Goal: Task Accomplishment & Management: Use online tool/utility

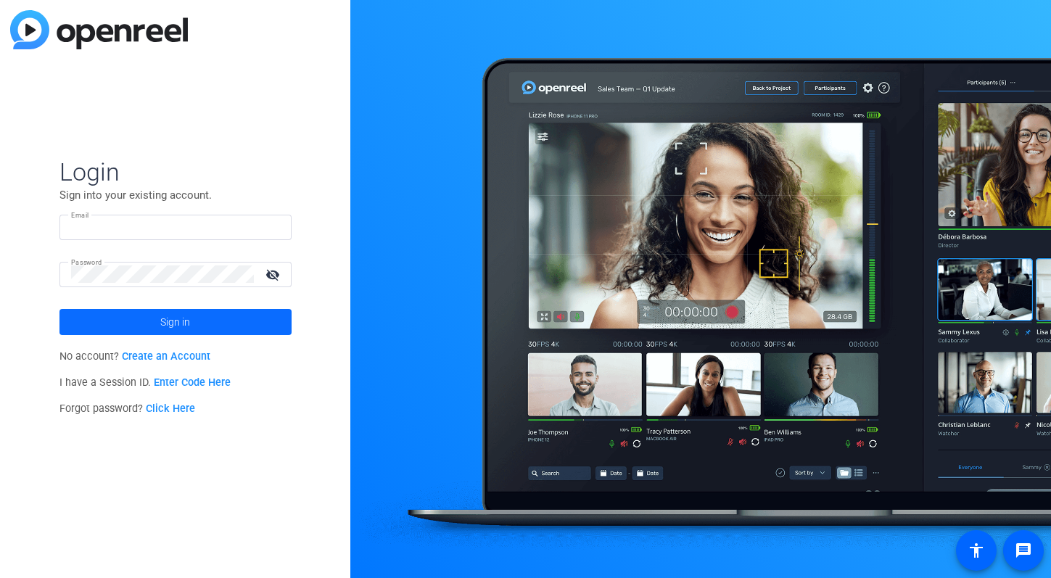
type input "c-smura@boncom.com"
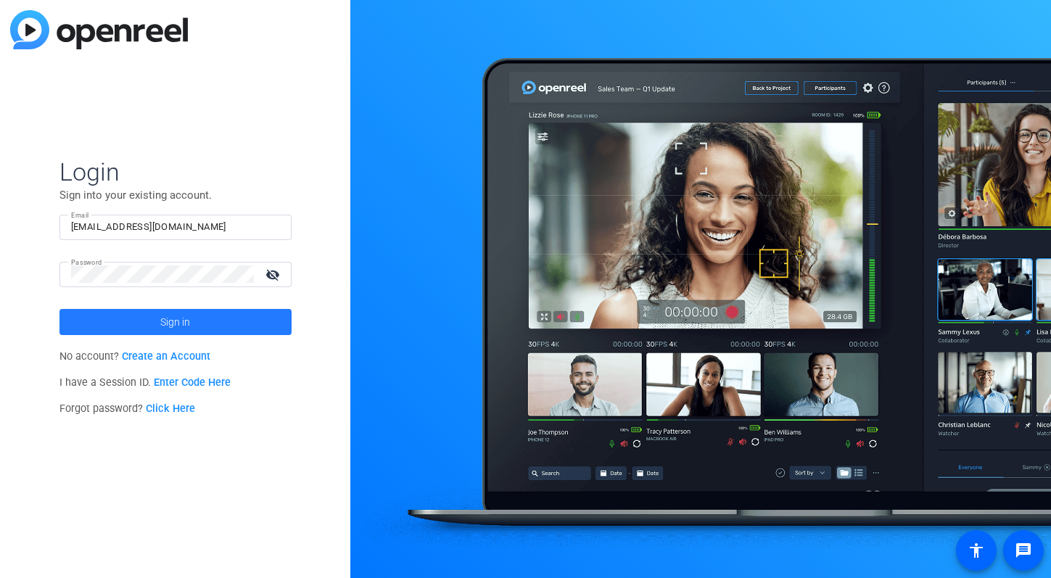
click at [150, 320] on span at bounding box center [175, 322] width 232 height 35
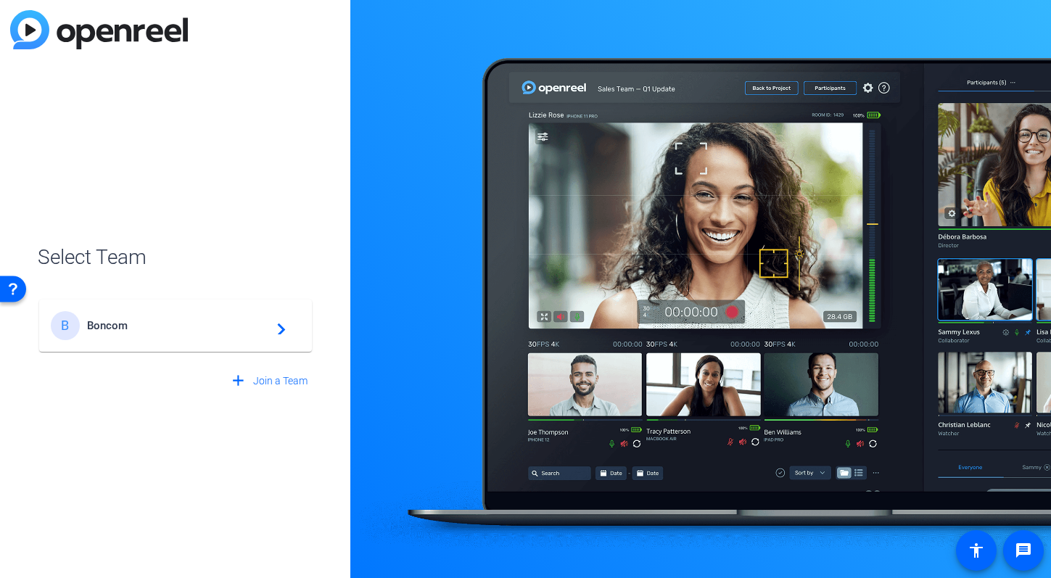
click at [150, 320] on span "Boncom" at bounding box center [177, 325] width 181 height 13
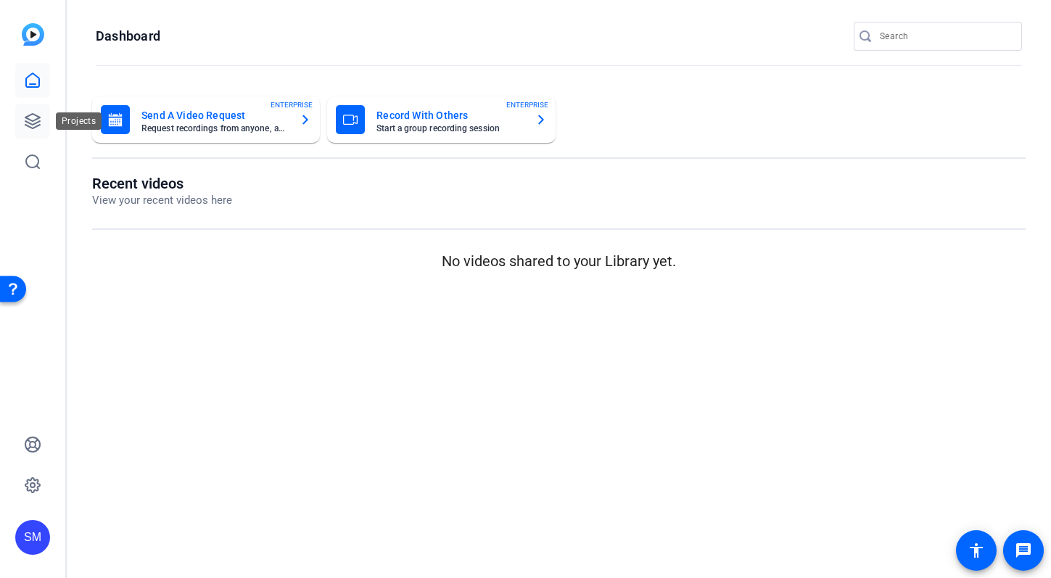
click at [30, 118] on icon at bounding box center [32, 120] width 17 height 17
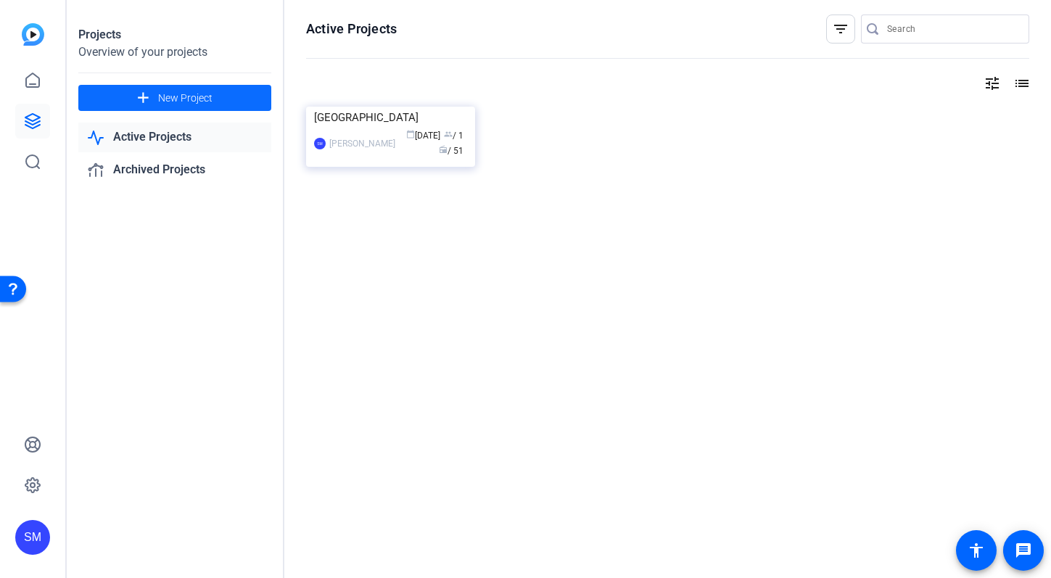
click at [206, 96] on span "New Project" at bounding box center [185, 98] width 54 height 15
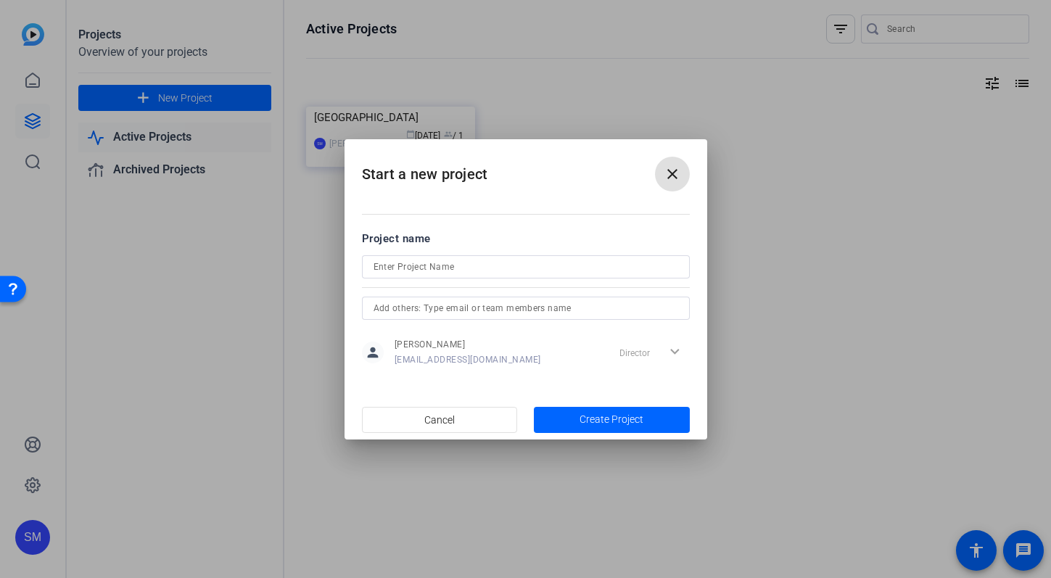
click at [401, 267] on input at bounding box center [526, 266] width 305 height 17
type input "SPAIN_Shannon"
click at [592, 419] on span "Create Project" at bounding box center [612, 419] width 64 height 15
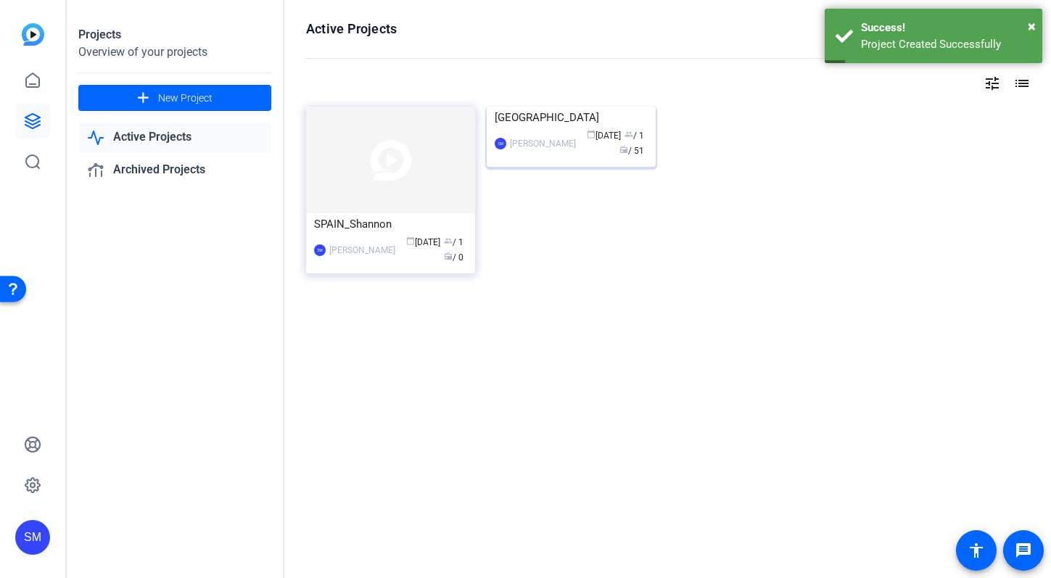
click at [559, 128] on div "FRANCE" at bounding box center [571, 118] width 153 height 22
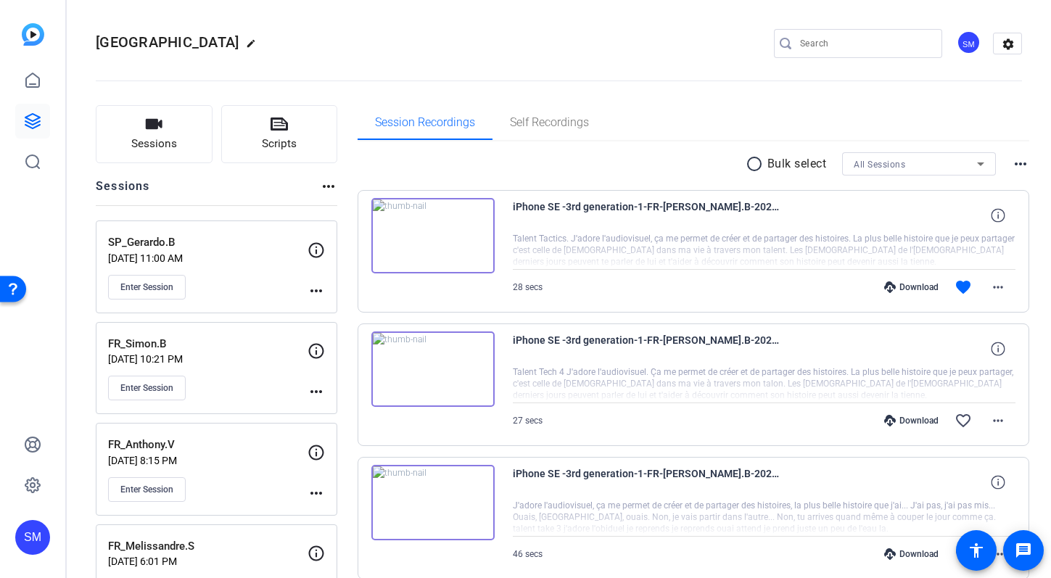
click at [166, 37] on h2 "FRANCE edit" at bounding box center [180, 42] width 168 height 25
click at [246, 41] on mat-icon "edit" at bounding box center [254, 46] width 17 height 17
click at [168, 42] on input "FRANCE" at bounding box center [154, 43] width 95 height 17
type input "FRANCE_Shannon"
click at [229, 42] on span "check_circle" at bounding box center [226, 43] width 17 height 17
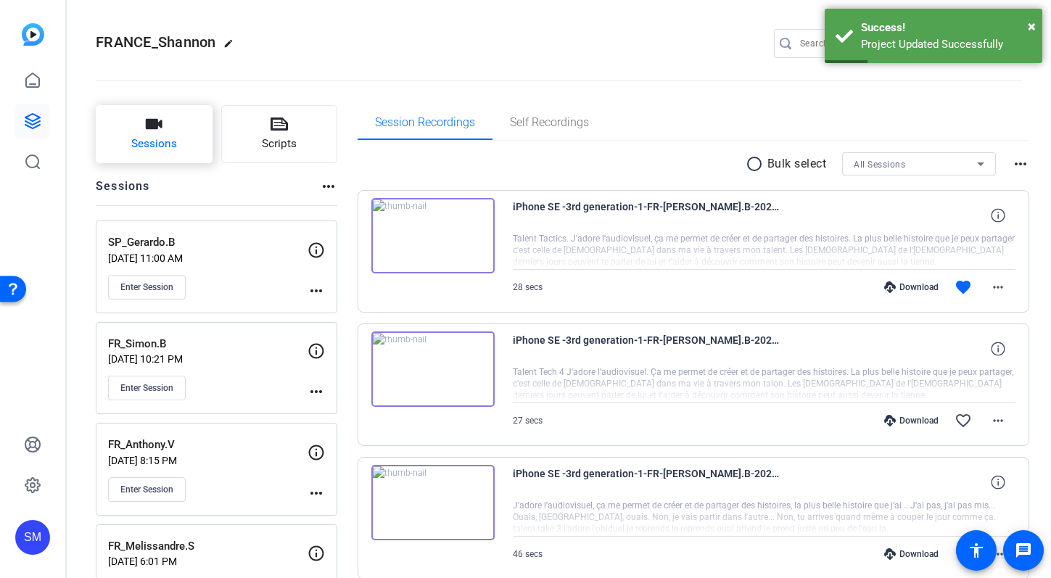
click at [149, 141] on span "Sessions" at bounding box center [154, 144] width 46 height 17
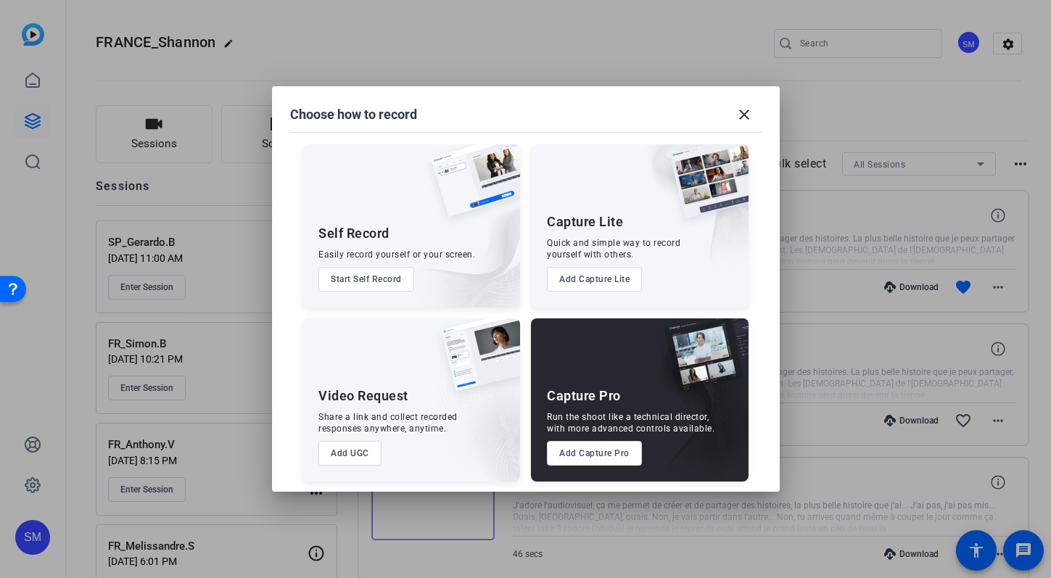
click at [609, 454] on button "Add Capture Pro" at bounding box center [594, 453] width 95 height 25
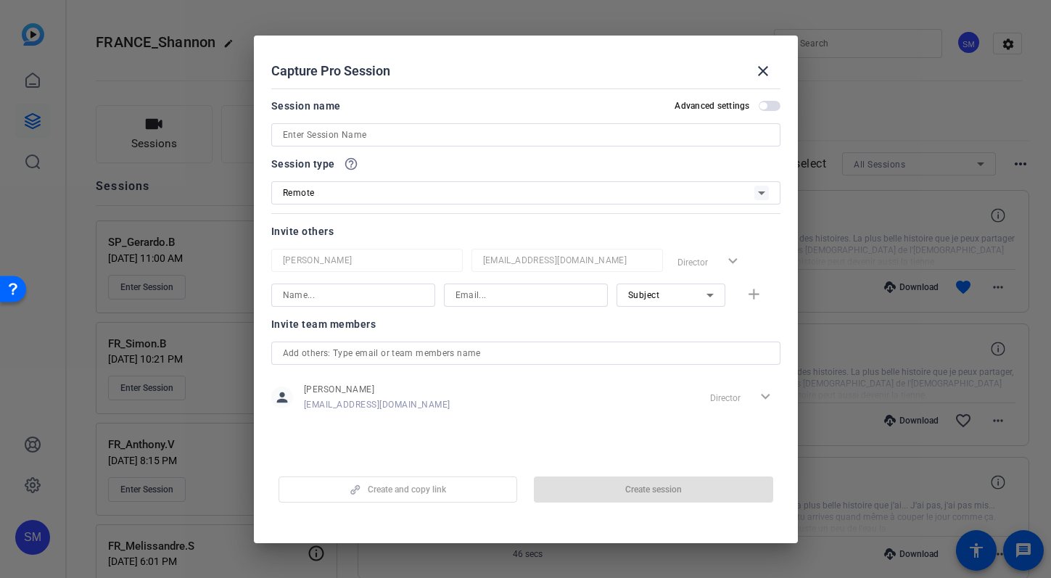
click at [353, 135] on input at bounding box center [526, 134] width 486 height 17
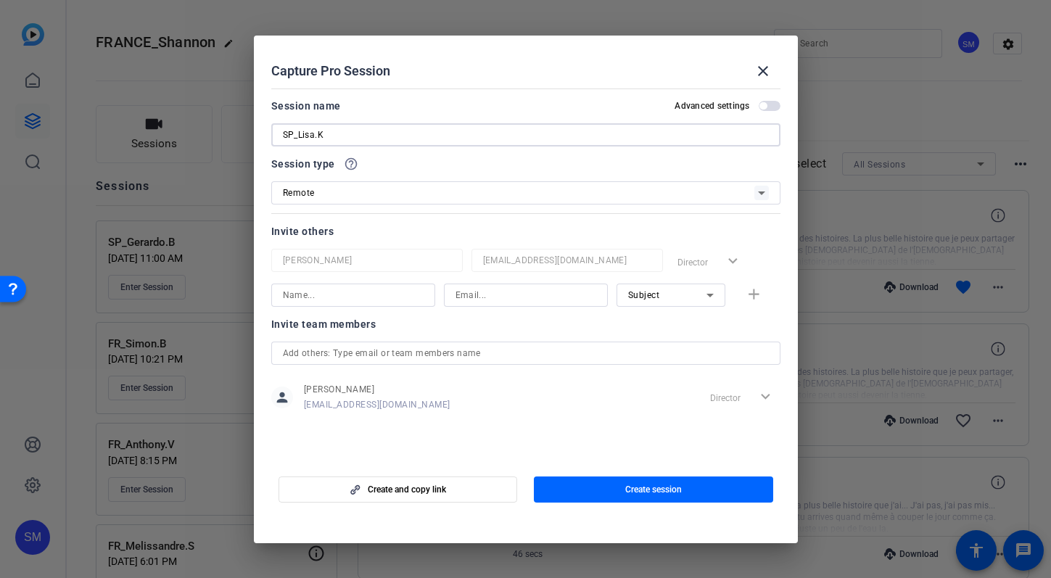
type input "SP_Lisa.K"
click at [764, 101] on span "button" at bounding box center [770, 106] width 22 height 10
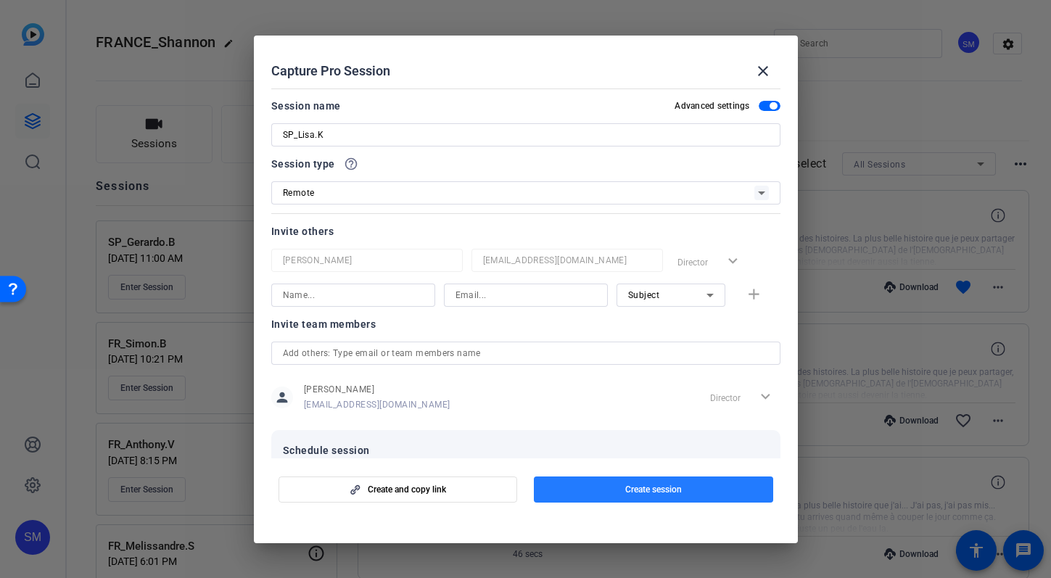
click at [649, 482] on span "button" at bounding box center [653, 489] width 239 height 35
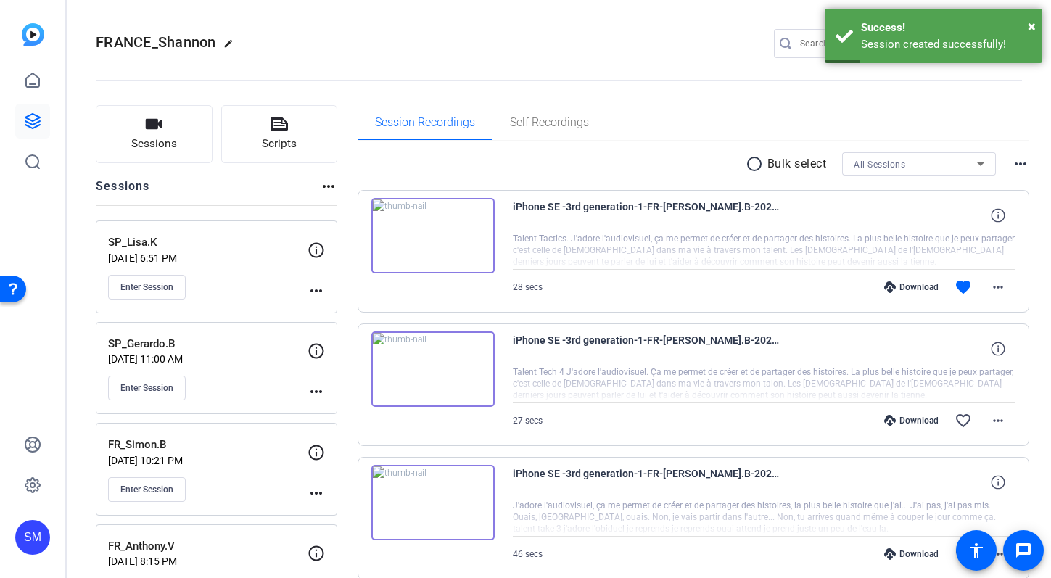
drag, startPoint x: 242, startPoint y: 288, endPoint x: 247, endPoint y: 238, distance: 50.3
click at [247, 238] on div "SP_Lisa.K Sep 17, 2025 @ 6:51 PM Enter Session" at bounding box center [208, 266] width 200 height 65
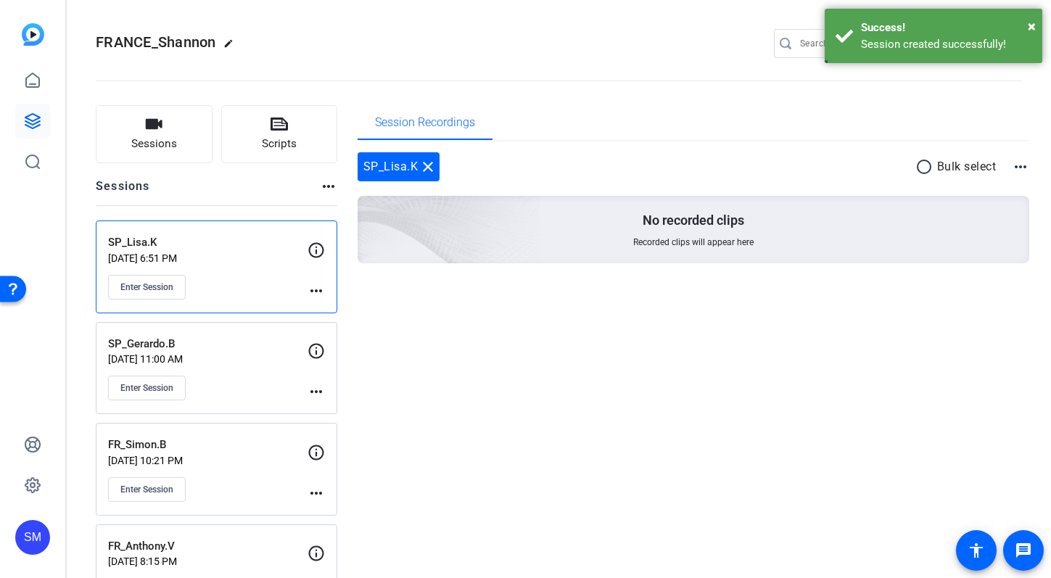
click at [310, 289] on mat-icon "more_horiz" at bounding box center [316, 290] width 17 height 17
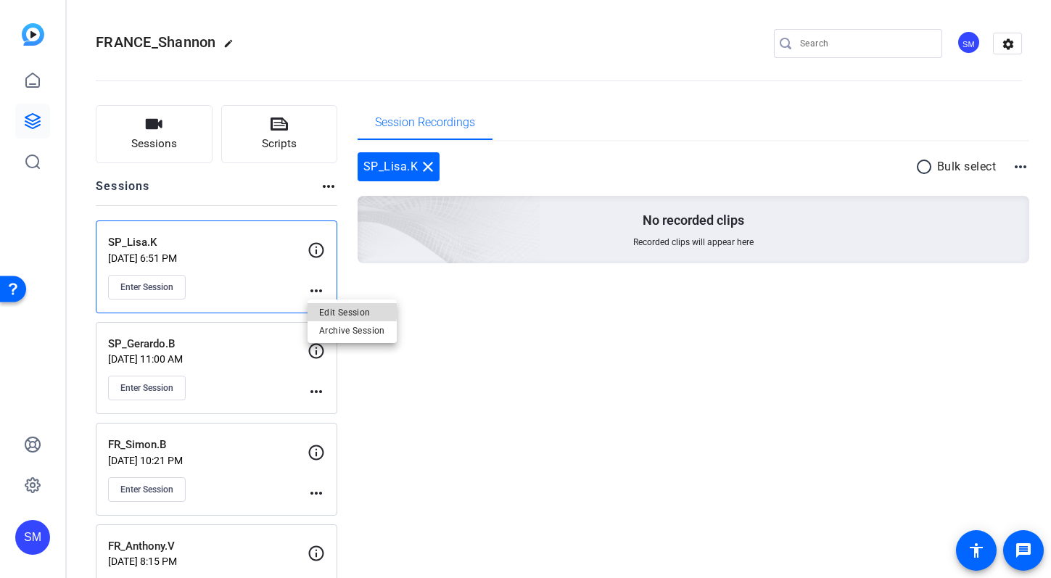
click at [330, 308] on span "Edit Session" at bounding box center [352, 311] width 66 height 17
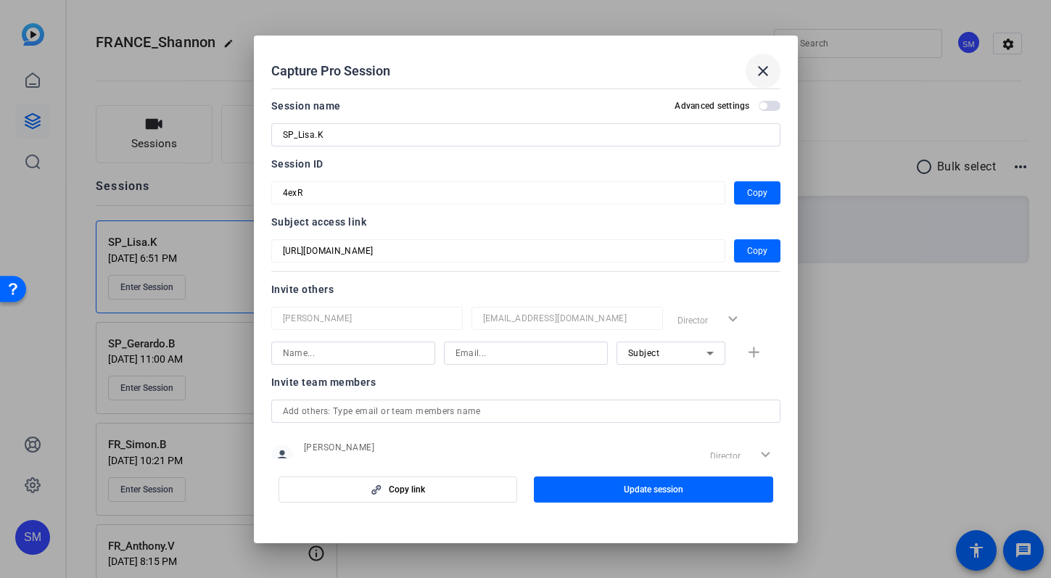
click at [759, 71] on mat-icon "close" at bounding box center [763, 70] width 17 height 17
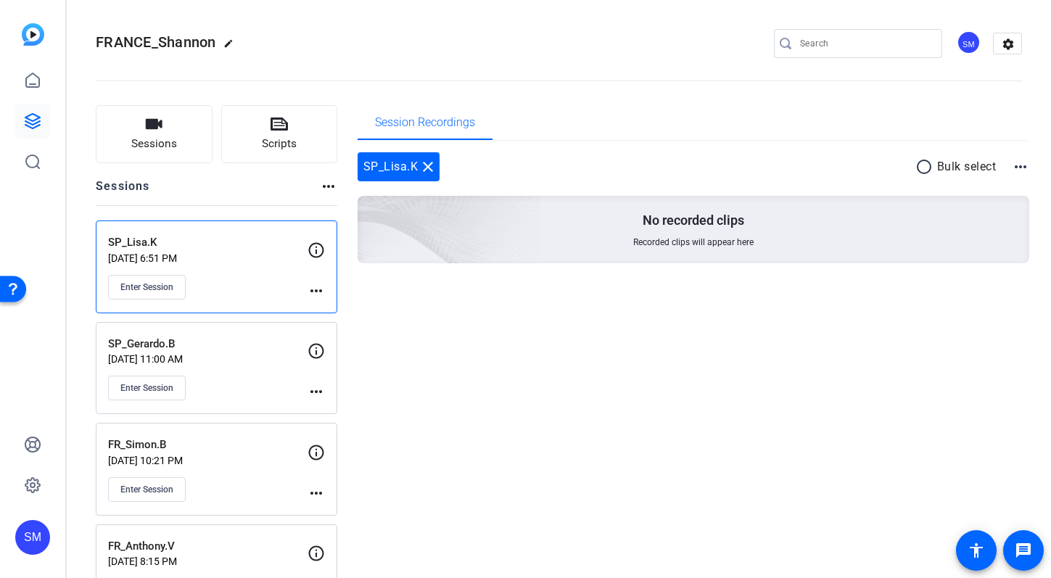
click at [252, 275] on div "Enter Session" at bounding box center [208, 287] width 200 height 25
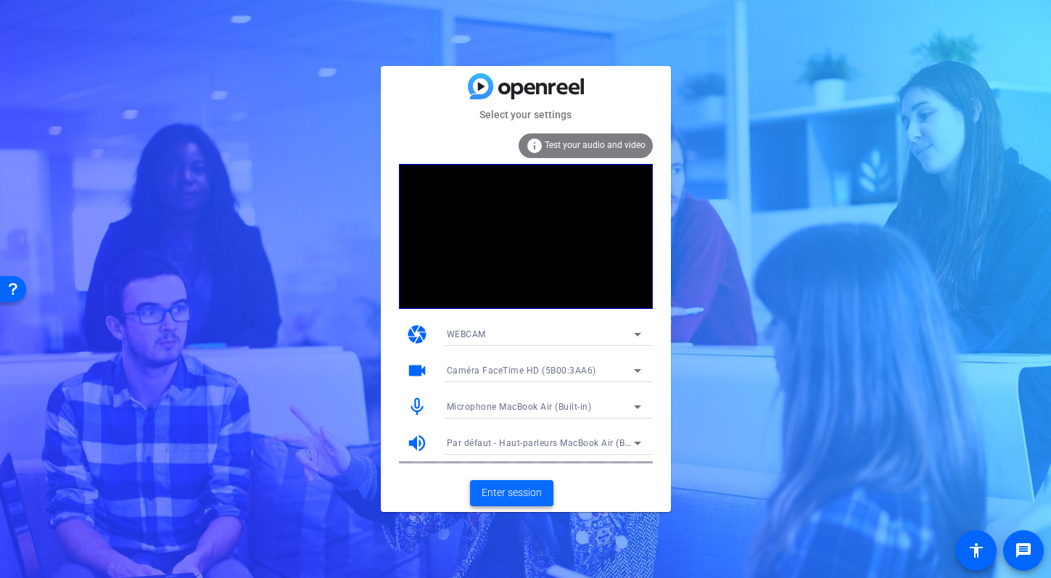
click at [519, 500] on span "Enter session" at bounding box center [512, 492] width 60 height 15
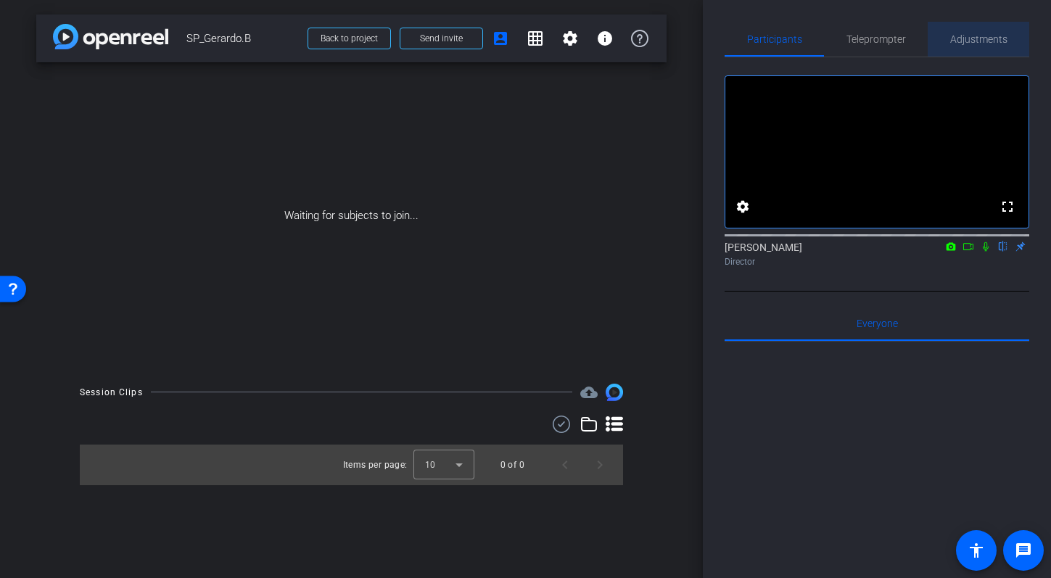
click at [985, 37] on span "Adjustments" at bounding box center [978, 39] width 57 height 10
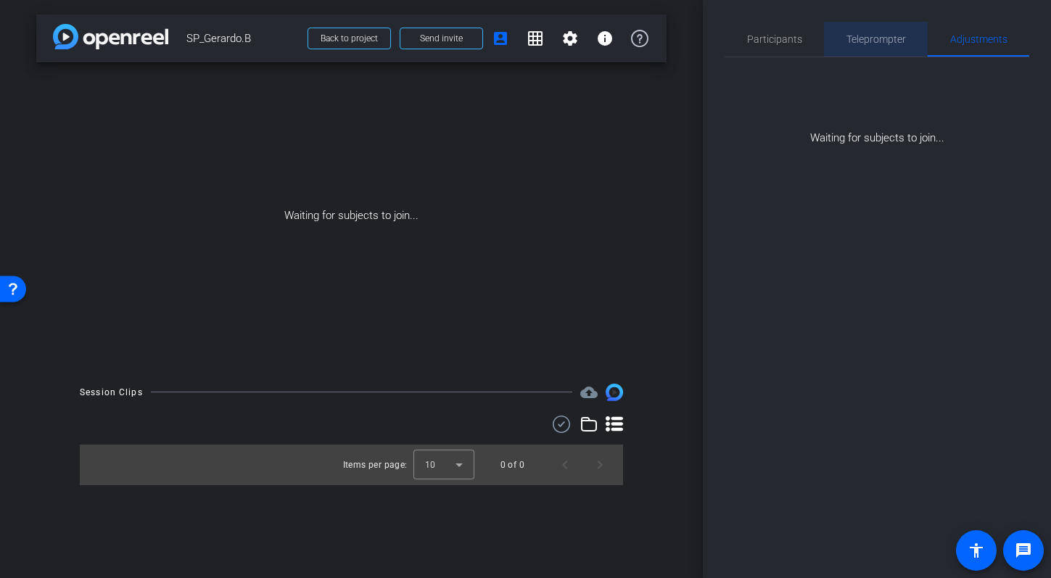
click at [868, 36] on span "Teleprompter" at bounding box center [876, 39] width 59 height 10
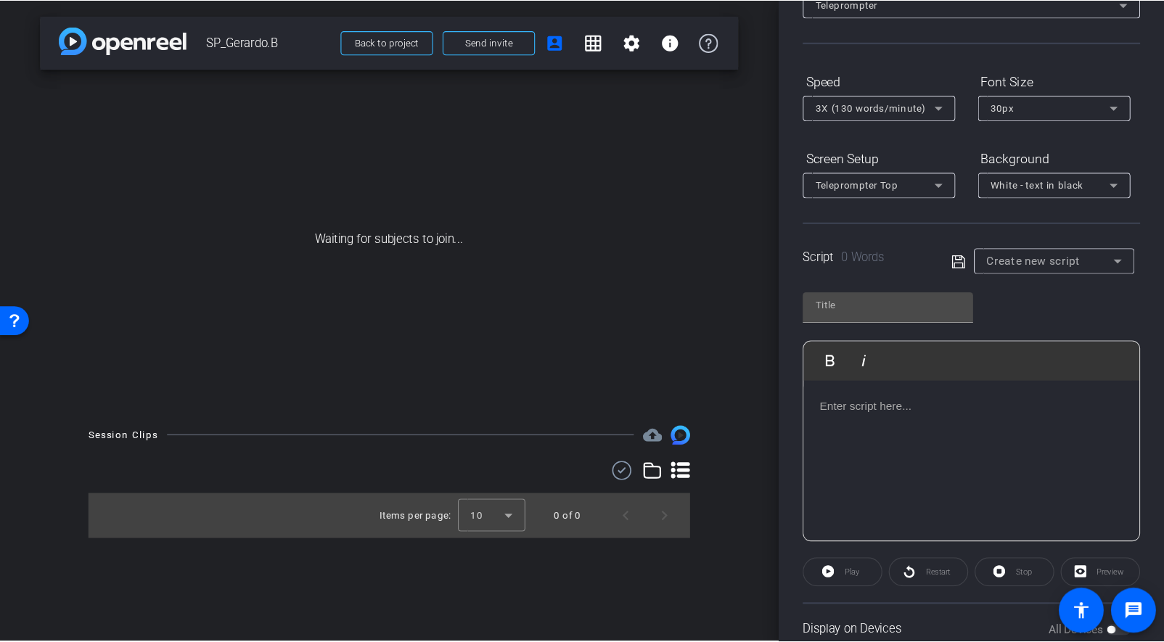
scroll to position [136, 0]
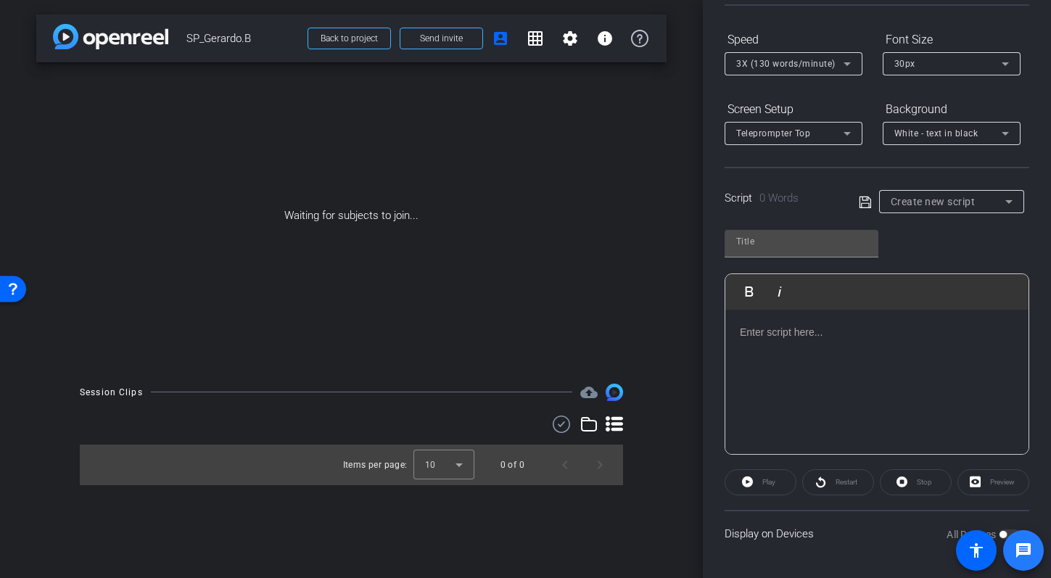
click at [1005, 533] on span at bounding box center [1023, 550] width 41 height 41
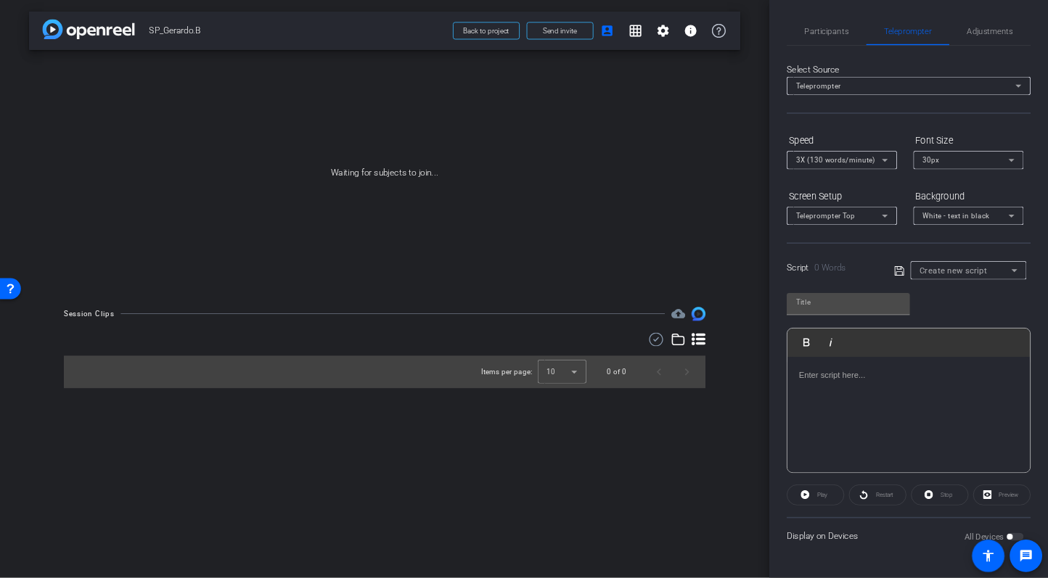
scroll to position [0, 0]
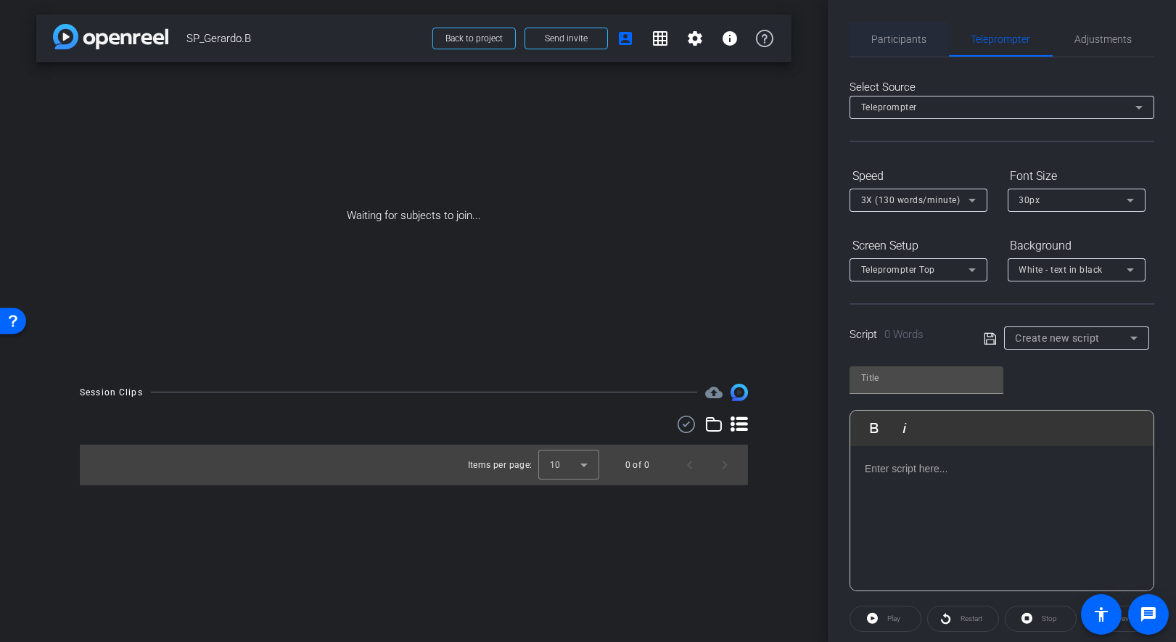
click at [905, 46] on span "Participants" at bounding box center [899, 39] width 55 height 35
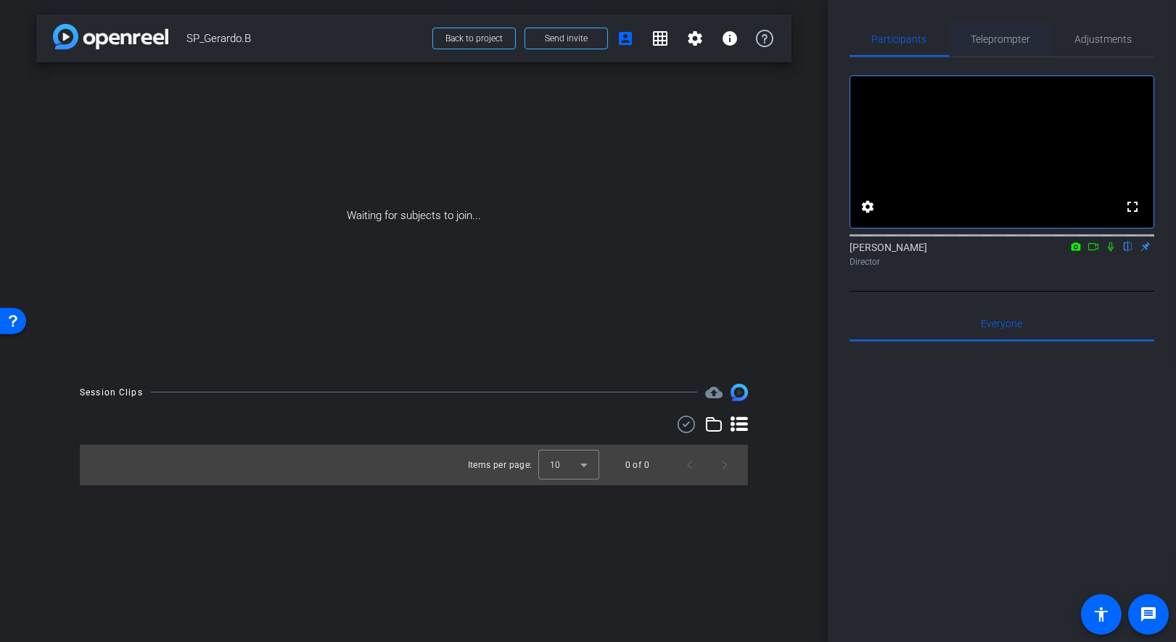
click at [1011, 37] on span "Teleprompter" at bounding box center [1000, 39] width 59 height 10
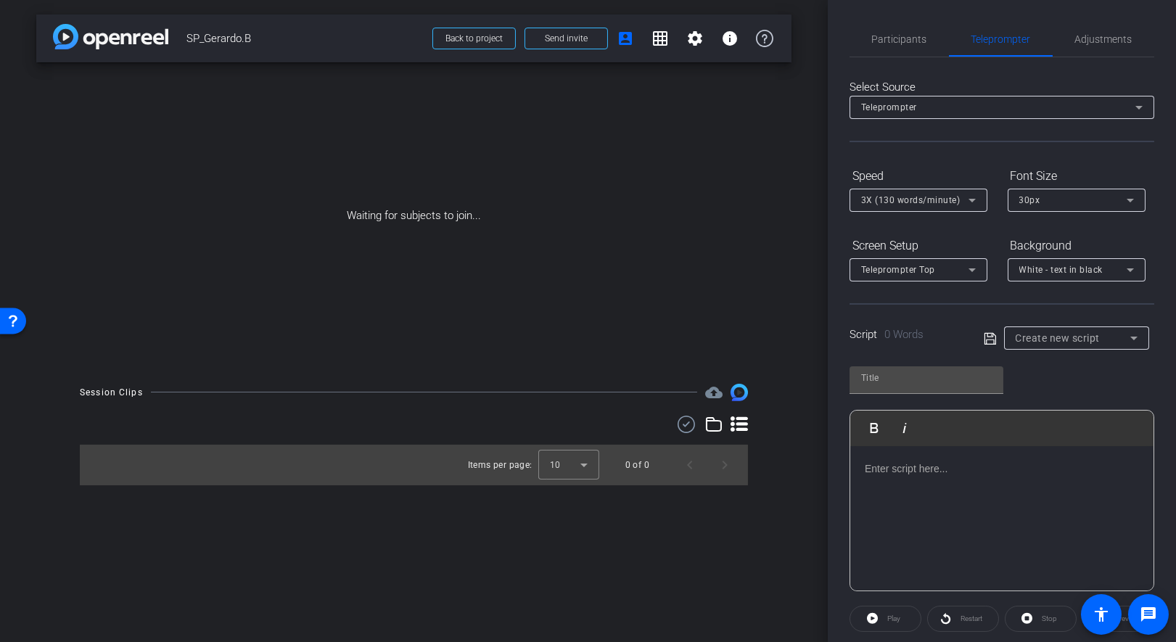
click at [971, 269] on icon at bounding box center [972, 270] width 7 height 4
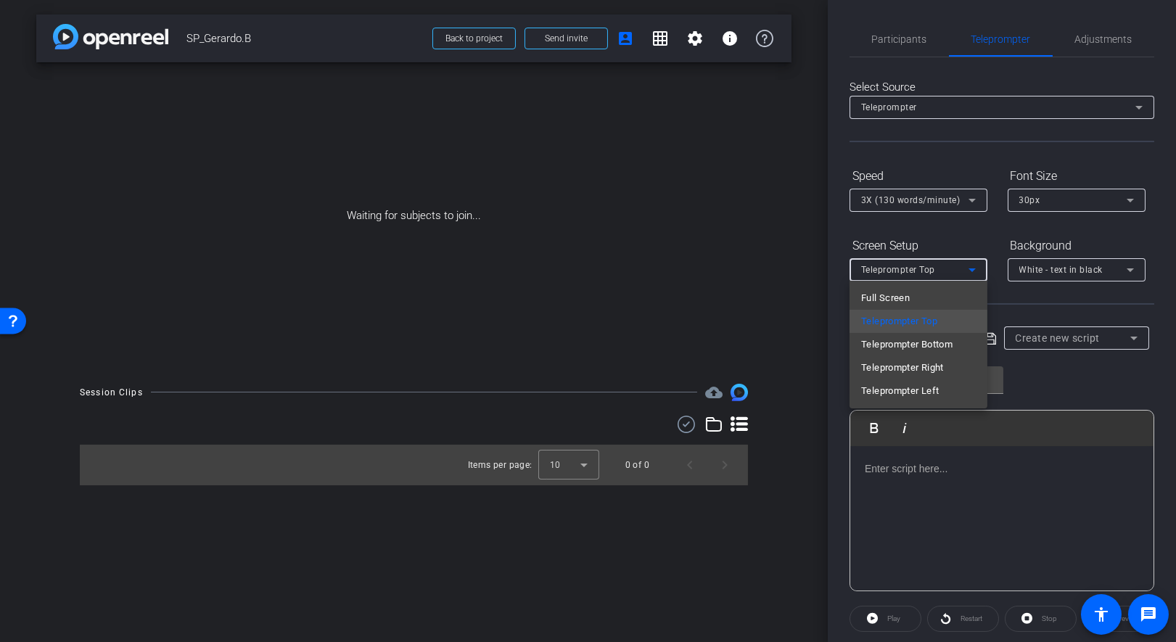
click at [965, 237] on div at bounding box center [588, 321] width 1176 height 642
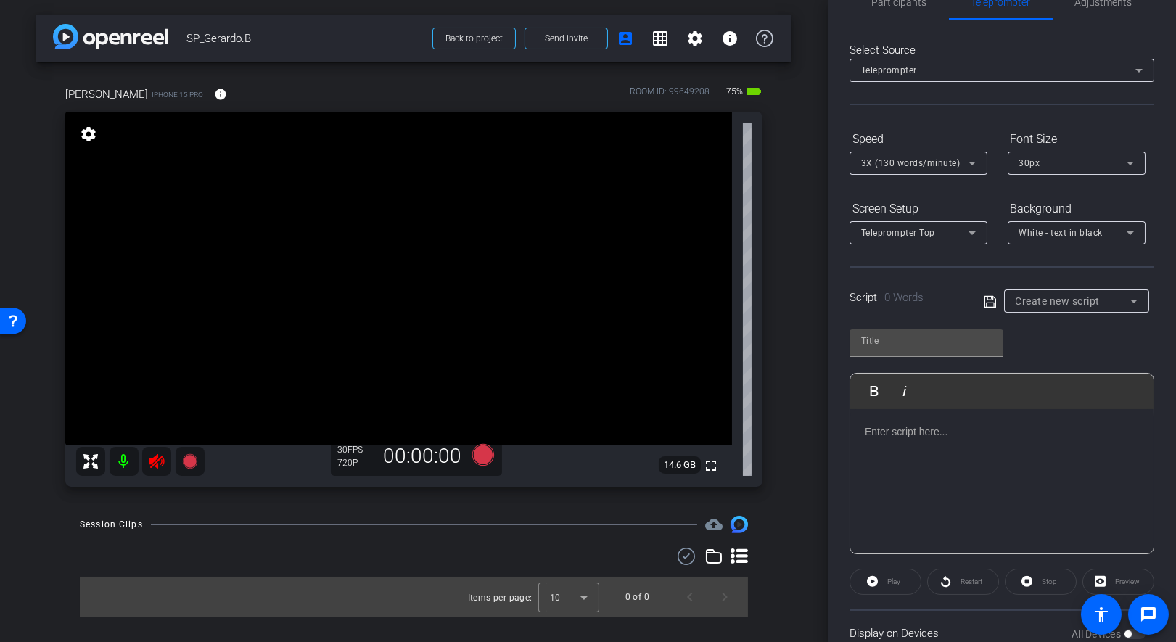
scroll to position [31, 0]
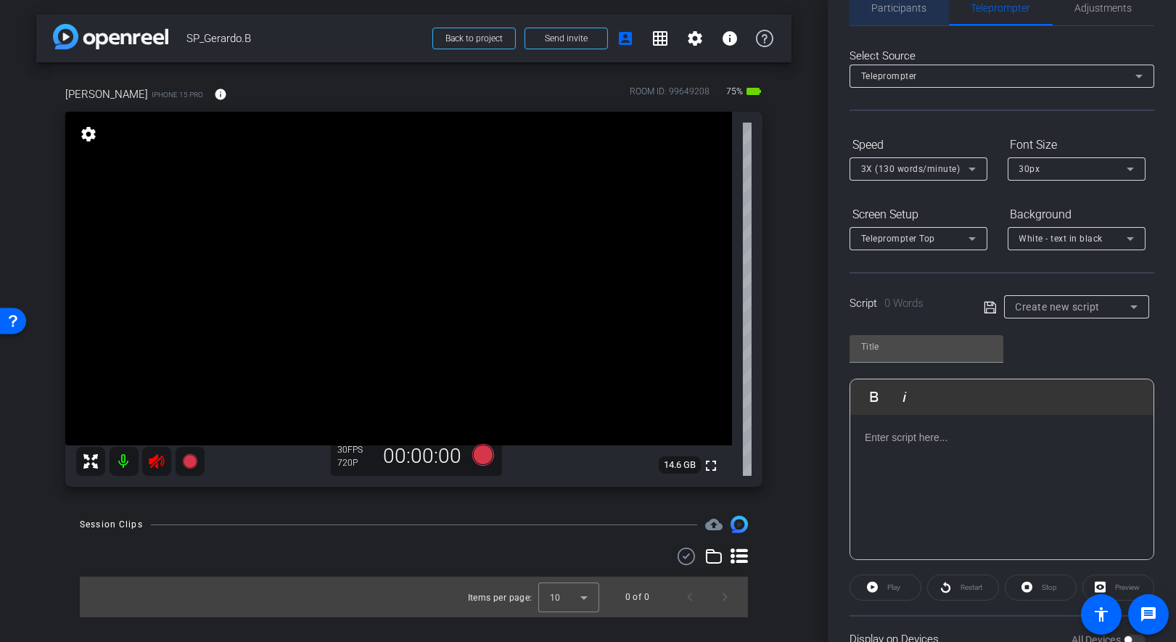
click at [897, 9] on span "Participants" at bounding box center [899, 8] width 55 height 10
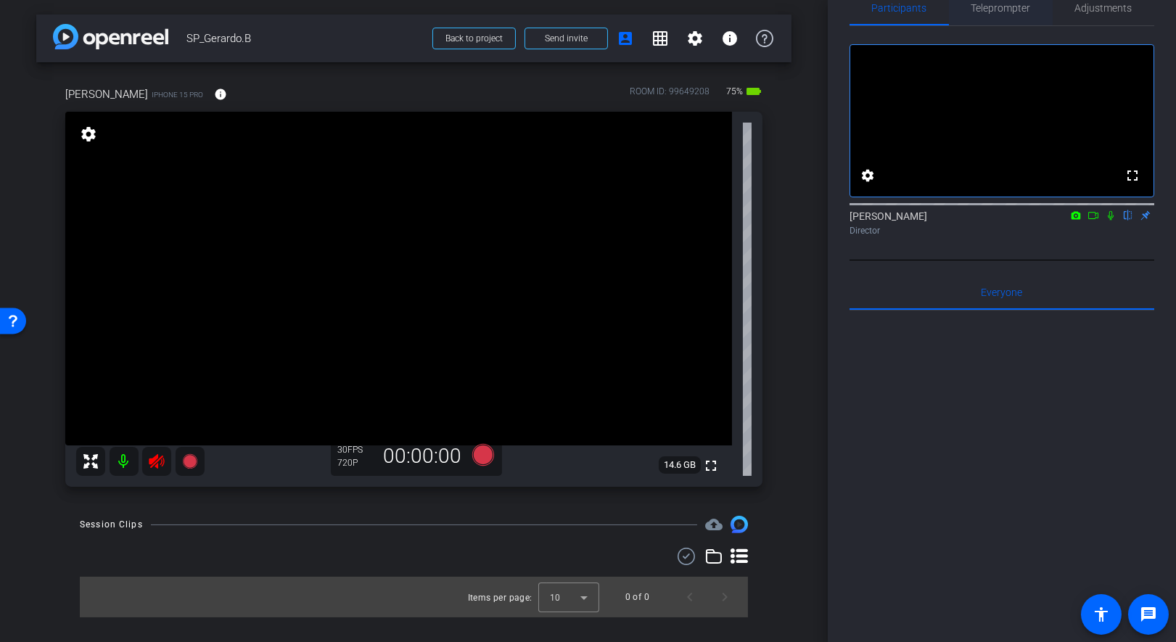
click at [985, 10] on span "Teleprompter" at bounding box center [1000, 8] width 59 height 10
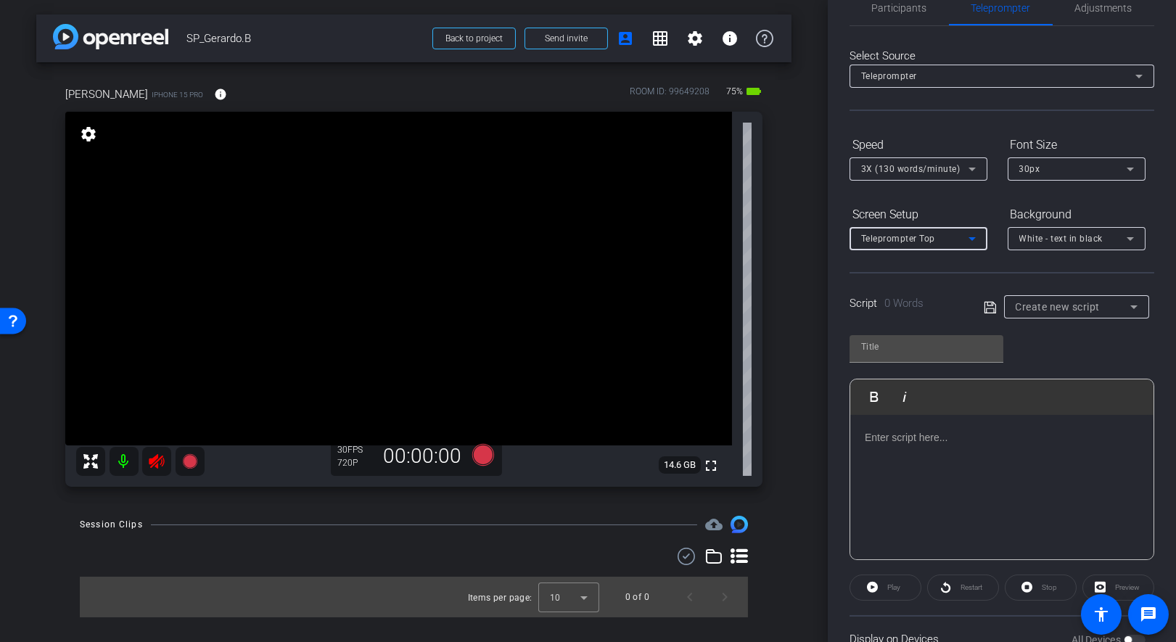
click at [973, 242] on icon at bounding box center [971, 238] width 17 height 17
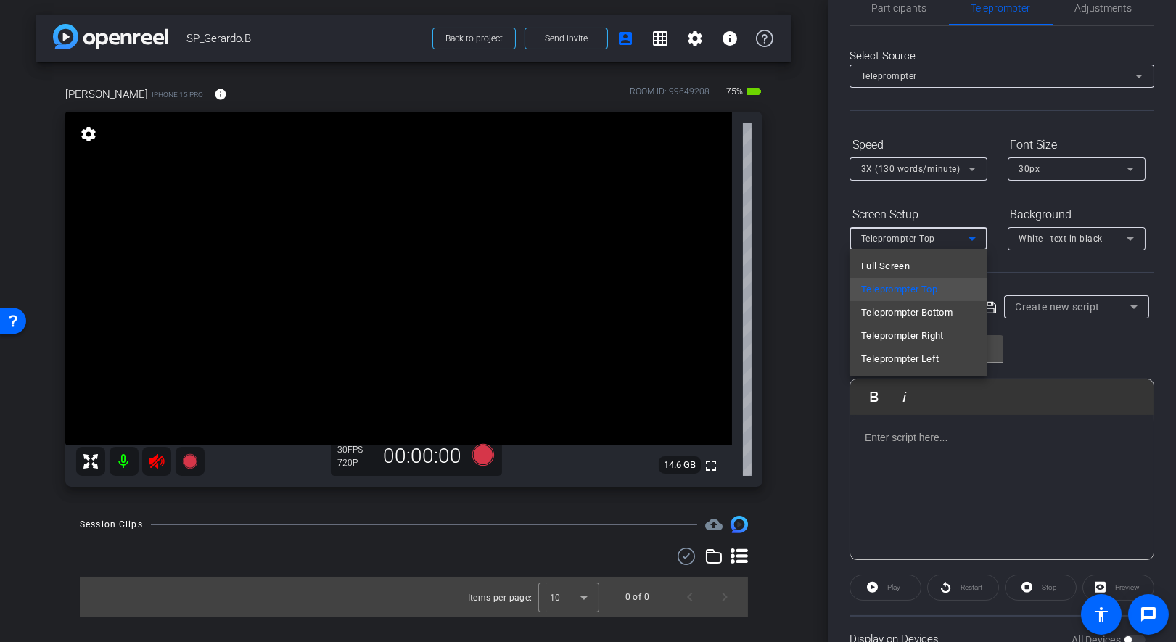
click at [973, 242] on div at bounding box center [588, 321] width 1176 height 642
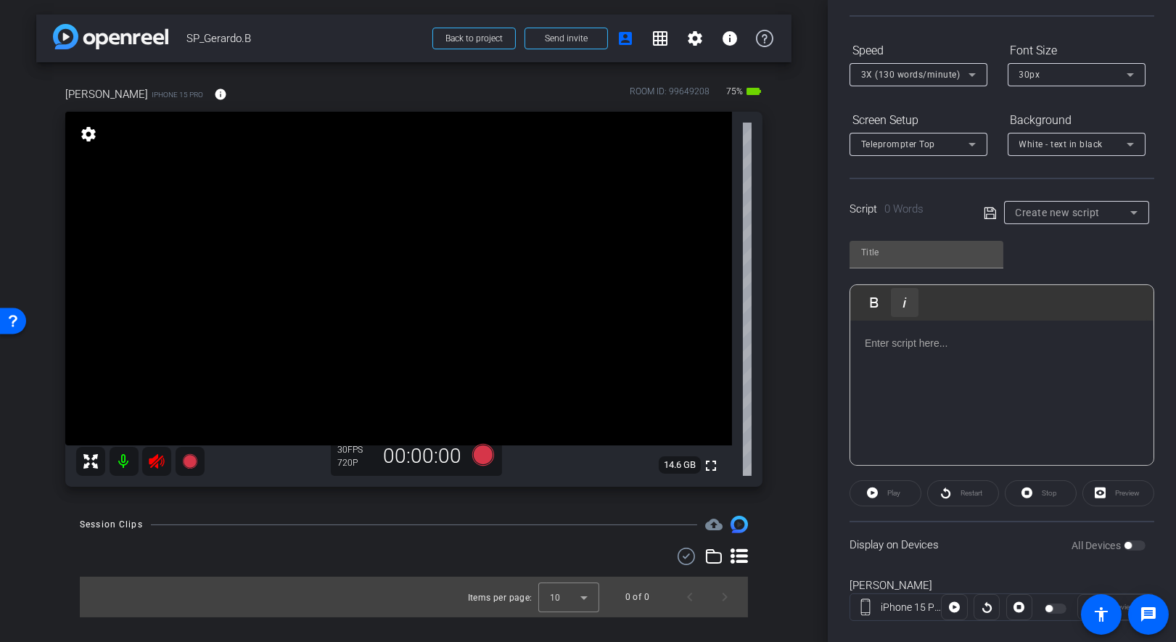
scroll to position [148, 0]
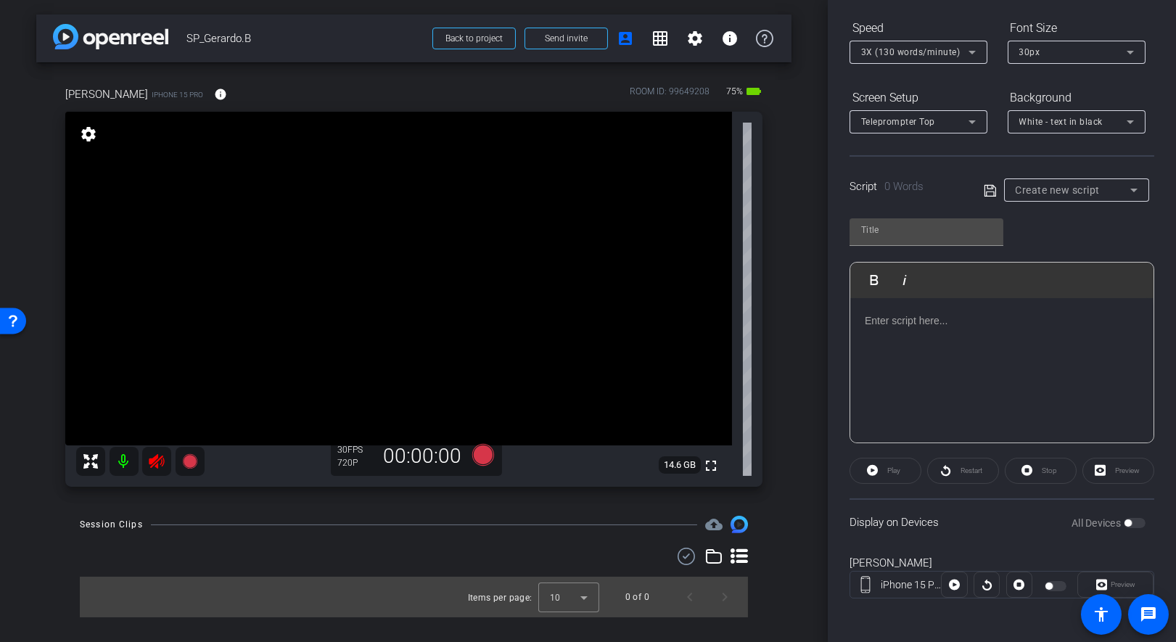
click at [157, 461] on icon at bounding box center [156, 461] width 15 height 15
click at [155, 465] on mat-icon at bounding box center [156, 461] width 29 height 29
click at [154, 464] on icon at bounding box center [156, 461] width 15 height 15
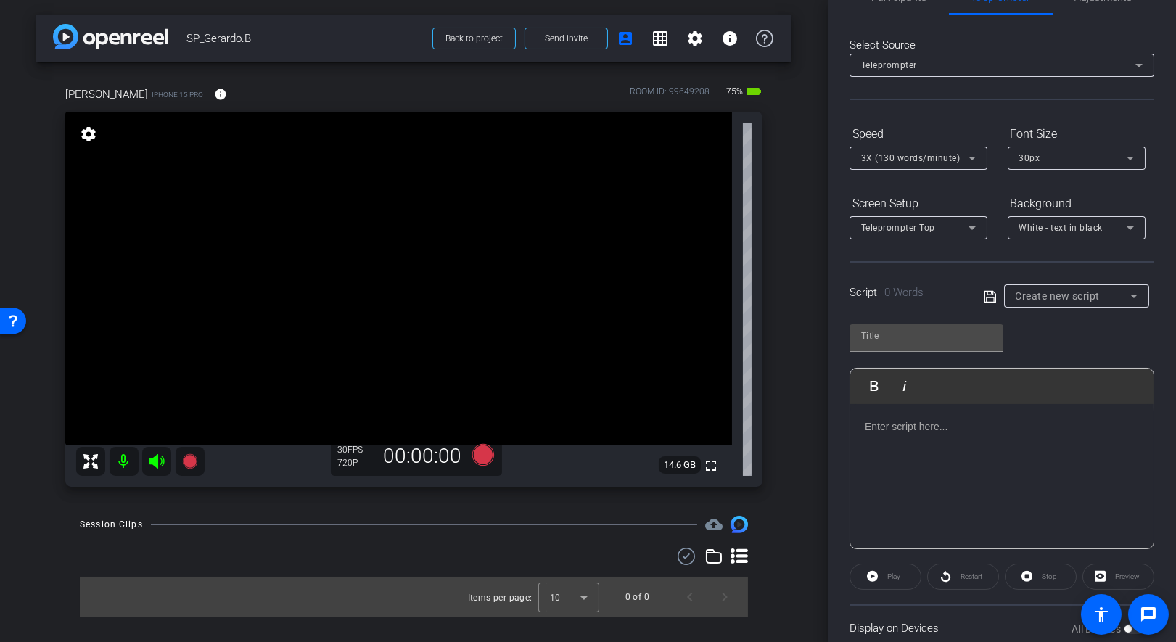
scroll to position [0, 0]
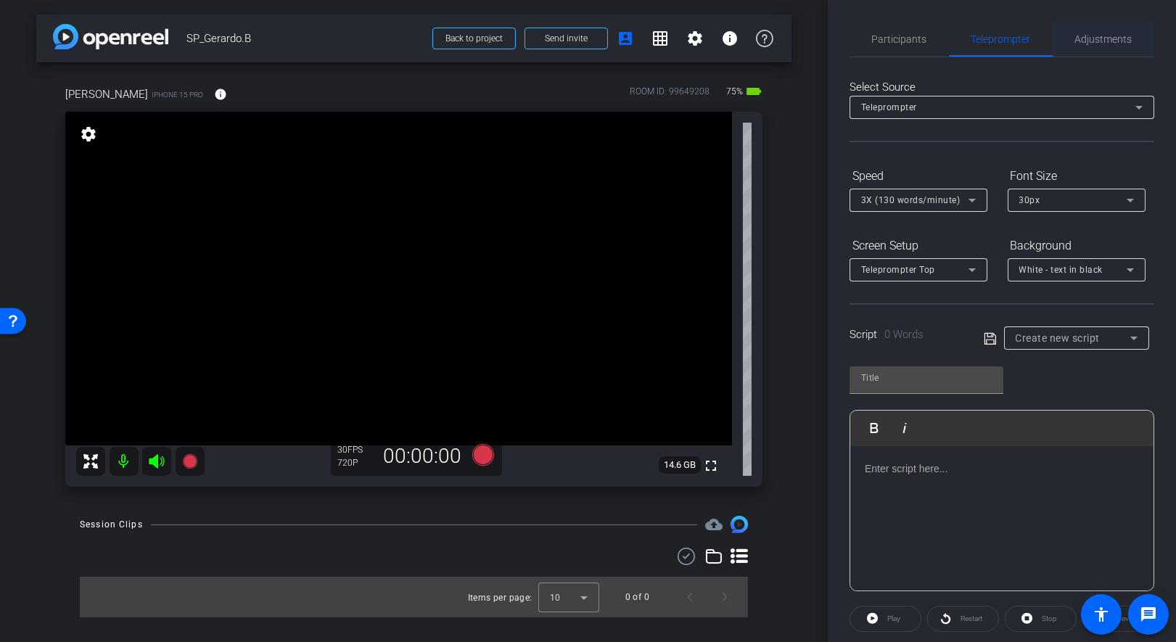
click at [1051, 41] on span "Adjustments" at bounding box center [1103, 39] width 57 height 10
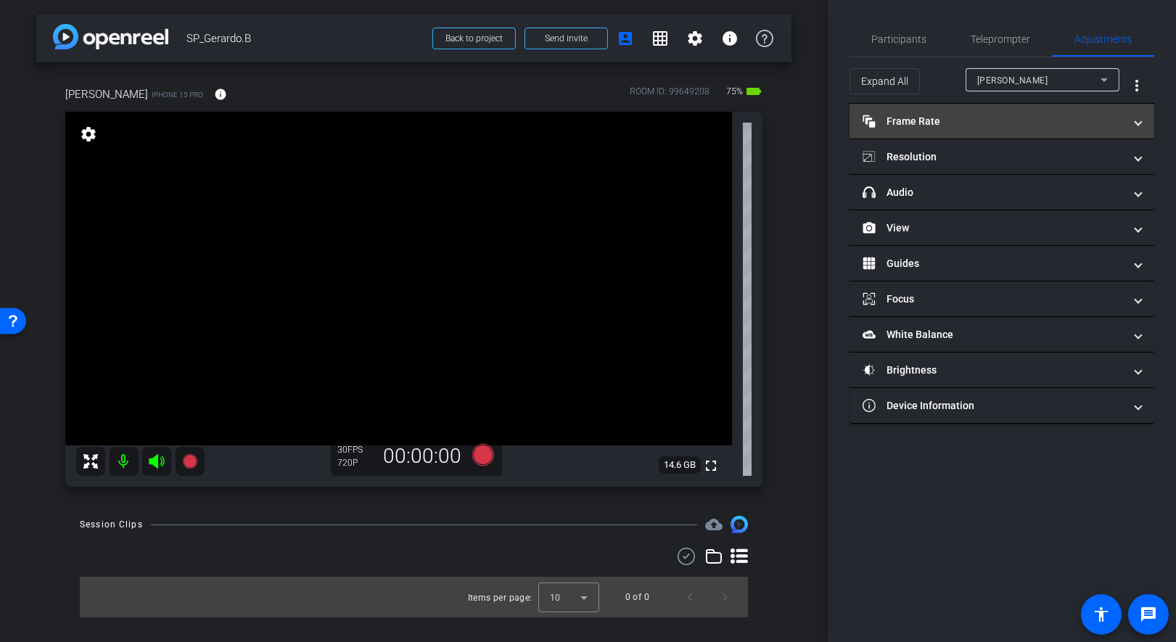
click at [908, 124] on mat-panel-title "Frame Rate Frame Rate" at bounding box center [993, 121] width 261 height 15
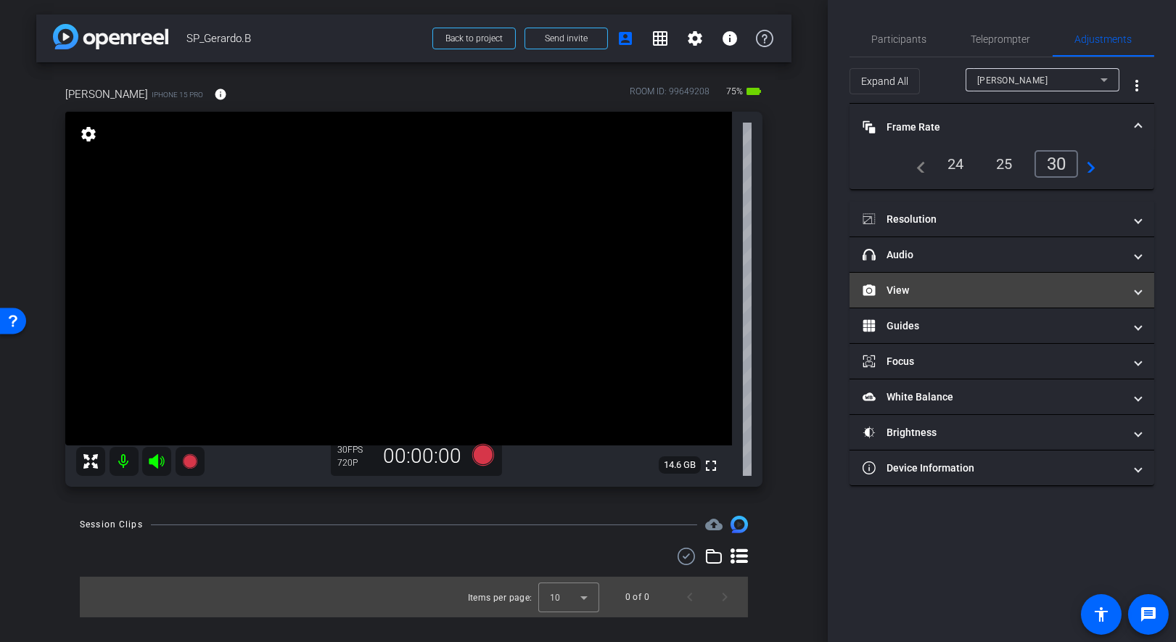
click at [923, 289] on mat-panel-title "View" at bounding box center [993, 290] width 261 height 15
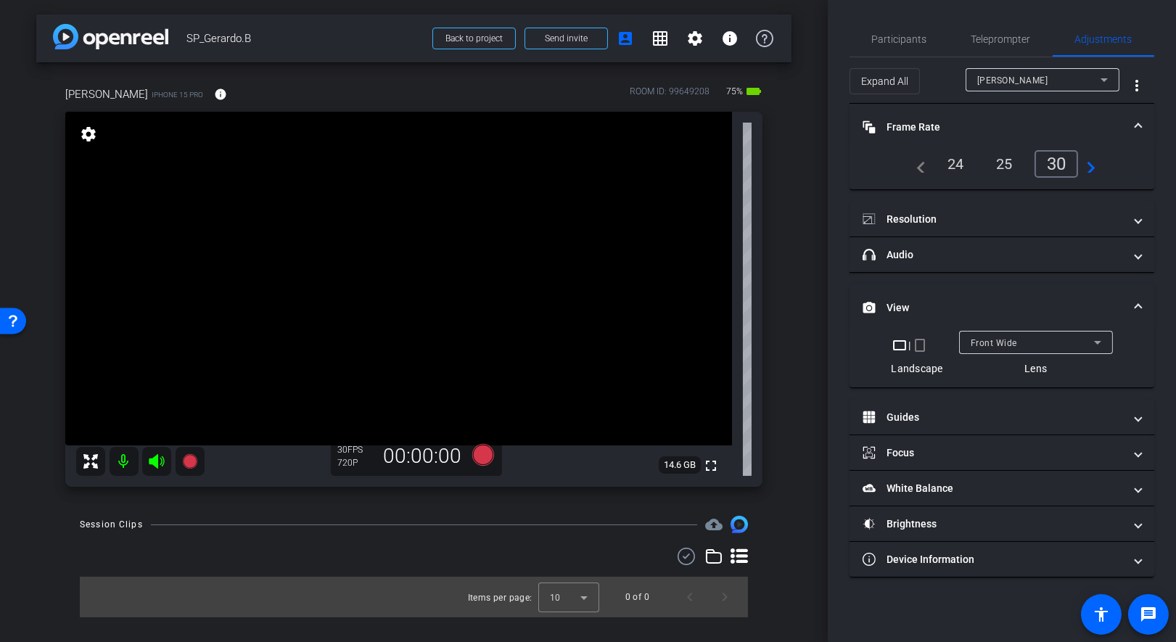
click at [919, 345] on mat-icon "crop_portrait" at bounding box center [919, 345] width 17 height 17
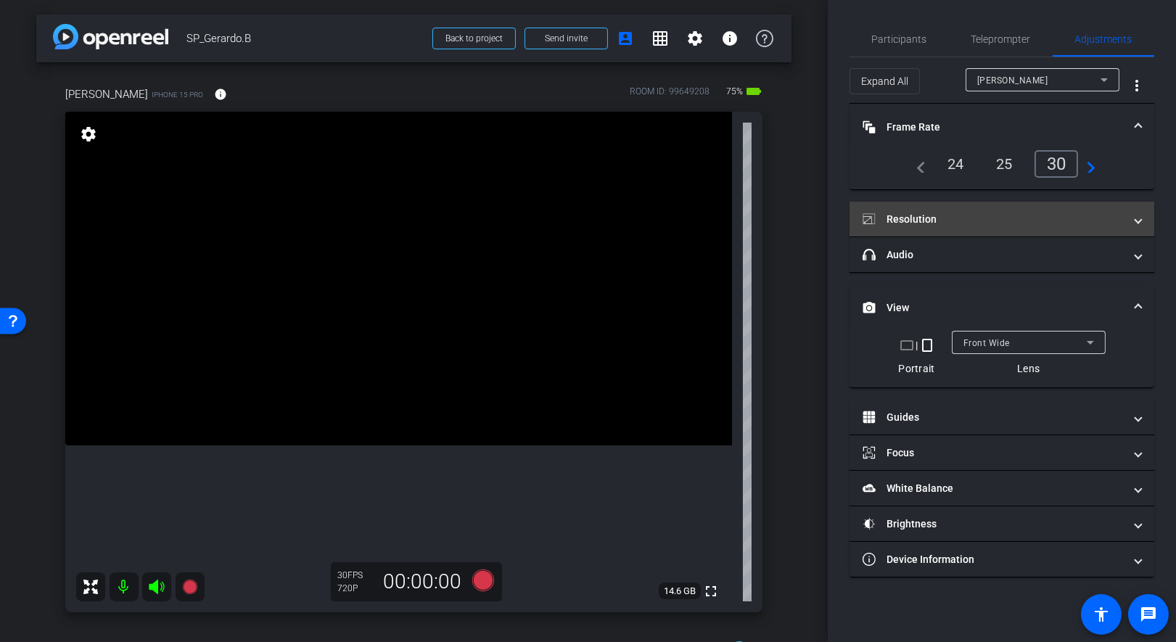
click at [914, 216] on mat-panel-title "Resolution" at bounding box center [993, 219] width 261 height 15
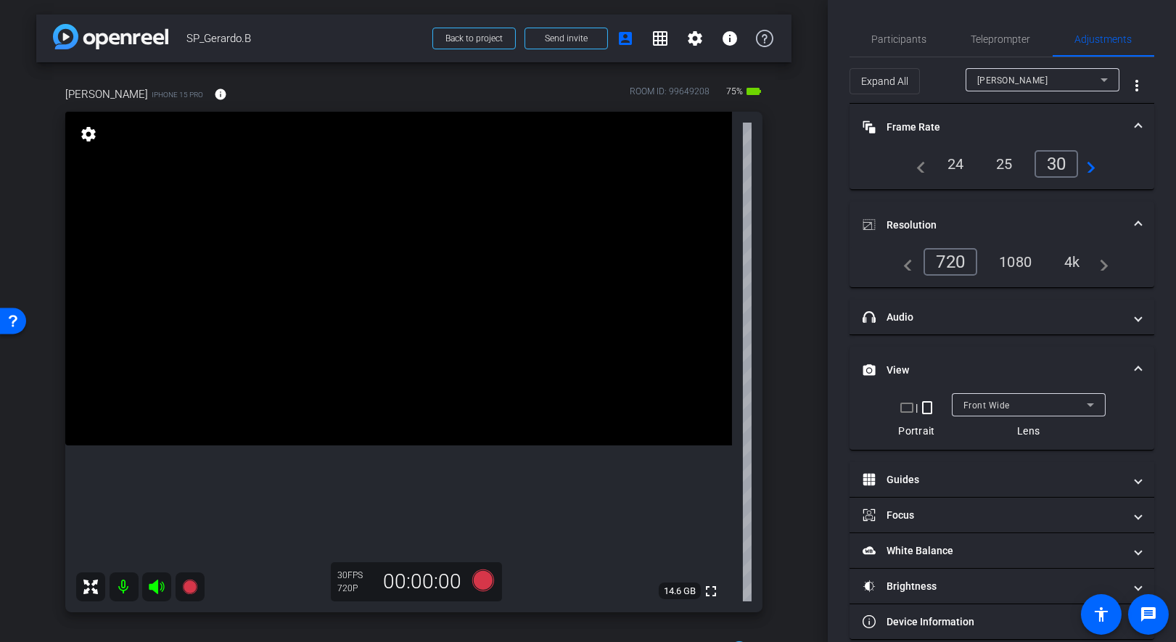
click at [1051, 263] on div "4k" at bounding box center [1072, 262] width 38 height 25
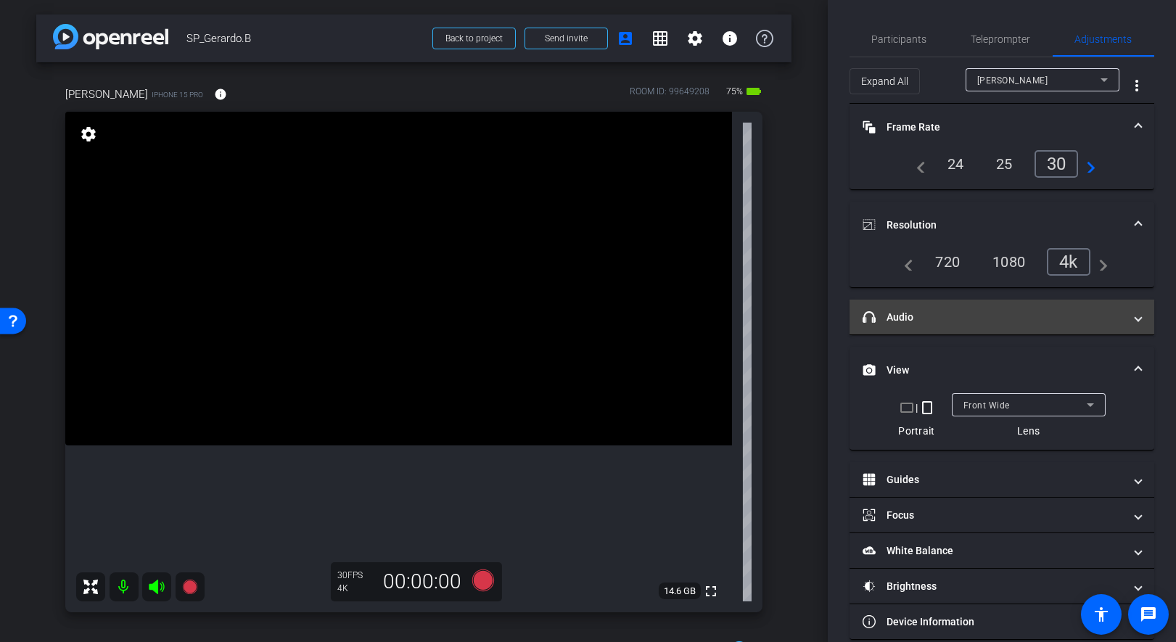
click at [900, 320] on mat-panel-title "headphone icon Audio" at bounding box center [993, 317] width 261 height 15
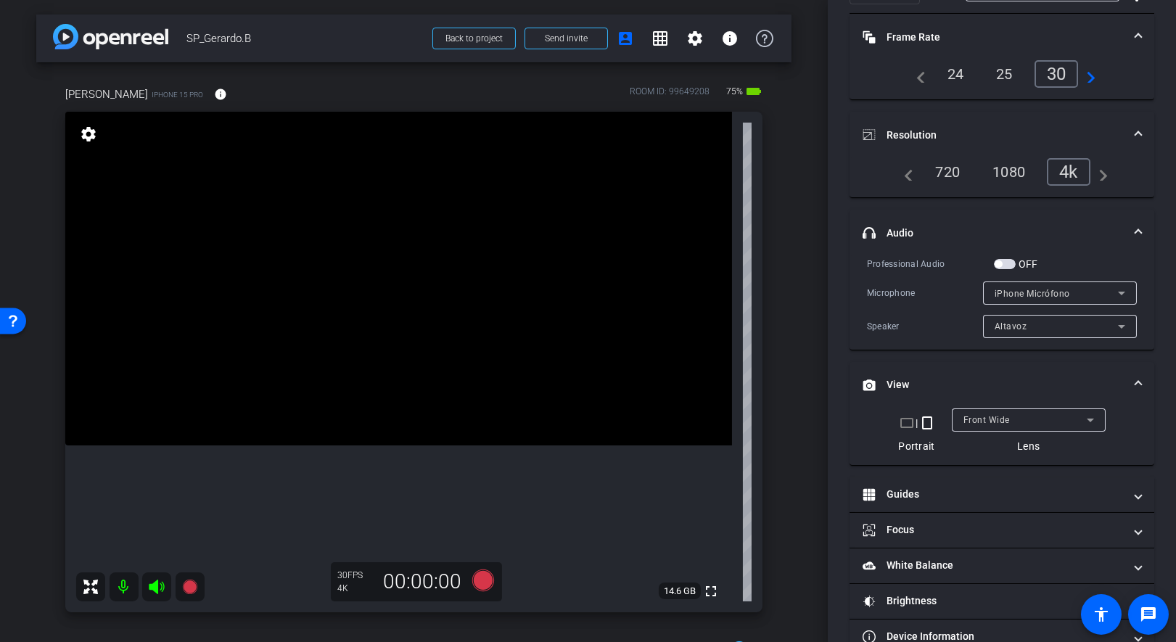
scroll to position [119, 0]
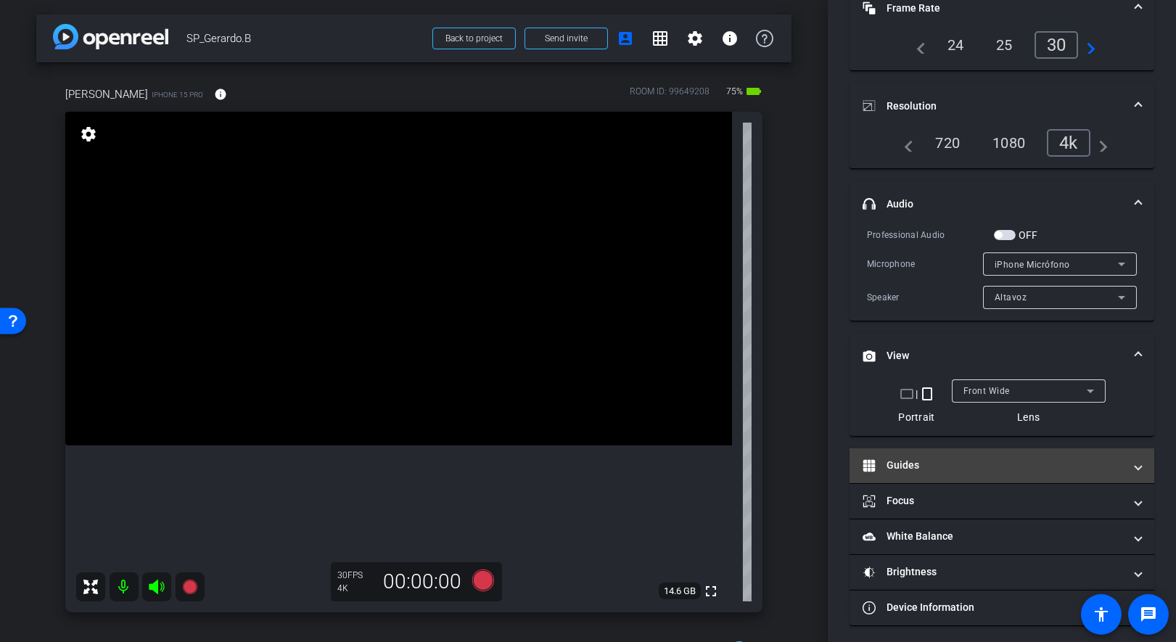
click at [928, 463] on mat-panel-title "Guides" at bounding box center [993, 465] width 261 height 15
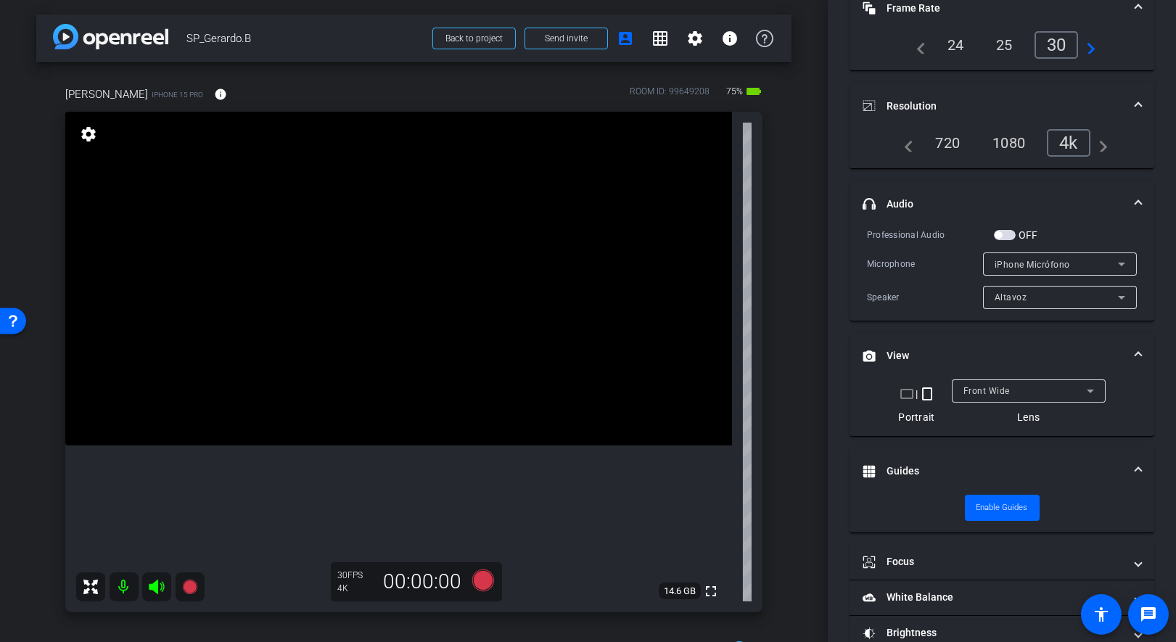
scroll to position [180, 0]
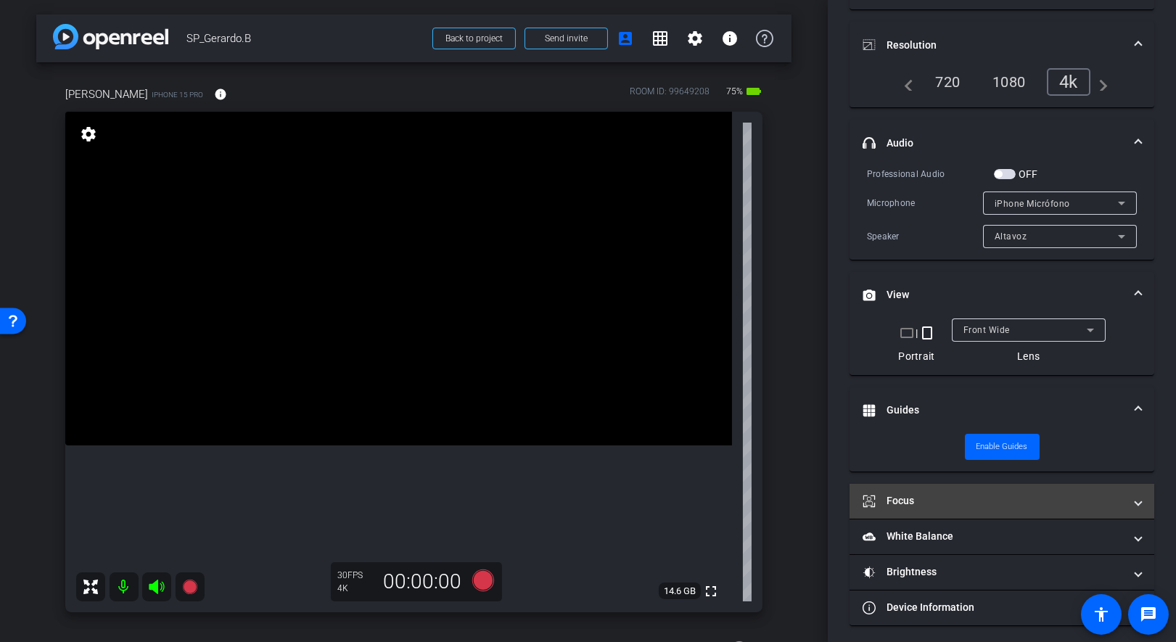
click at [931, 509] on mat-expansion-panel-header "Focus" at bounding box center [1002, 501] width 305 height 35
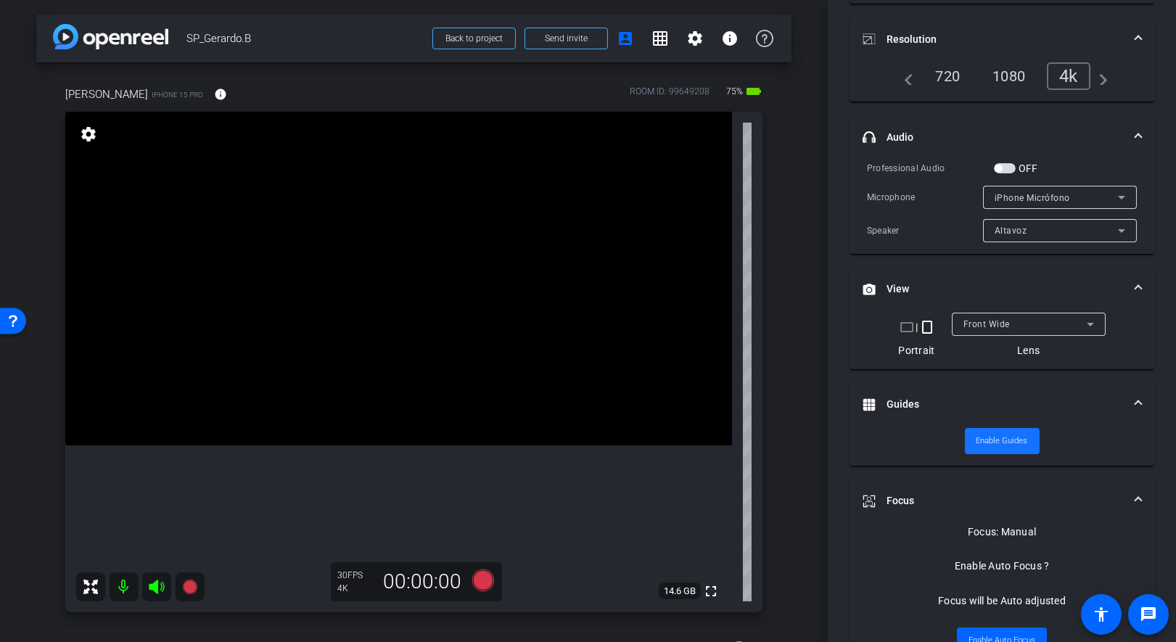
scroll to position [345, 0]
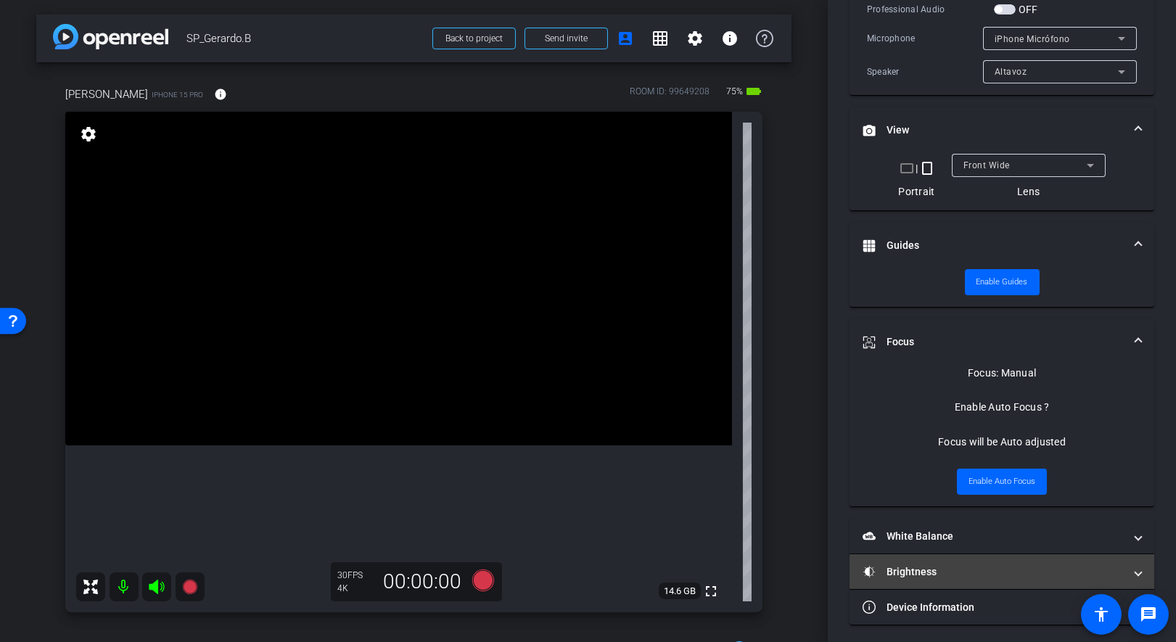
click at [919, 564] on mat-panel-title "Brightness" at bounding box center [993, 571] width 261 height 15
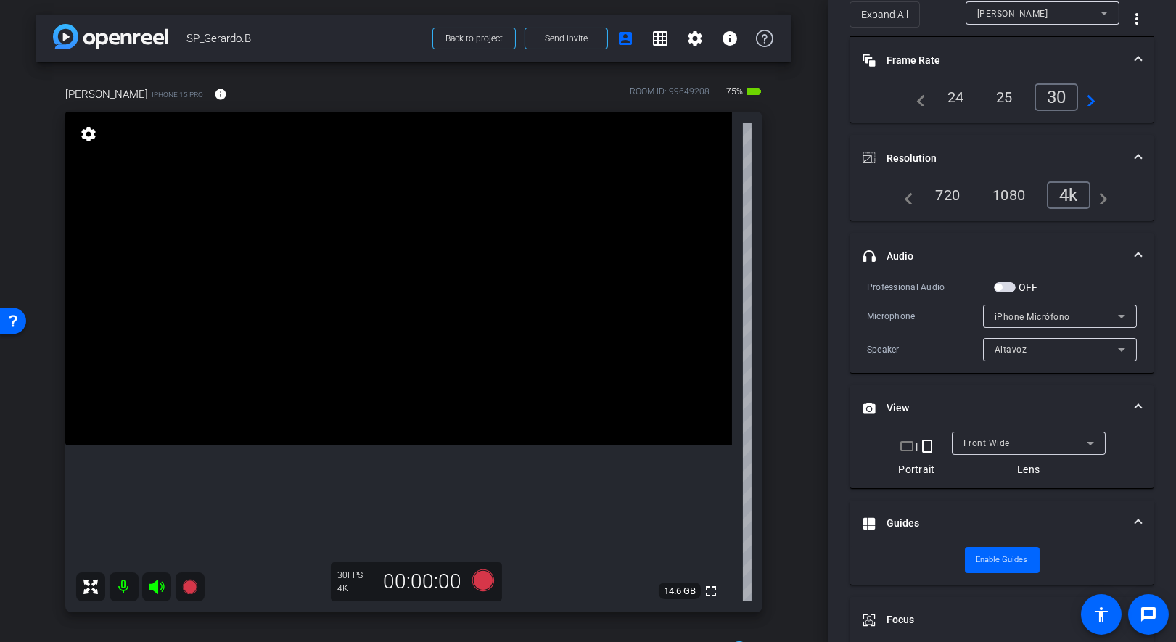
scroll to position [0, 0]
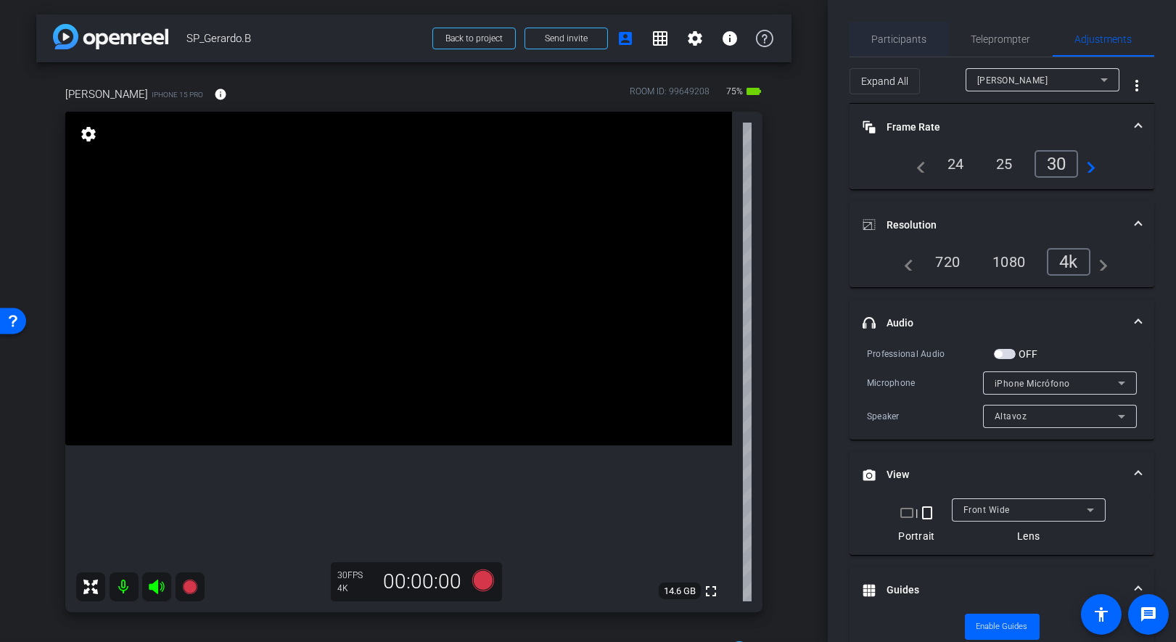
click at [905, 43] on span "Participants" at bounding box center [899, 39] width 55 height 10
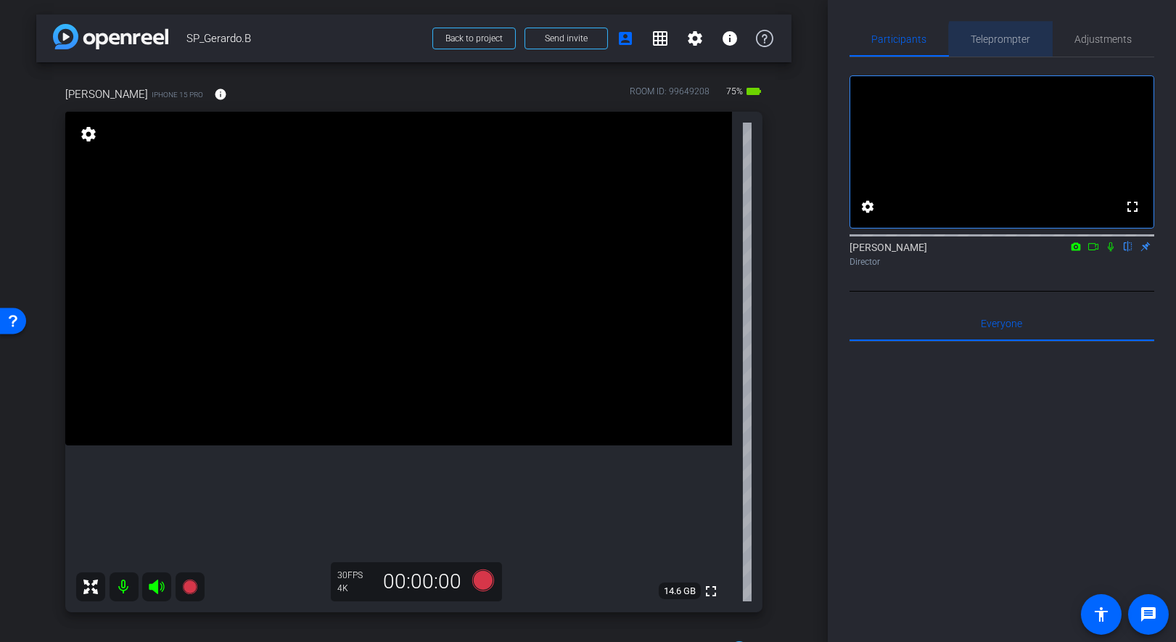
click at [1010, 42] on span "Teleprompter" at bounding box center [1000, 39] width 59 height 10
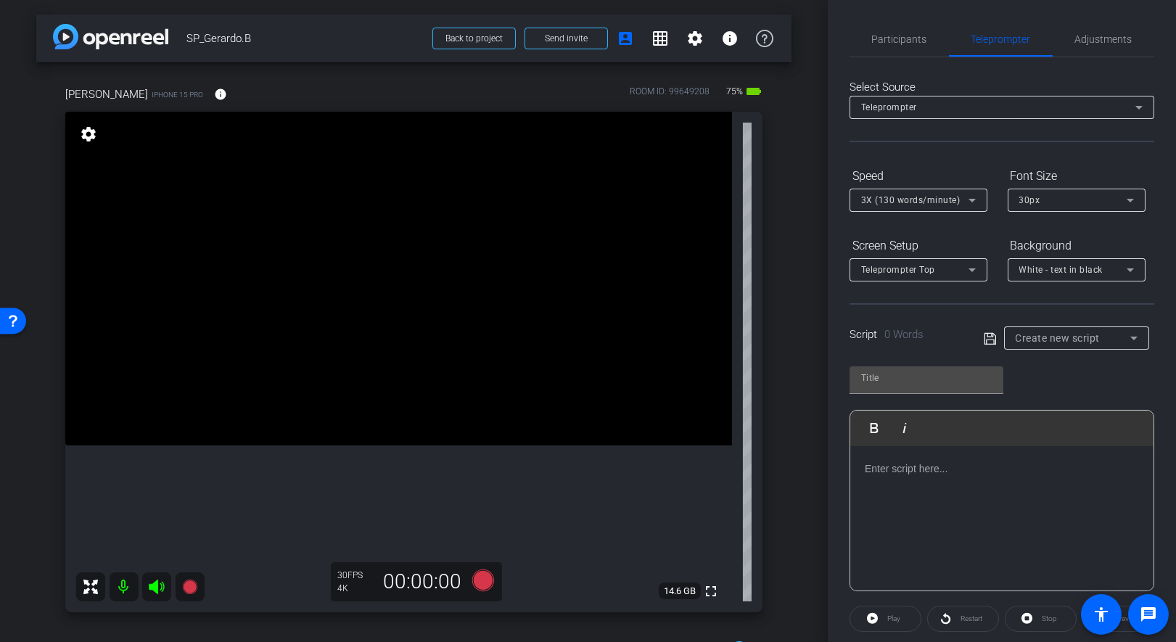
click at [905, 479] on div at bounding box center [1001, 518] width 303 height 145
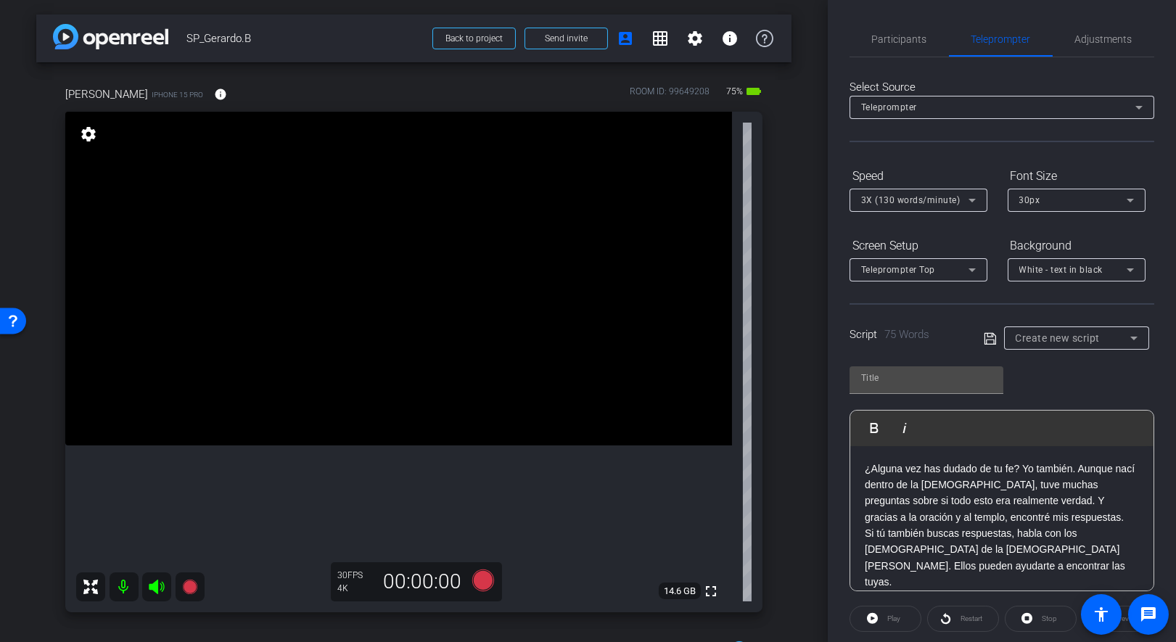
scroll to position [14, 0]
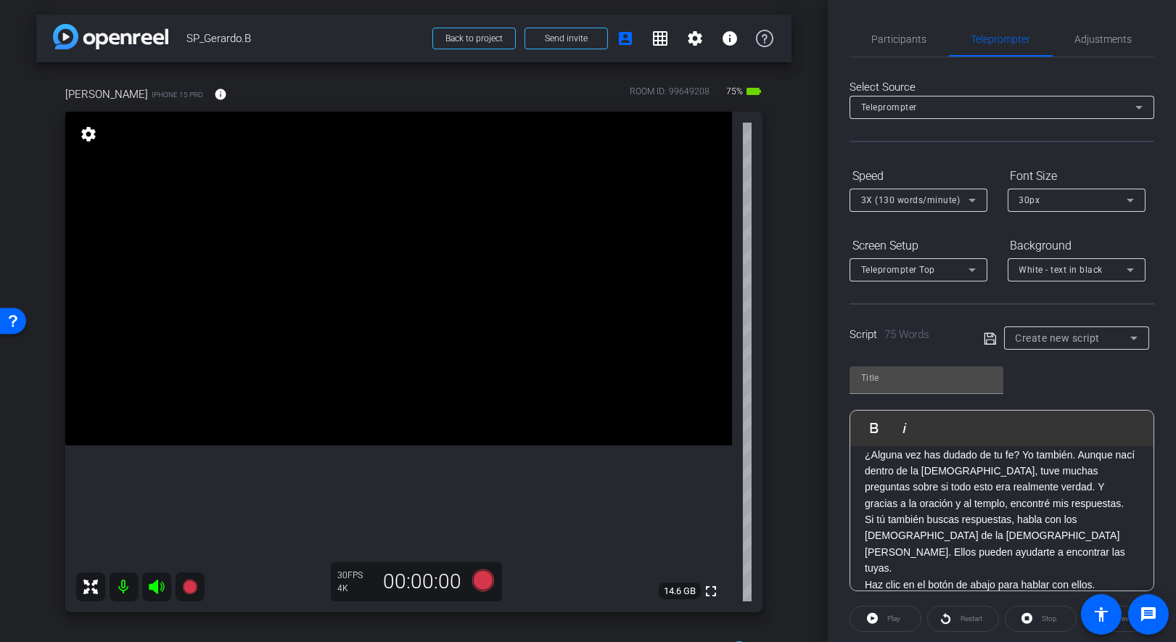
click at [1029, 503] on p "¿Alguna vez has dudado de tu fe? Yo también. Aunque nací dentro de la [DEMOGRAP…" at bounding box center [1002, 479] width 274 height 65
click at [990, 466] on p "¿Alguna vez has dudado de tu fe? Yo también. Aunque nací dentro de la [DEMOGRAP…" at bounding box center [1002, 463] width 274 height 65
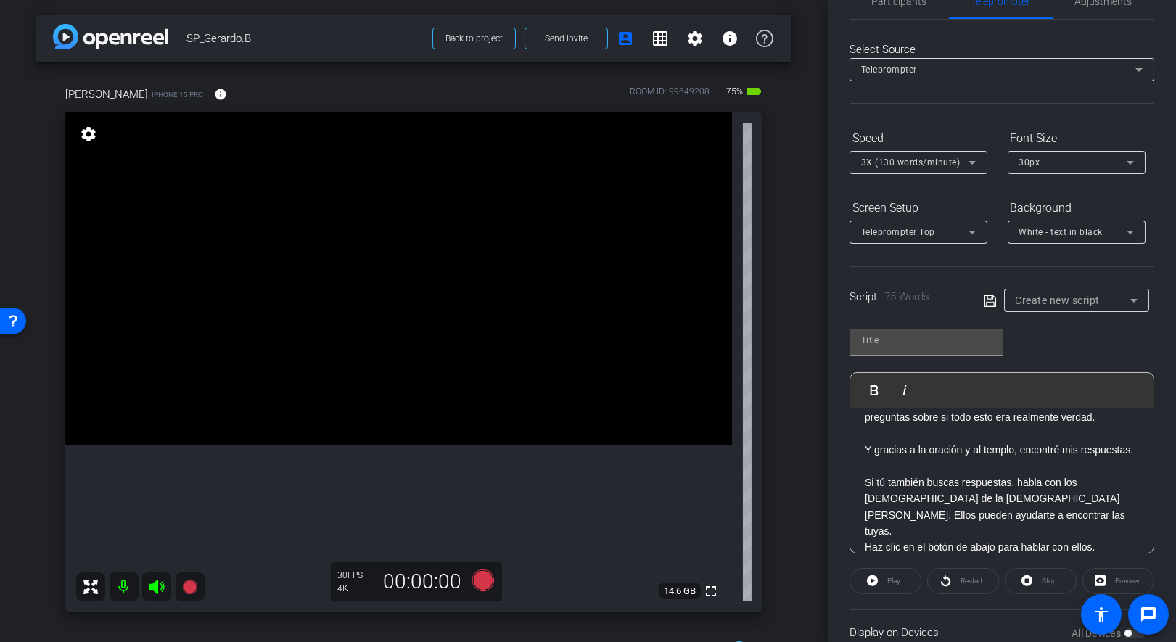
scroll to position [49, 0]
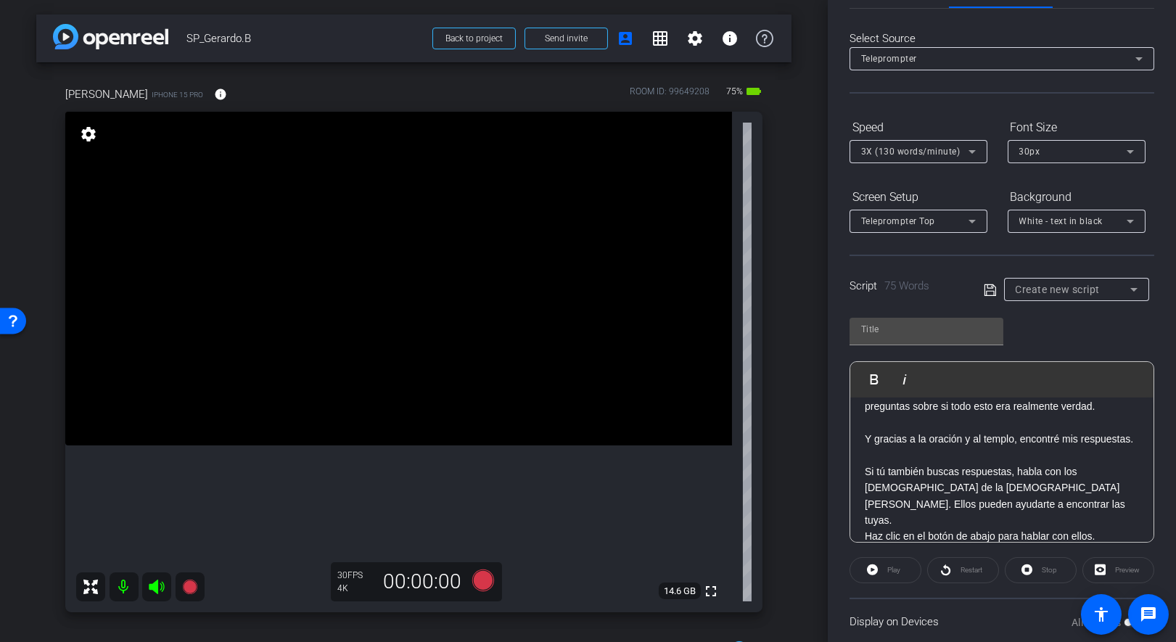
click at [891, 503] on p "Si tú también buscas respuestas, habla con los [DEMOGRAPHIC_DATA] de la [DEMOGR…" at bounding box center [1002, 496] width 274 height 65
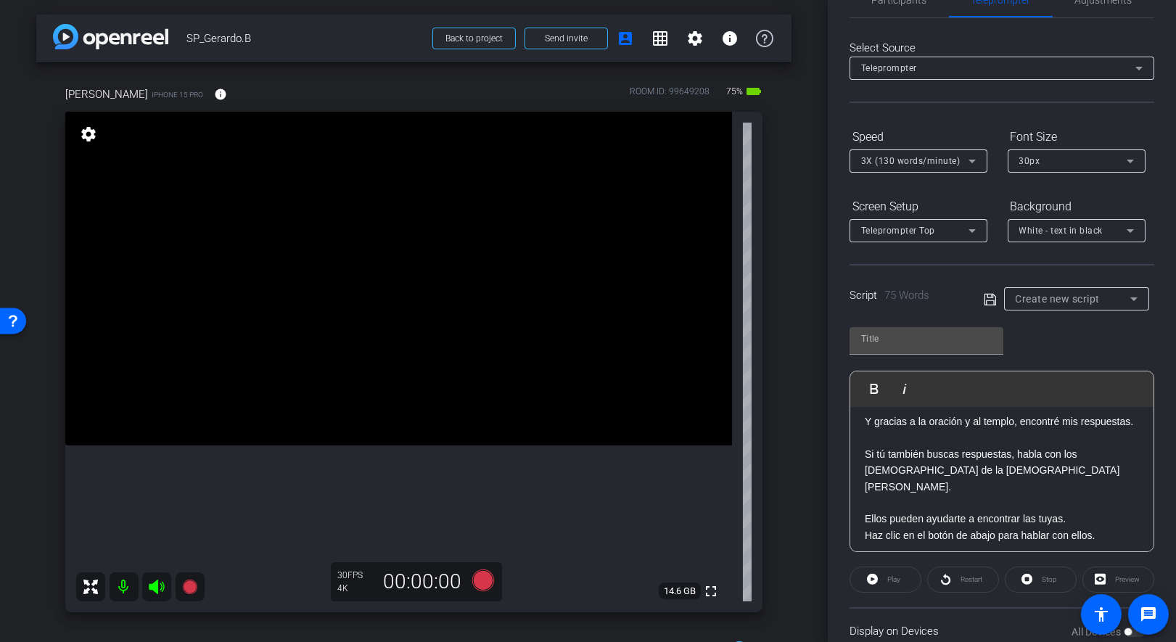
scroll to position [78, 0]
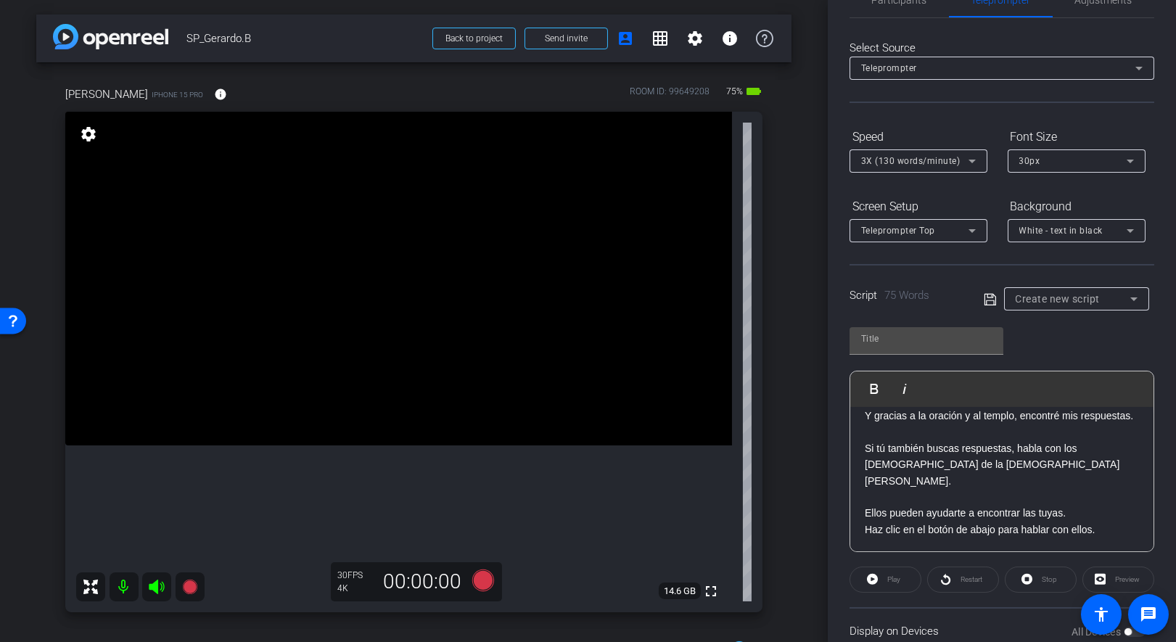
click at [1051, 529] on p "Haz clic en el botón de abajo para hablar con ellos." at bounding box center [1002, 530] width 274 height 16
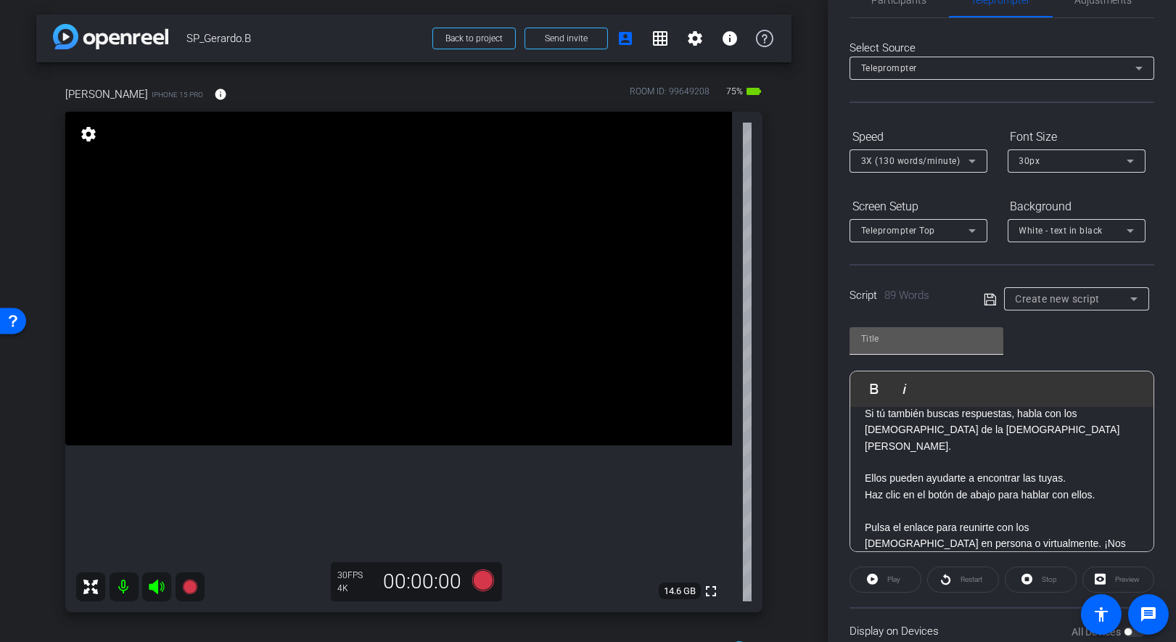
scroll to position [0, 0]
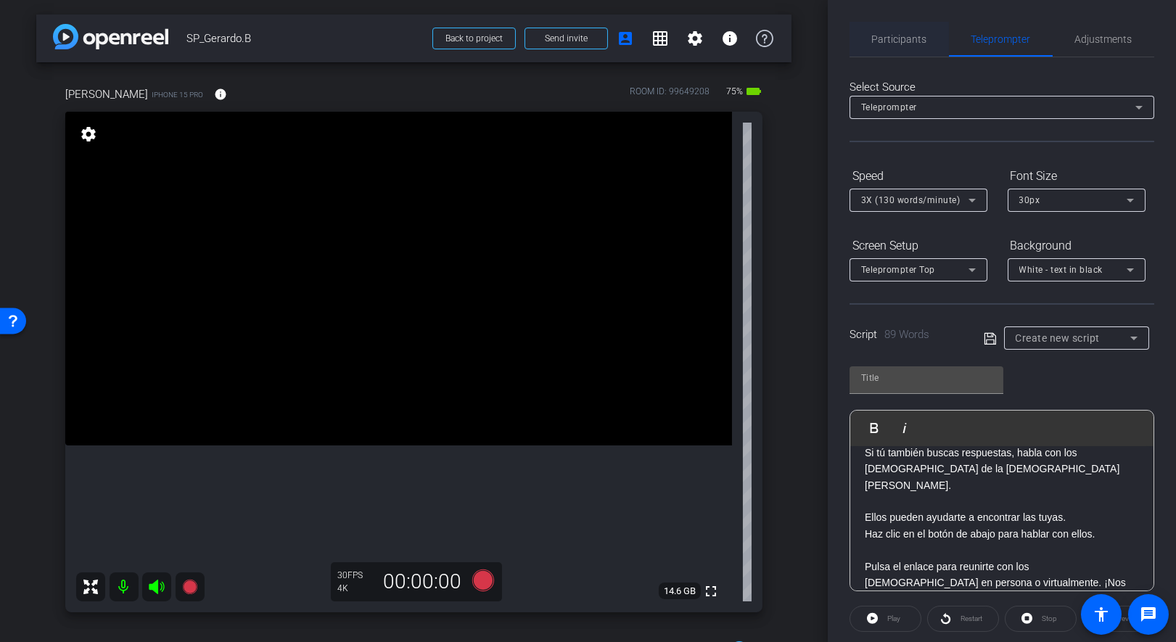
click at [889, 52] on span "Participants" at bounding box center [899, 39] width 55 height 35
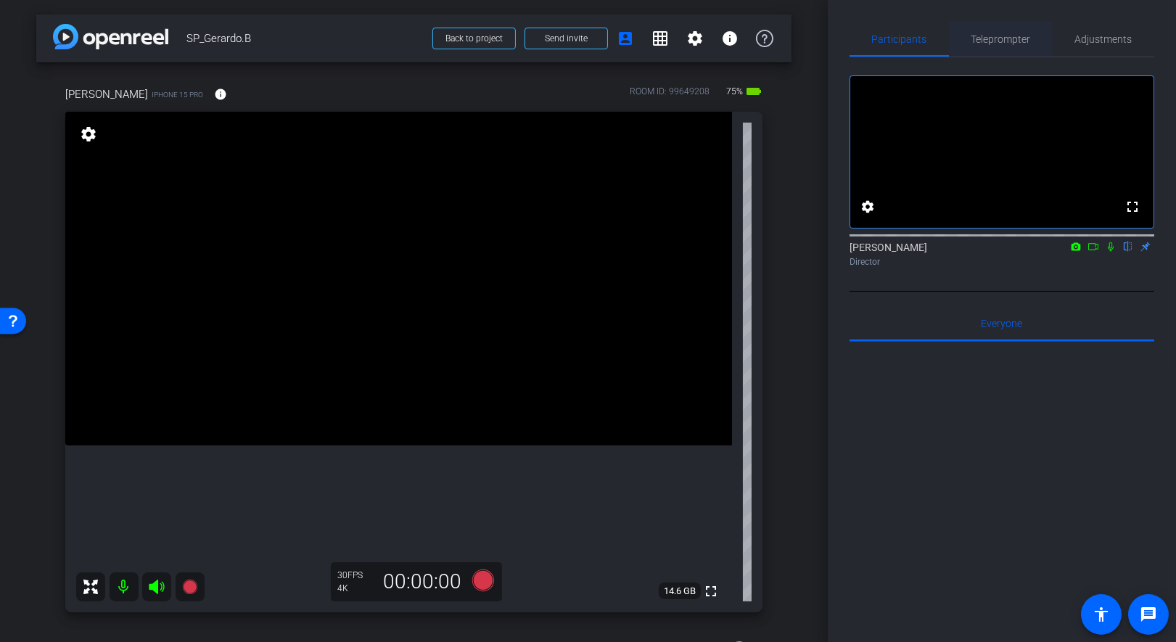
click at [981, 46] on span "Teleprompter" at bounding box center [1000, 39] width 59 height 35
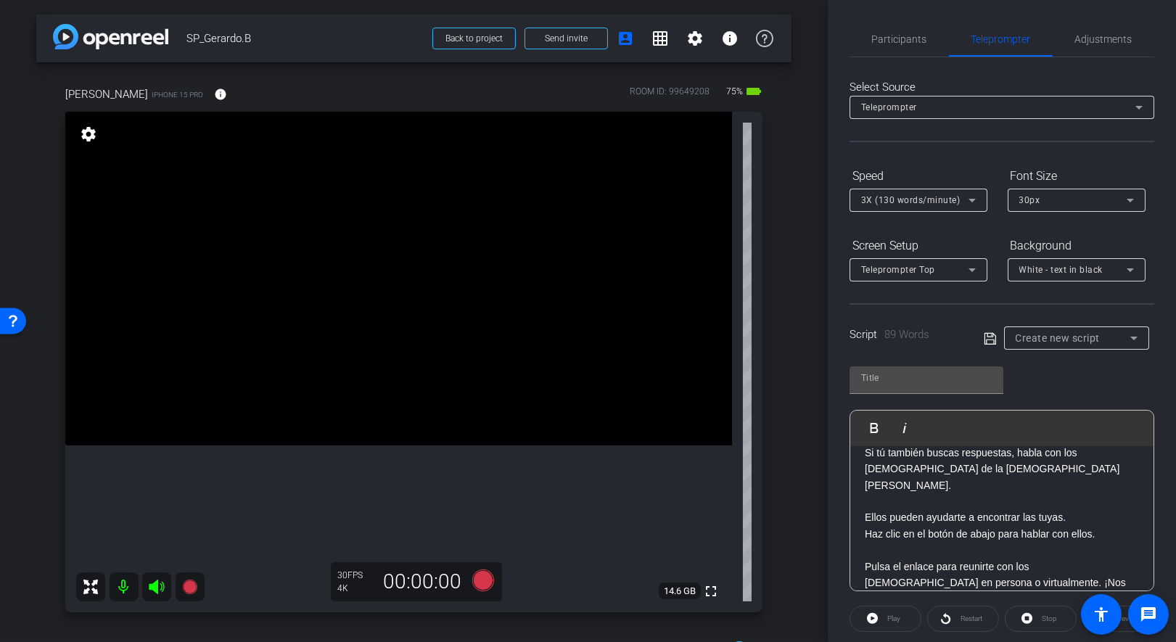
scroll to position [128, 0]
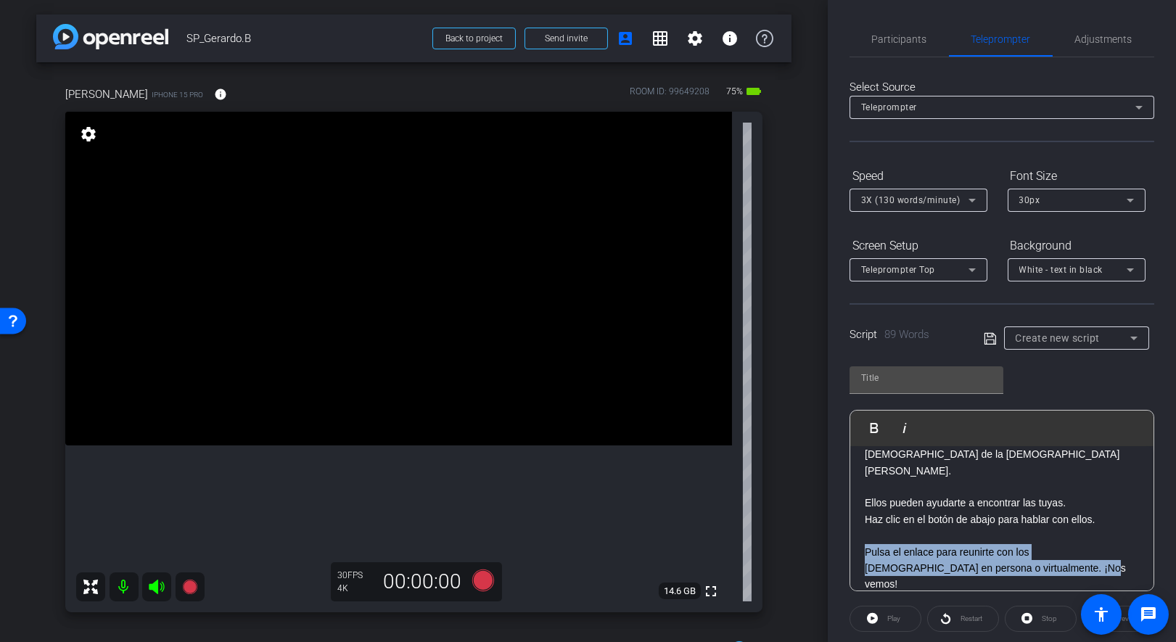
drag, startPoint x: 1000, startPoint y: 567, endPoint x: 863, endPoint y: 551, distance: 137.2
click at [863, 551] on div "¿Alguna vez has dudado de tu fe? Yo también. Aunque nací dentro de la [DEMOGRAP…" at bounding box center [1001, 462] width 303 height 289
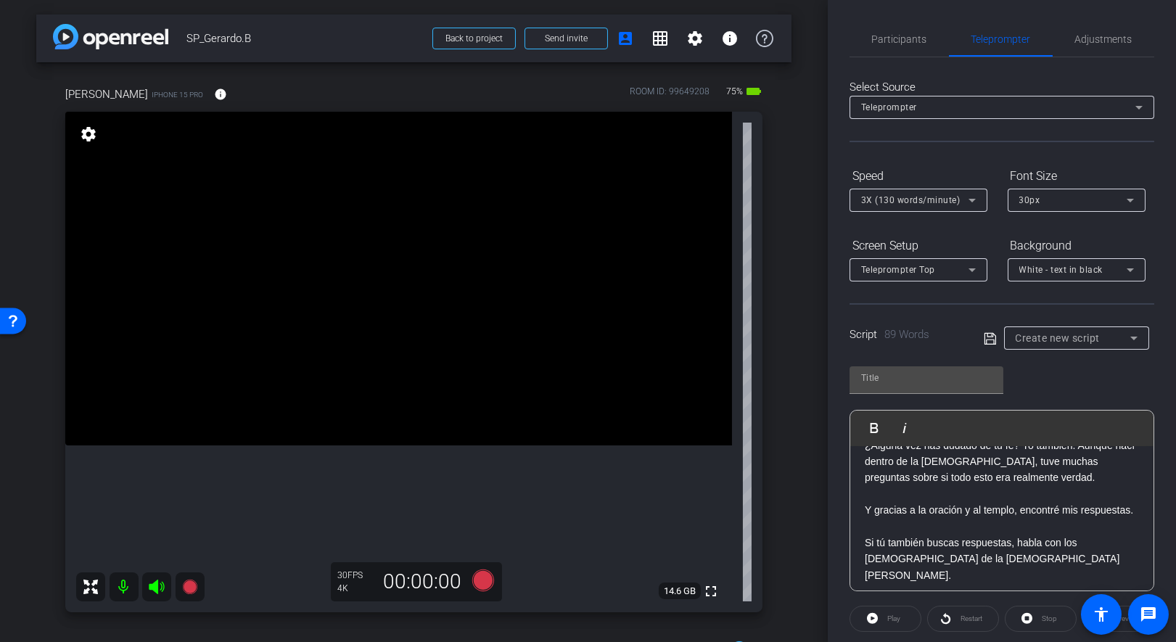
scroll to position [0, 0]
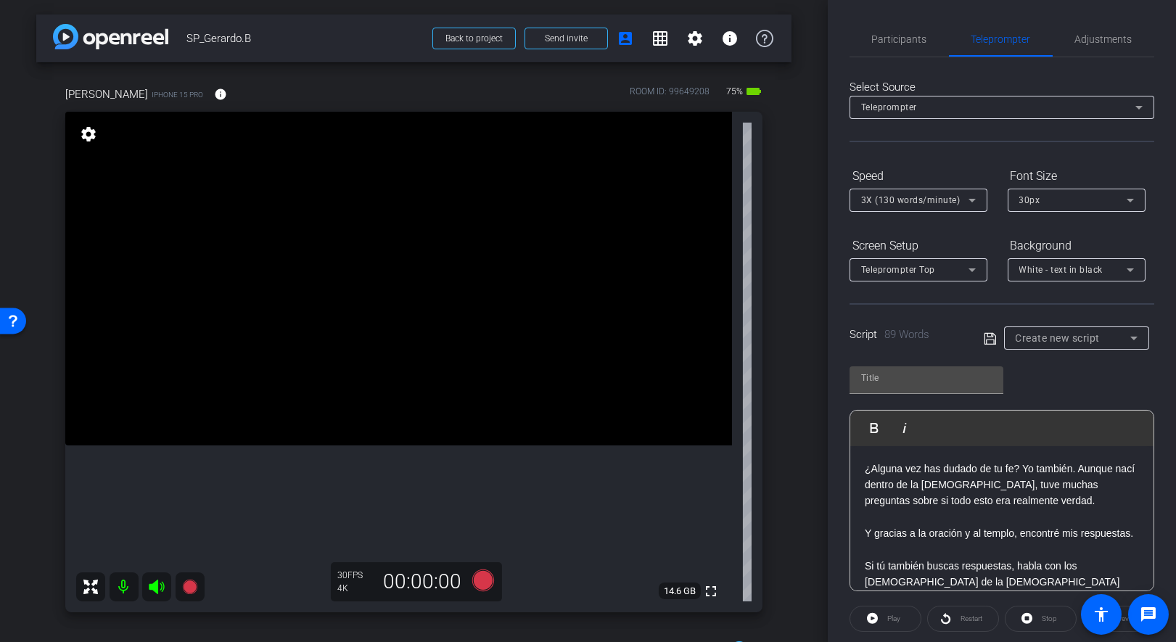
click at [1045, 393] on div "Play Play from this location Play Selected Play and display the selected text o…" at bounding box center [1002, 473] width 305 height 236
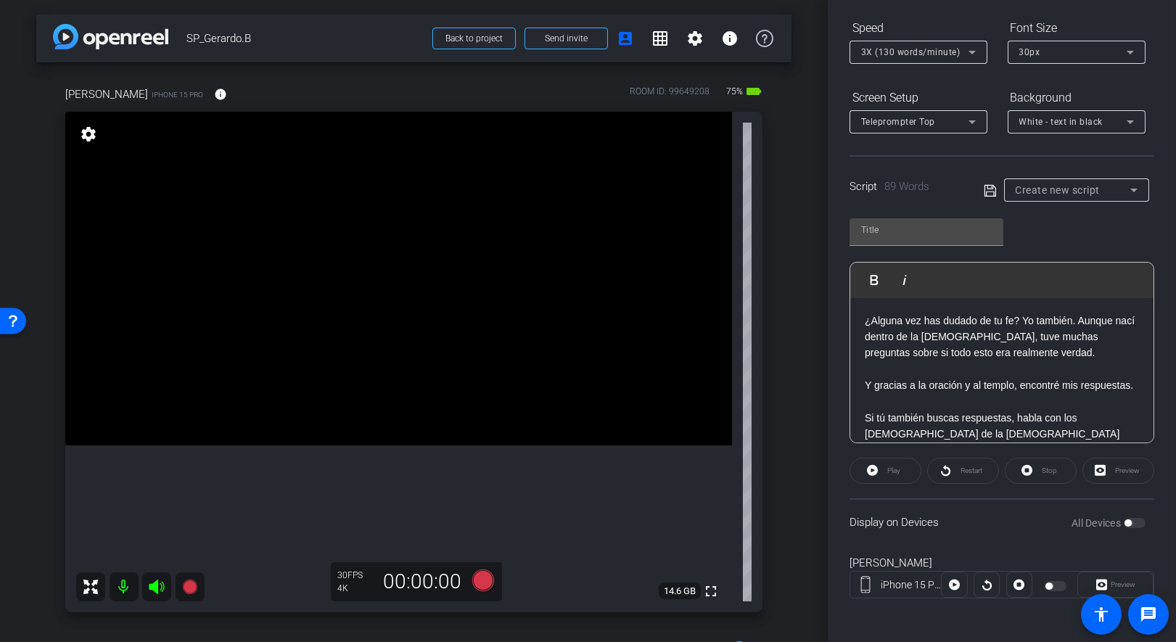
scroll to position [10, 0]
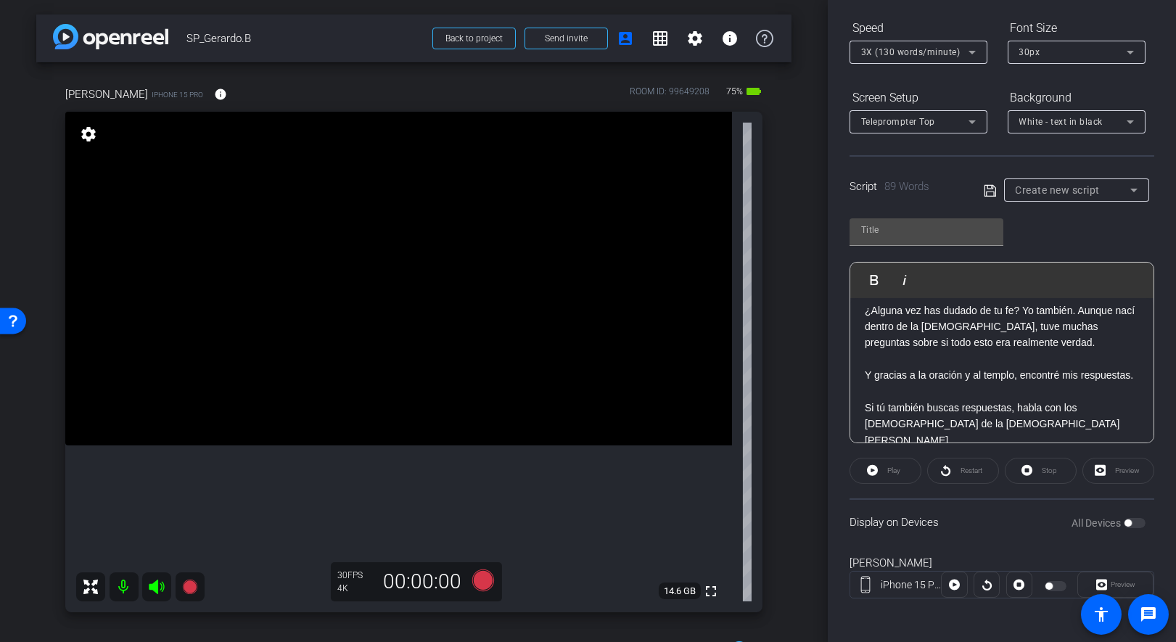
click at [986, 197] on icon at bounding box center [990, 190] width 13 height 17
type input "Default title 1750"
click at [990, 186] on icon at bounding box center [990, 190] width 12 height 12
click at [889, 474] on div "Play" at bounding box center [886, 471] width 72 height 26
click at [873, 469] on div "Play" at bounding box center [886, 471] width 72 height 26
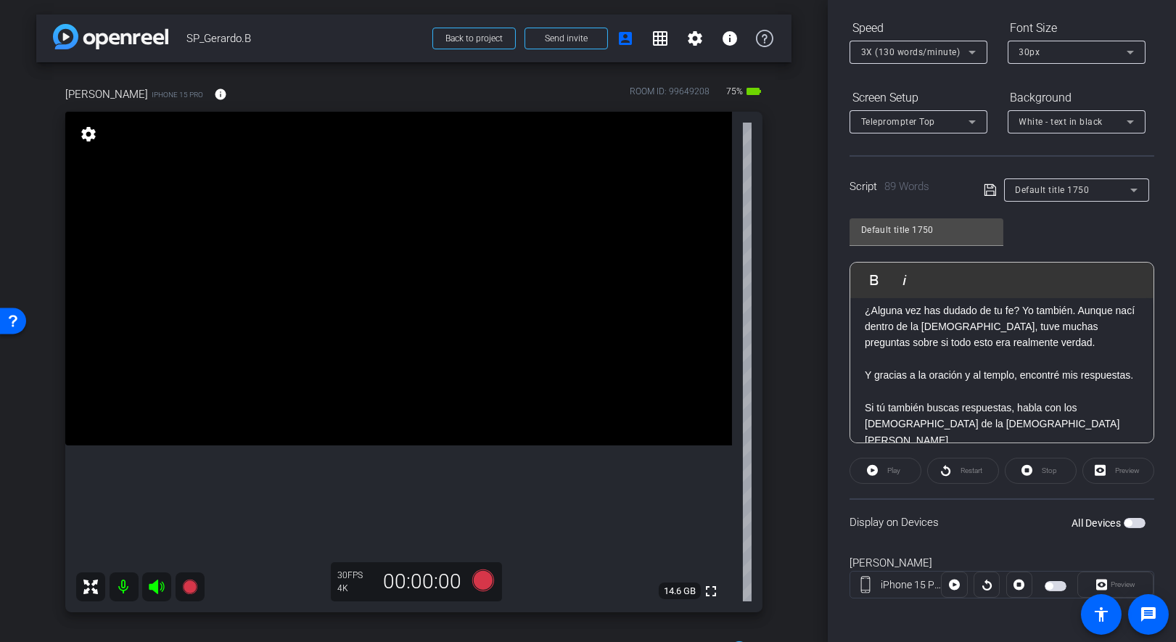
click at [1051, 522] on span "button" at bounding box center [1135, 523] width 22 height 10
click at [875, 468] on icon at bounding box center [872, 470] width 11 height 11
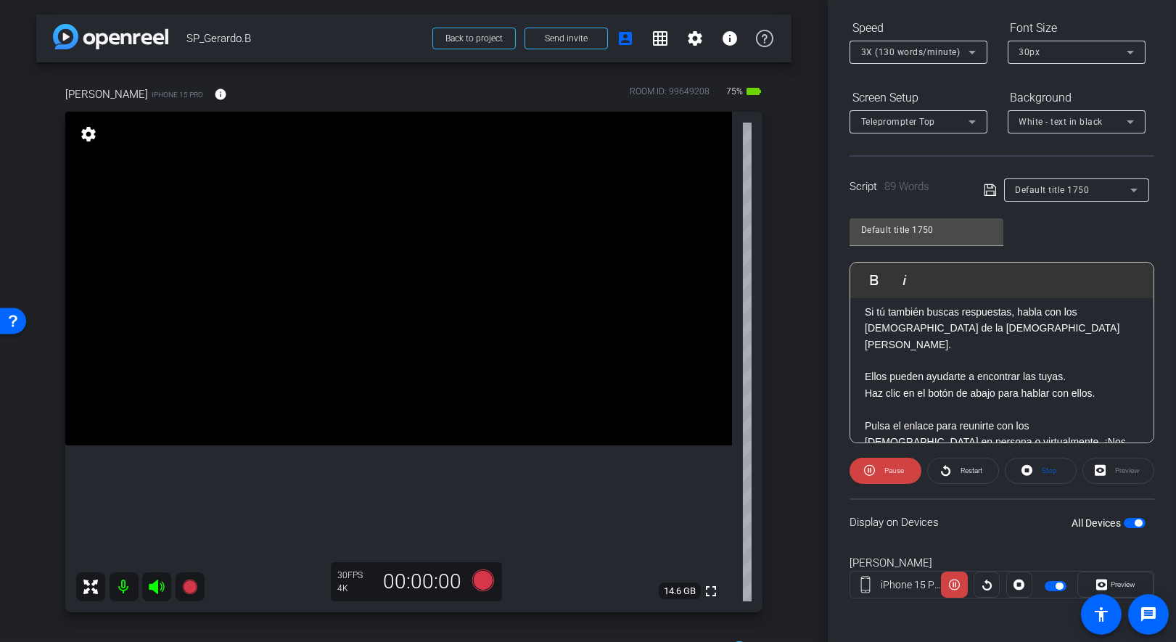
scroll to position [128, 0]
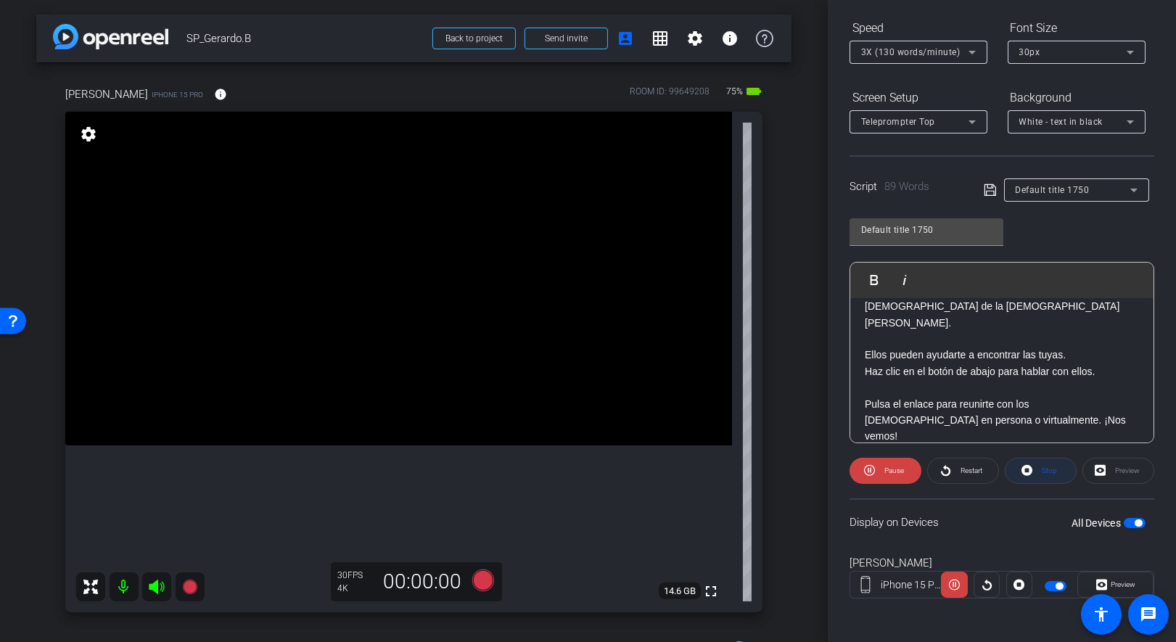
click at [1035, 472] on span at bounding box center [1041, 470] width 70 height 35
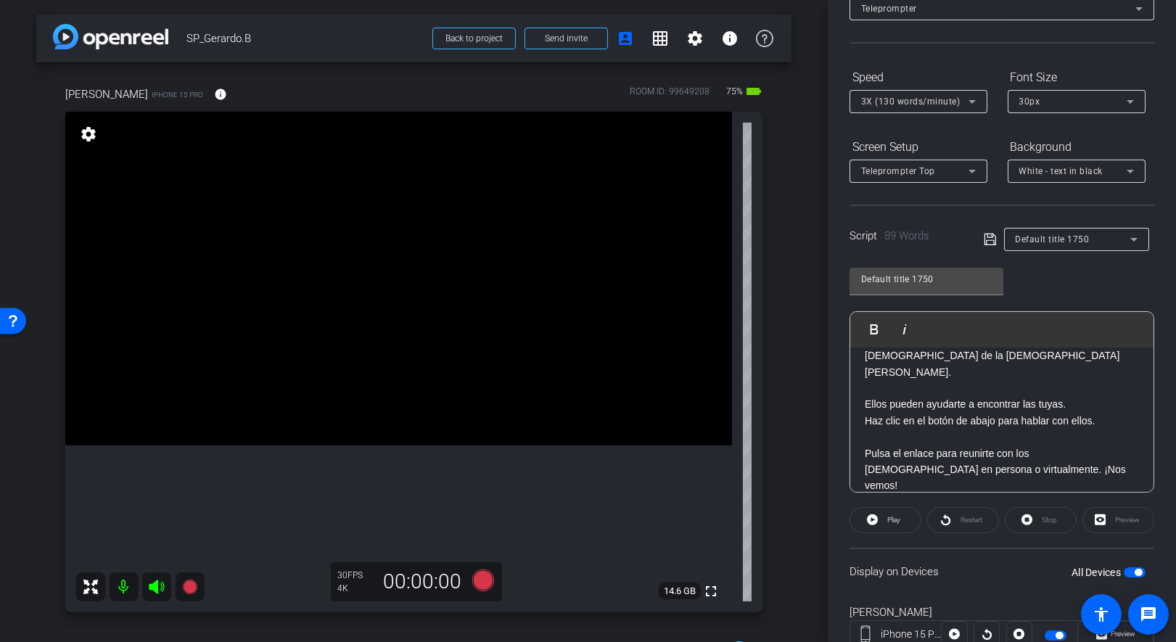
scroll to position [91, 0]
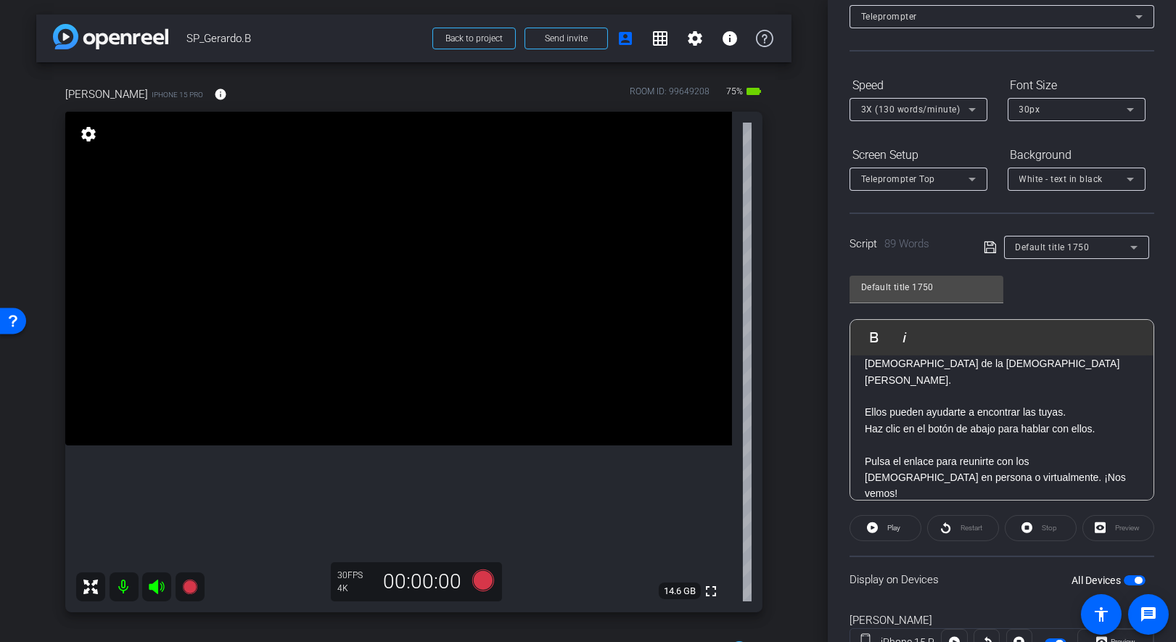
click at [973, 110] on icon at bounding box center [971, 109] width 17 height 17
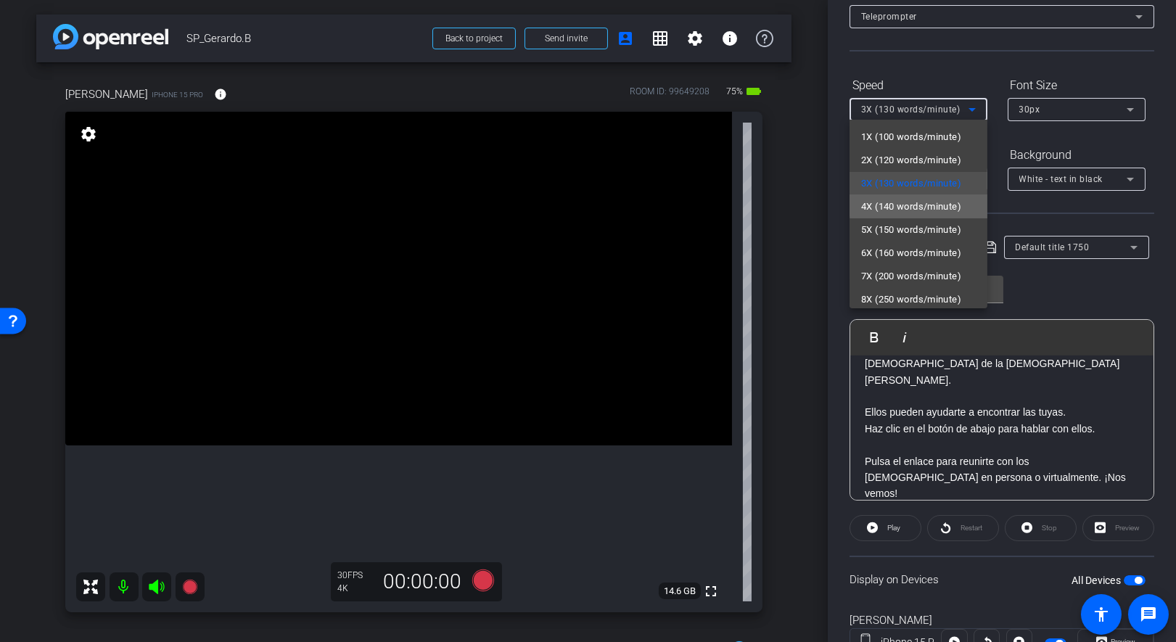
click at [950, 204] on span "4X (140 words/minute)" at bounding box center [911, 206] width 100 height 17
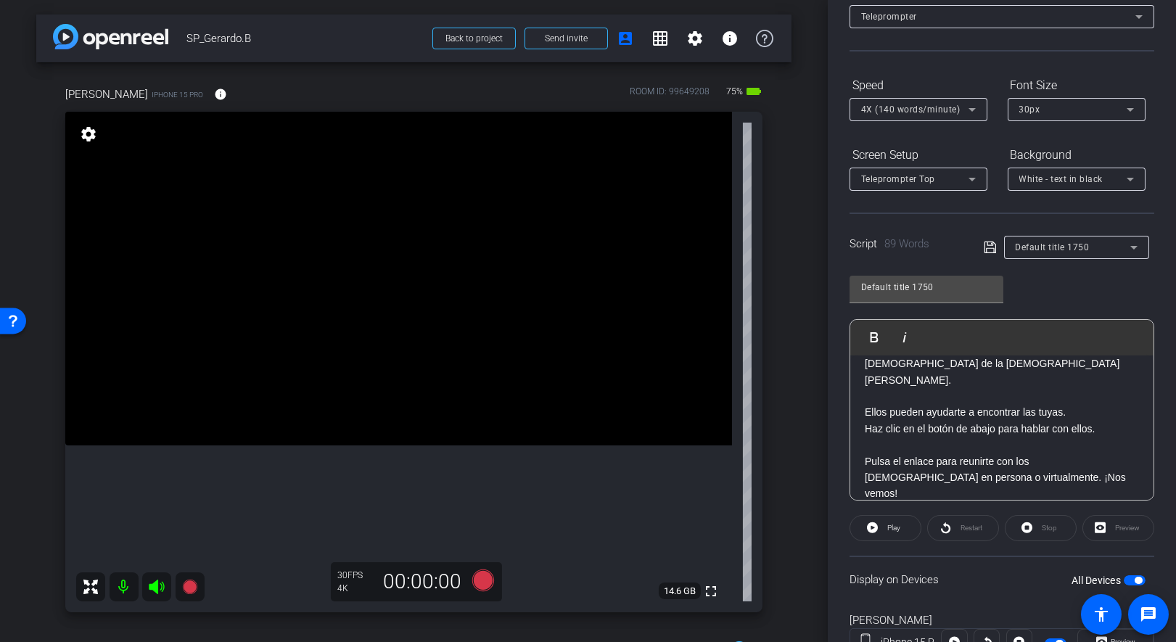
click at [948, 526] on div "Restart" at bounding box center [963, 528] width 72 height 26
click at [945, 526] on div "Restart" at bounding box center [963, 528] width 72 height 26
click at [869, 527] on icon at bounding box center [872, 527] width 11 height 11
click at [872, 519] on icon at bounding box center [869, 528] width 11 height 18
click at [974, 106] on icon at bounding box center [971, 109] width 17 height 17
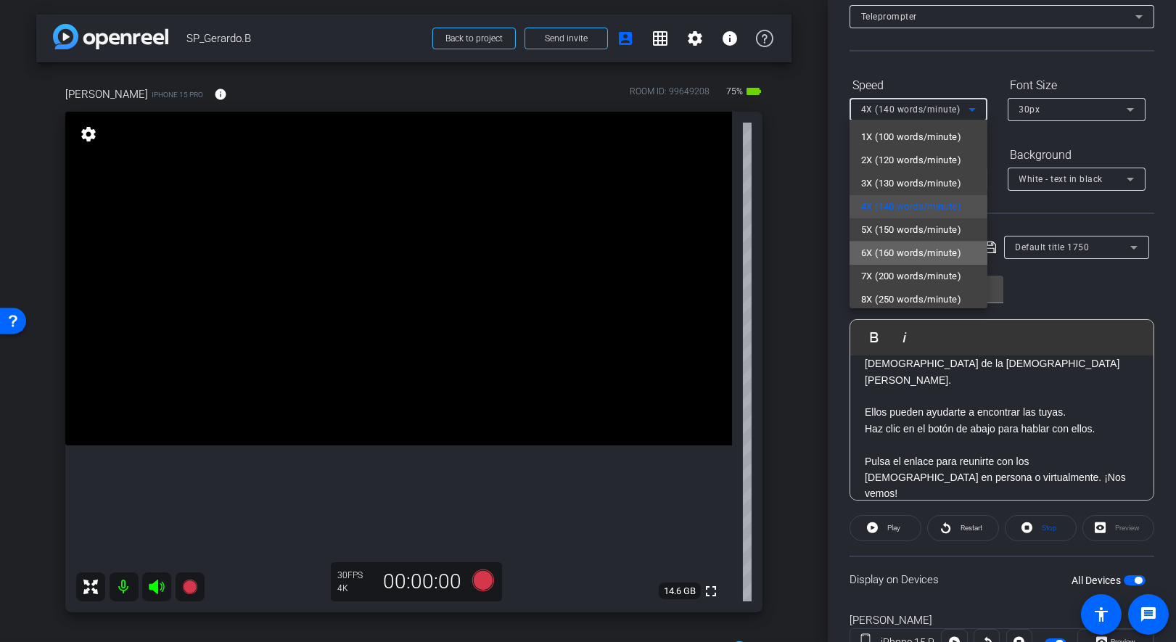
click at [894, 247] on span "6X (160 words/minute)" at bounding box center [911, 252] width 100 height 17
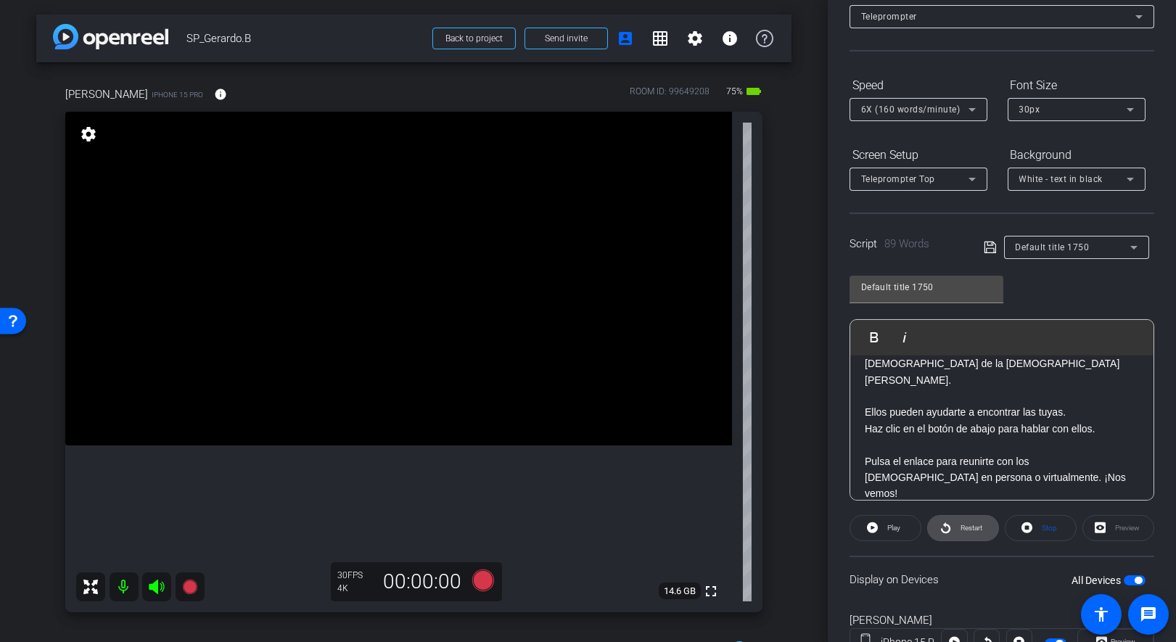
click at [957, 529] on span "Restart" at bounding box center [969, 528] width 25 height 20
click at [974, 112] on icon at bounding box center [971, 109] width 17 height 17
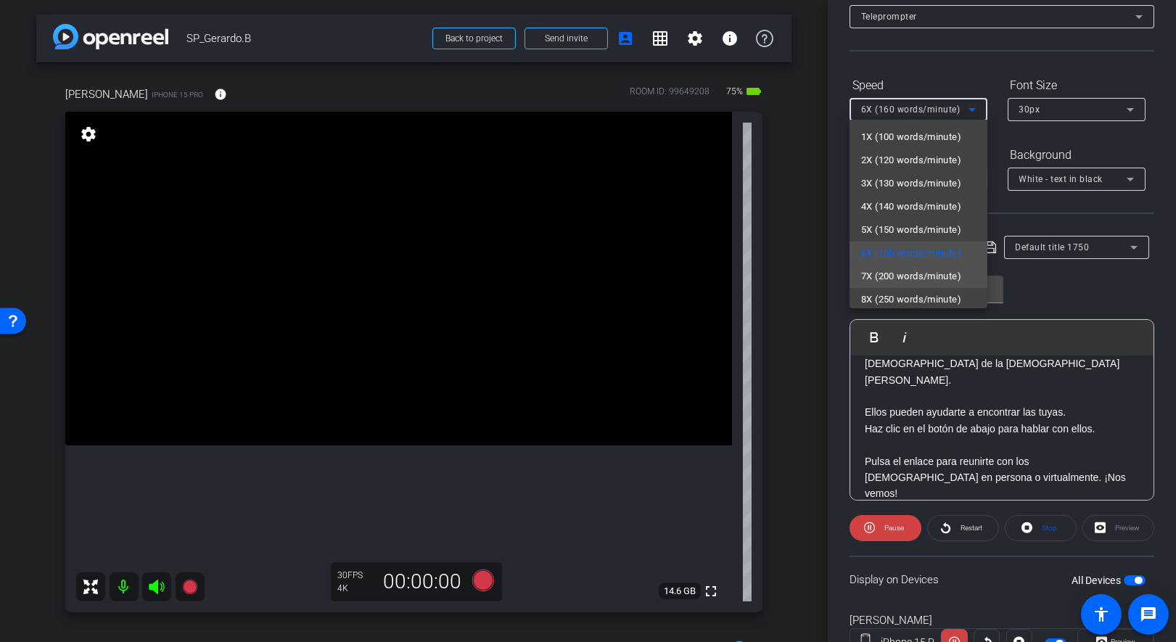
scroll to position [31, 0]
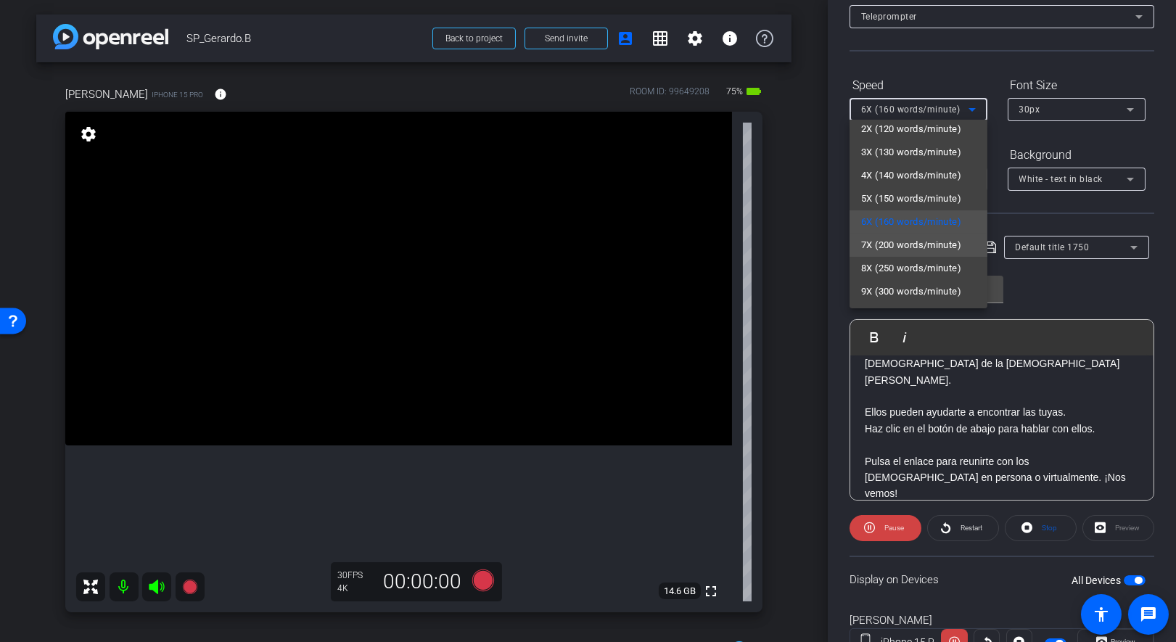
click at [886, 245] on span "7X (200 words/minute)" at bounding box center [911, 245] width 100 height 17
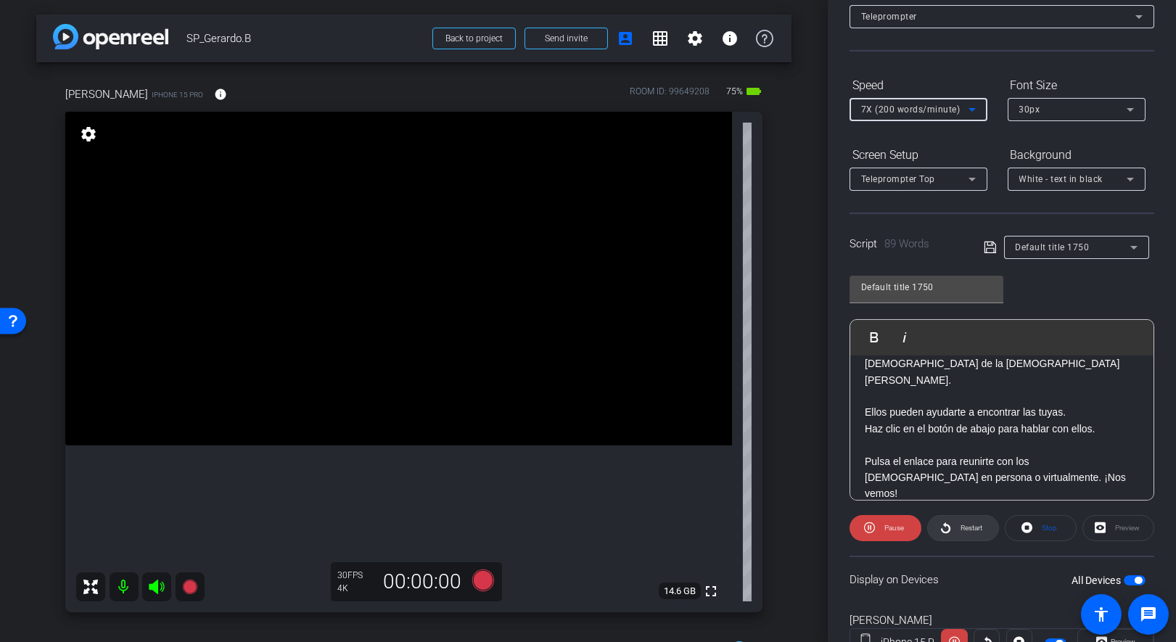
click at [944, 529] on icon at bounding box center [945, 528] width 11 height 18
click at [974, 106] on icon at bounding box center [971, 109] width 17 height 17
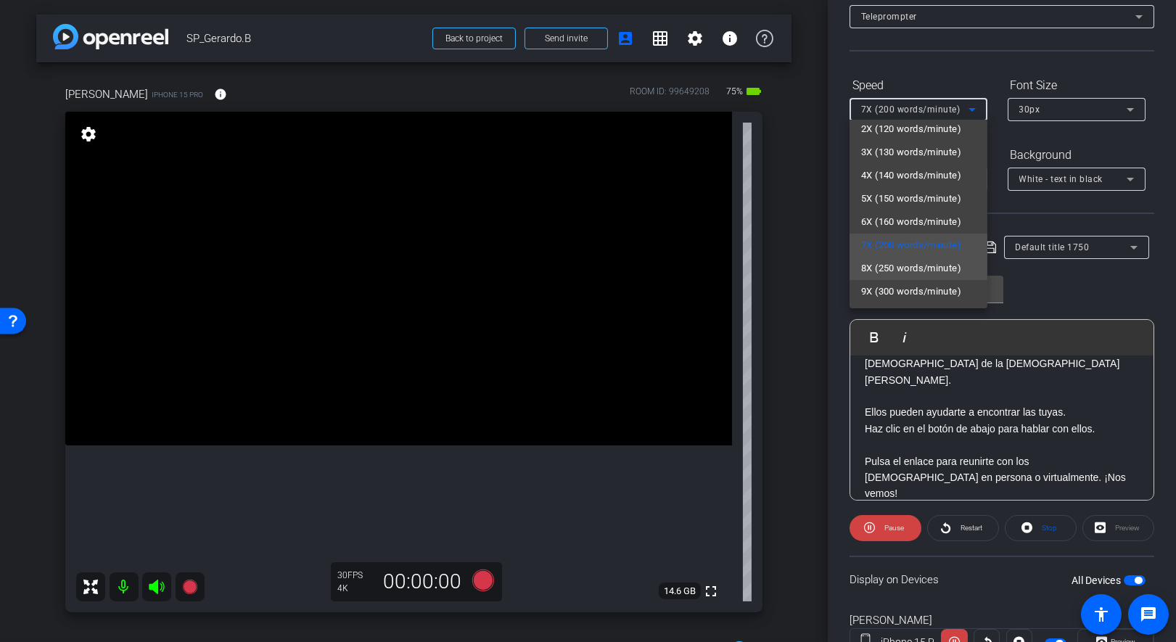
click at [884, 268] on span "8X (250 words/minute)" at bounding box center [911, 268] width 100 height 17
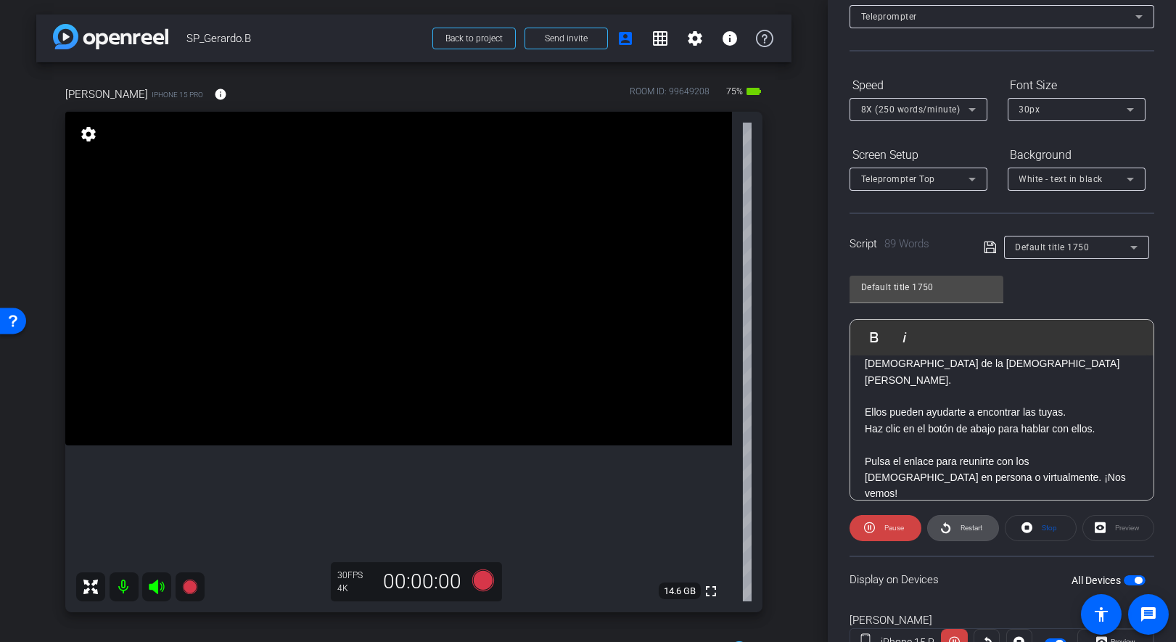
click at [966, 524] on span "Restart" at bounding box center [972, 528] width 22 height 8
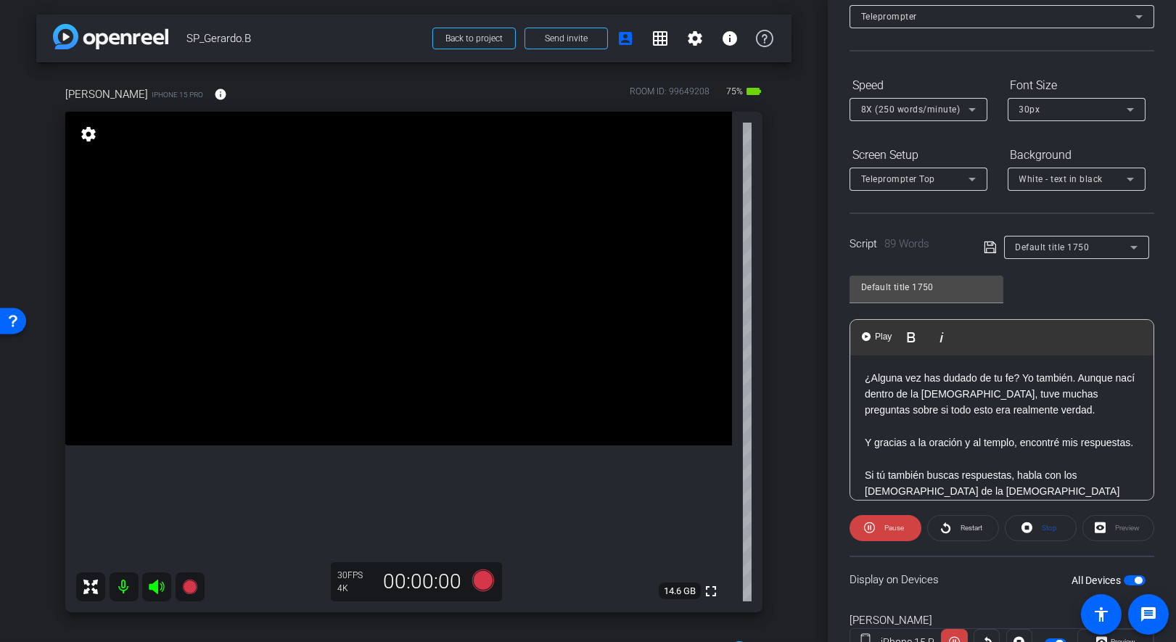
click at [868, 375] on p "¿Alguna vez has dudado de tu fe? Yo también. Aunque nací dentro de la [DEMOGRAP…" at bounding box center [1002, 394] width 274 height 49
click at [861, 374] on div "¿Alguna vez has dudado de tu fe? Yo también. Aunque nací dentro de la [DEMOGRAP…" at bounding box center [1001, 499] width 303 height 289
click at [483, 577] on icon at bounding box center [483, 581] width 22 height 22
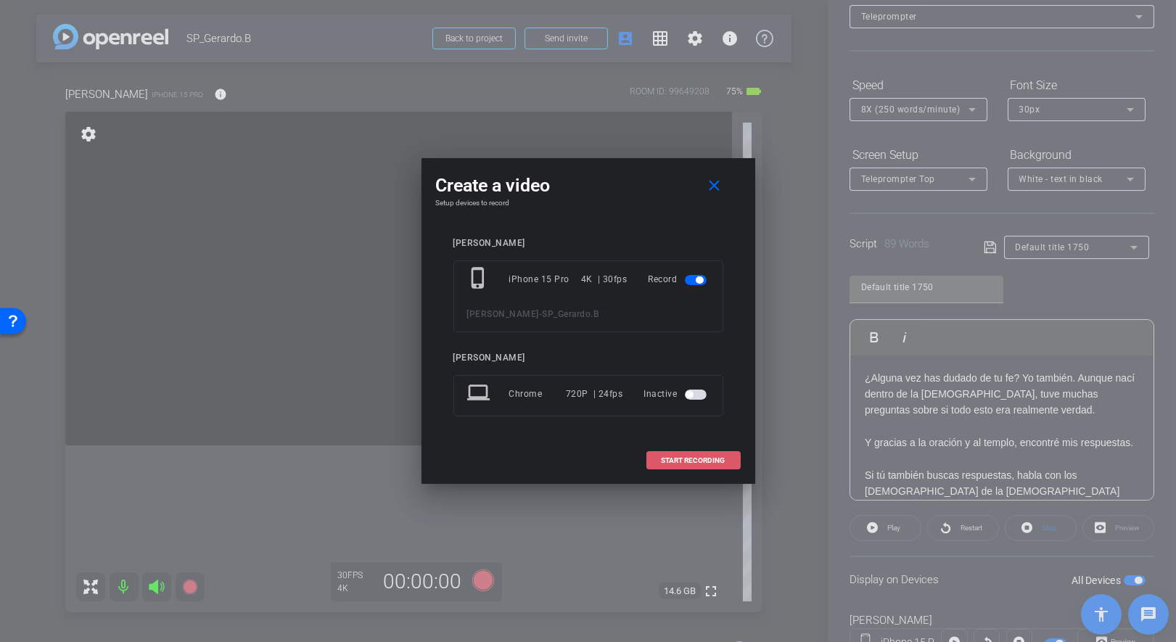
click at [682, 453] on span at bounding box center [693, 460] width 93 height 35
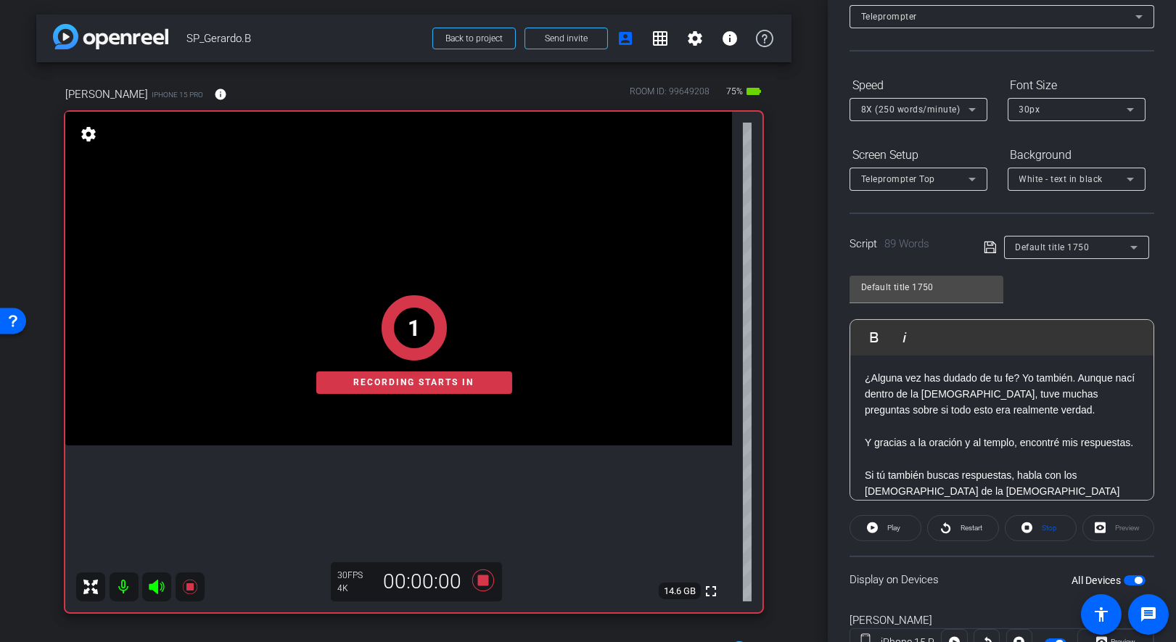
click at [865, 375] on p "¿Alguna vez has dudado de tu fe? Yo también. Aunque nací dentro de la [DEMOGRAP…" at bounding box center [1002, 394] width 274 height 49
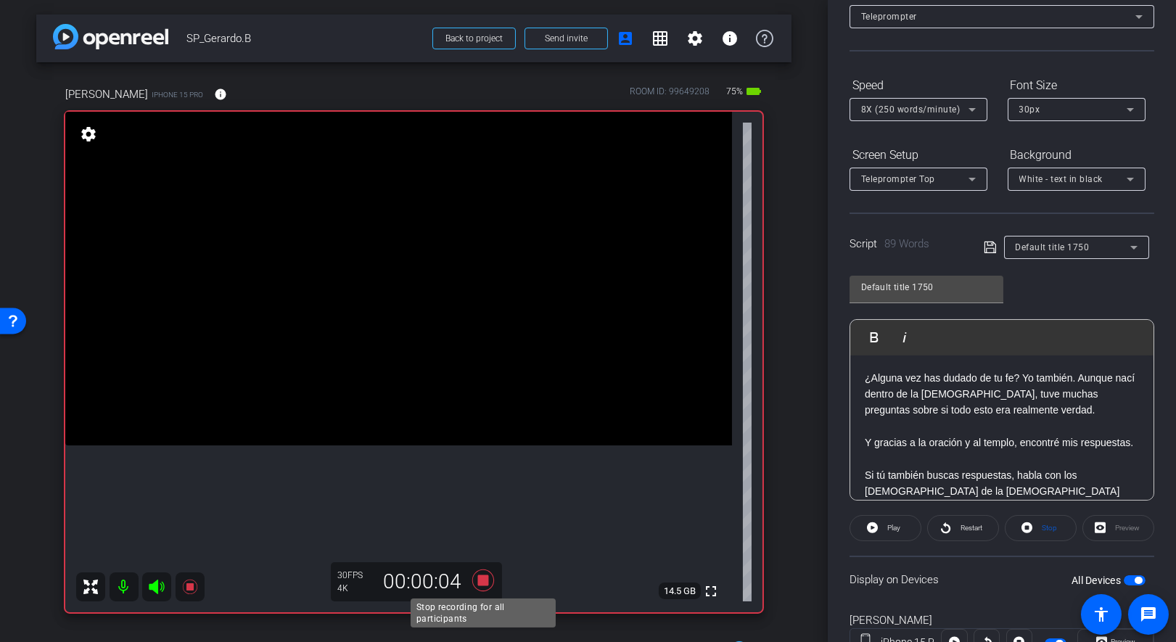
click at [480, 577] on icon at bounding box center [483, 581] width 22 height 22
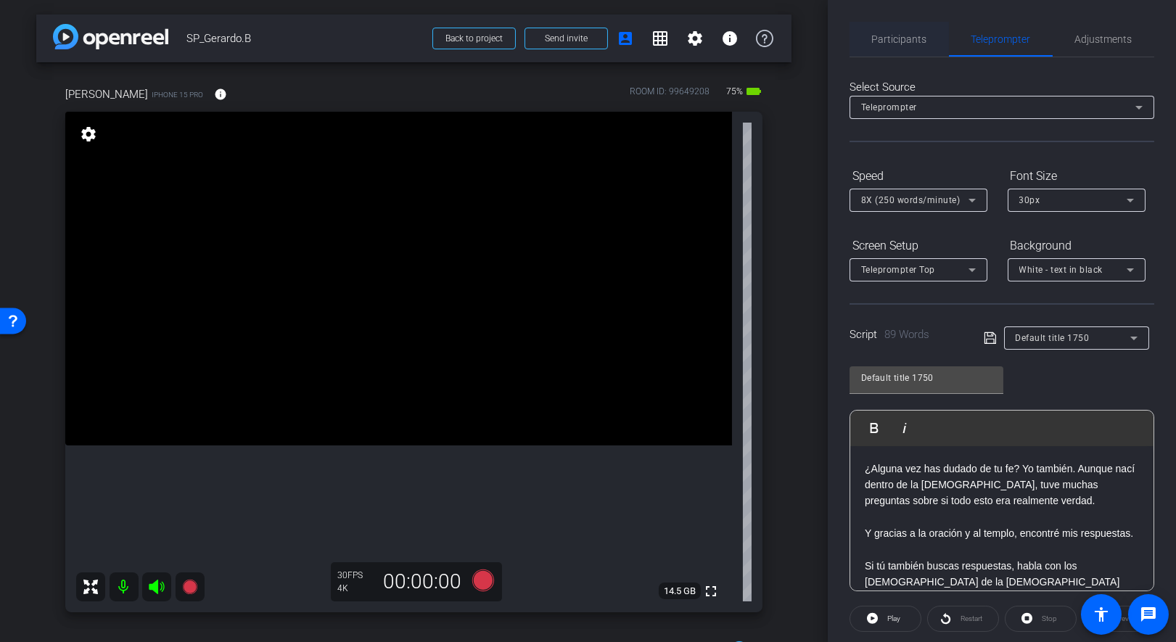
click at [897, 39] on span "Participants" at bounding box center [899, 39] width 55 height 10
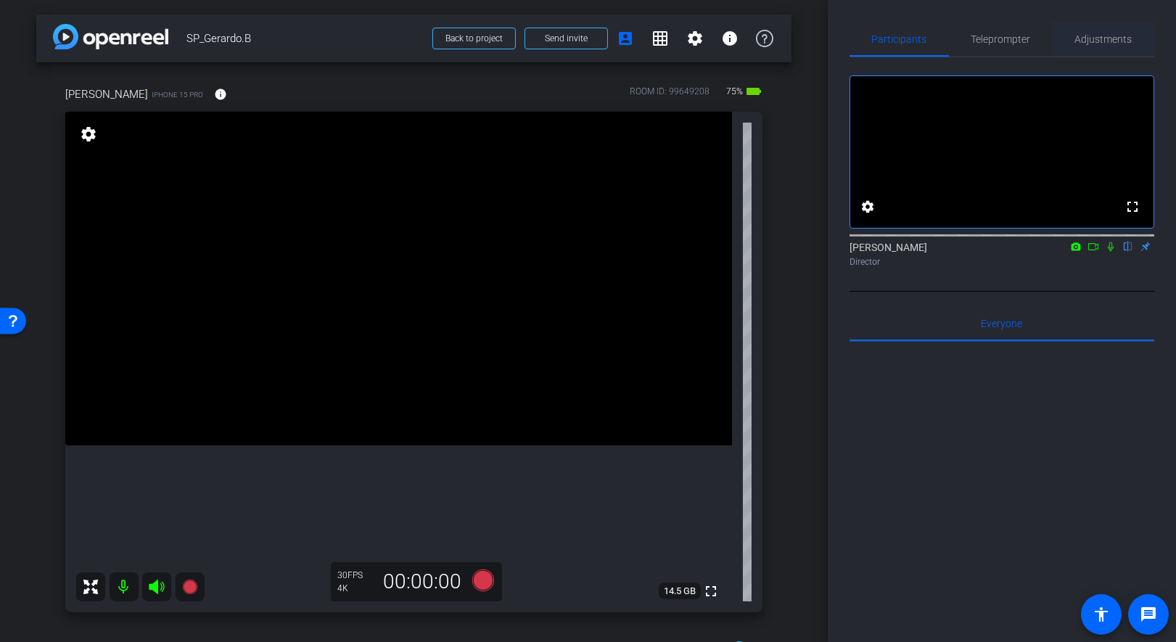
click at [1051, 40] on span "Adjustments" at bounding box center [1103, 39] width 57 height 10
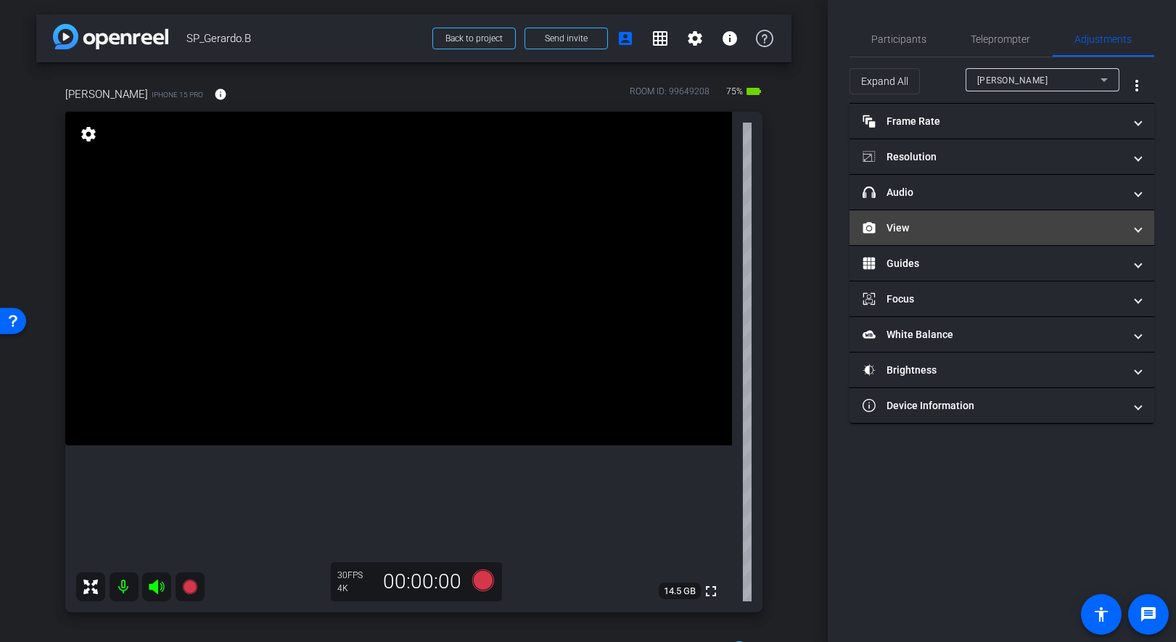
click at [924, 234] on mat-expansion-panel-header "View" at bounding box center [1002, 227] width 305 height 35
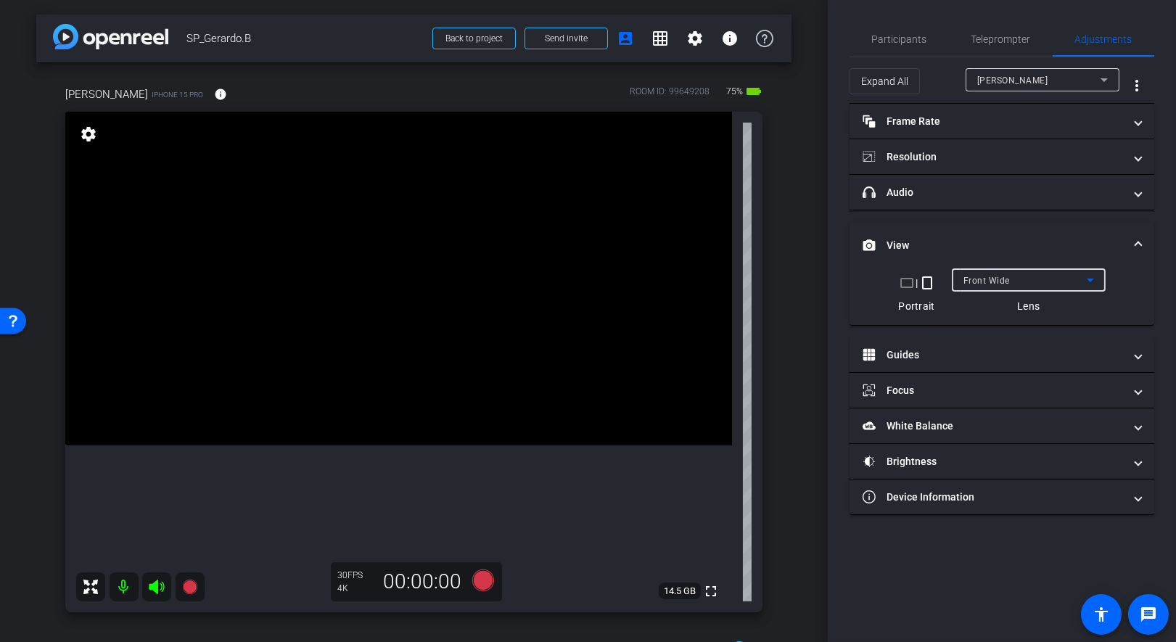
click at [997, 282] on span "Front Wide" at bounding box center [986, 281] width 46 height 10
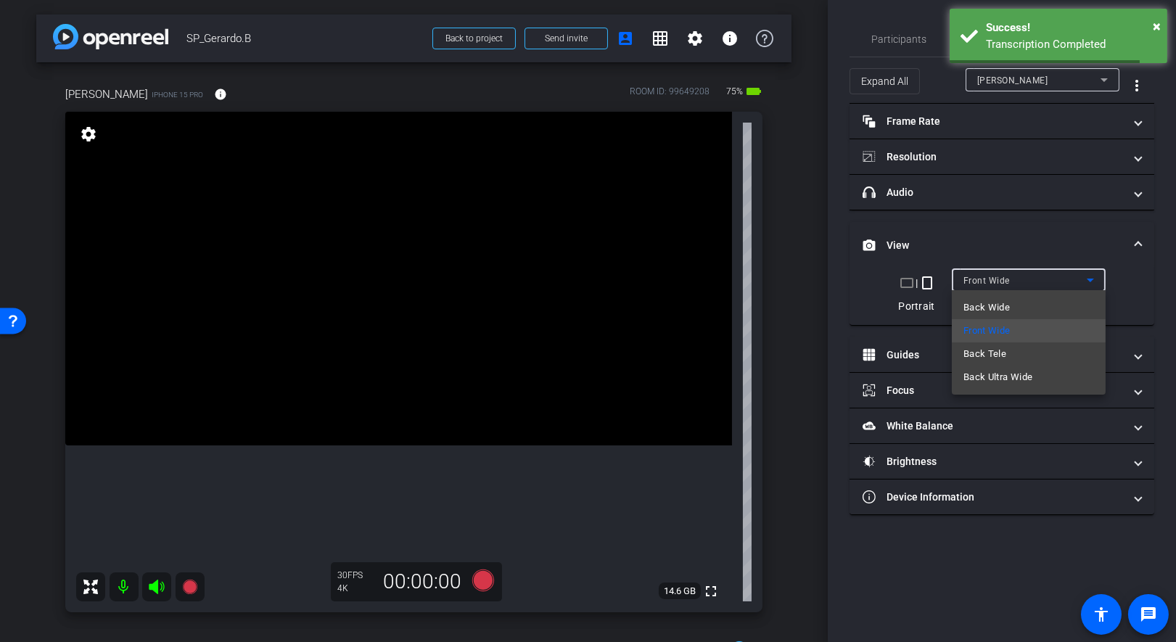
click at [982, 229] on div at bounding box center [588, 321] width 1176 height 642
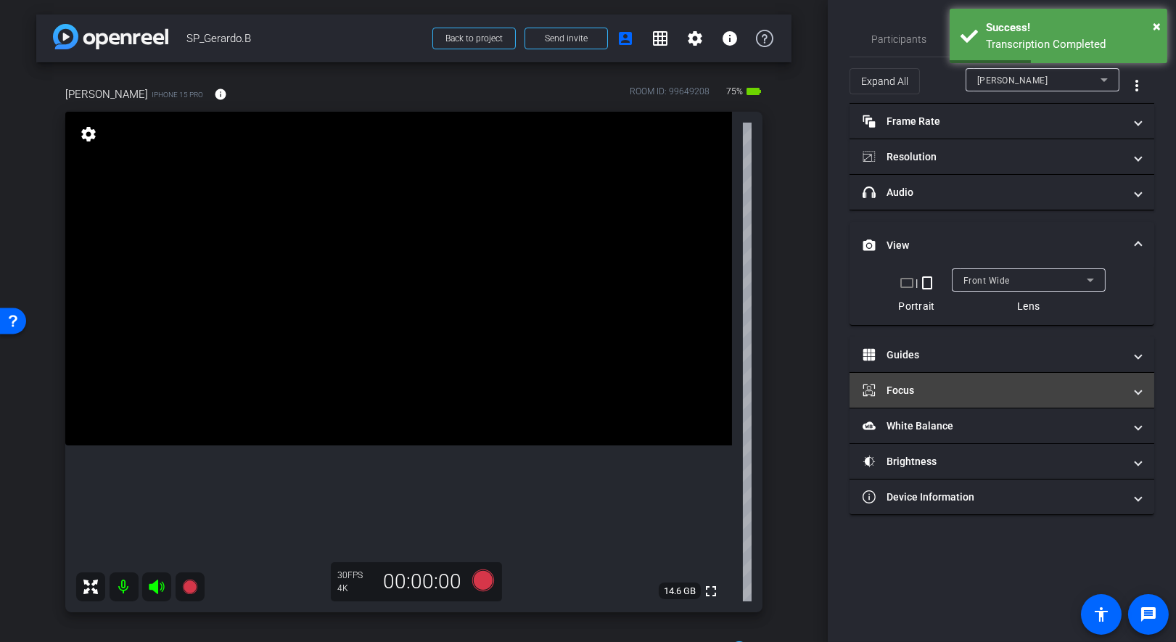
click at [918, 383] on mat-panel-title "Focus" at bounding box center [993, 390] width 261 height 15
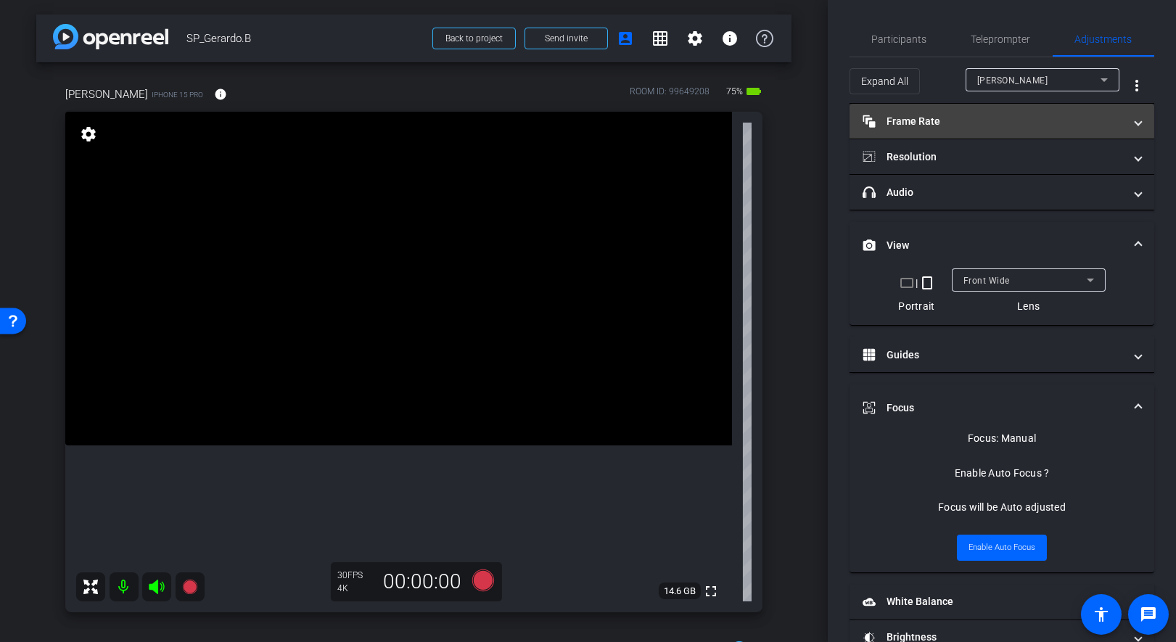
click at [922, 128] on mat-panel-title "Frame Rate Frame Rate" at bounding box center [993, 121] width 261 height 15
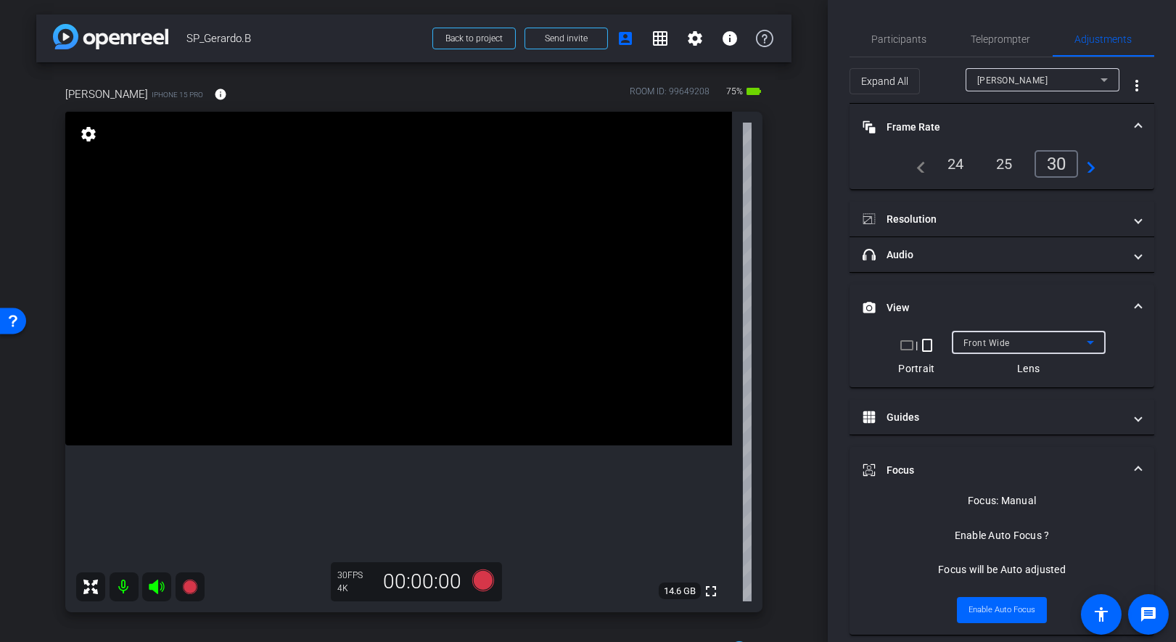
click at [991, 342] on span "Front Wide" at bounding box center [986, 343] width 46 height 10
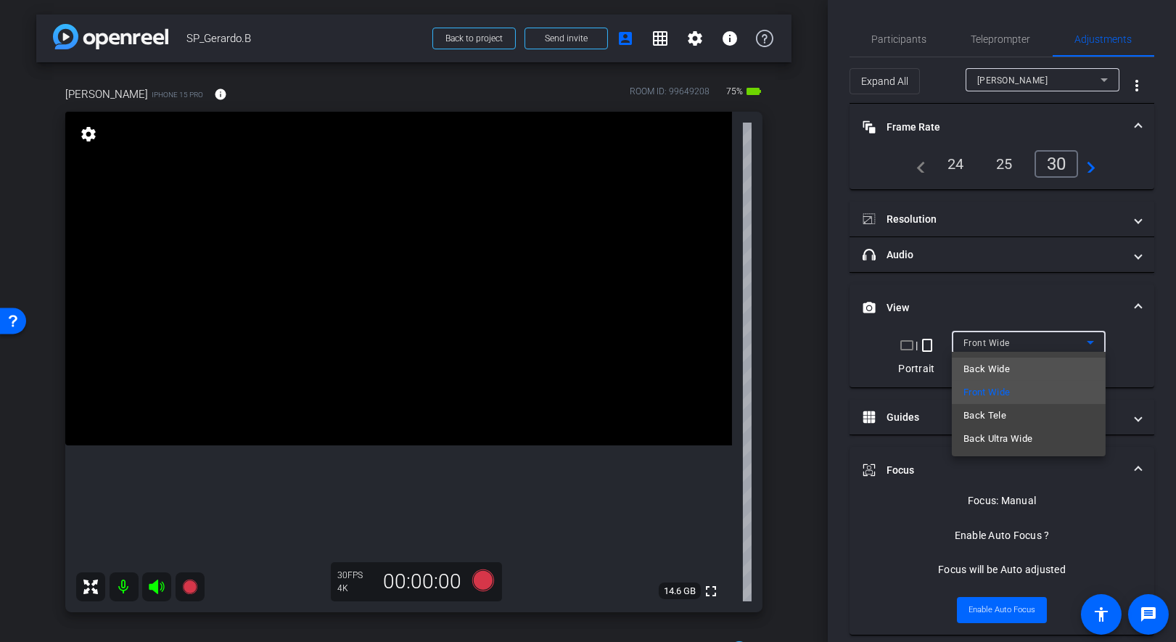
click at [997, 377] on span "Back Wide" at bounding box center [986, 369] width 46 height 17
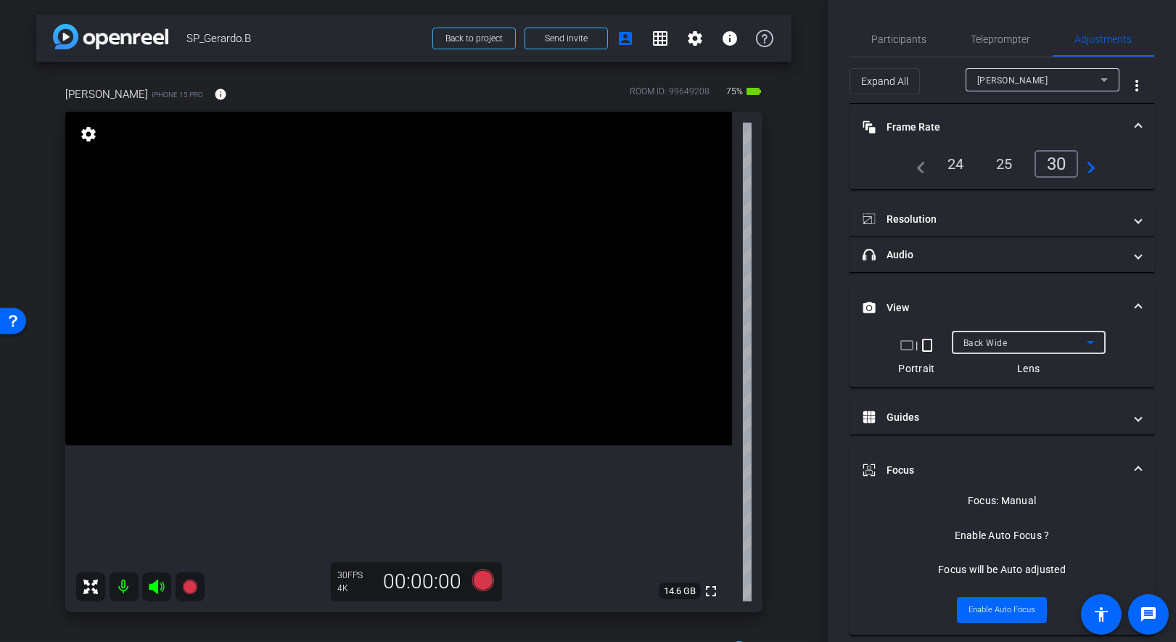
click at [1000, 334] on div "Back Wide" at bounding box center [1024, 343] width 123 height 18
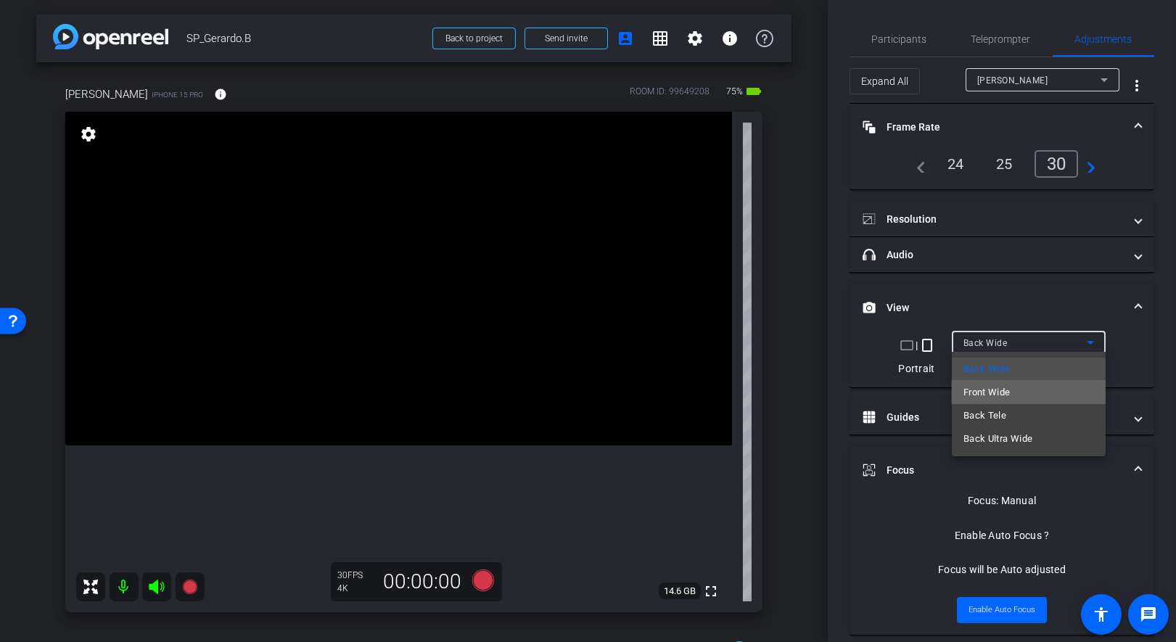
click at [992, 398] on span "Front Wide" at bounding box center [986, 392] width 47 height 17
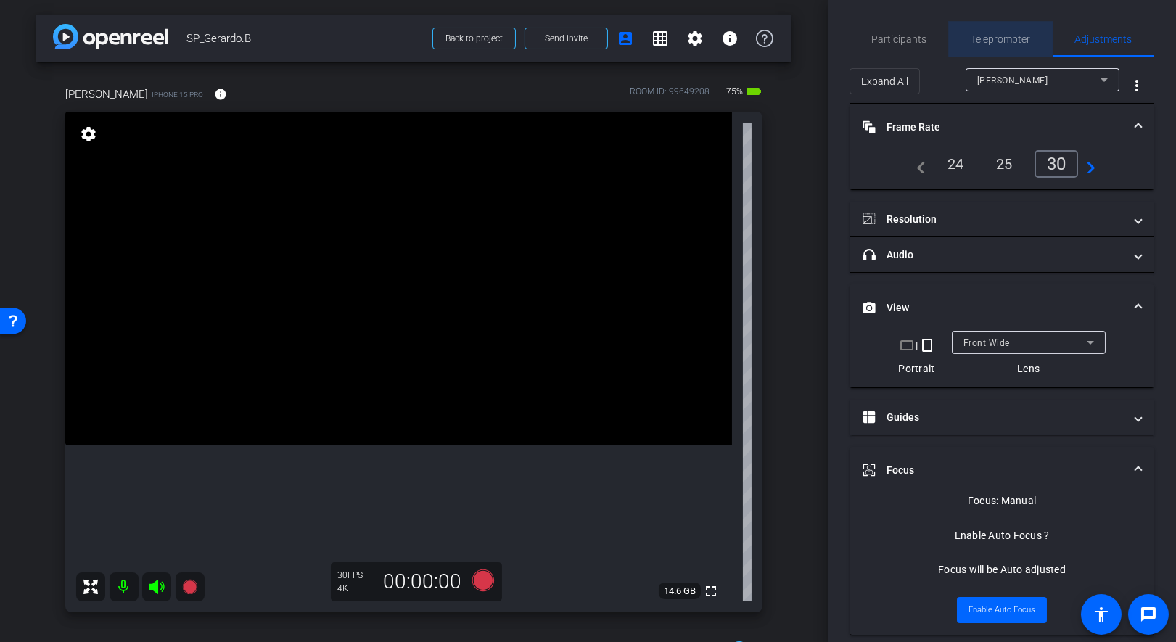
click at [991, 49] on span "Teleprompter" at bounding box center [1000, 39] width 59 height 35
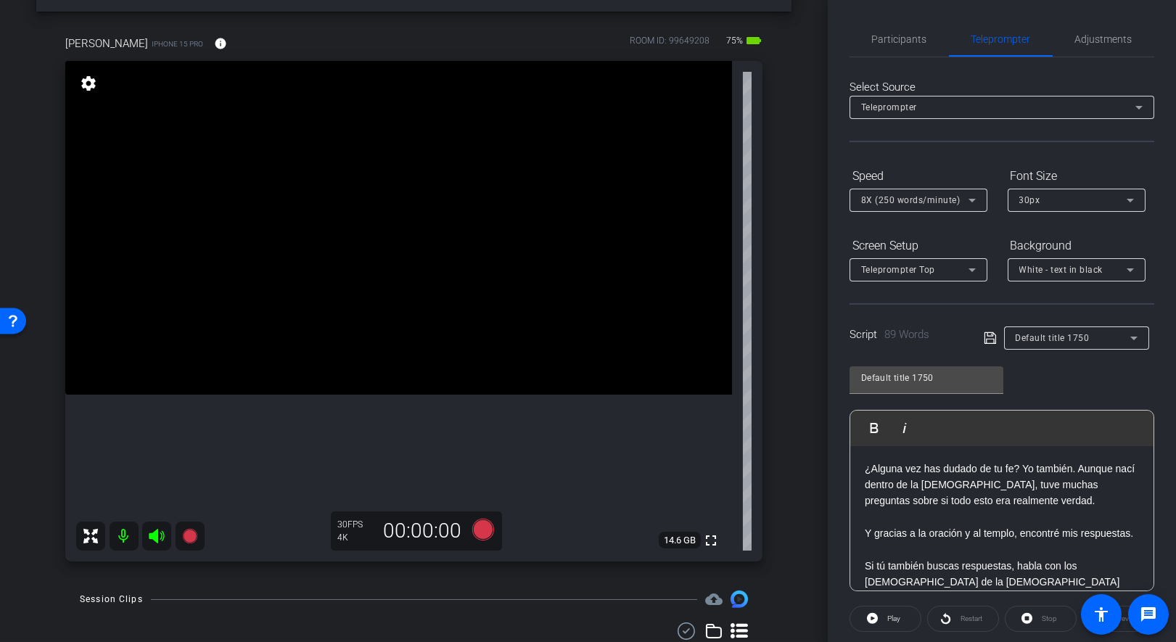
scroll to position [58, 0]
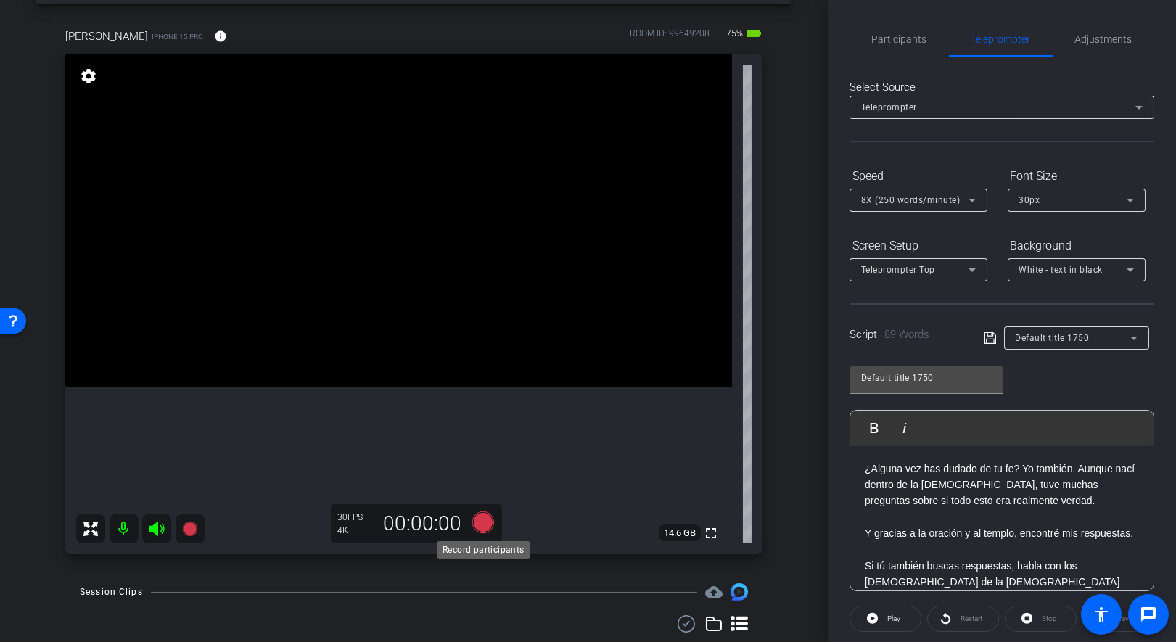
click at [480, 523] on icon at bounding box center [483, 522] width 22 height 22
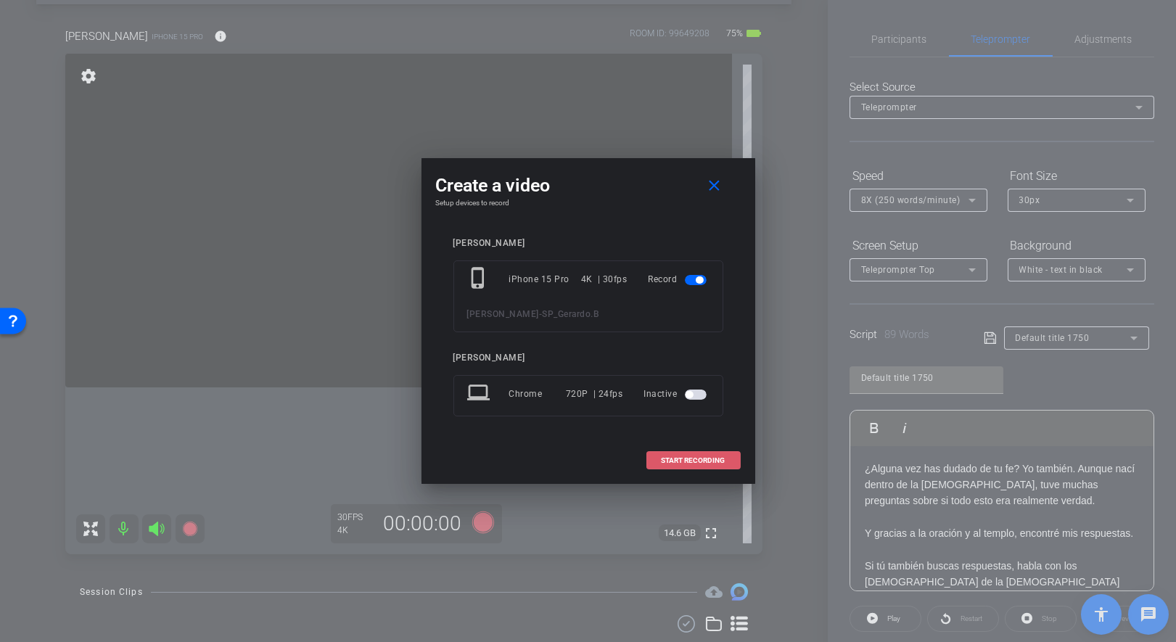
click at [712, 447] on span at bounding box center [693, 460] width 93 height 35
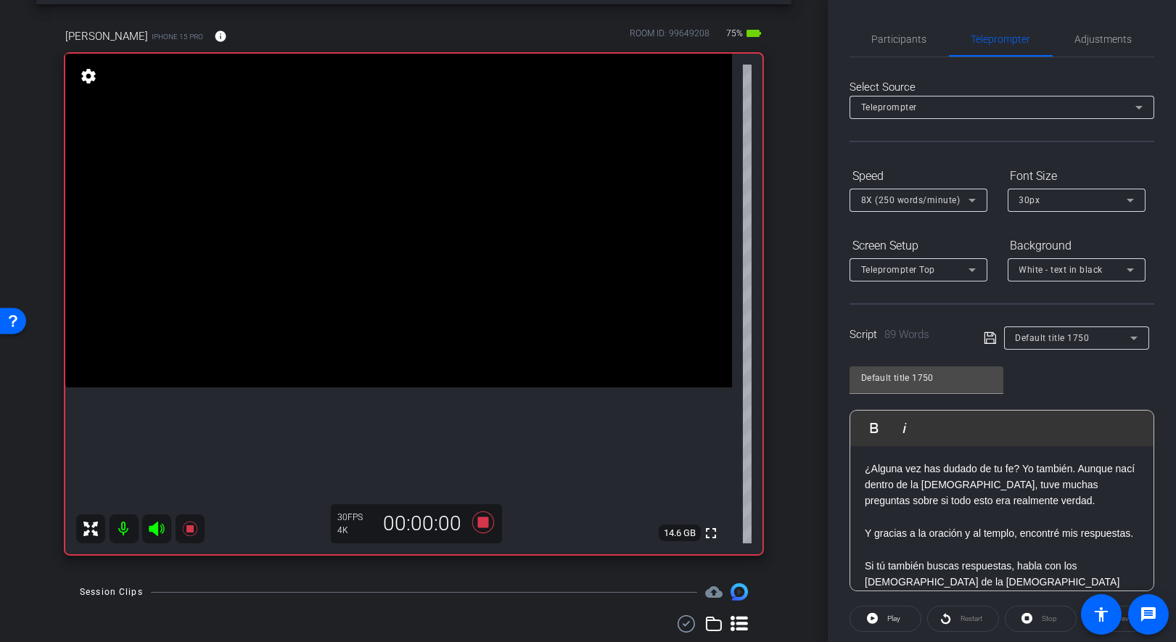
click at [862, 461] on div "¿Alguna vez has dudado de tu fe? Yo también. Aunque nací dentro de la [DEMOGRAP…" at bounding box center [1001, 590] width 303 height 289
click at [892, 577] on span "Play" at bounding box center [893, 618] width 13 height 8
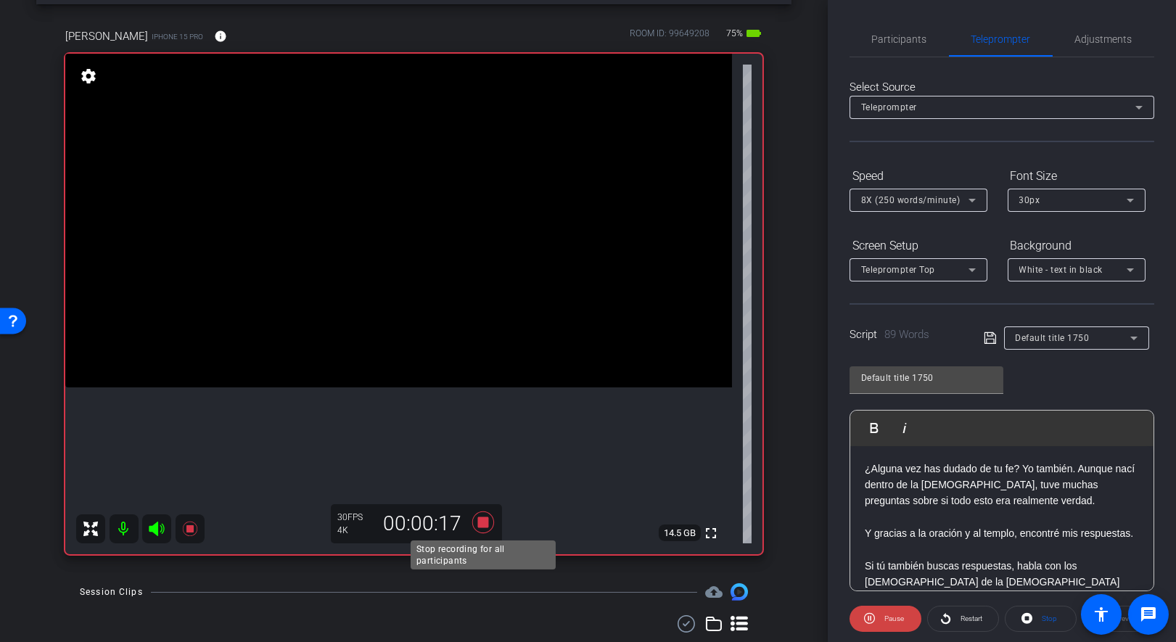
click at [485, 526] on icon at bounding box center [483, 522] width 22 height 22
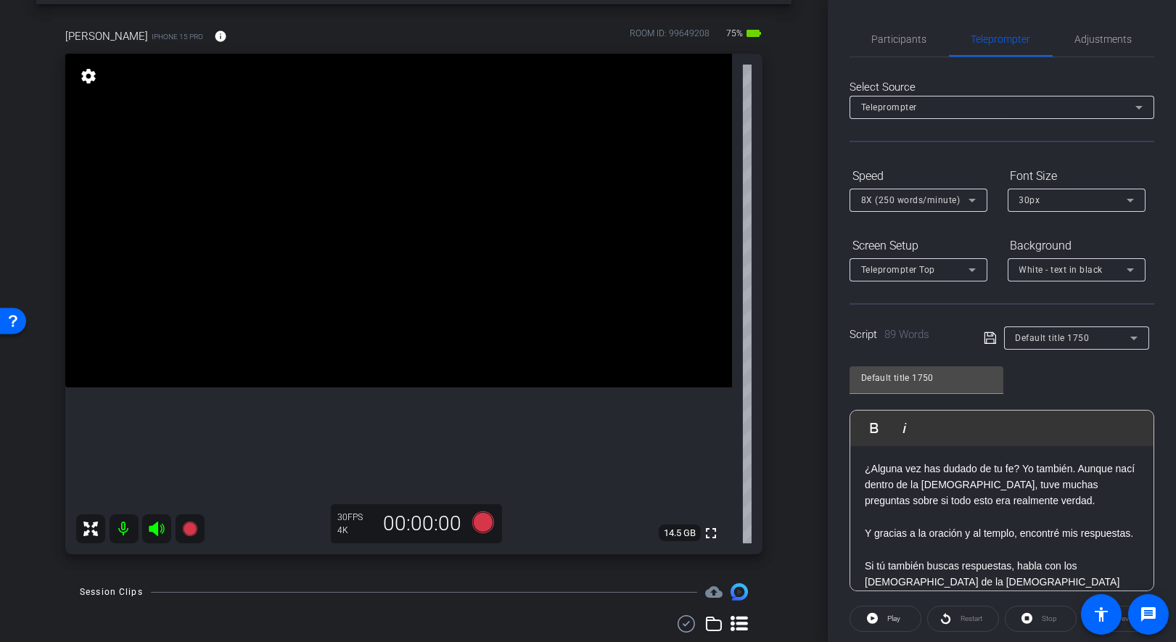
click at [1026, 577] on div "Stop" at bounding box center [1041, 619] width 72 height 26
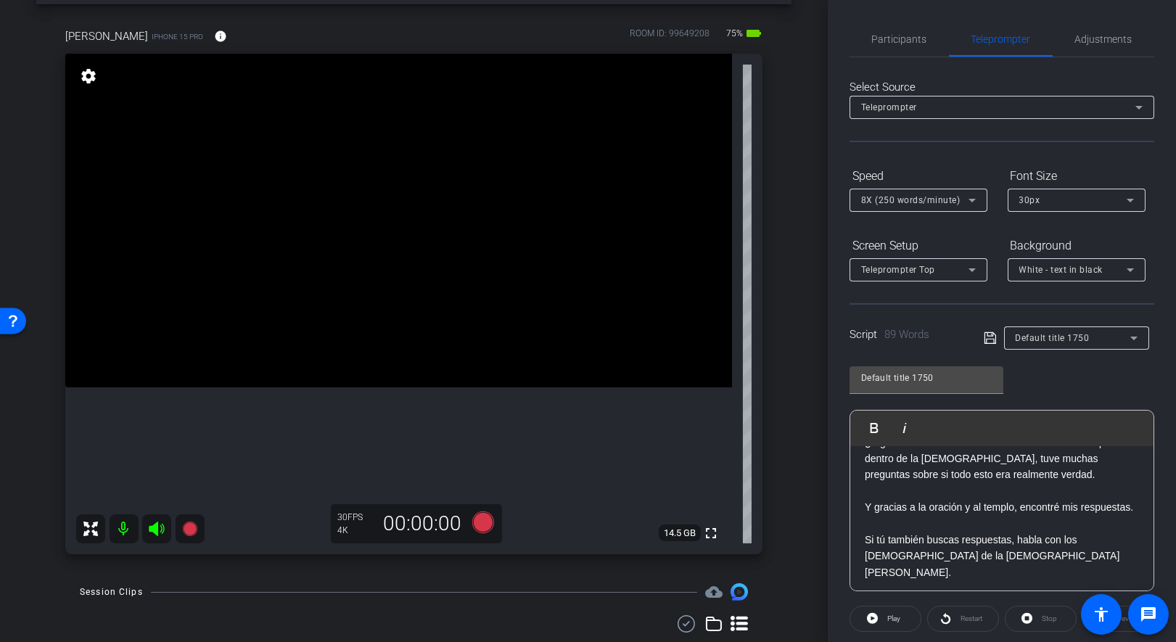
scroll to position [0, 0]
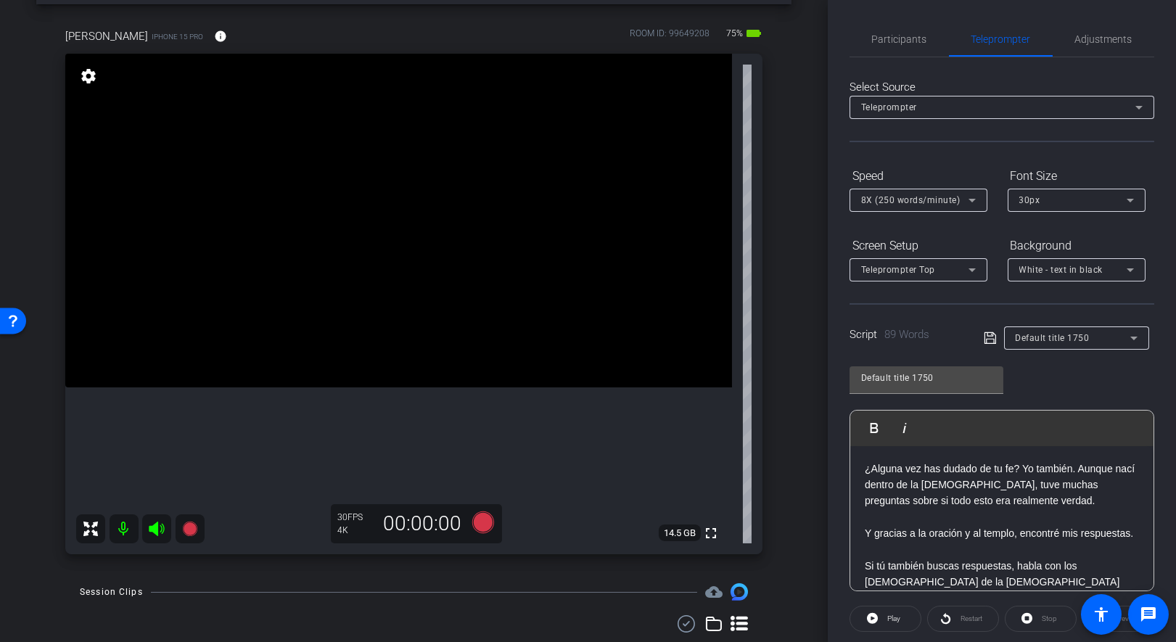
click at [969, 202] on icon at bounding box center [971, 200] width 17 height 17
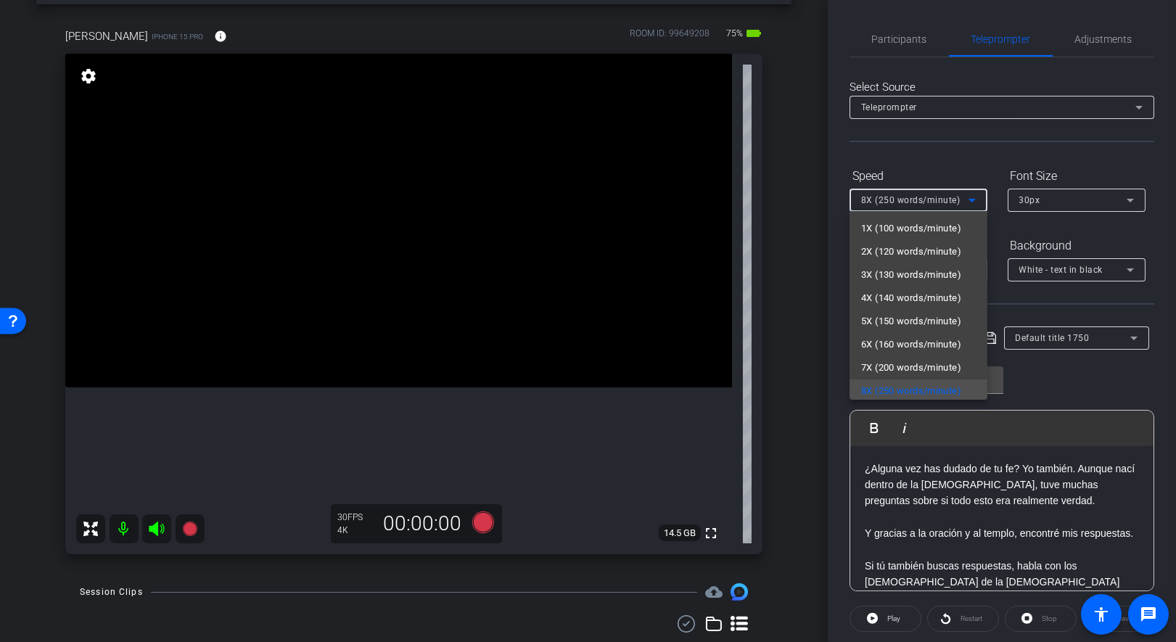
scroll to position [2, 0]
click at [908, 344] on span "6X (160 words/minute)" at bounding box center [911, 342] width 100 height 17
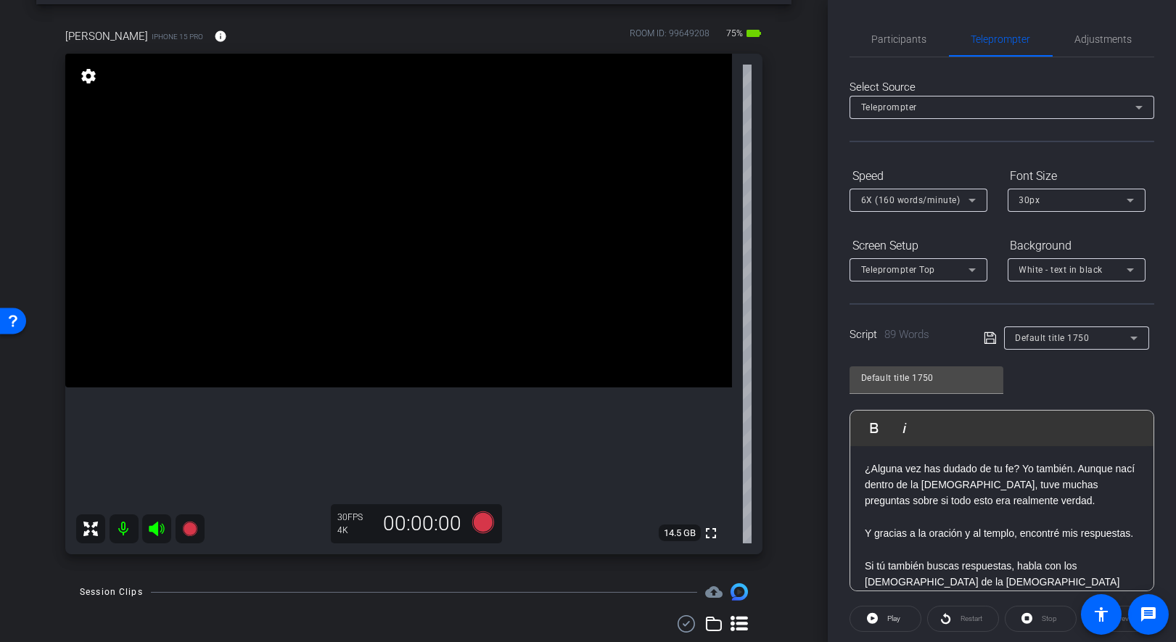
click at [986, 231] on form "Speed 6X (160 words/minute) Font Size 30px Screen Setup Teleprompter Top Backgr…" at bounding box center [1002, 223] width 305 height 118
click at [866, 467] on p "¿Alguna vez has dudado de tu fe? Yo también. Aunque nací dentro de la [DEMOGRAP…" at bounding box center [1002, 485] width 274 height 49
click at [487, 525] on icon at bounding box center [483, 522] width 22 height 22
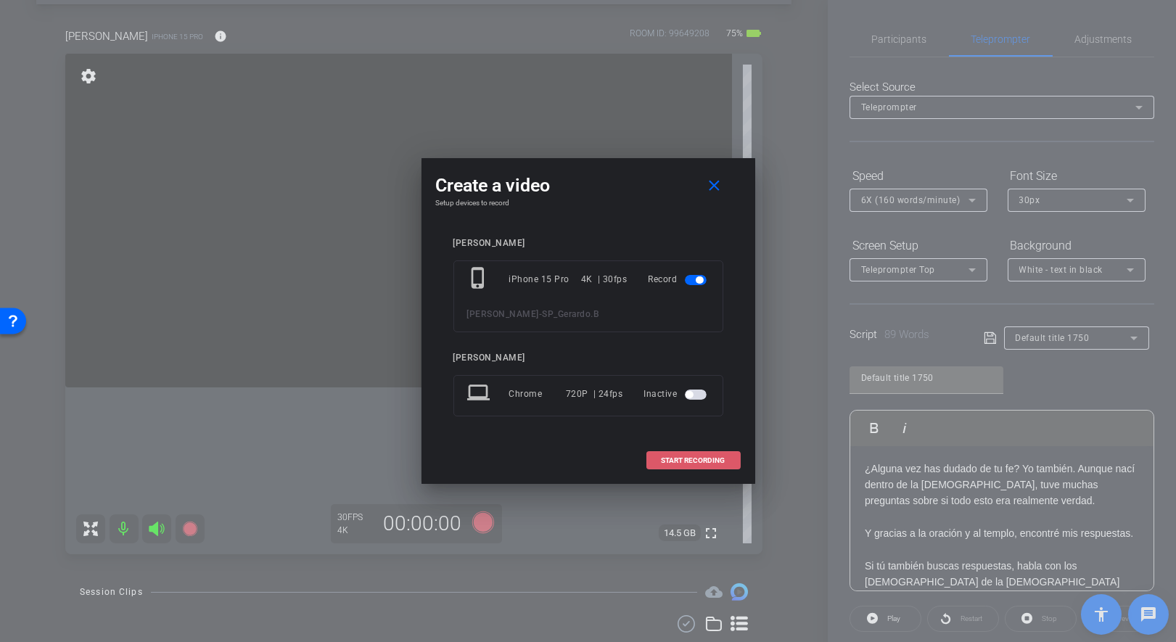
click at [695, 458] on span "START RECORDING" at bounding box center [694, 460] width 64 height 7
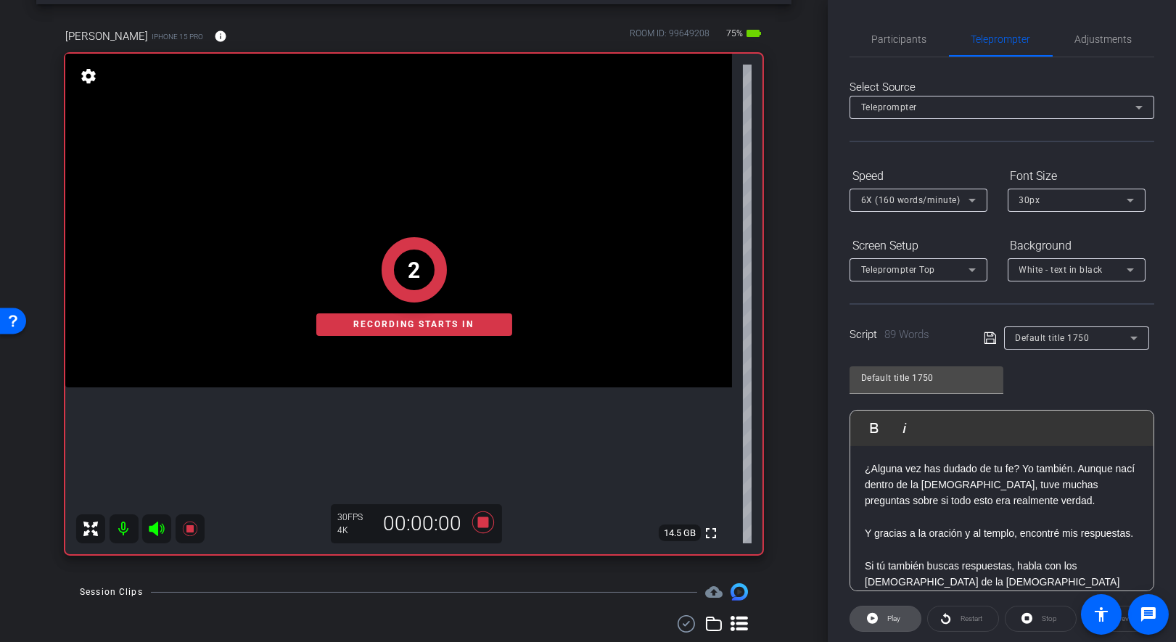
click at [879, 577] on span at bounding box center [885, 618] width 70 height 35
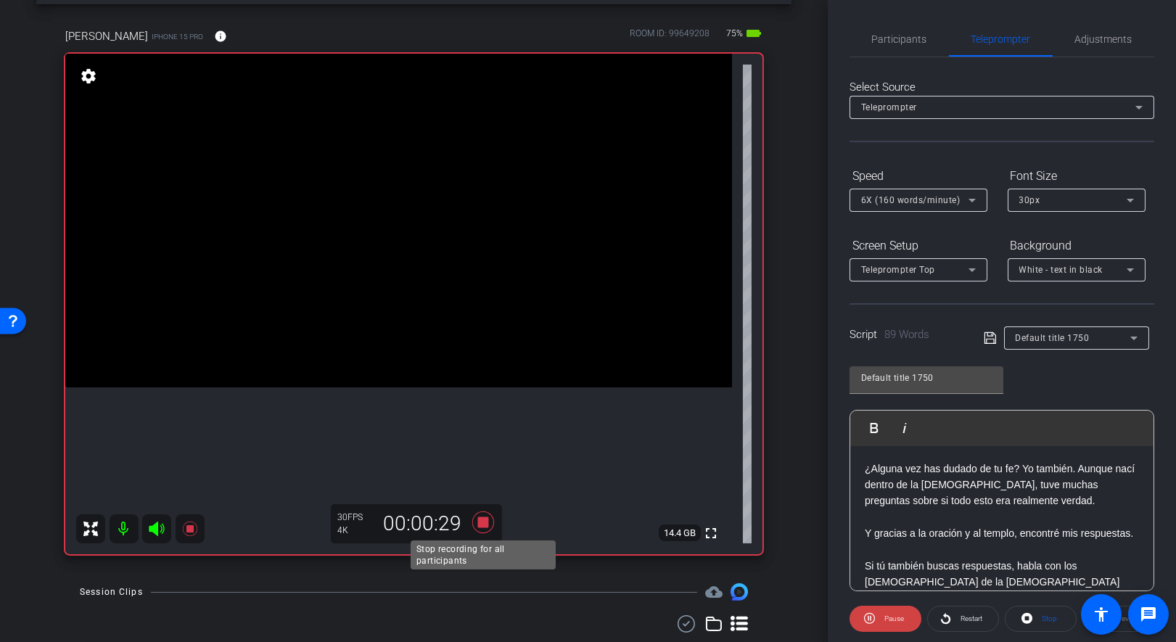
click at [485, 522] on icon at bounding box center [483, 522] width 22 height 22
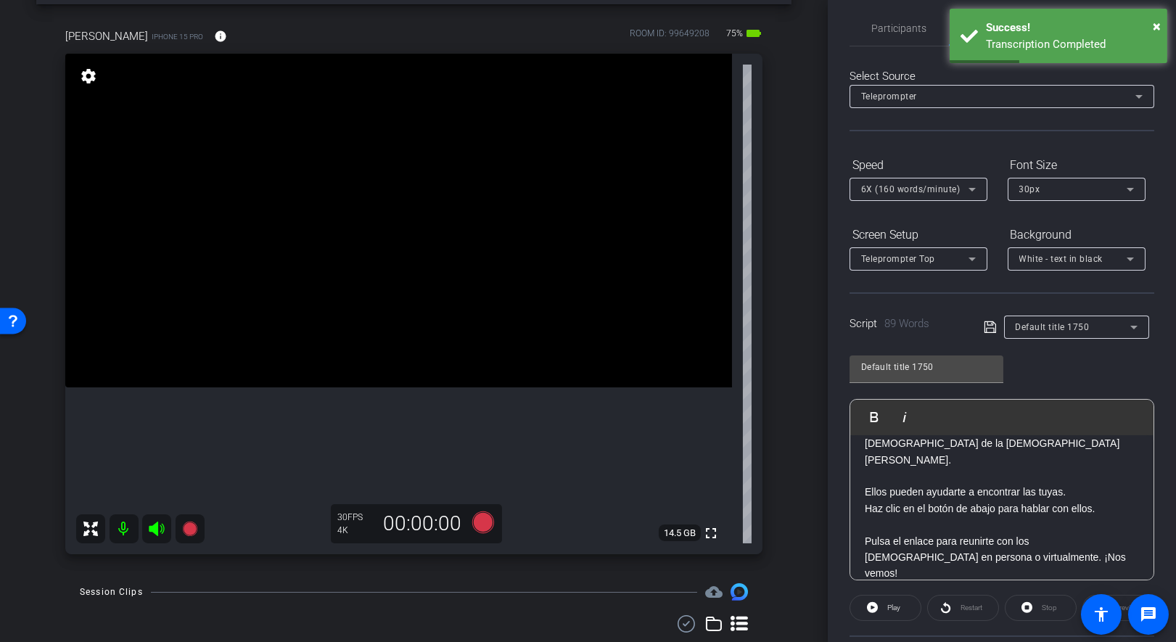
scroll to position [12, 0]
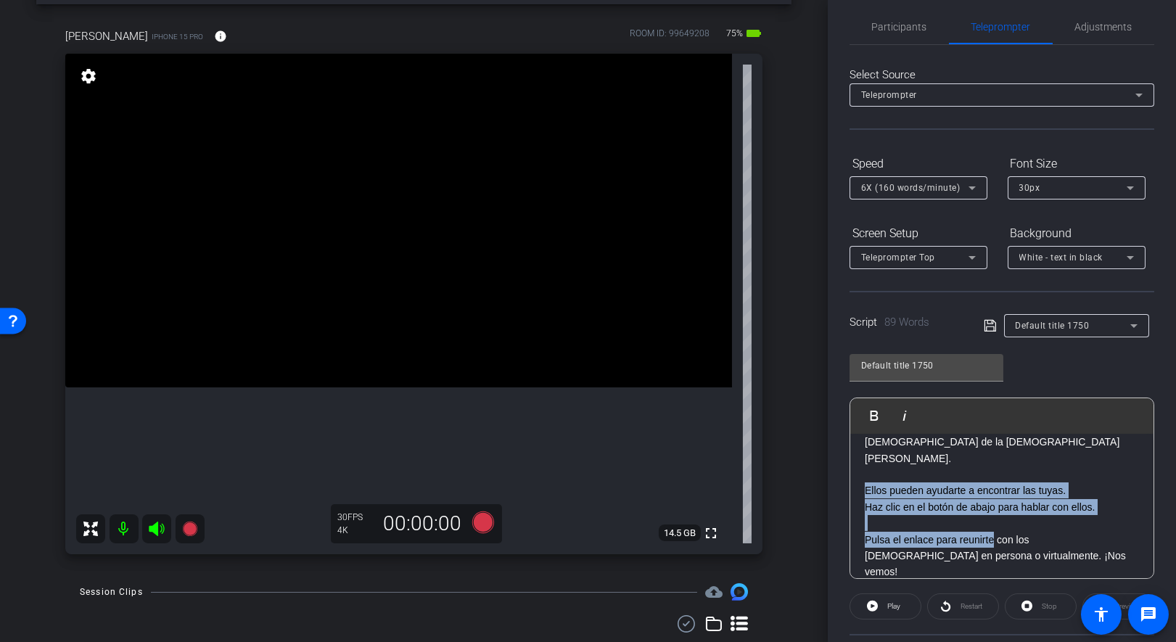
drag, startPoint x: 866, startPoint y: 488, endPoint x: 993, endPoint y: 540, distance: 137.6
click at [995, 540] on div "¿Alguna vez has dudado de tu fe? Yo también. Aunque nací dentro de la [DEMOGRAP…" at bounding box center [1001, 450] width 303 height 289
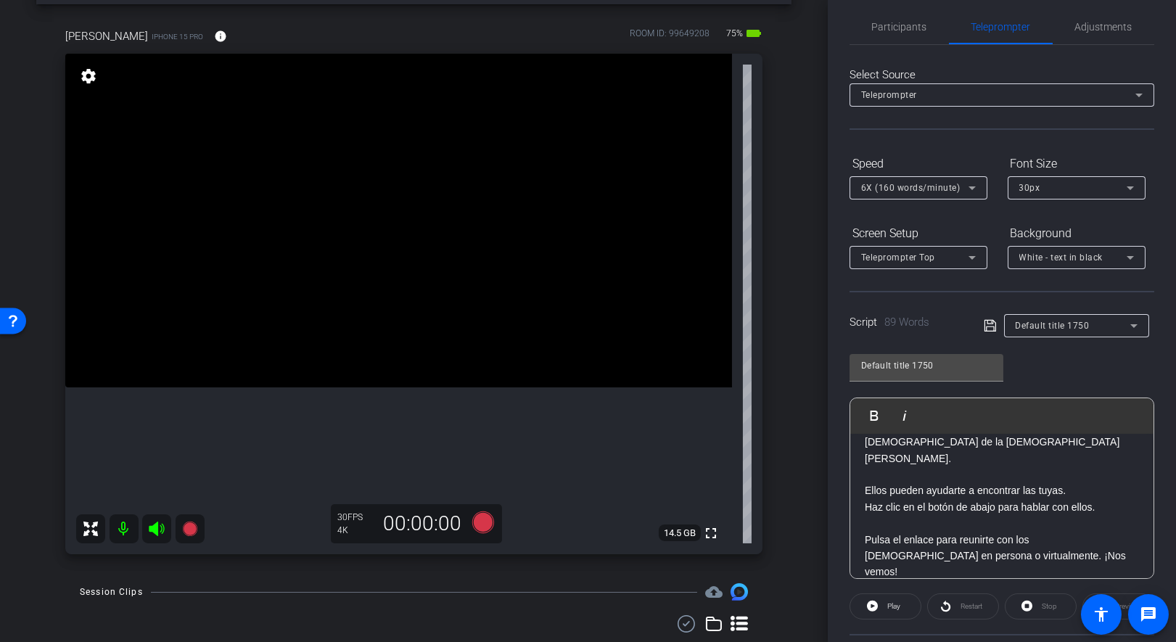
click at [921, 466] on p at bounding box center [1002, 474] width 274 height 16
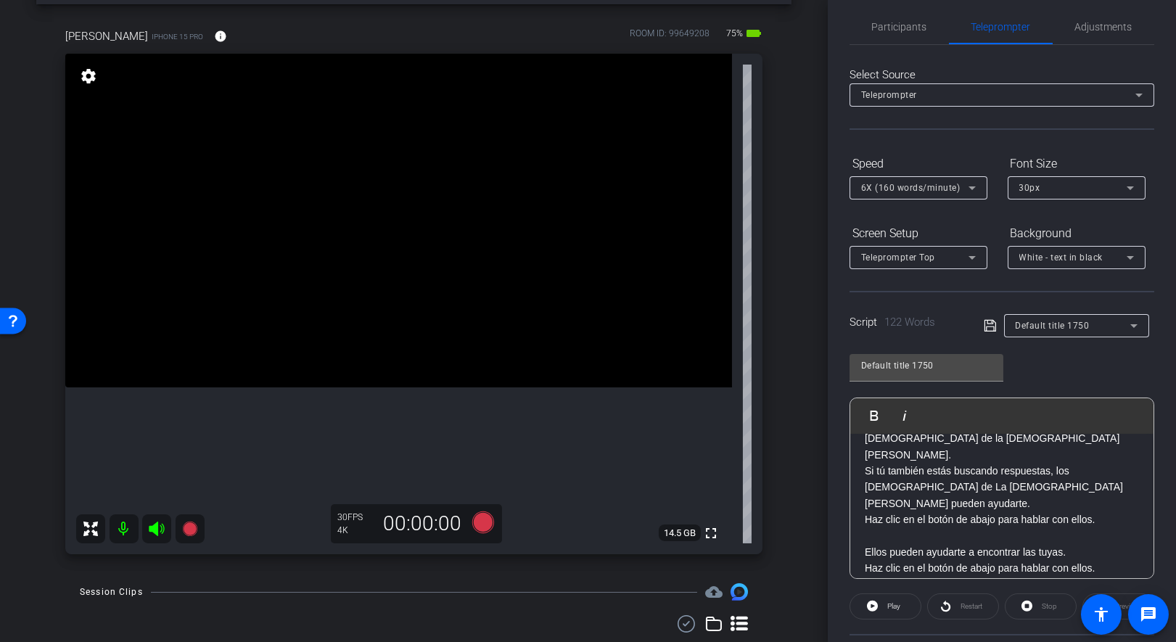
scroll to position [129, 0]
click at [866, 469] on p "Si tú también estás buscando respuestas, los [DEMOGRAPHIC_DATA] de La [DEMOGRAP…" at bounding box center [1002, 489] width 274 height 49
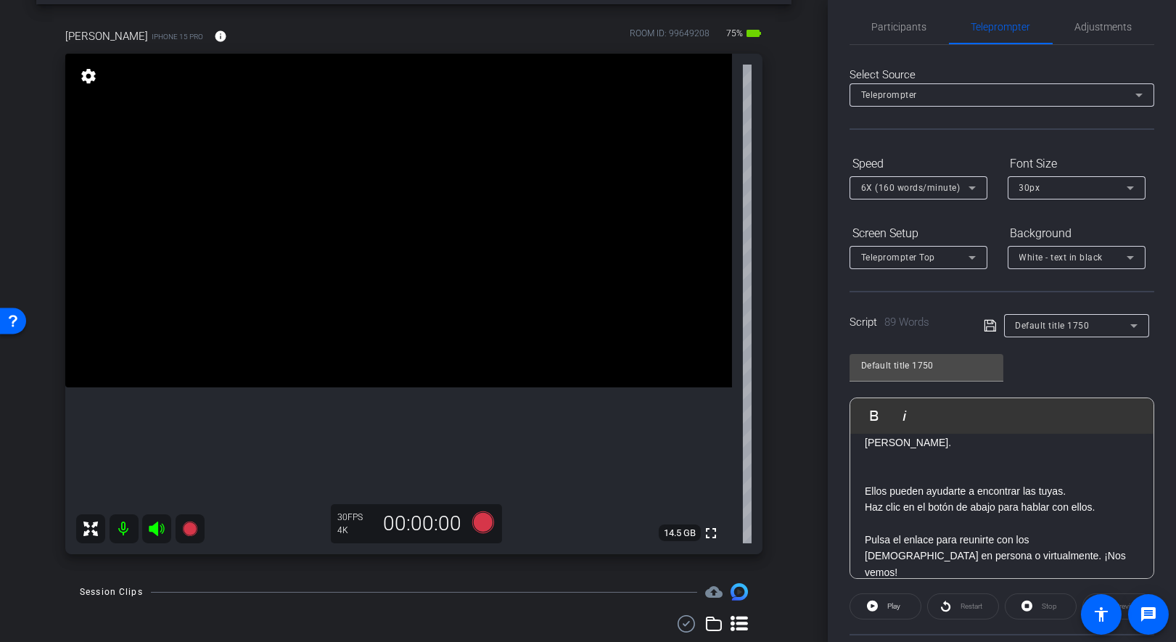
scroll to position [19, 0]
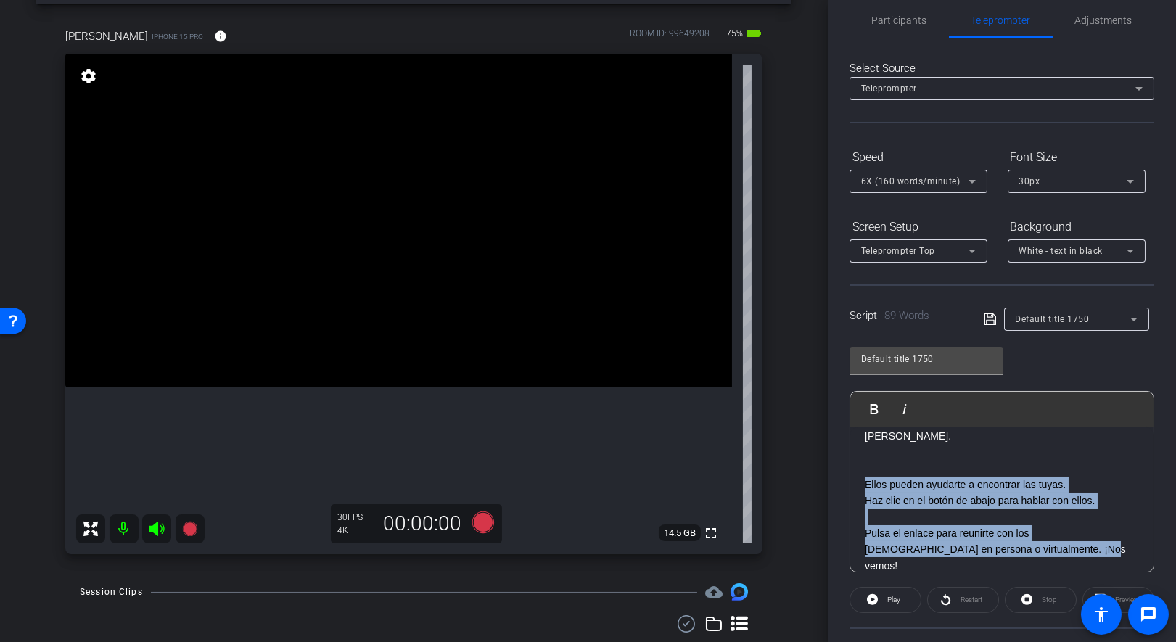
drag, startPoint x: 1008, startPoint y: 546, endPoint x: 862, endPoint y: 480, distance: 160.4
click at [862, 480] on div "¿Alguna vez has dudado de tu fe? Yo también. Aunque nací dentro de la [DEMOGRAP…" at bounding box center [1001, 436] width 303 height 305
copy div "Ellos pueden ayudarte a encontrar las tuyas. Haz clic en el botón de abajo para…"
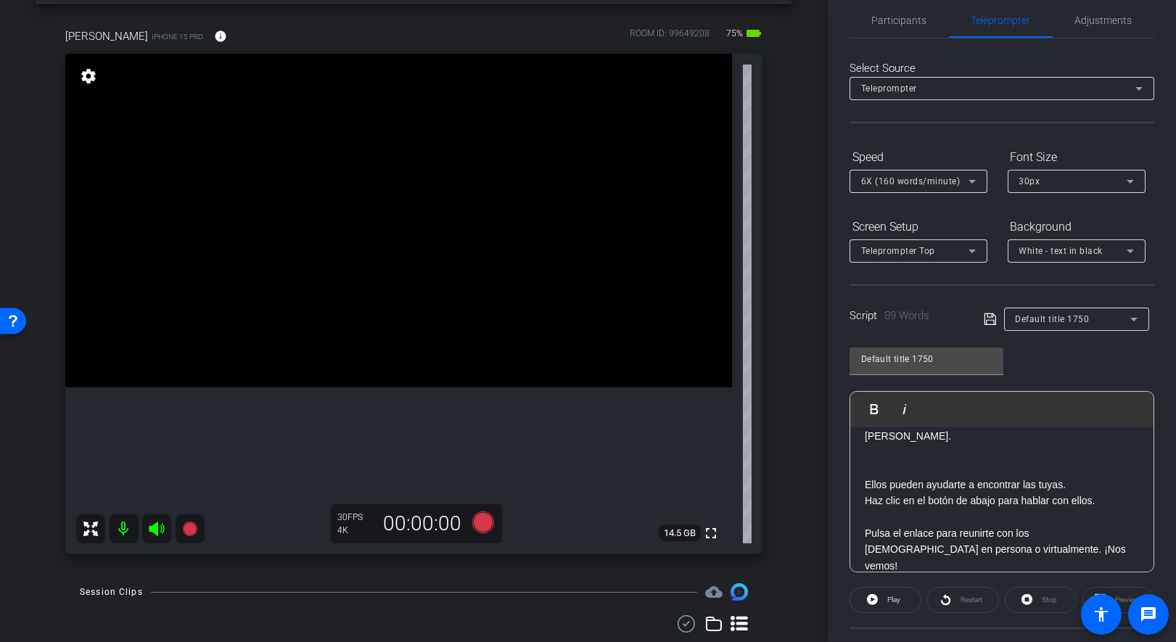
click at [957, 484] on p "Ellos pueden ayudarte a encontrar las tuyas." at bounding box center [1002, 485] width 274 height 16
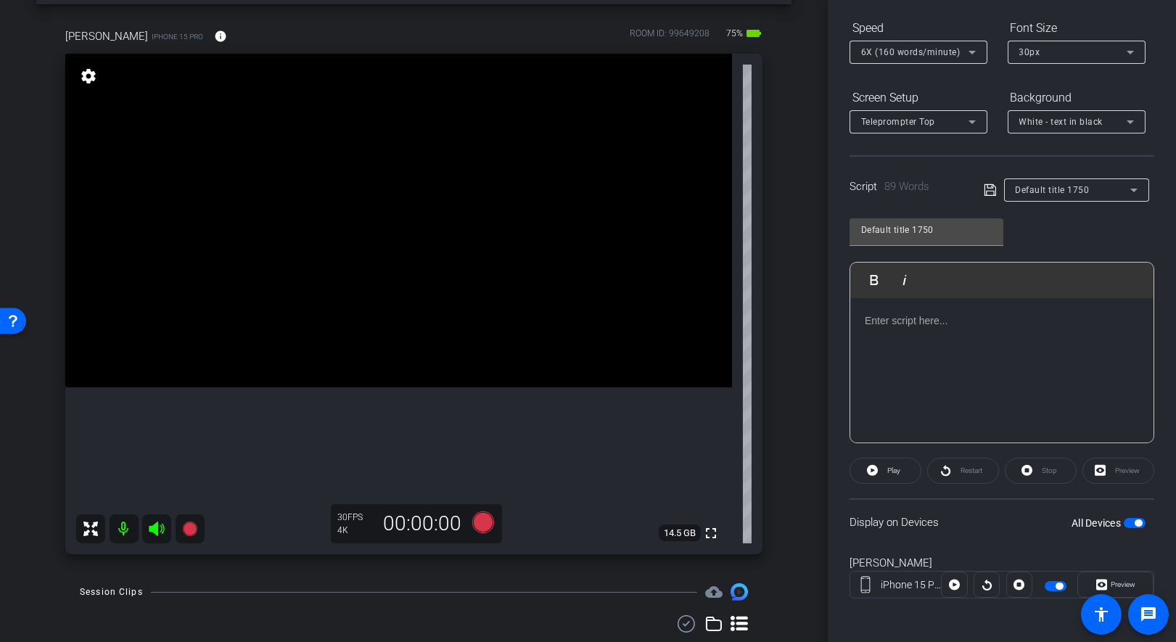
scroll to position [48, 0]
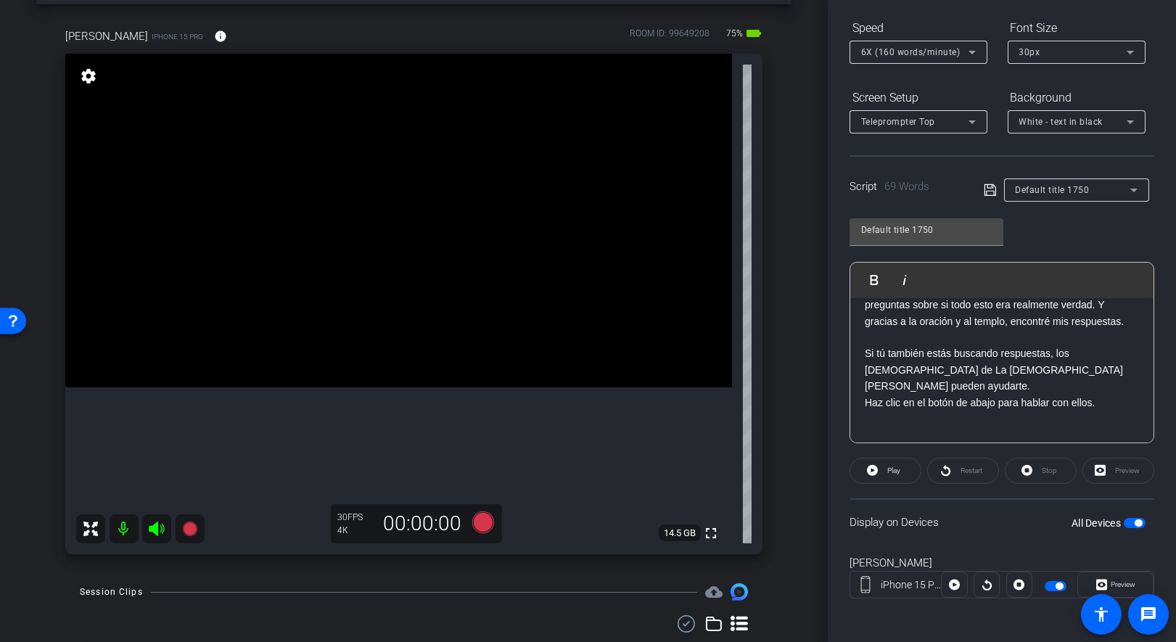
click at [969, 377] on p "Si tú también estás buscando respuestas, los [DEMOGRAPHIC_DATA] de La [DEMOGRAP…" at bounding box center [1002, 369] width 274 height 49
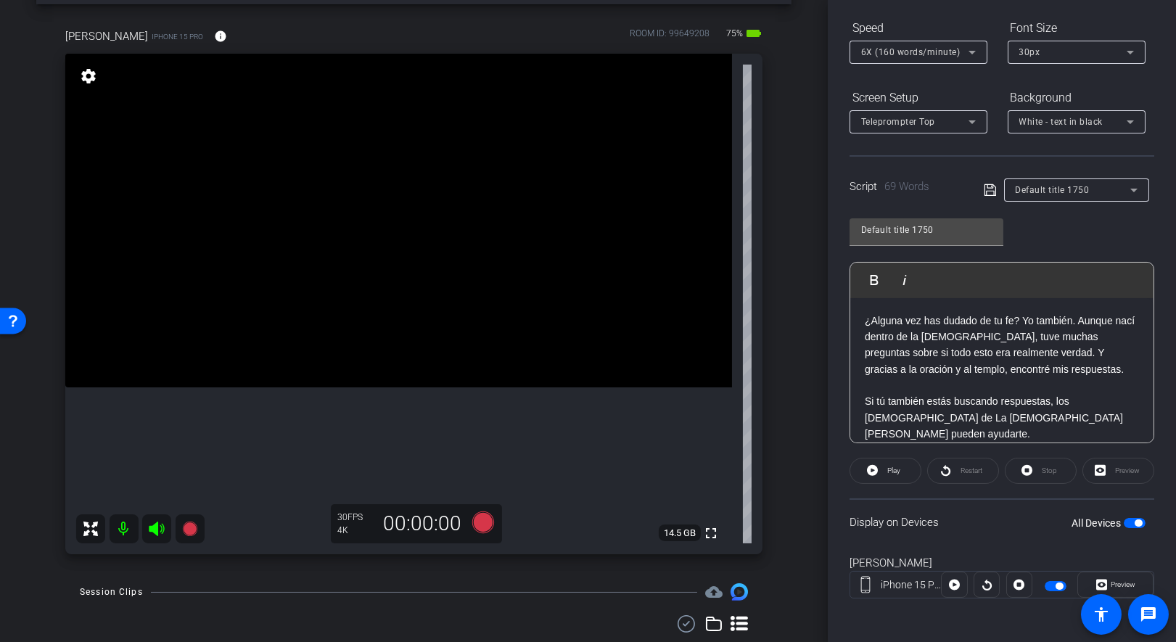
click at [989, 346] on p "¿Alguna vez has dudado de tu fe? Yo también. Aunque nací dentro de la [DEMOGRAP…" at bounding box center [1002, 345] width 274 height 65
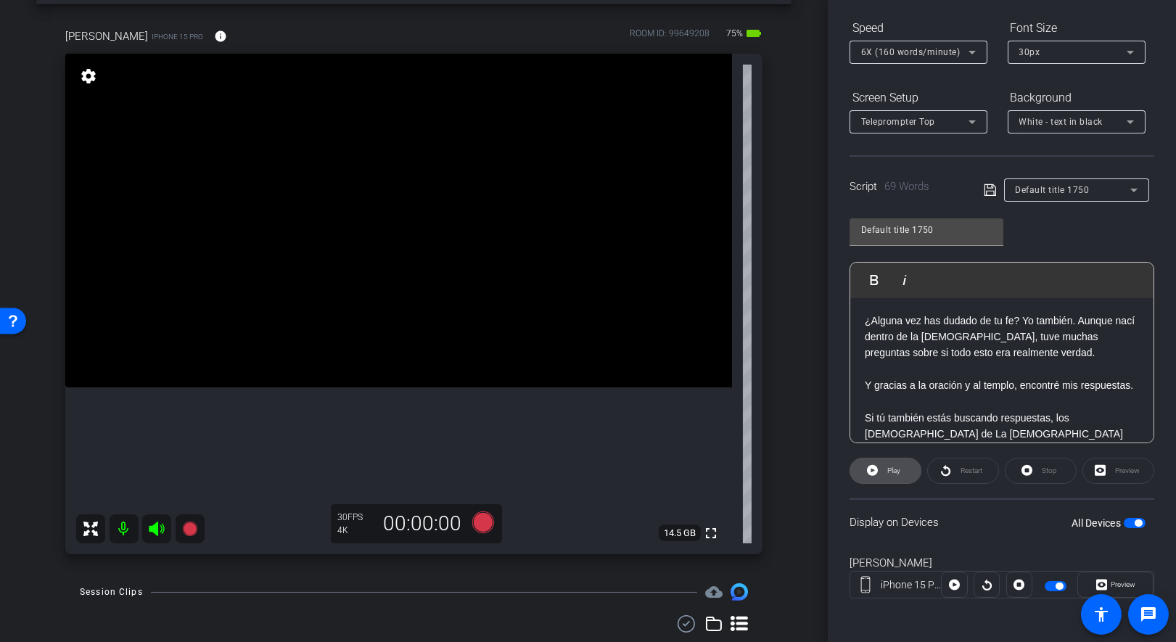
click at [876, 469] on icon at bounding box center [872, 470] width 11 height 11
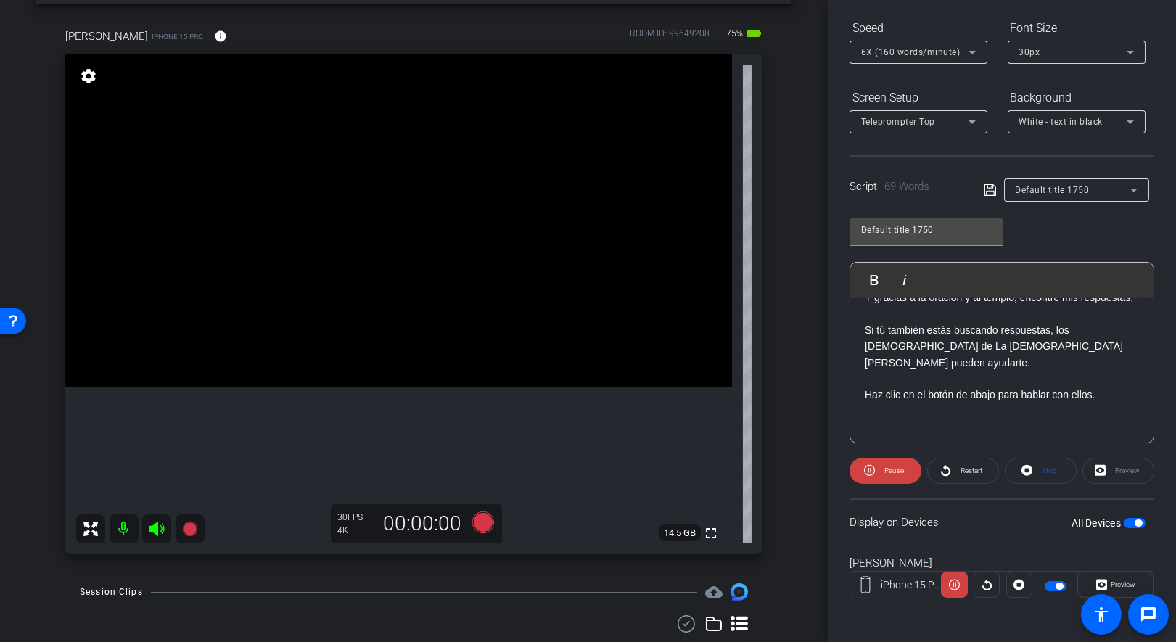
scroll to position [90, 0]
click at [891, 414] on p at bounding box center [1002, 409] width 274 height 16
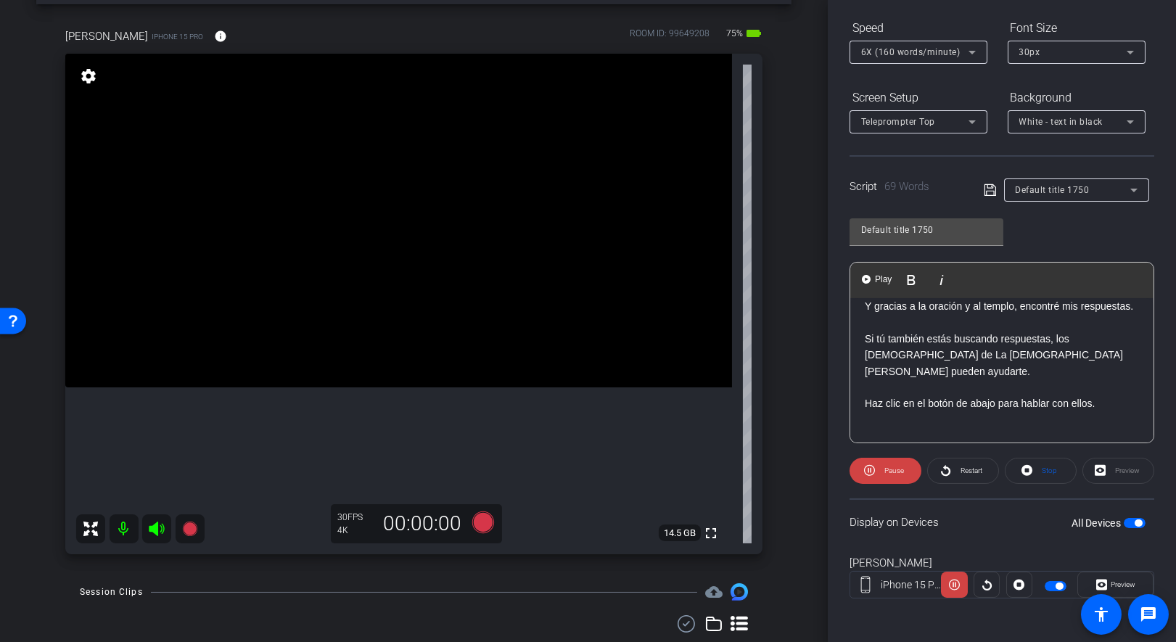
scroll to position [78, 0]
click at [874, 422] on p at bounding box center [1002, 421] width 274 height 16
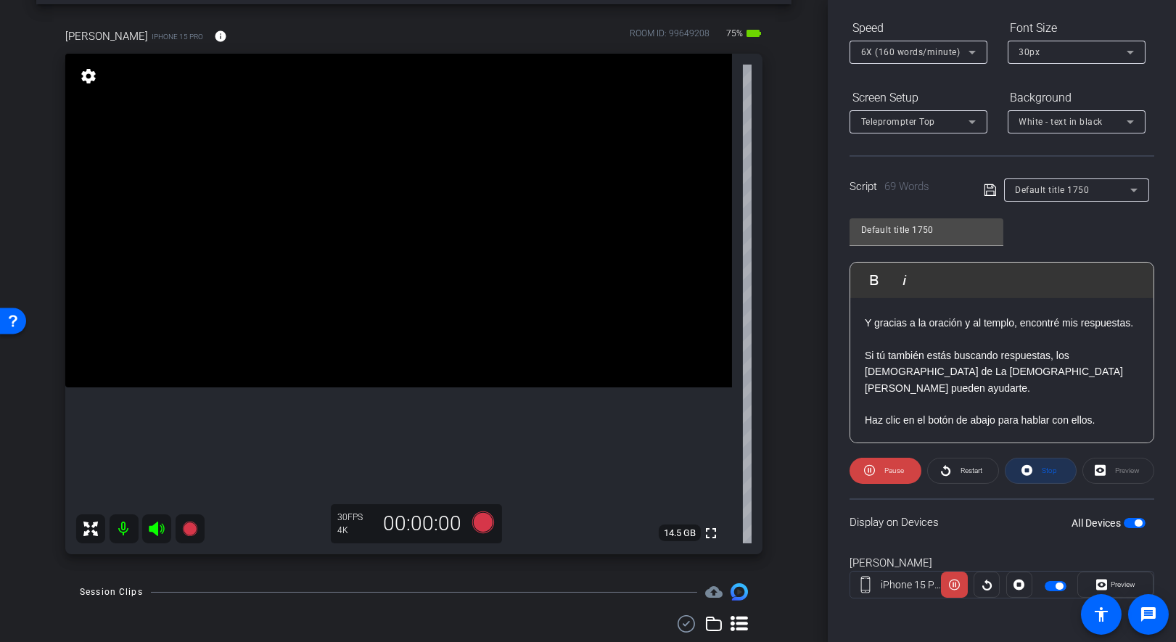
click at [1037, 468] on span at bounding box center [1041, 470] width 70 height 35
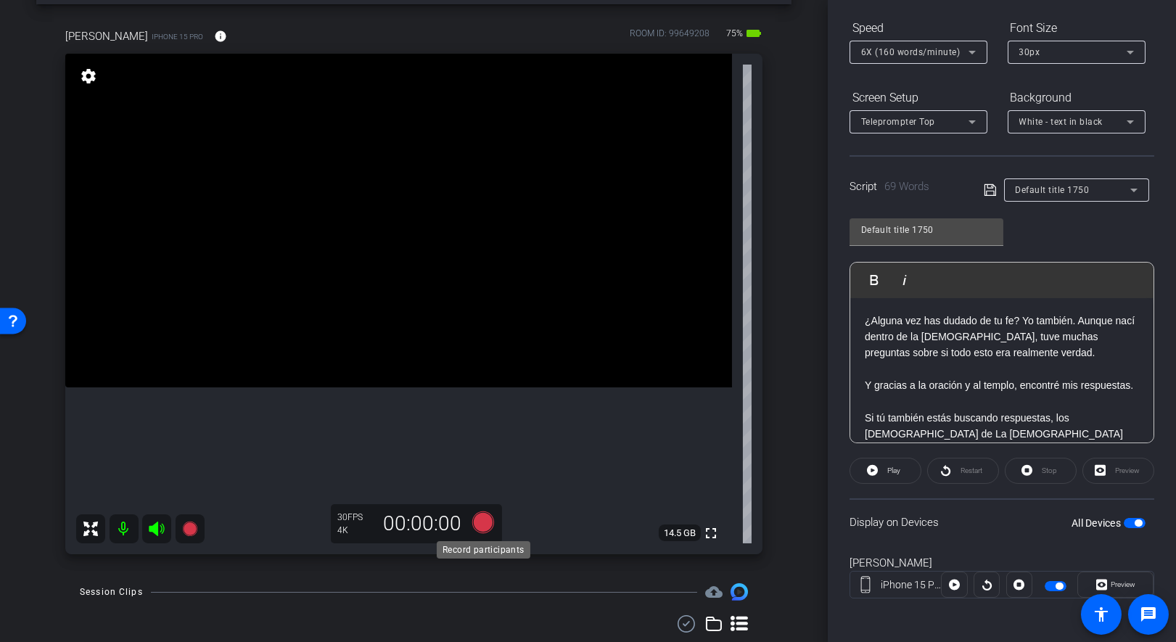
click at [481, 519] on icon at bounding box center [483, 522] width 22 height 22
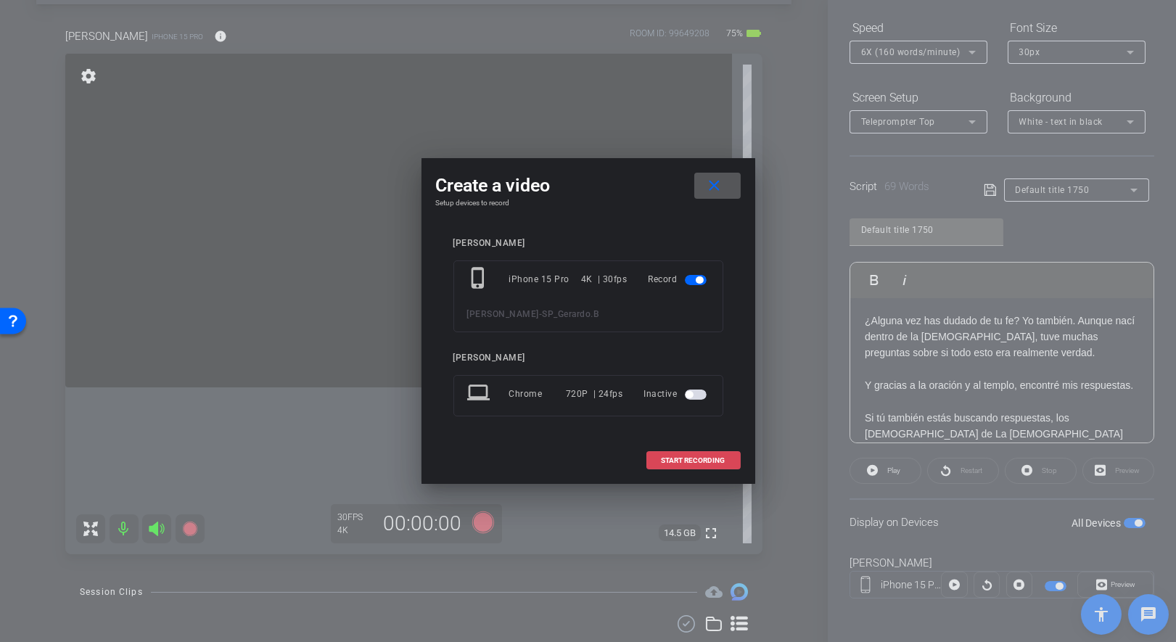
click at [683, 460] on span "START RECORDING" at bounding box center [694, 460] width 64 height 7
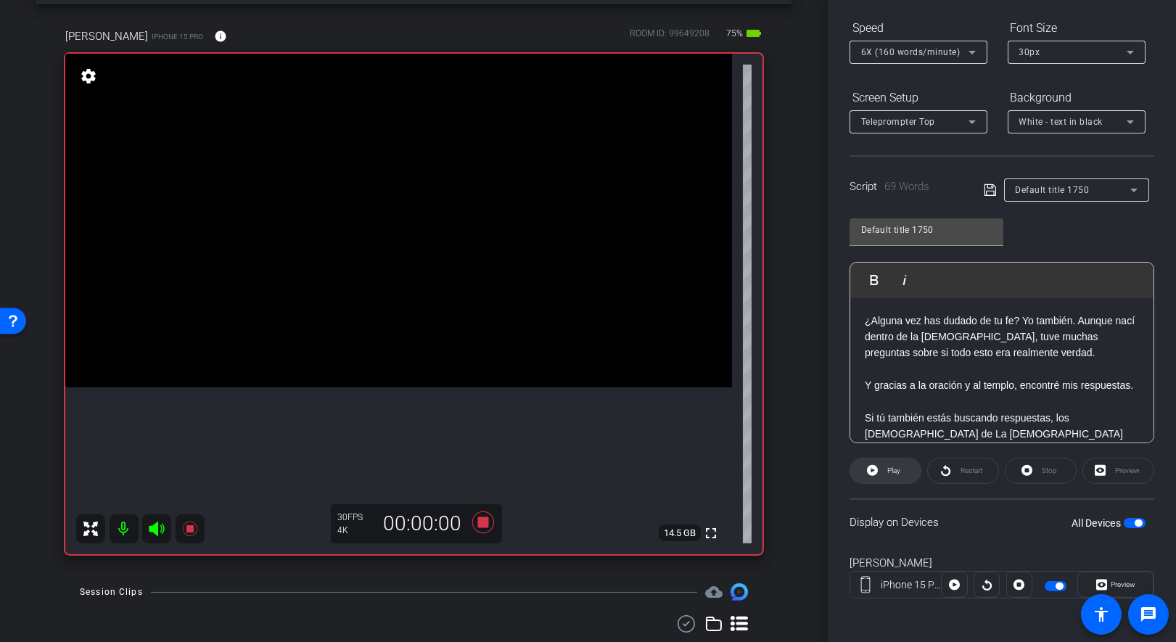
click at [870, 471] on icon at bounding box center [872, 470] width 11 height 11
click at [474, 528] on icon at bounding box center [483, 522] width 22 height 22
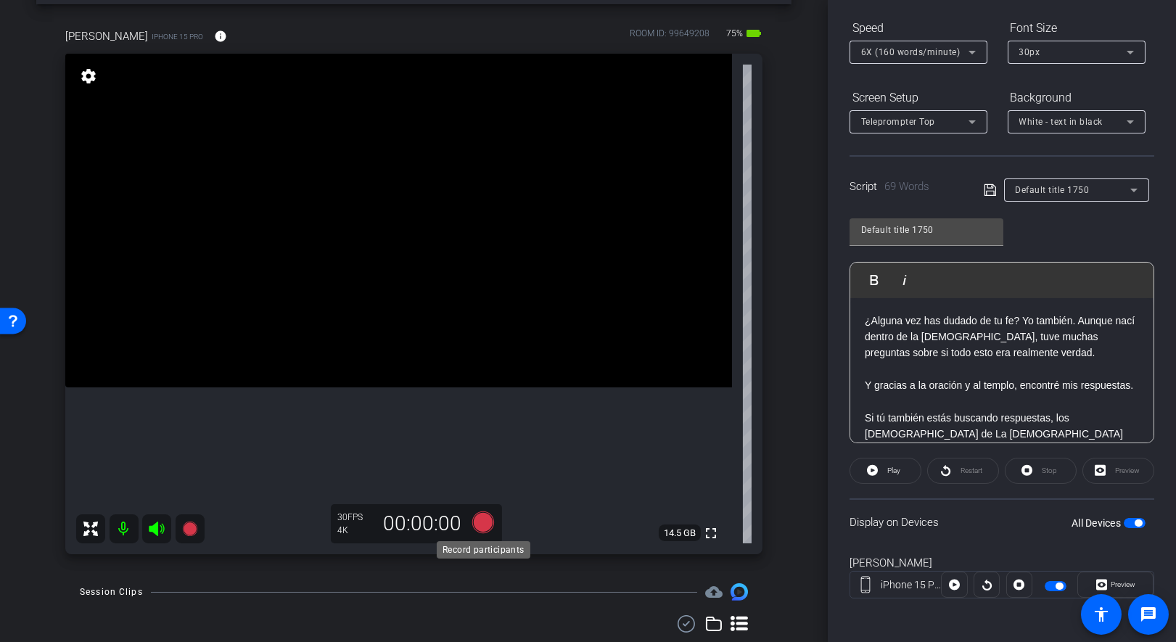
click at [480, 525] on icon at bounding box center [483, 522] width 22 height 22
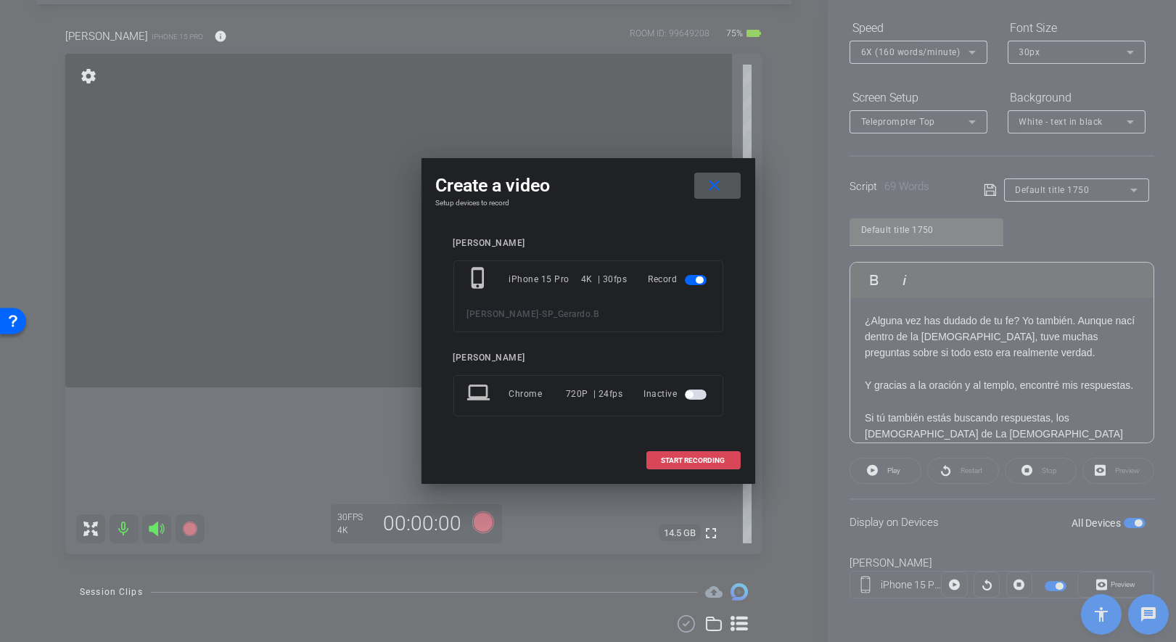
click at [680, 457] on span "START RECORDING" at bounding box center [694, 460] width 64 height 7
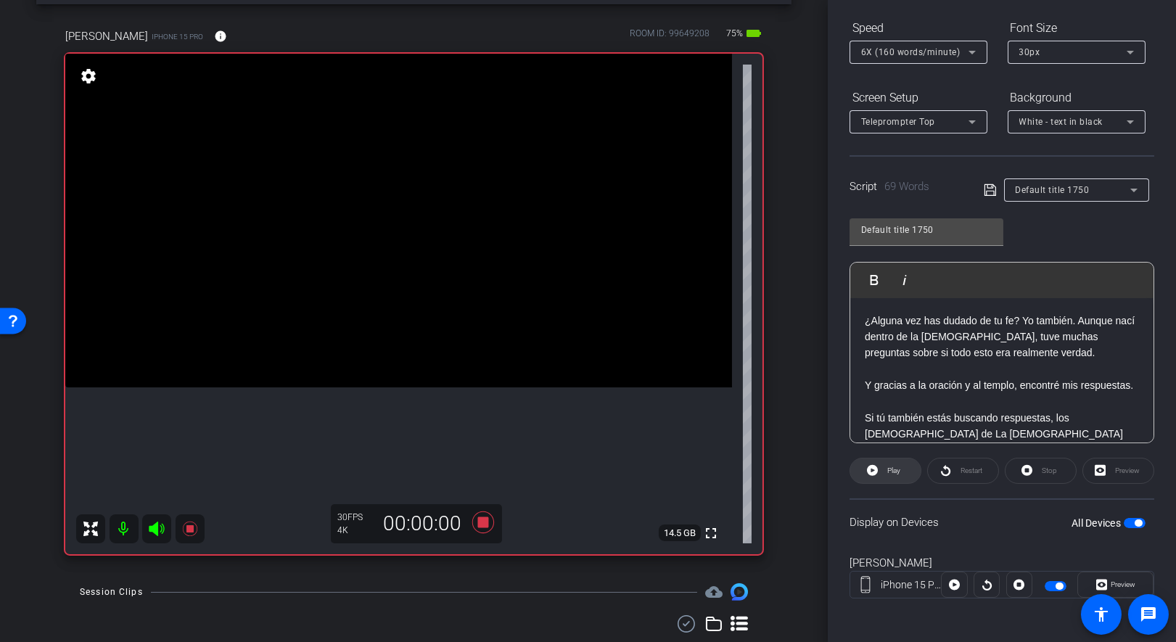
click at [877, 466] on icon at bounding box center [872, 470] width 11 height 18
click at [484, 520] on icon at bounding box center [483, 522] width 22 height 22
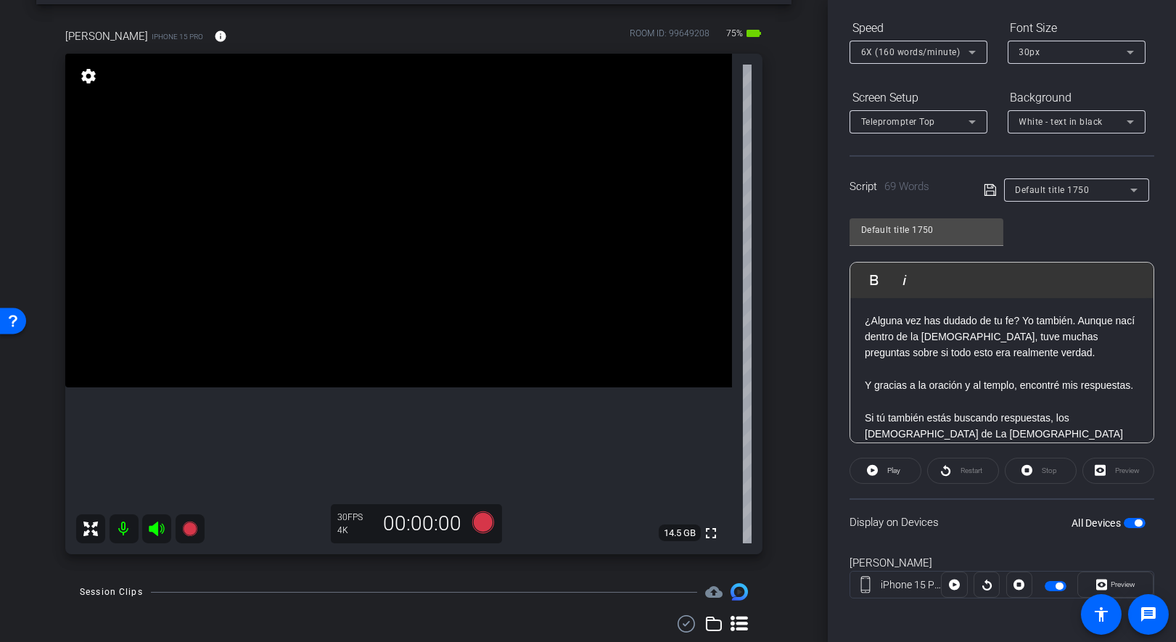
click at [861, 316] on div "¿Alguna vez has dudado de tu fe? Yo también. Aunque nací dentro de la [DEMOGRAP…" at bounding box center [1001, 401] width 303 height 207
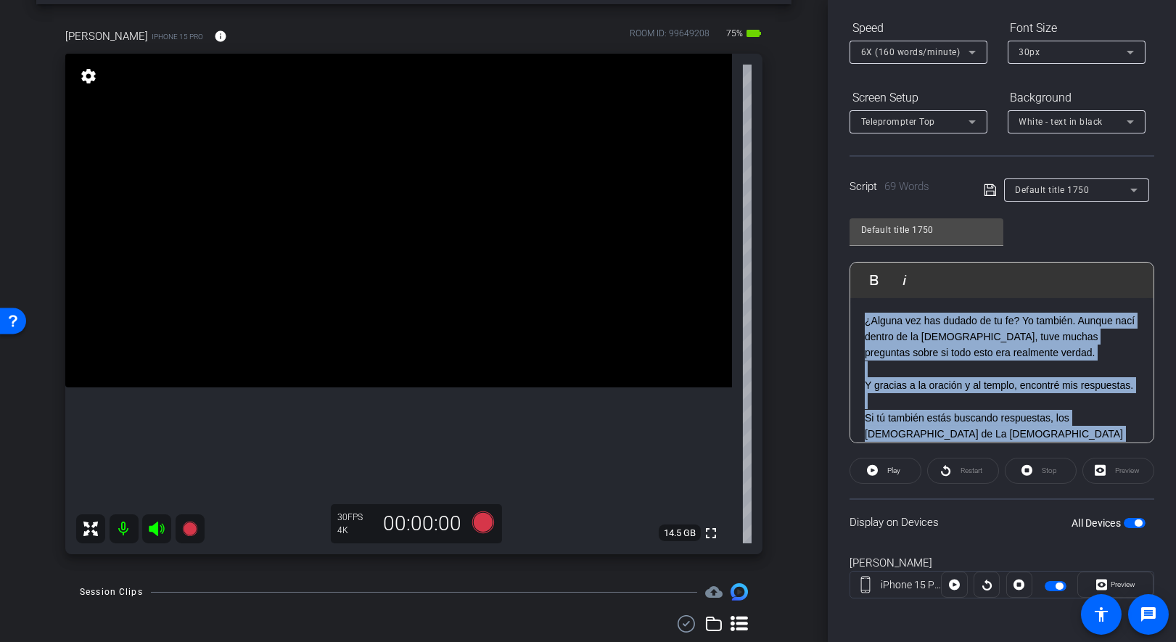
scroll to position [62, 0]
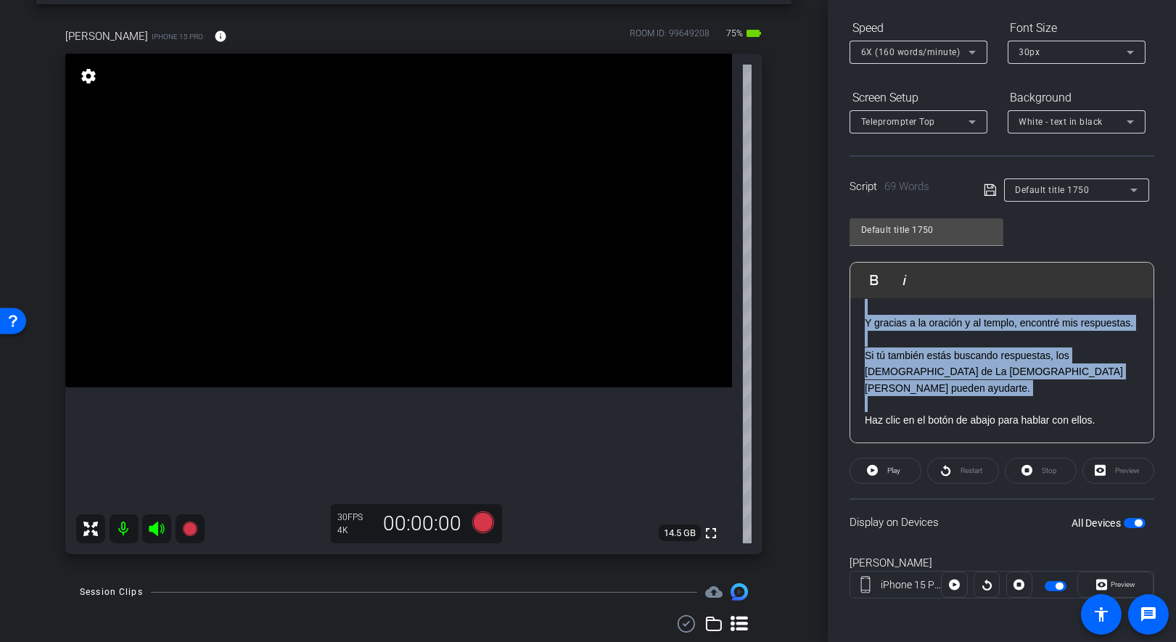
drag, startPoint x: 861, startPoint y: 316, endPoint x: 1135, endPoint y: 455, distance: 306.6
click at [1051, 456] on openreel-capture-teleprompter "Speed 6X (160 words/minute) Font Size 30px Screen Setup Teleprompter Top Backgr…" at bounding box center [1002, 320] width 305 height 608
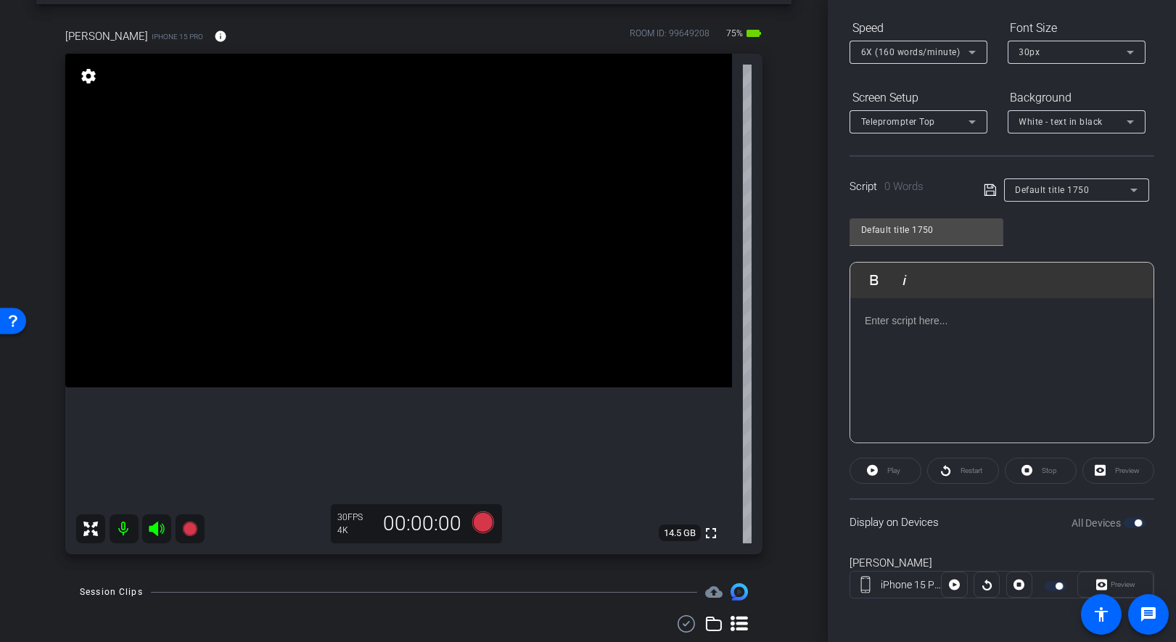
scroll to position [3088, 1]
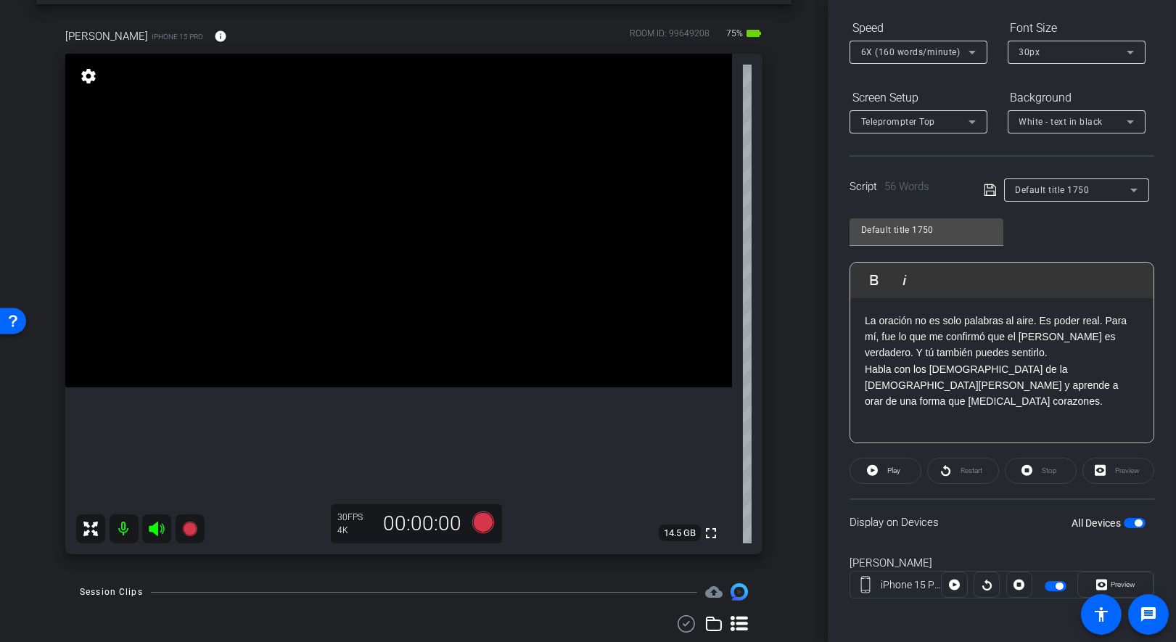
click at [1051, 353] on p "La oración no es solo palabras al aire. Es poder real. Para mí, fue lo que me c…" at bounding box center [1002, 337] width 274 height 49
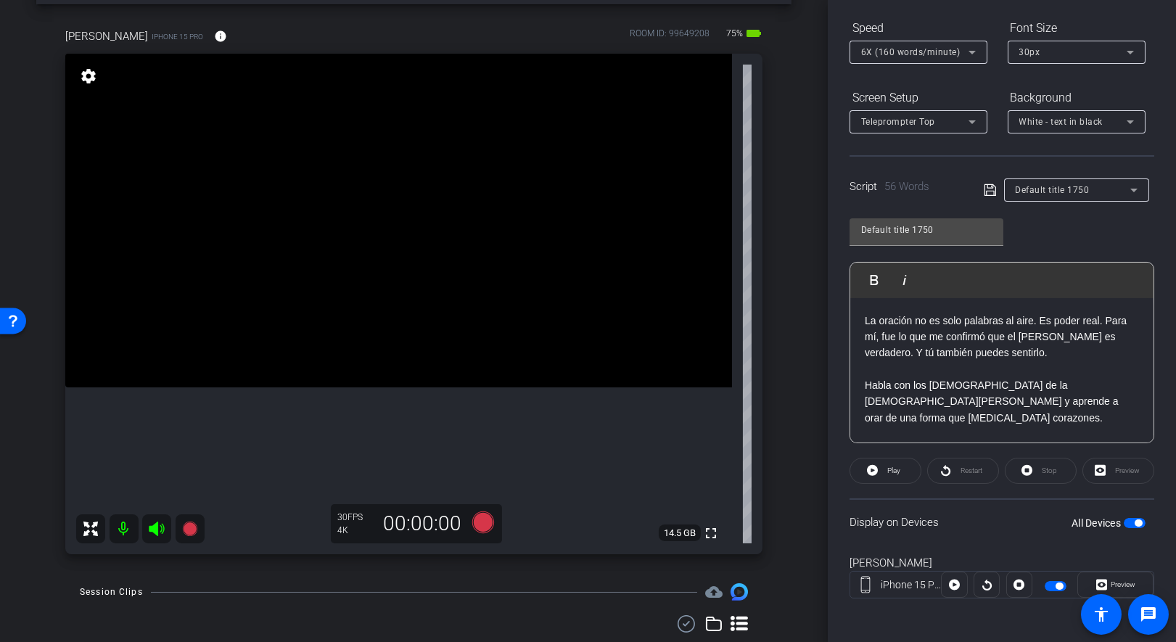
click at [990, 418] on p "Habla con los [DEMOGRAPHIC_DATA] de la [DEMOGRAPHIC_DATA][PERSON_NAME] y aprend…" at bounding box center [1002, 401] width 274 height 49
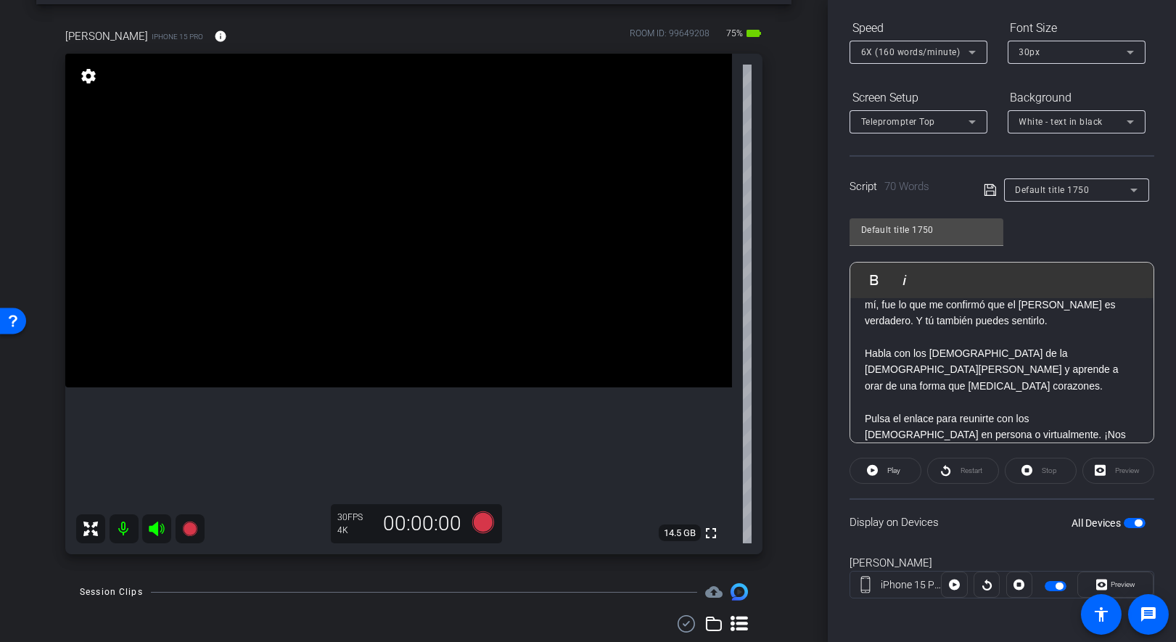
scroll to position [46, 0]
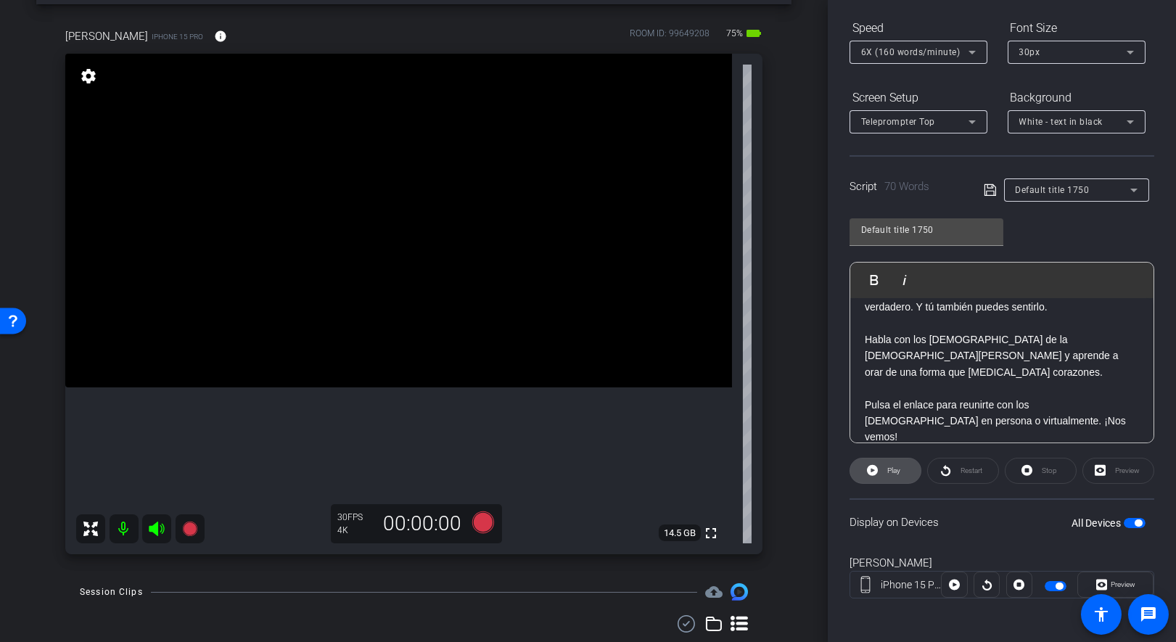
click at [876, 470] on icon at bounding box center [872, 470] width 11 height 11
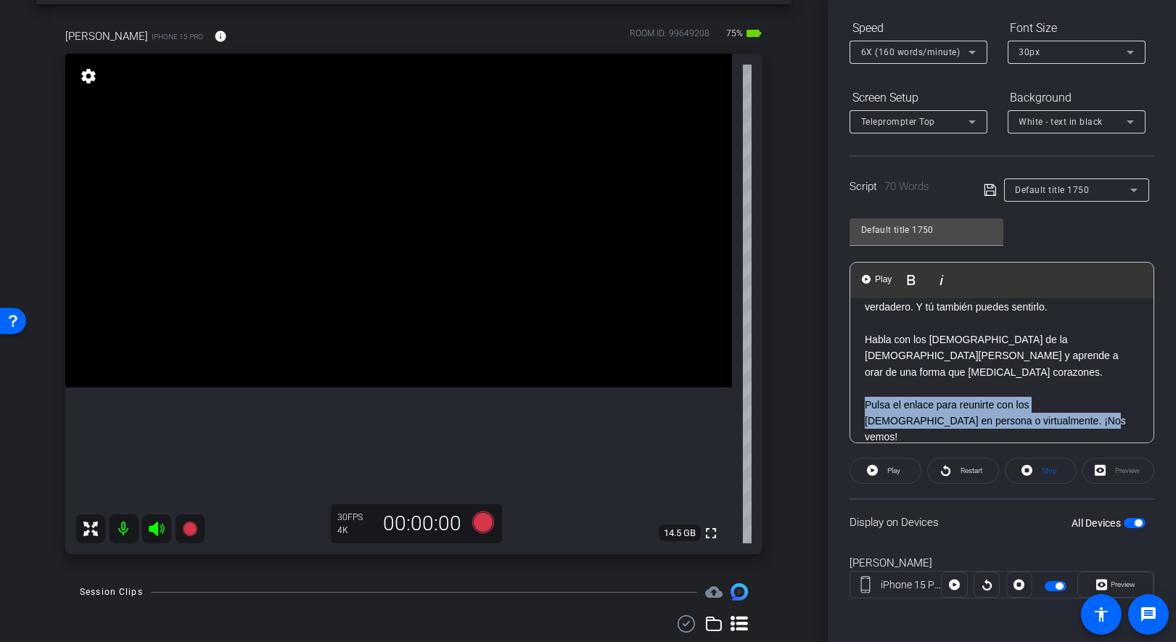
drag, startPoint x: 1003, startPoint y: 416, endPoint x: 857, endPoint y: 403, distance: 147.1
click at [857, 403] on div "La oración no es solo palabras al aire. Es poder real. Para mí, fue lo que me c…" at bounding box center [1001, 355] width 303 height 207
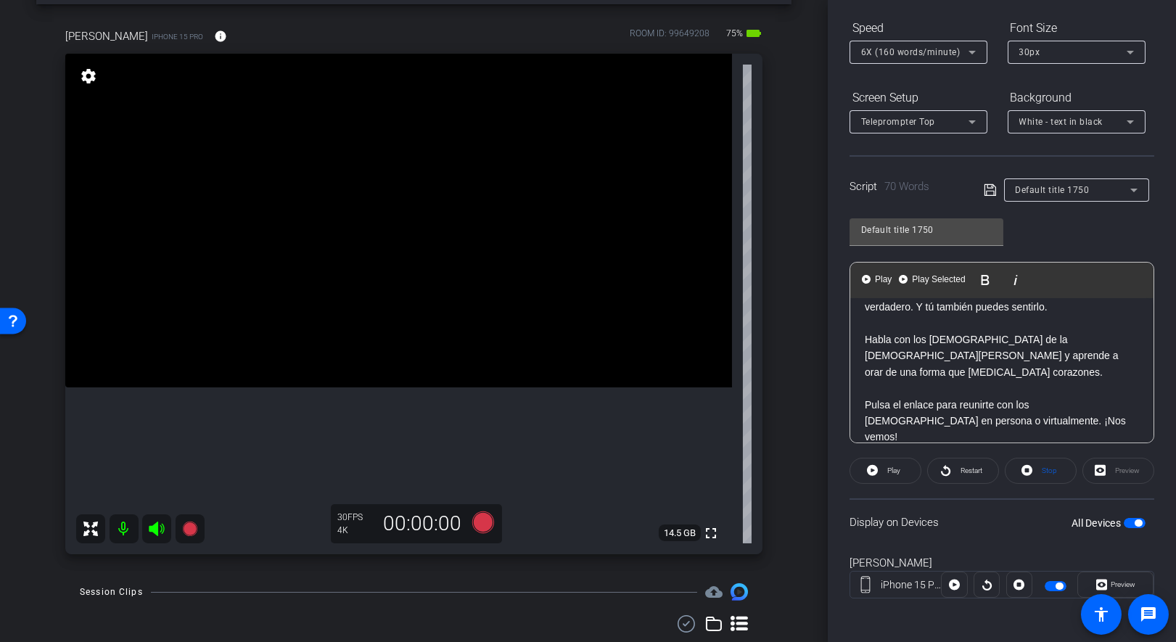
scroll to position [437, 1]
click at [988, 187] on icon at bounding box center [990, 189] width 13 height 17
click at [878, 469] on span at bounding box center [885, 470] width 70 height 35
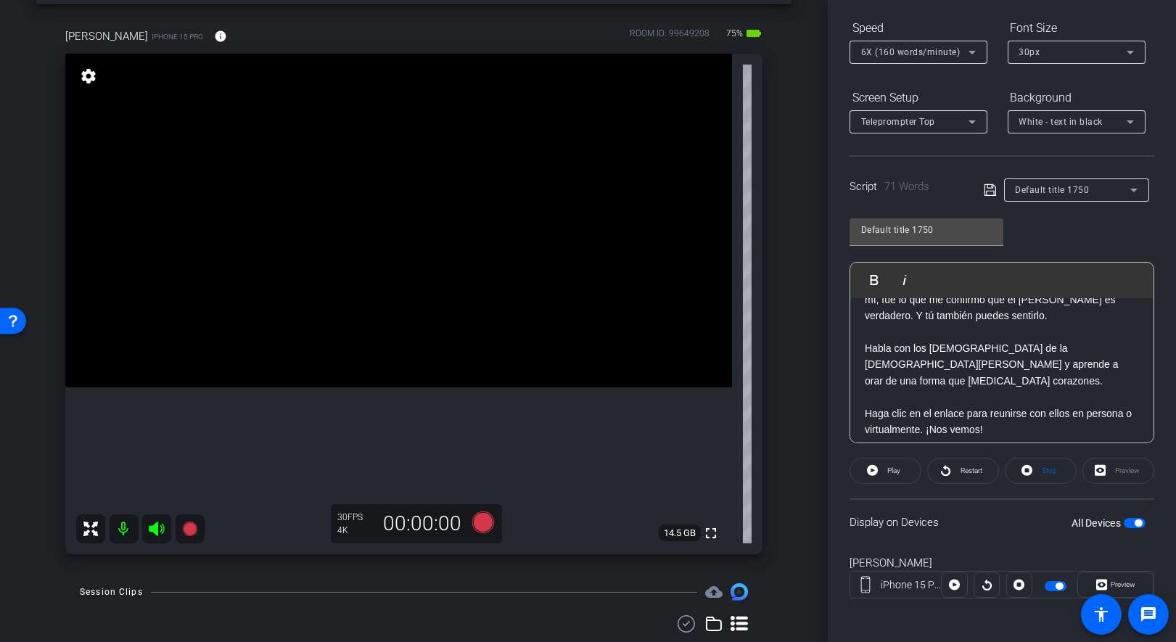
scroll to position [46, 0]
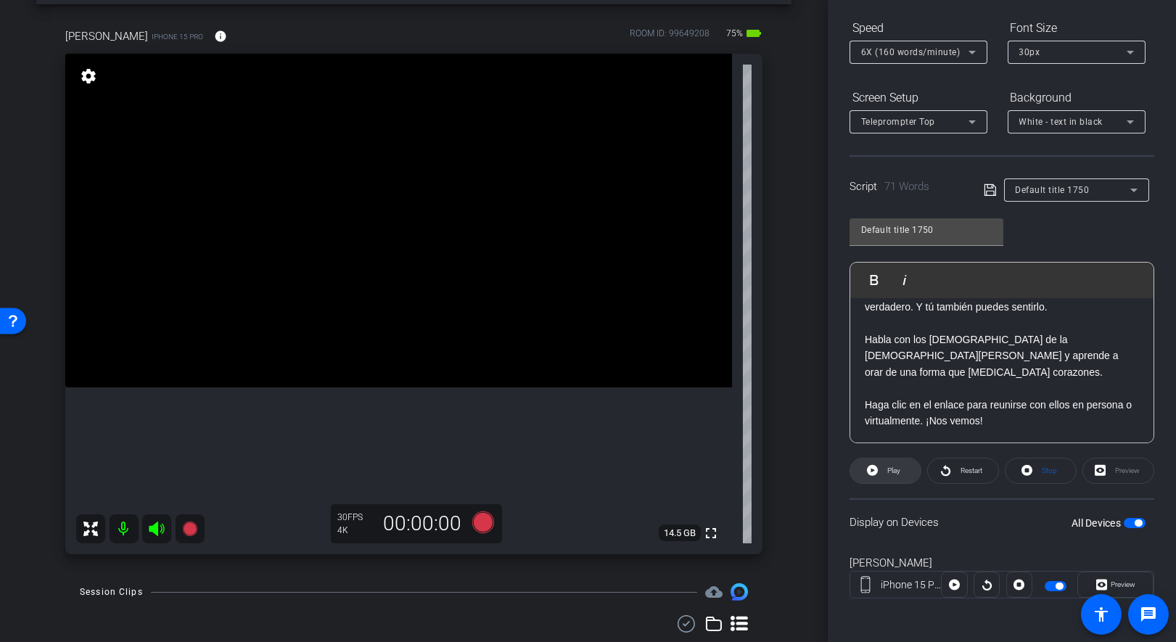
click at [879, 478] on span at bounding box center [885, 470] width 70 height 35
click at [1031, 473] on icon at bounding box center [1027, 470] width 11 height 18
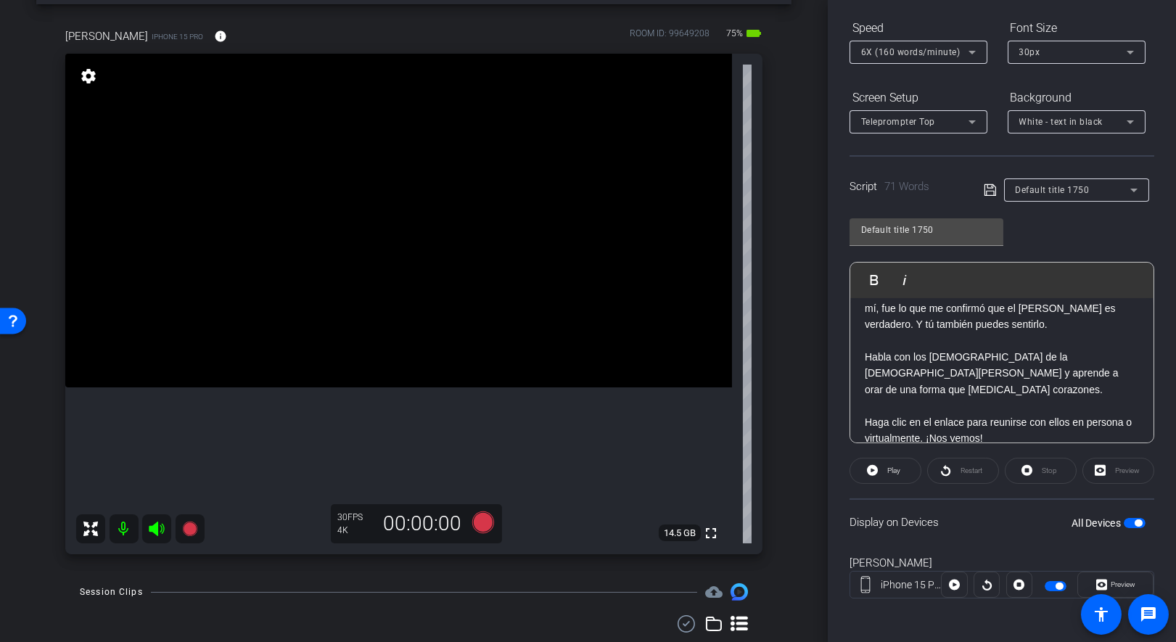
scroll to position [0, 0]
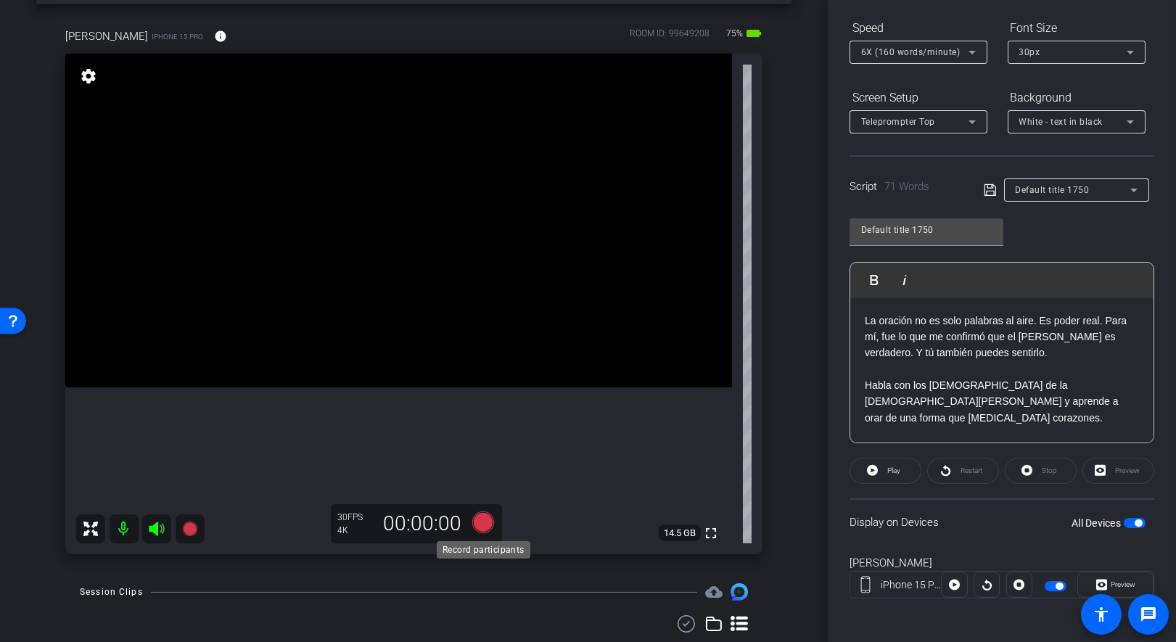
click at [482, 527] on icon at bounding box center [483, 522] width 22 height 22
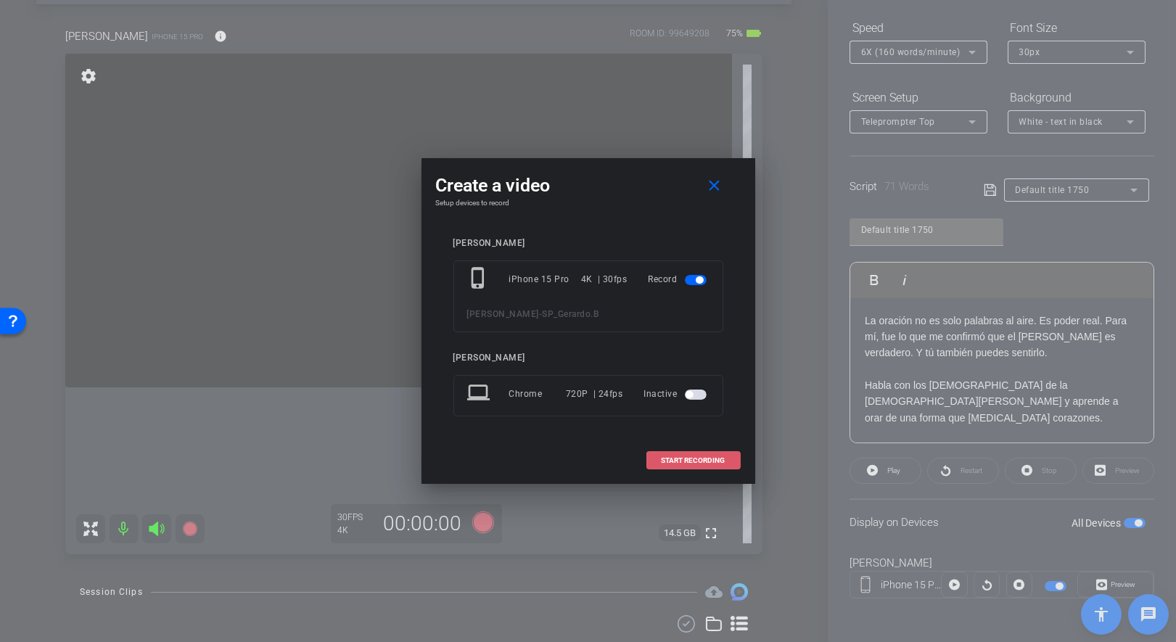
click at [695, 453] on span at bounding box center [693, 460] width 93 height 35
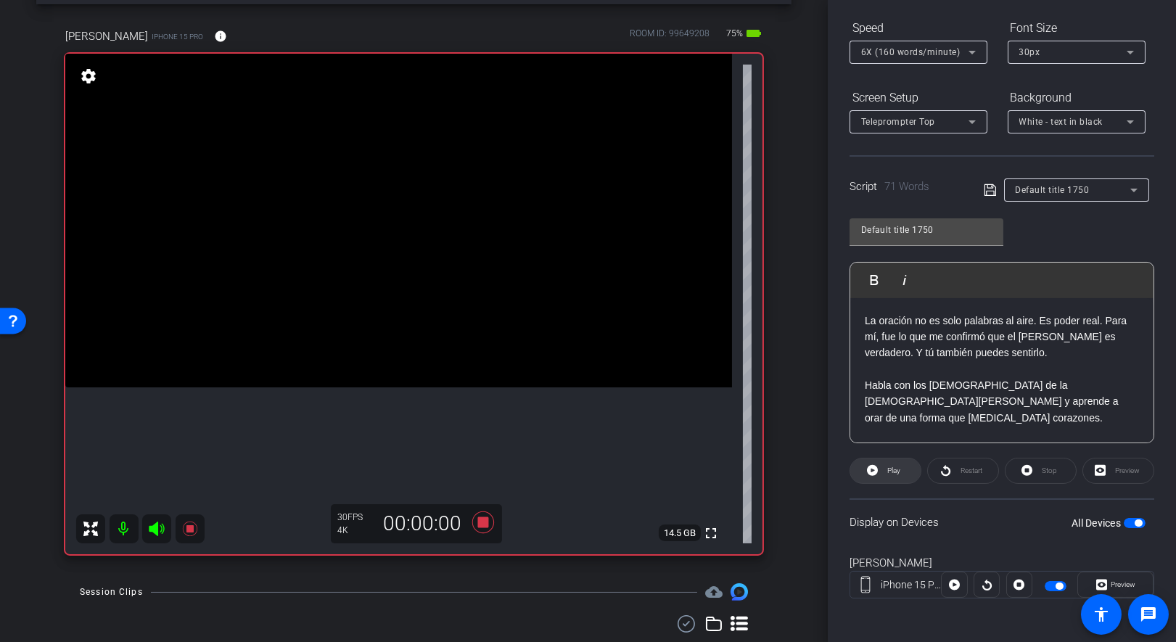
click at [882, 468] on span at bounding box center [885, 470] width 70 height 35
click at [485, 522] on icon at bounding box center [483, 522] width 22 height 22
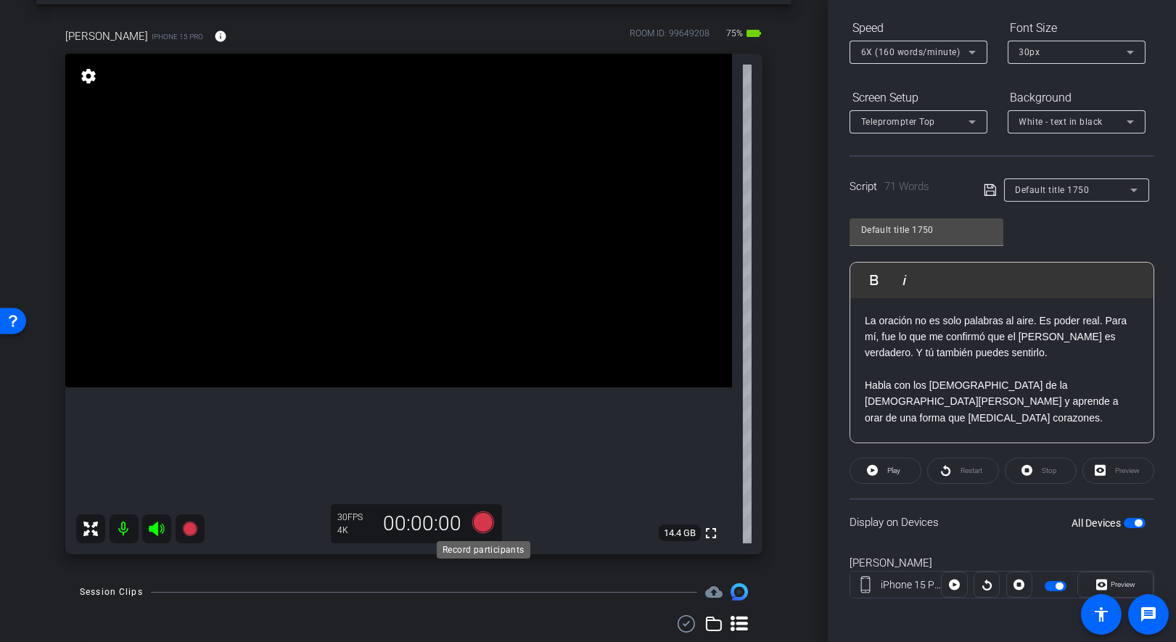
click at [480, 521] on icon at bounding box center [483, 522] width 22 height 22
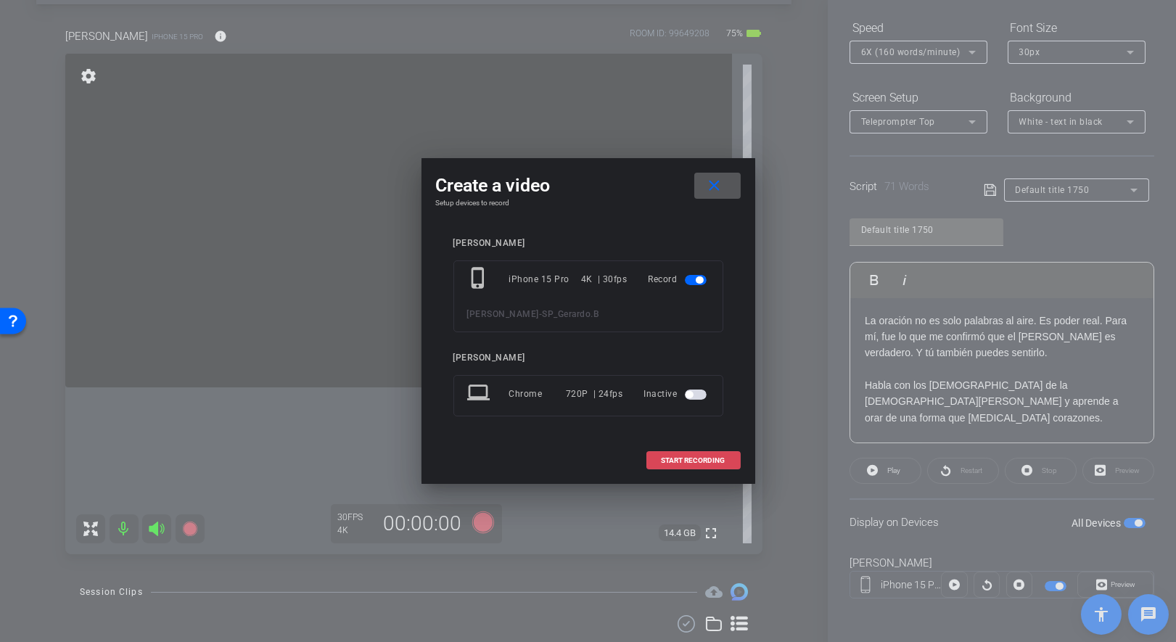
click at [719, 457] on span "START RECORDING" at bounding box center [694, 460] width 64 height 7
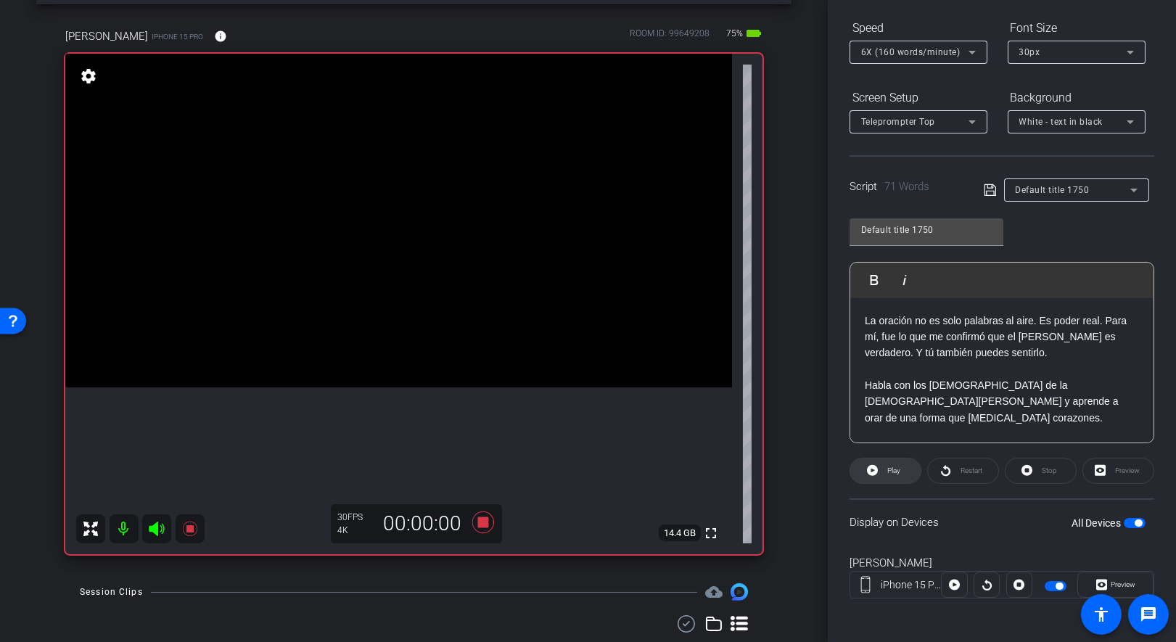
click at [879, 470] on span at bounding box center [885, 470] width 70 height 35
click at [482, 522] on icon at bounding box center [483, 522] width 22 height 22
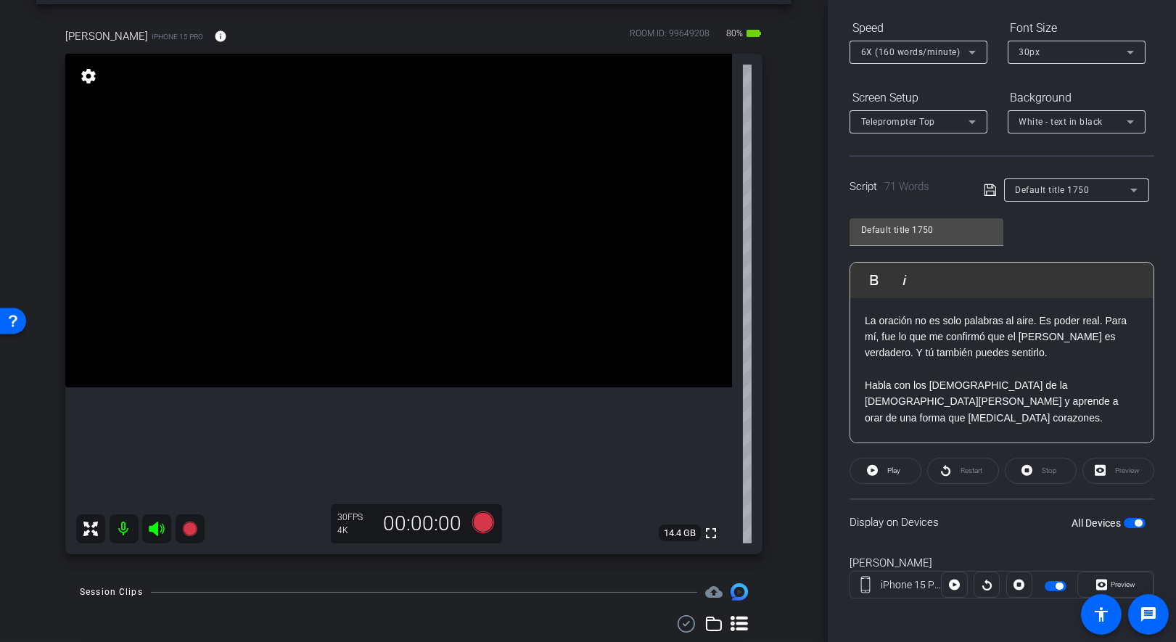
click at [879, 349] on p "La oración no es solo palabras al aire. Es poder real. Para mí, fue lo que me c…" at bounding box center [1002, 337] width 274 height 49
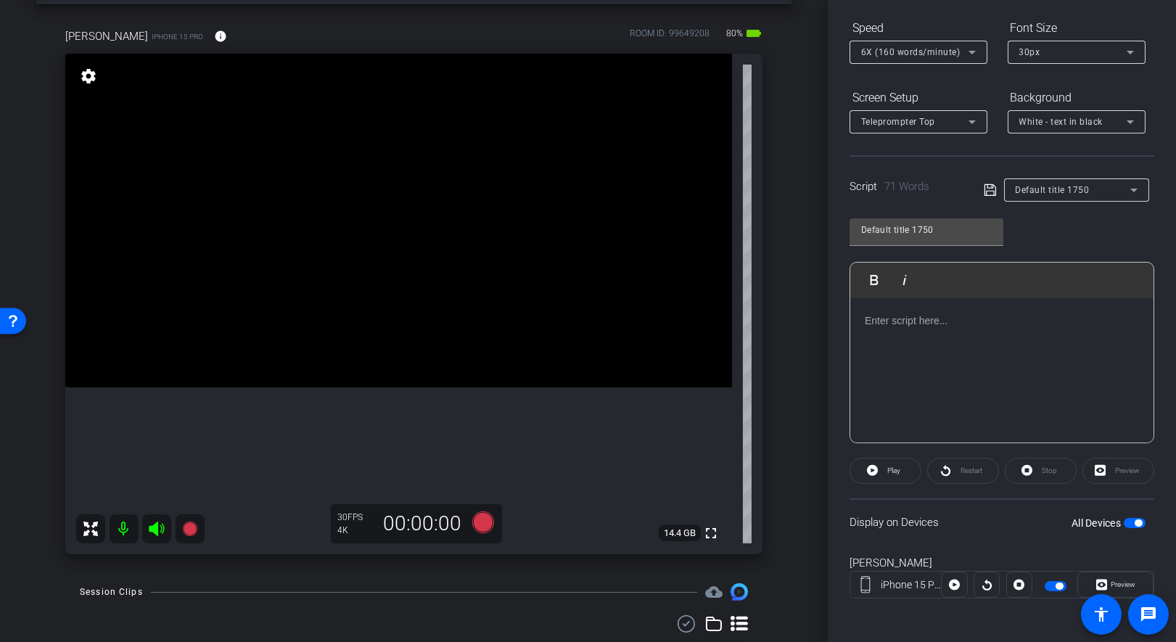
scroll to position [15, 0]
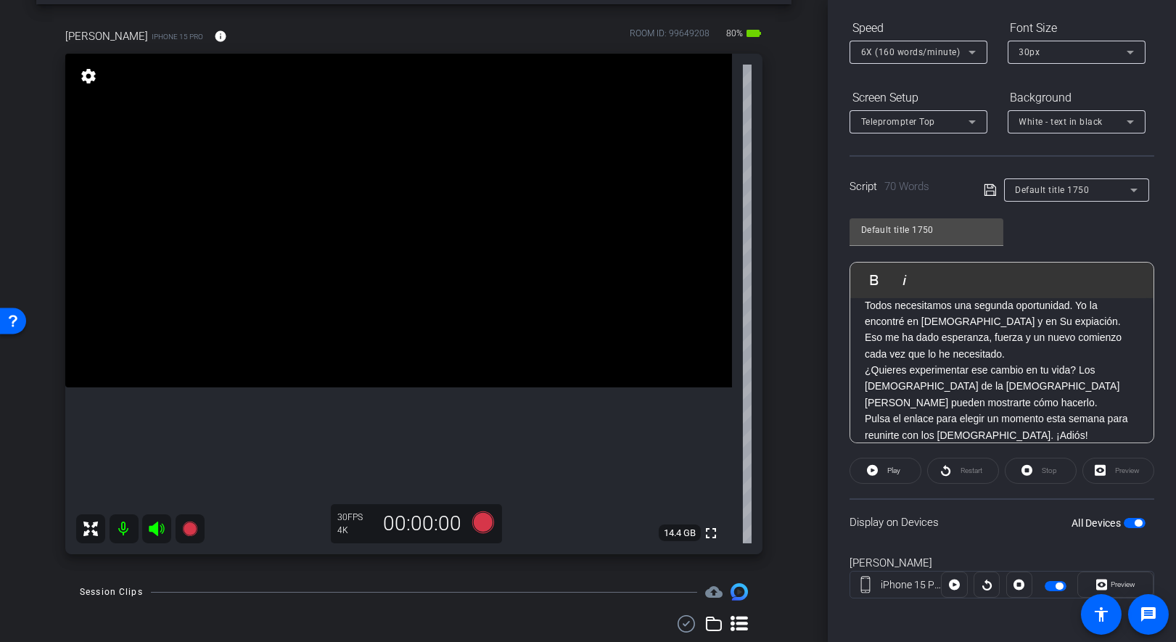
click at [961, 357] on p "Todos necesitamos una segunda oportunidad. Yo la encontré en [DEMOGRAPHIC_DATA]…" at bounding box center [1002, 329] width 274 height 65
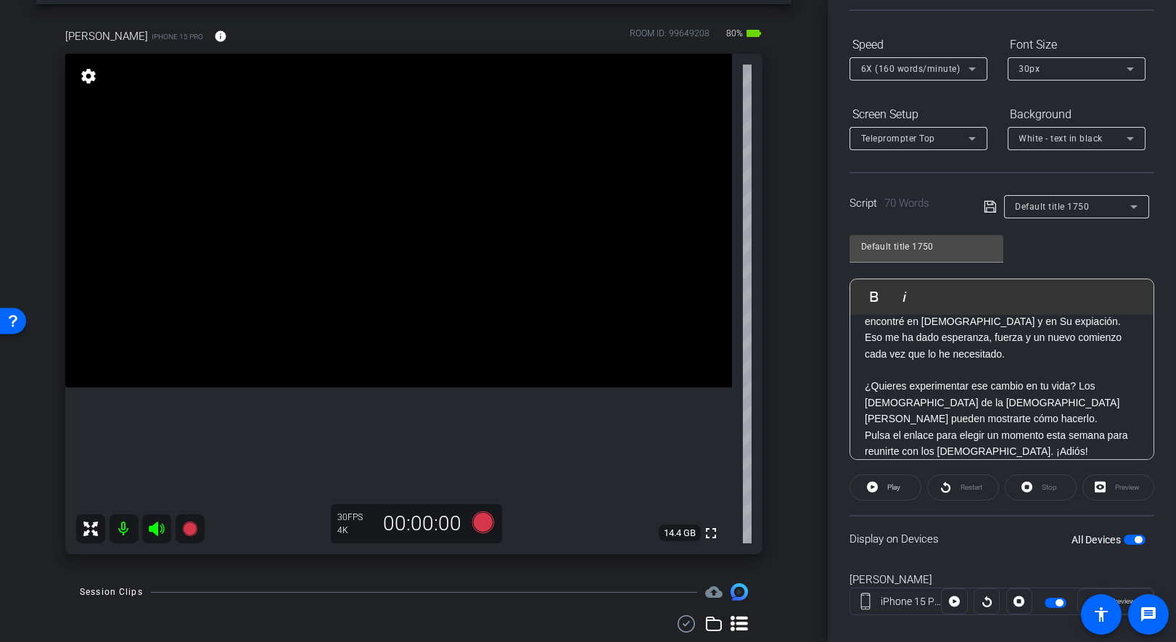
click at [996, 409] on p "¿Quieres experimentar ese cambio en tu vida? Los [DEMOGRAPHIC_DATA] de la [DEMO…" at bounding box center [1002, 402] width 274 height 49
click at [1051, 420] on p "¿Quieres experimentar ese cambio en tu vida? Los [DEMOGRAPHIC_DATA] de la [DEMO…" at bounding box center [1002, 402] width 274 height 49
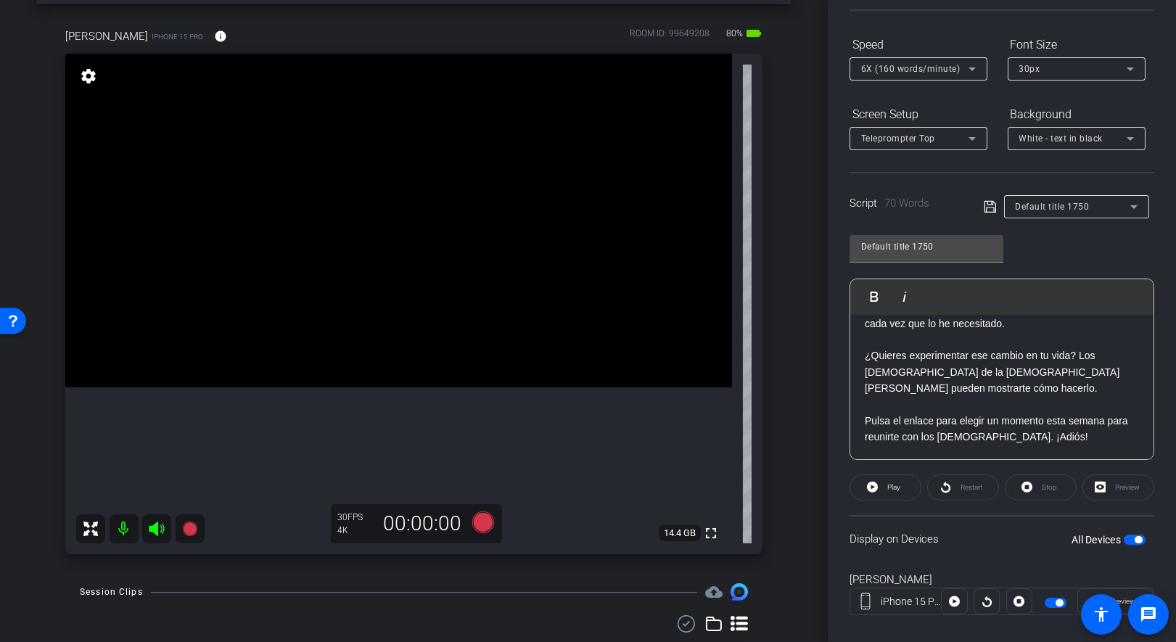
scroll to position [0, 0]
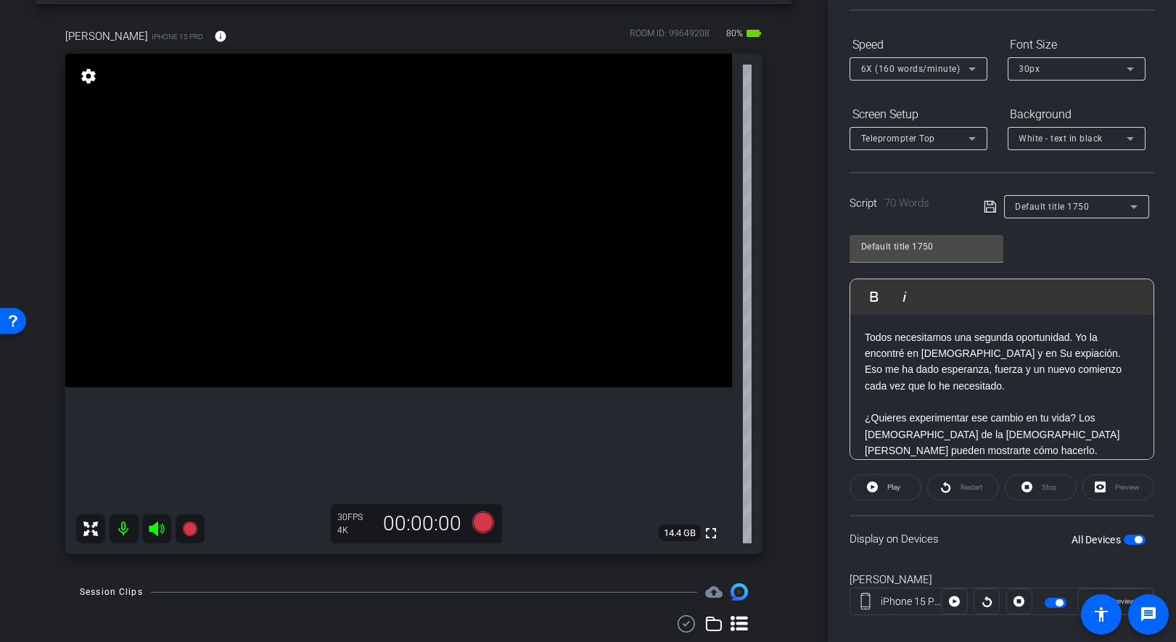
click at [1051, 352] on p "Todos necesitamos una segunda oportunidad. Yo la encontré en [DEMOGRAPHIC_DATA]…" at bounding box center [1002, 361] width 274 height 65
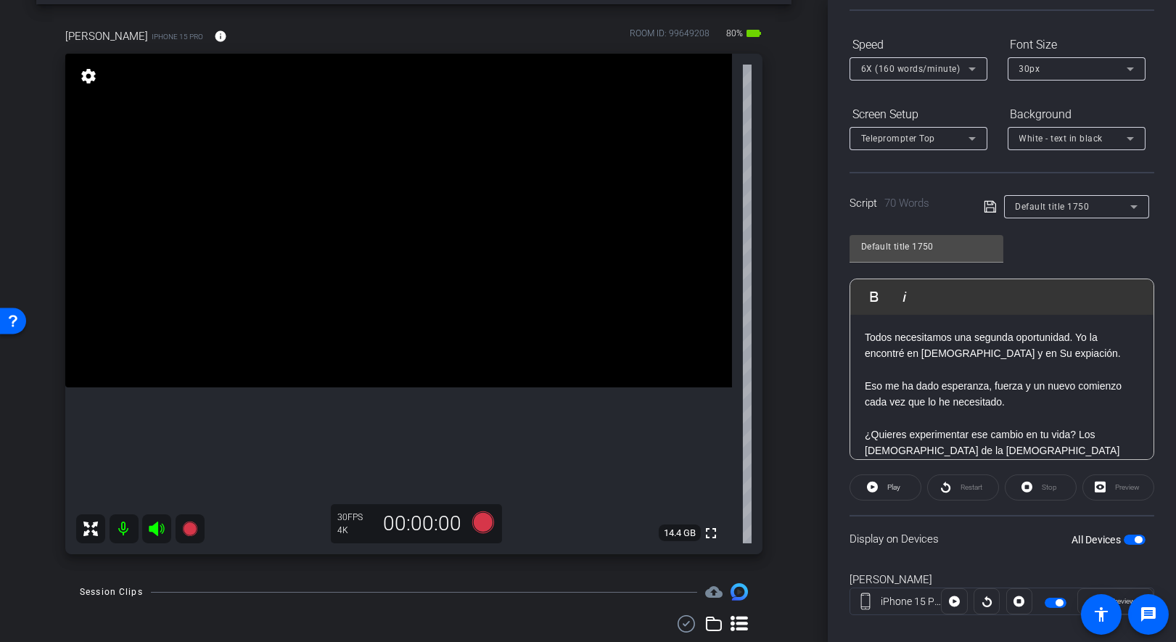
click at [990, 199] on icon at bounding box center [990, 206] width 13 height 17
click at [884, 484] on span "Play" at bounding box center [892, 487] width 17 height 20
click at [483, 524] on icon at bounding box center [483, 522] width 22 height 22
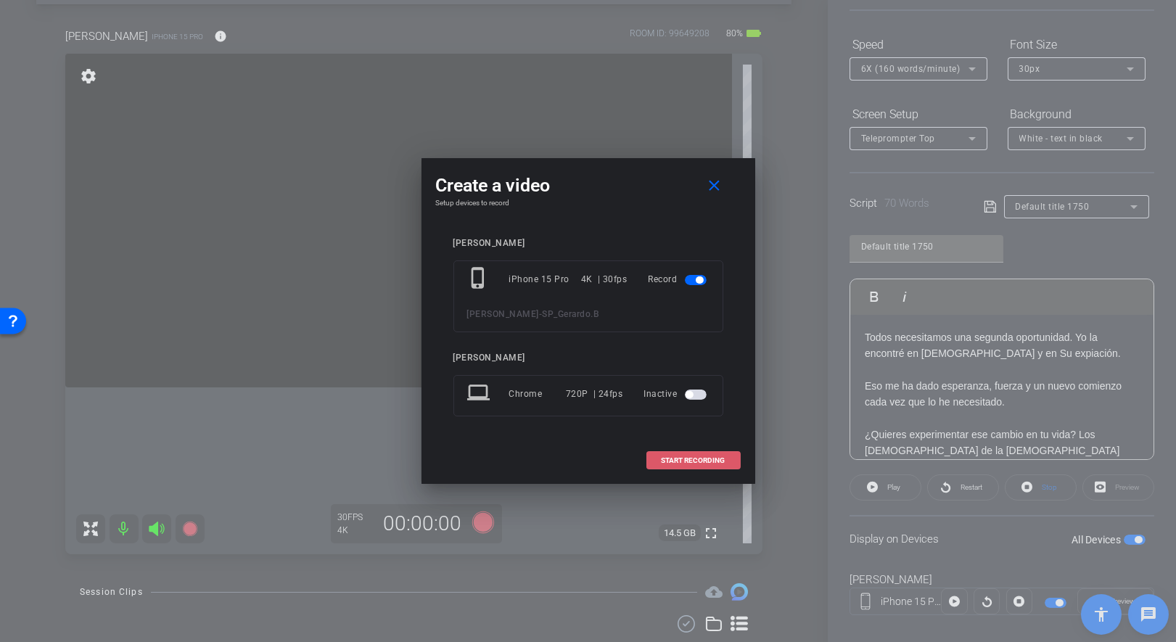
click at [681, 465] on span at bounding box center [693, 460] width 93 height 35
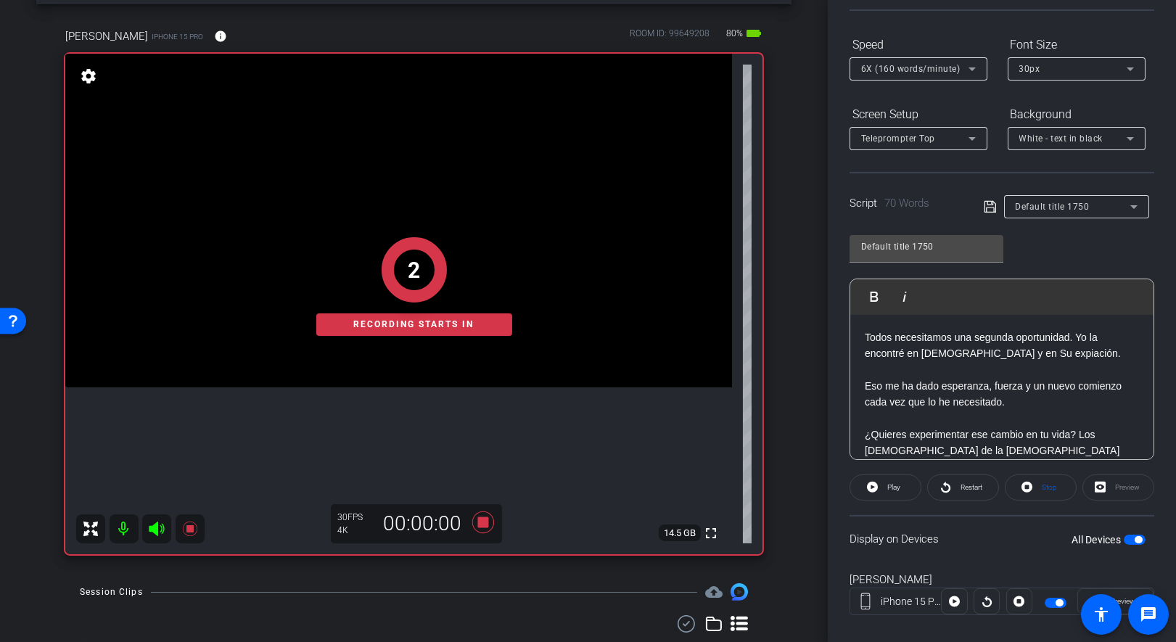
click at [867, 336] on p "Todos necesitamos una segunda oportunidad. Yo la encontré en [DEMOGRAPHIC_DATA]…" at bounding box center [1002, 345] width 274 height 33
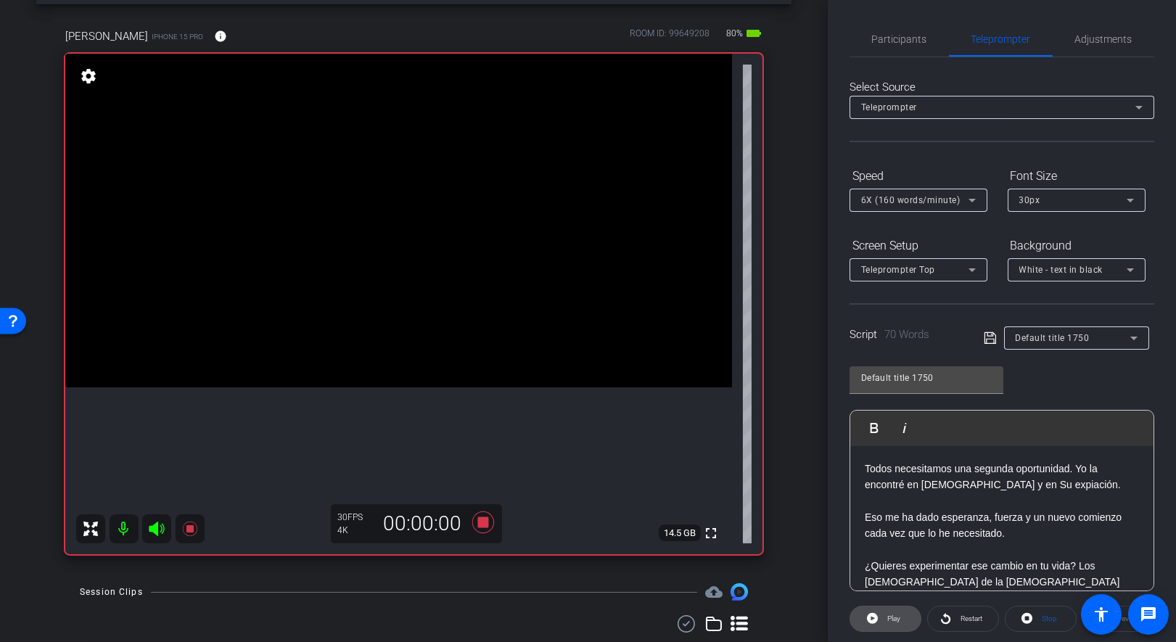
click at [876, 577] on icon at bounding box center [872, 618] width 11 height 11
click at [483, 515] on icon at bounding box center [483, 522] width 35 height 26
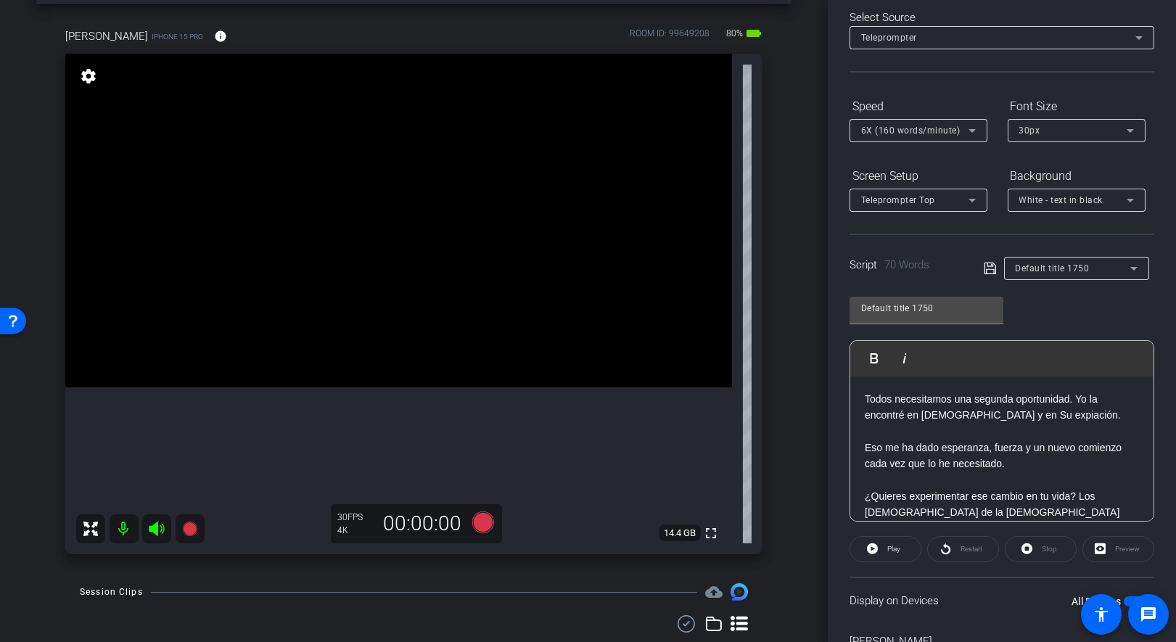
scroll to position [93, 0]
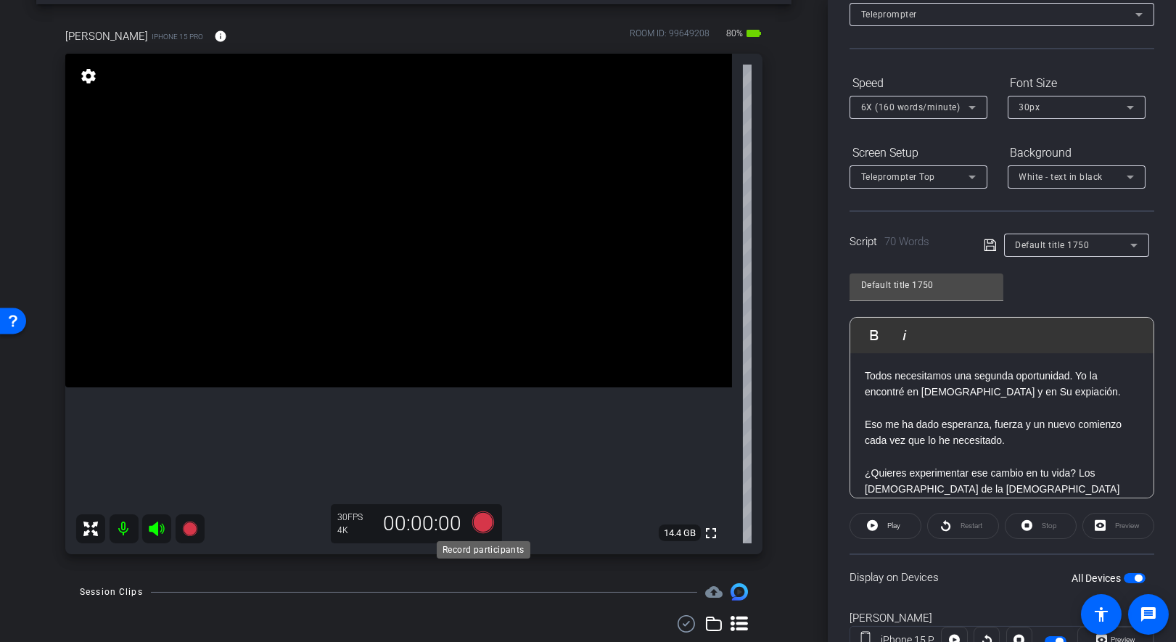
click at [486, 522] on icon at bounding box center [483, 522] width 22 height 22
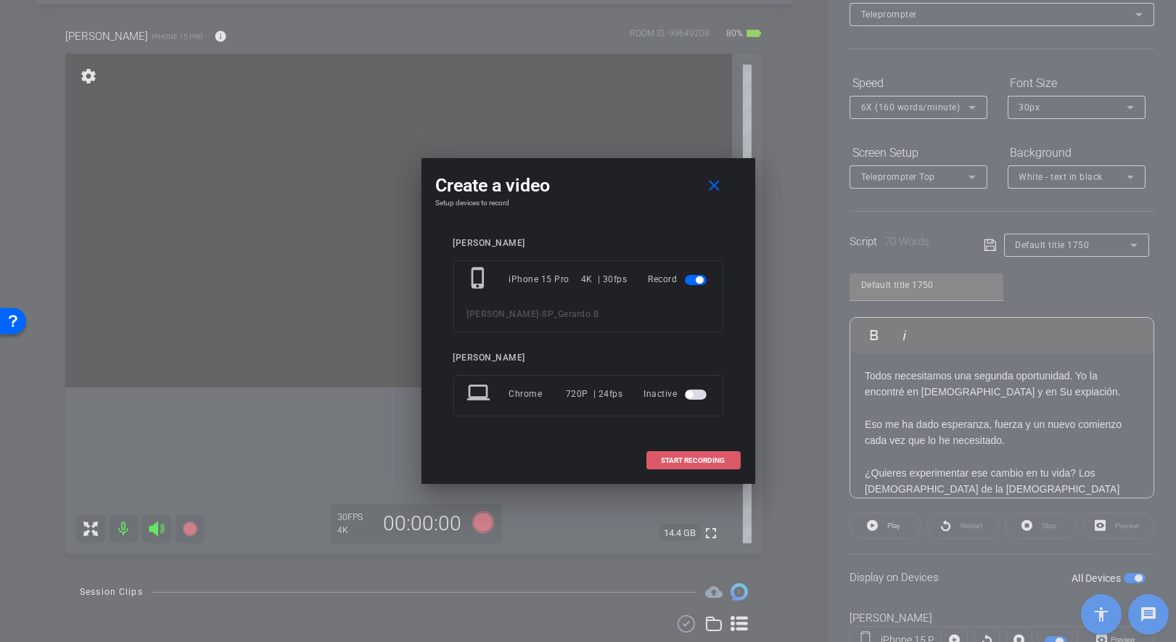
click at [697, 459] on span "START RECORDING" at bounding box center [694, 460] width 64 height 7
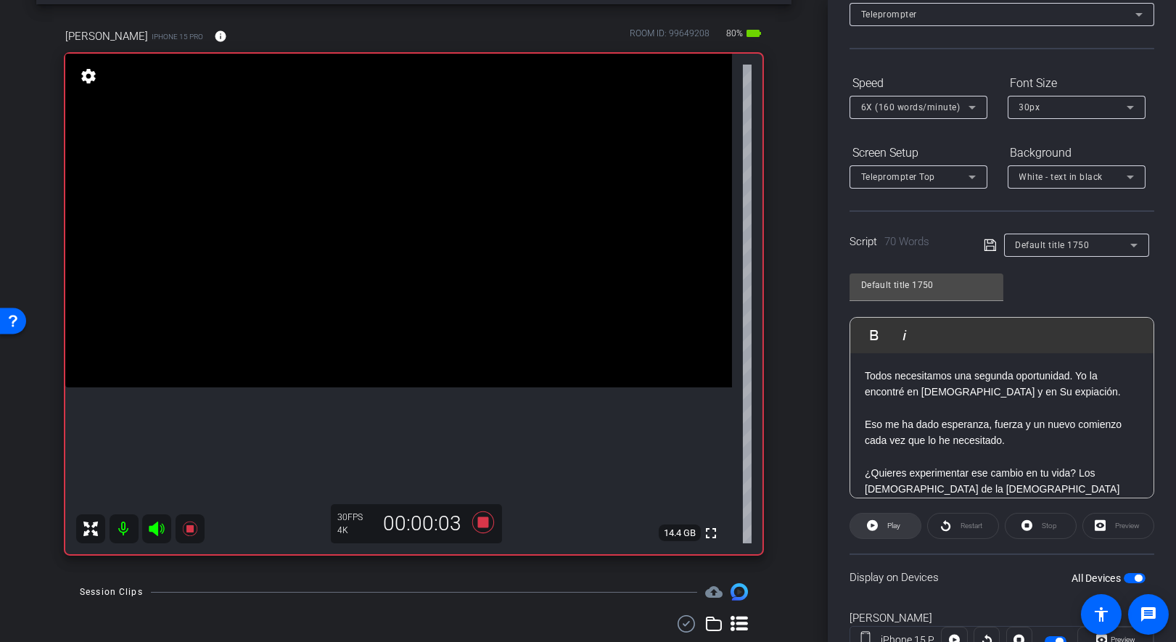
click at [877, 522] on icon at bounding box center [872, 525] width 11 height 11
click at [482, 524] on icon at bounding box center [483, 522] width 22 height 22
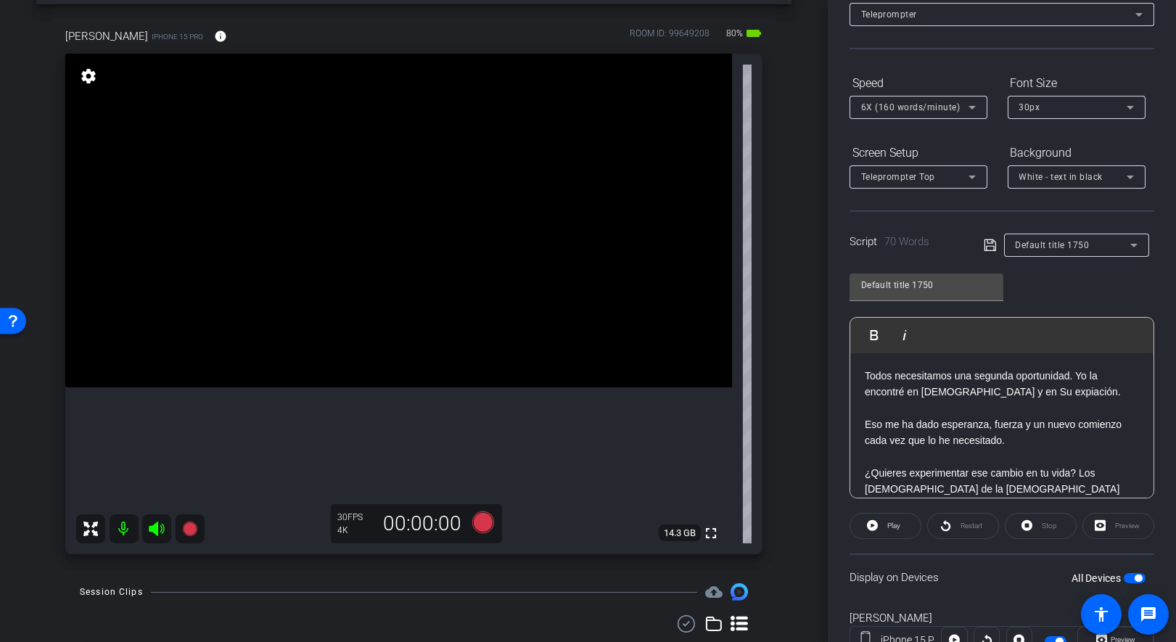
click at [950, 408] on p at bounding box center [1002, 408] width 274 height 16
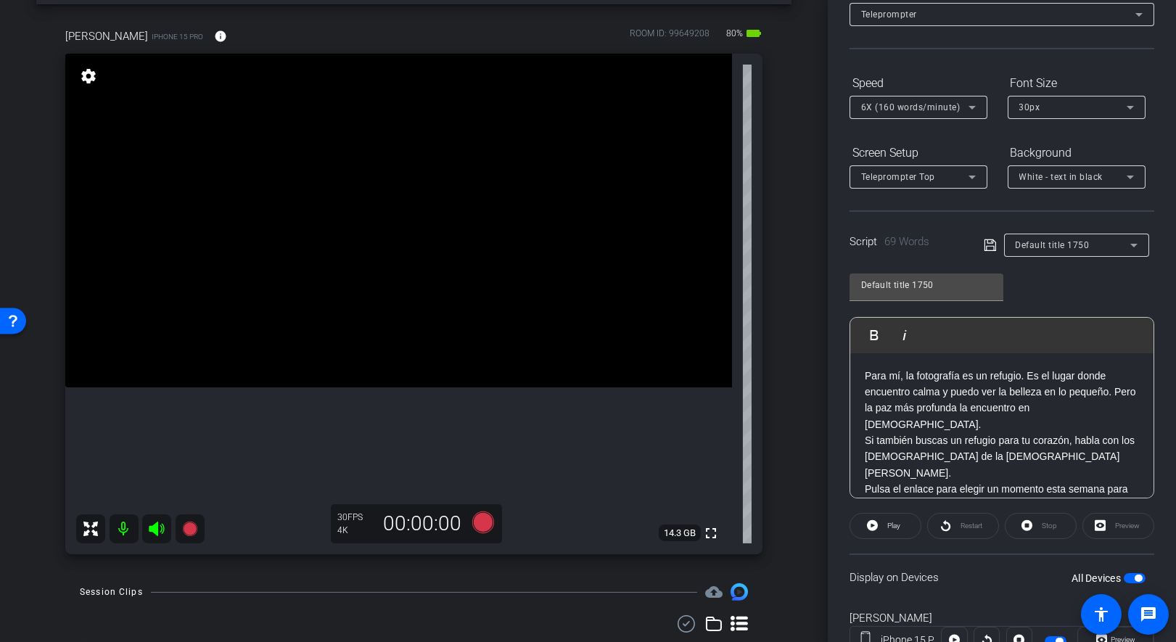
click at [1051, 407] on p "Para mí, la fotografía es un refugio. Es el lugar donde encuentro calma y puedo…" at bounding box center [1002, 400] width 274 height 65
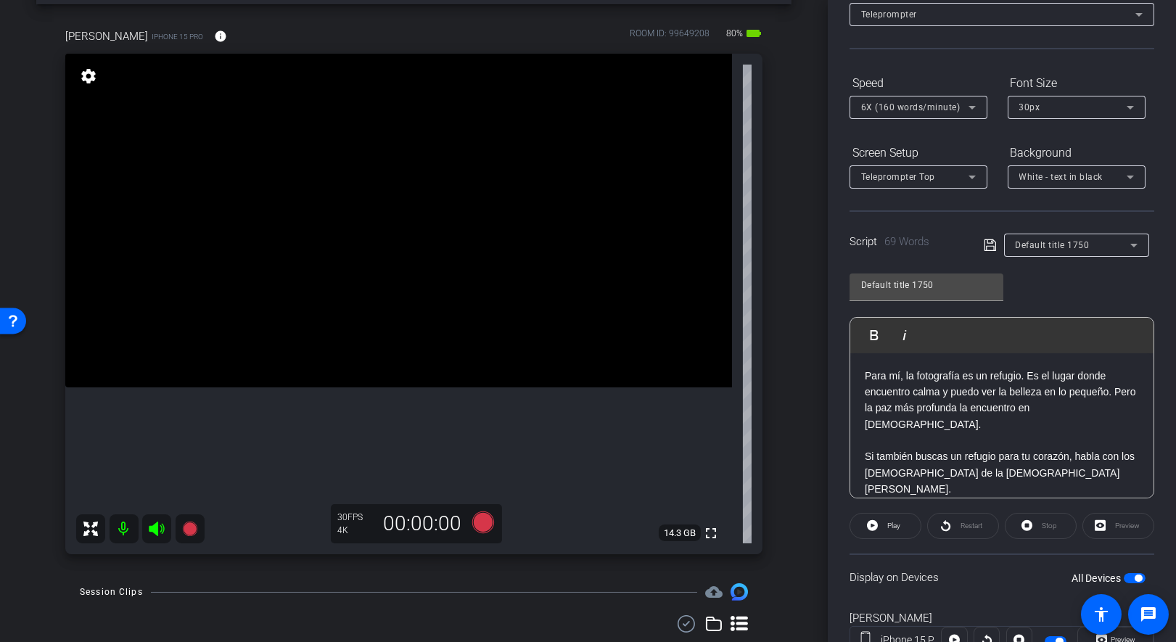
click at [929, 469] on p "Si también buscas un refugio para tu corazón, habla con los [DEMOGRAPHIC_DATA] …" at bounding box center [1002, 472] width 274 height 49
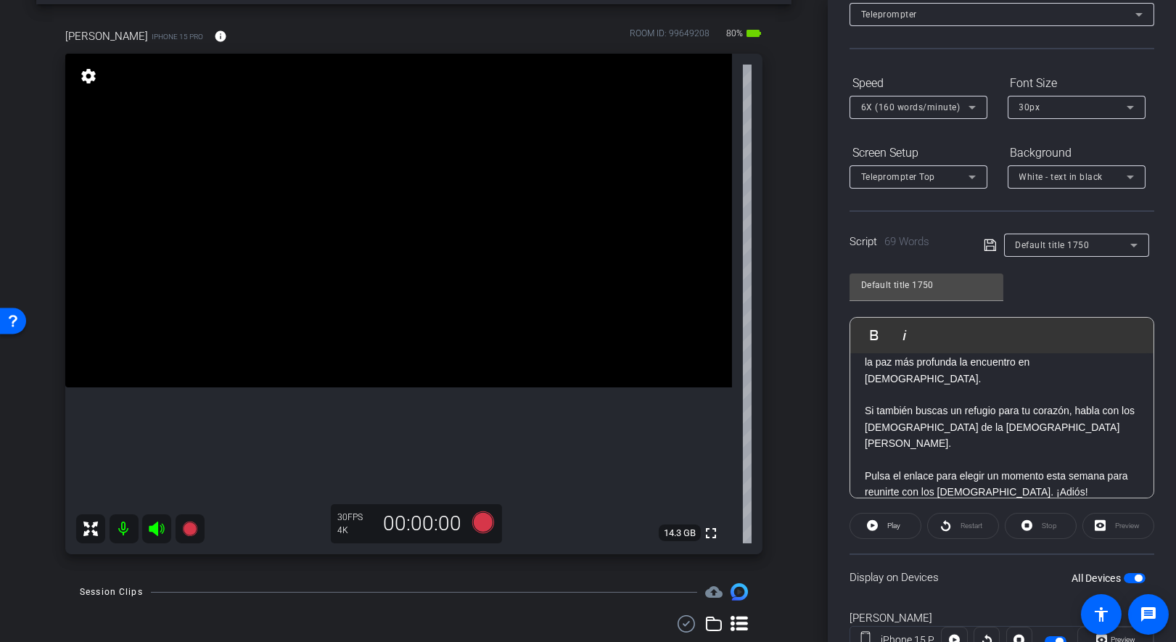
scroll to position [0, 0]
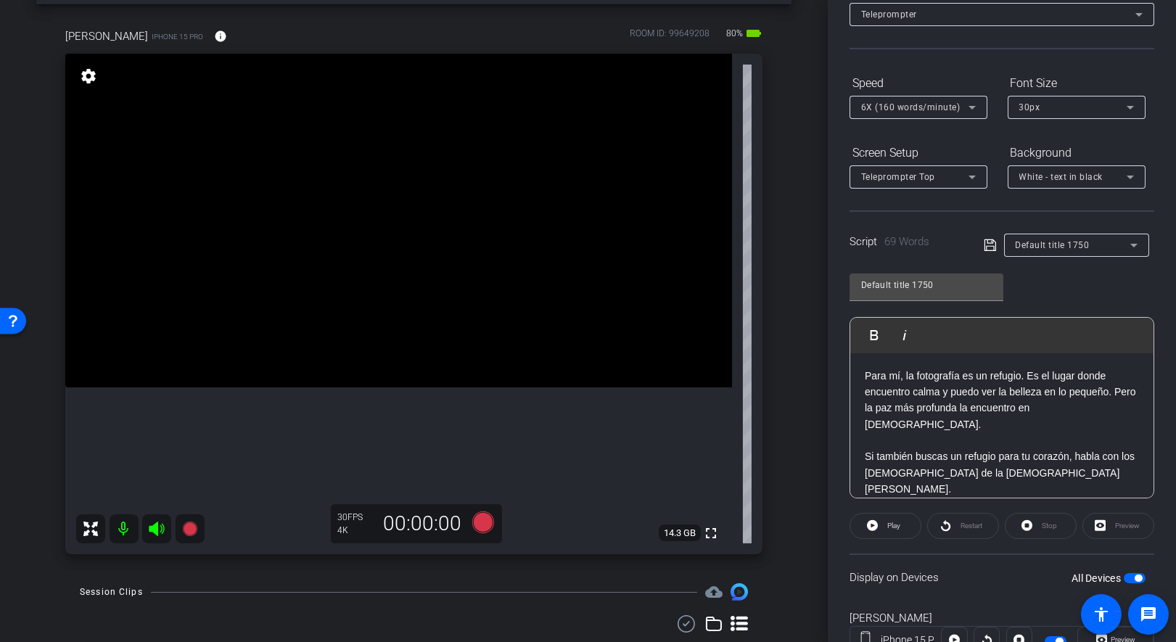
click at [993, 242] on icon at bounding box center [990, 245] width 13 height 17
click at [870, 526] on icon at bounding box center [872, 525] width 11 height 11
click at [1040, 528] on span "Stop" at bounding box center [1047, 526] width 19 height 20
click at [992, 248] on icon at bounding box center [990, 245] width 13 height 17
click at [963, 527] on div "Restart" at bounding box center [963, 526] width 72 height 26
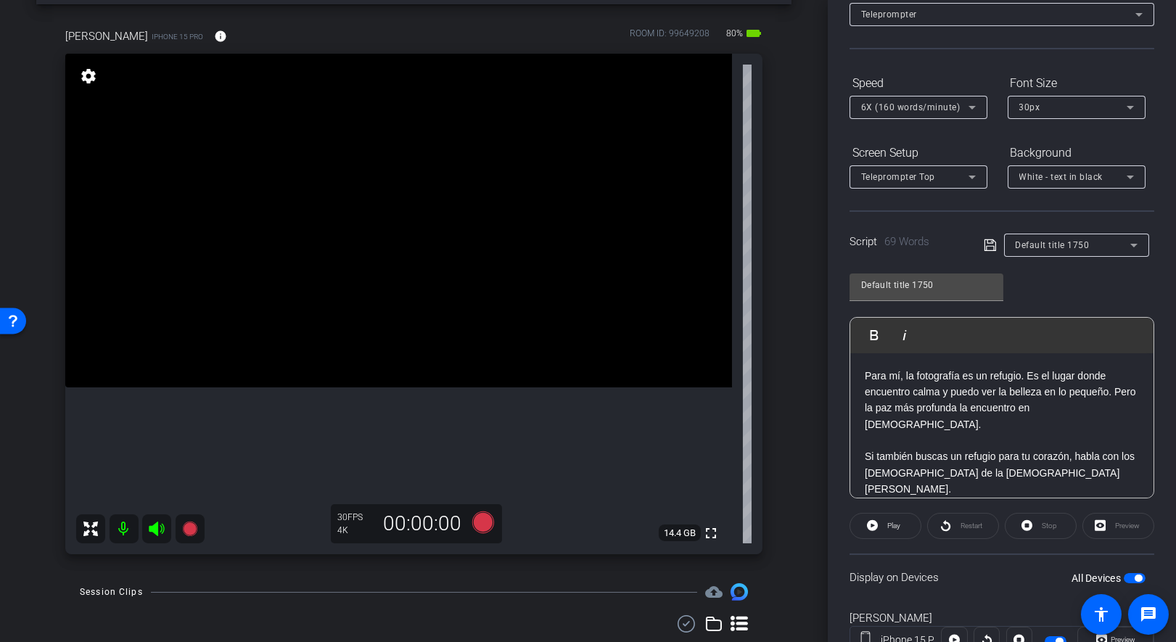
click at [943, 527] on div "Restart" at bounding box center [963, 526] width 72 height 26
click at [868, 522] on icon at bounding box center [872, 525] width 11 height 11
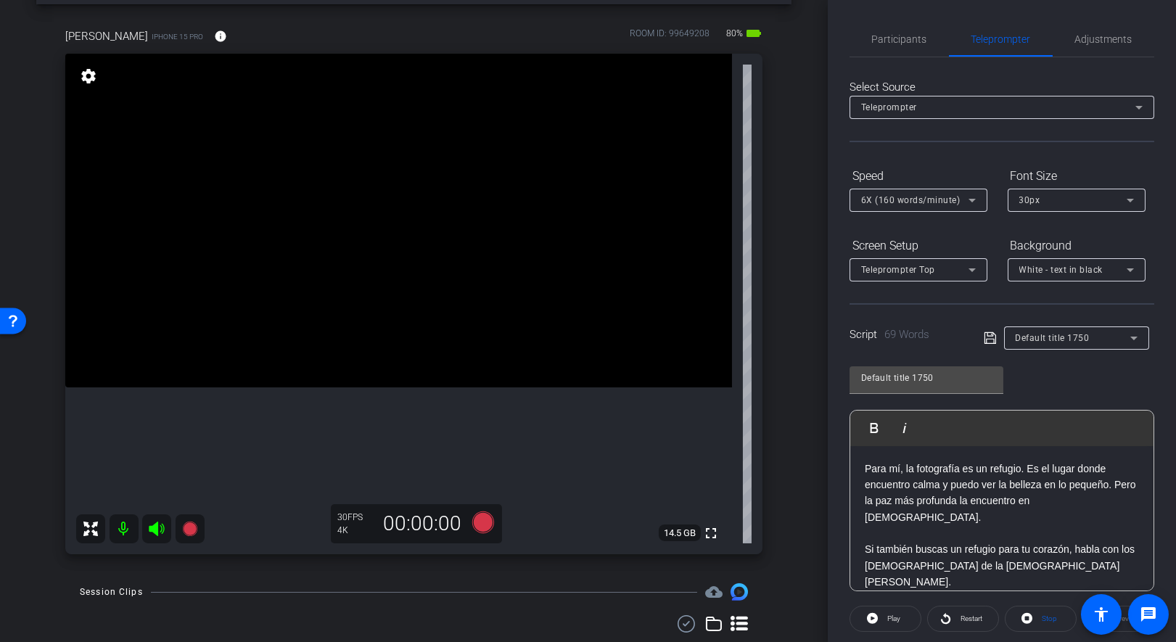
click at [858, 465] on div "Para mí, la fotografía es un refugio. Es el lugar donde encuentro calma y puedo…" at bounding box center [1001, 549] width 303 height 207
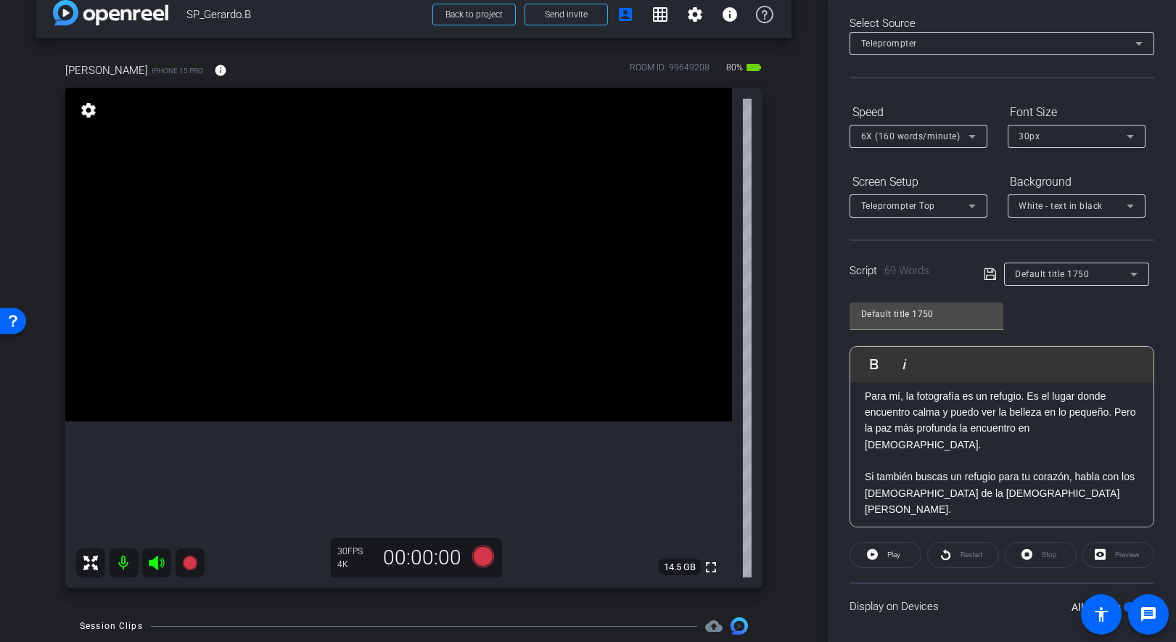
scroll to position [52, 0]
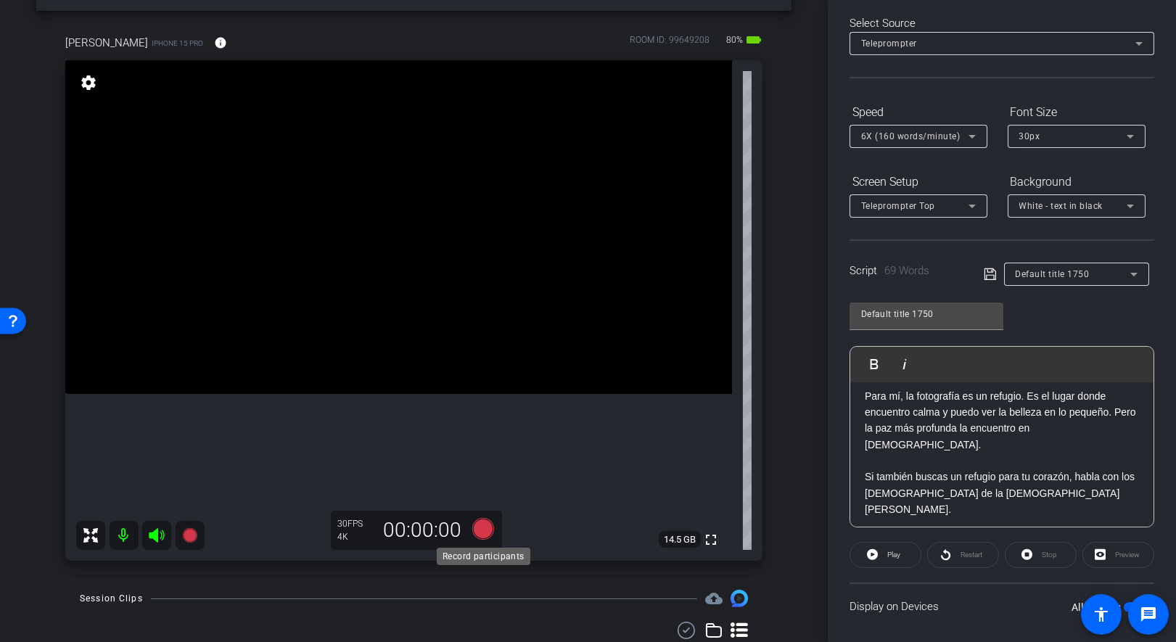
click at [485, 526] on icon at bounding box center [483, 529] width 22 height 22
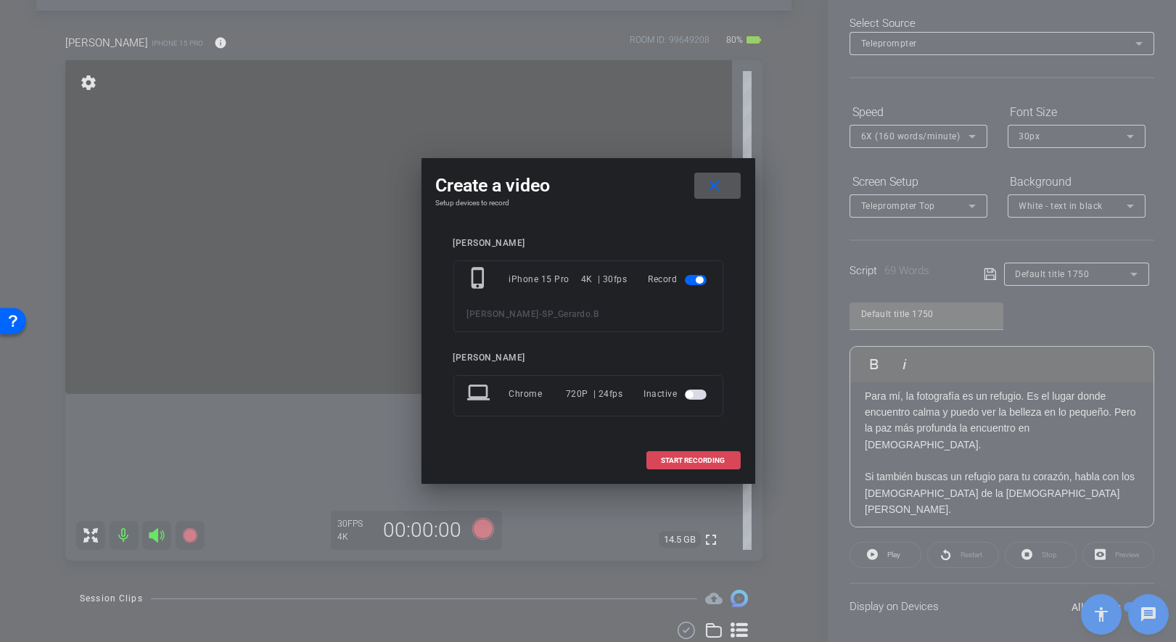
click at [670, 459] on span "START RECORDING" at bounding box center [694, 460] width 64 height 7
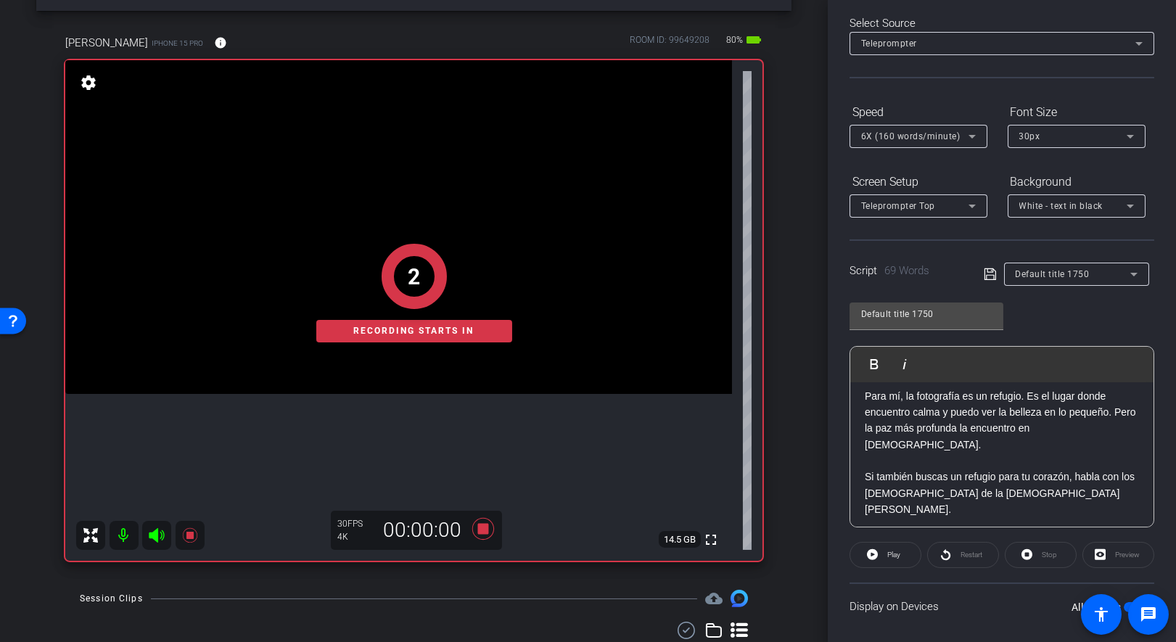
click at [865, 396] on p "Para mí, la fotografía es un refugio. Es el lugar donde encuentro calma y puedo…" at bounding box center [1002, 420] width 274 height 65
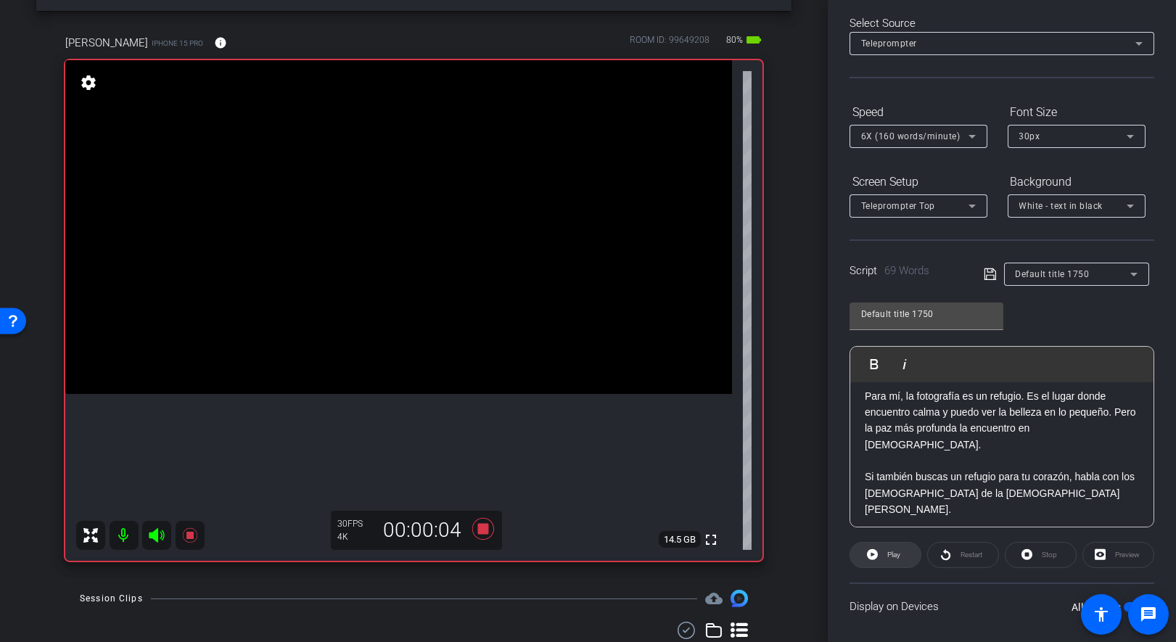
click at [884, 551] on span "Play" at bounding box center [892, 555] width 17 height 20
click at [484, 531] on icon at bounding box center [483, 529] width 22 height 22
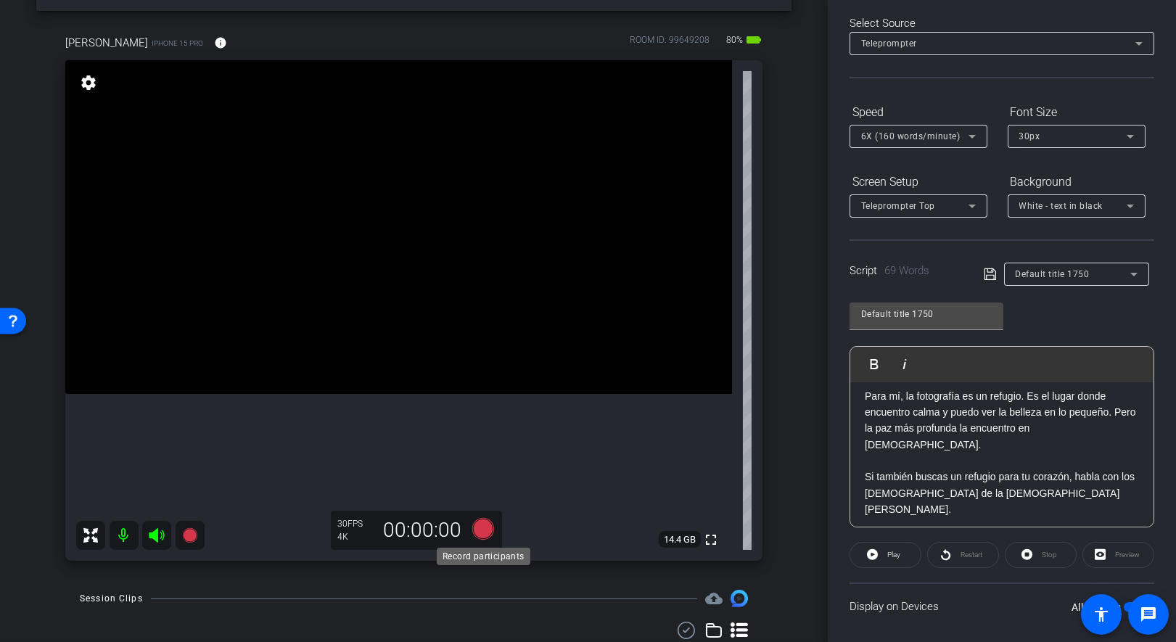
click at [487, 528] on icon at bounding box center [483, 529] width 22 height 22
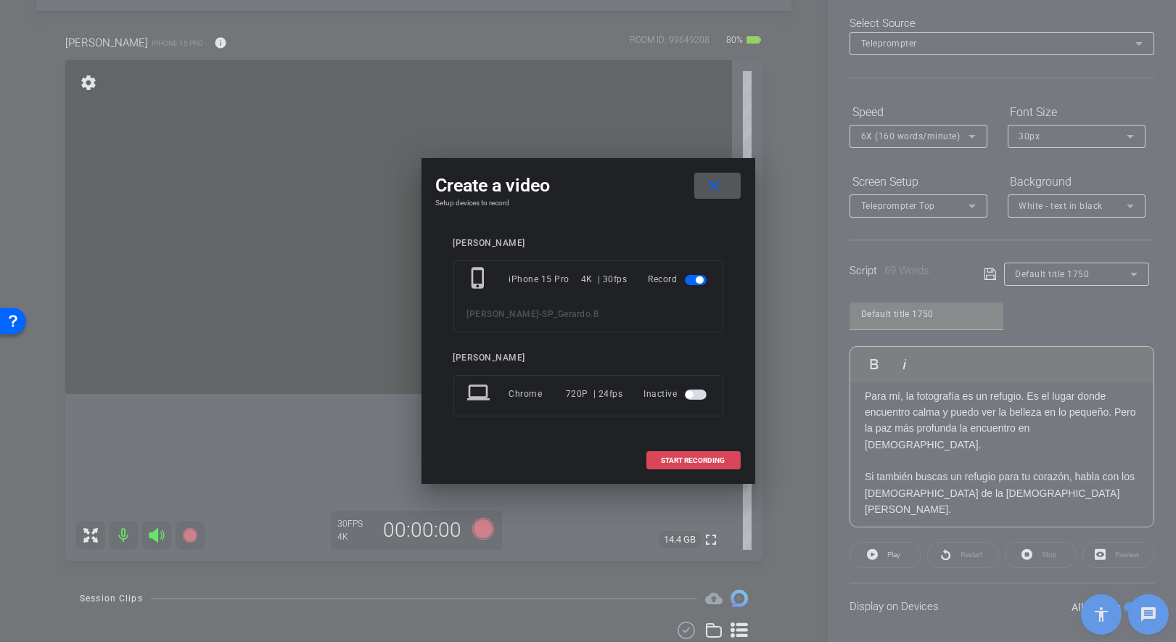
click at [691, 464] on span "START RECORDING" at bounding box center [694, 460] width 64 height 7
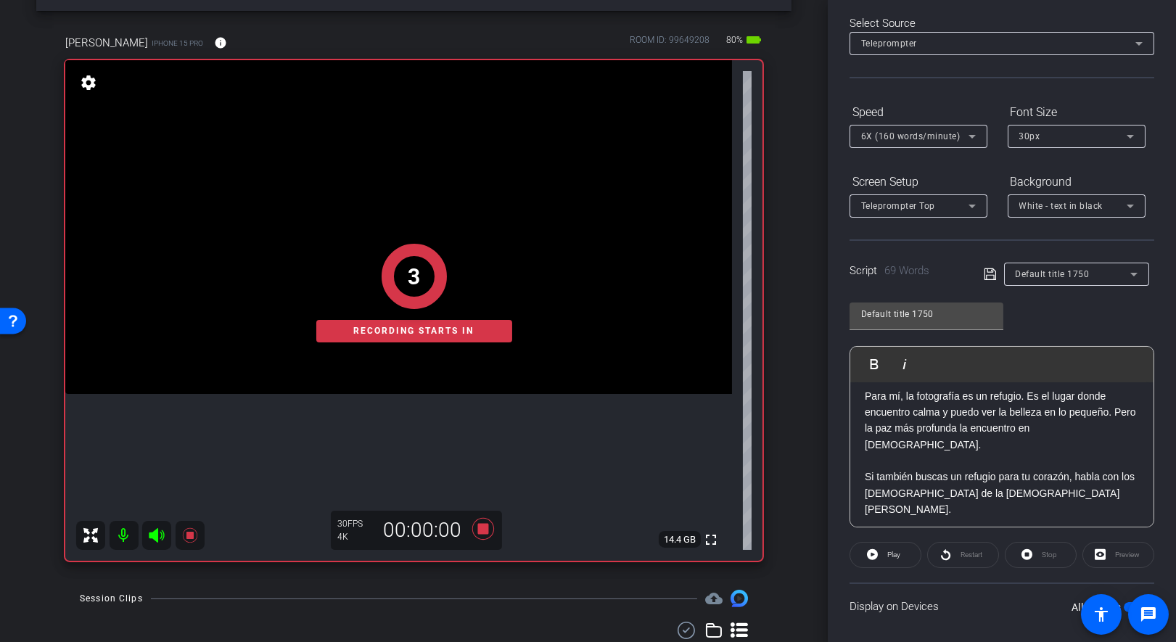
click at [871, 395] on p "Para mí, la fotografía es un refugio. Es el lugar donde encuentro calma y puedo…" at bounding box center [1002, 420] width 274 height 65
click at [945, 554] on div "Restart" at bounding box center [963, 555] width 72 height 26
click at [948, 552] on div "Restart" at bounding box center [963, 555] width 72 height 26
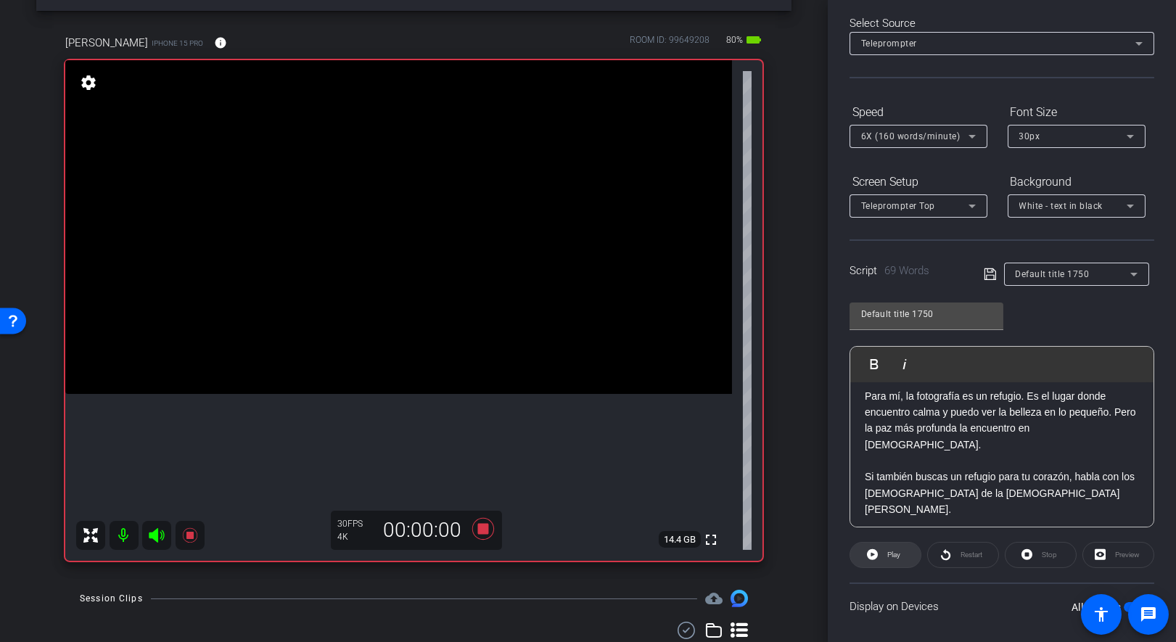
click at [863, 552] on span at bounding box center [885, 555] width 70 height 35
click at [485, 533] on icon at bounding box center [483, 529] width 22 height 22
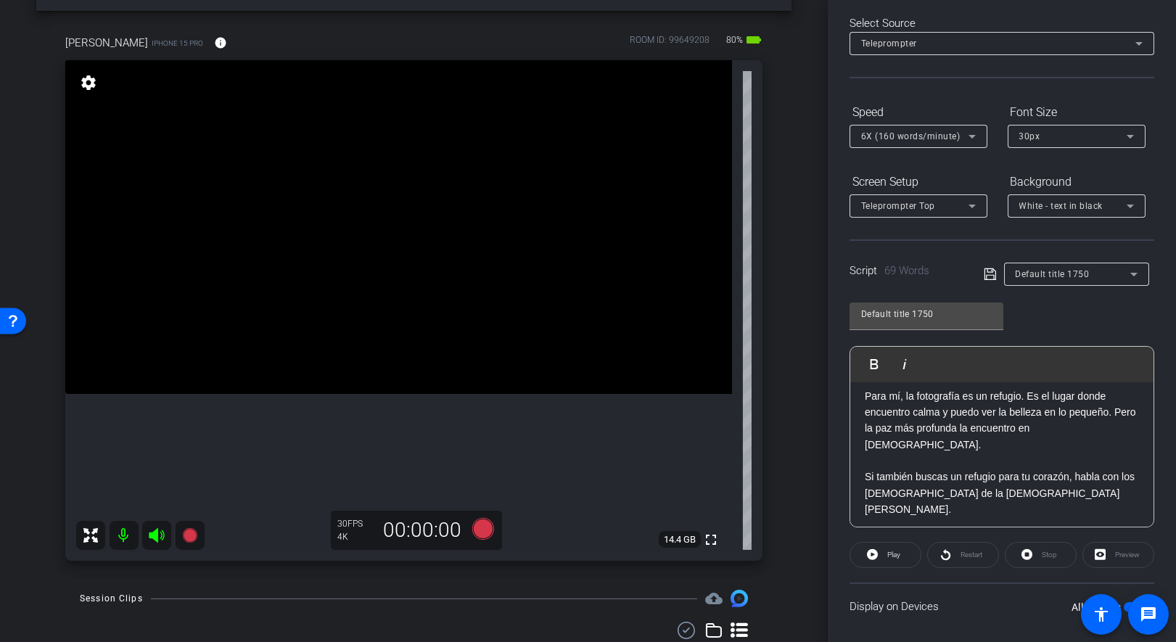
click at [937, 453] on p at bounding box center [1002, 461] width 274 height 16
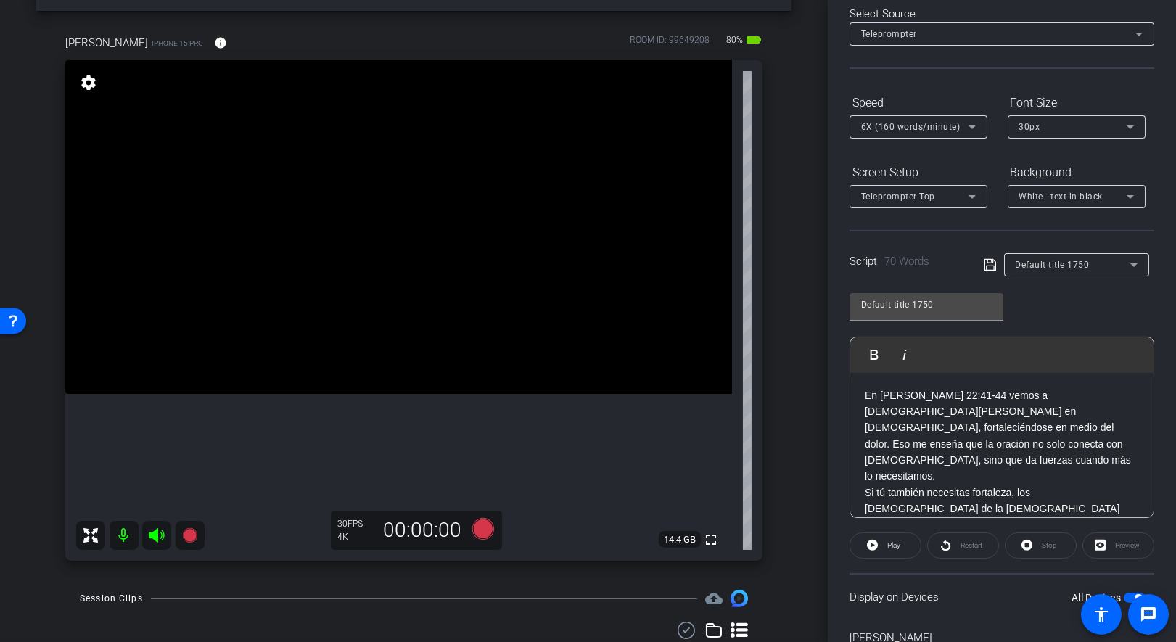
scroll to position [1, 0]
click at [1008, 440] on p "En [PERSON_NAME] 22:41-44 vemos a [DEMOGRAPHIC_DATA][PERSON_NAME] en [DEMOGRAPH…" at bounding box center [1002, 434] width 274 height 97
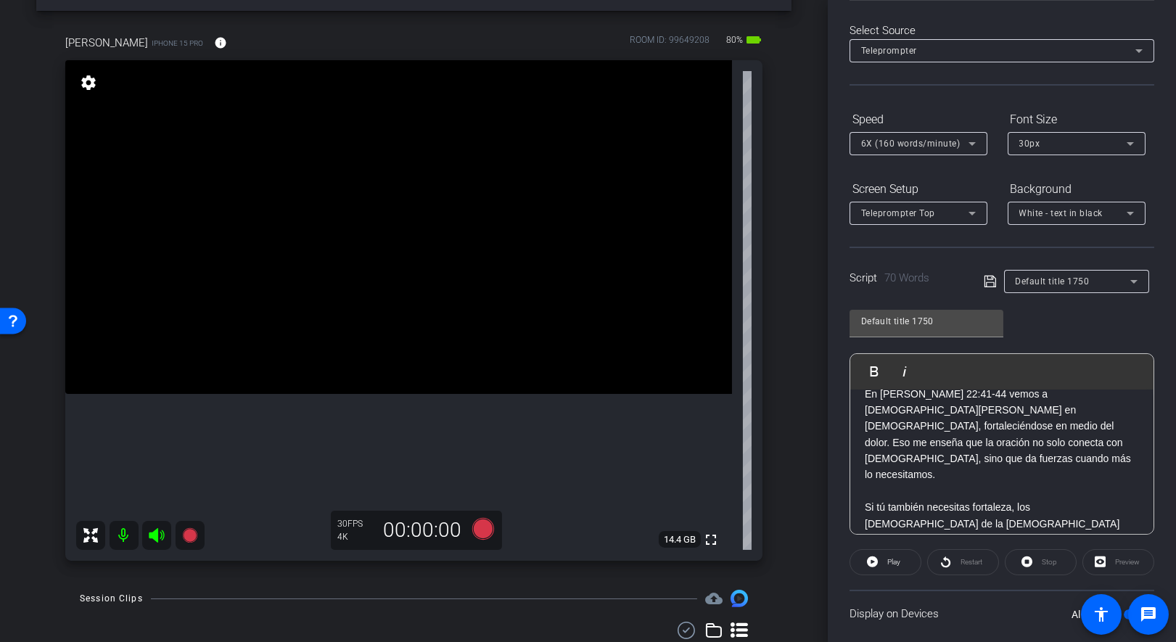
scroll to position [46, 0]
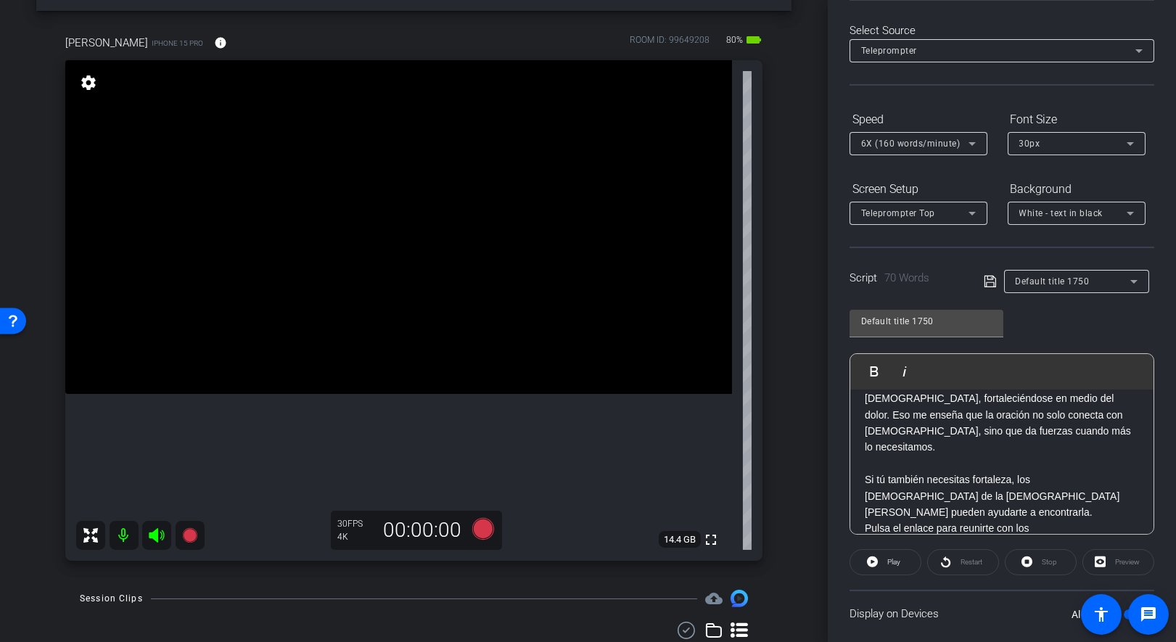
click at [1025, 473] on p "Si tú también necesitas fortaleza, los [DEMOGRAPHIC_DATA] de la [DEMOGRAPHIC_DA…" at bounding box center [1002, 496] width 274 height 49
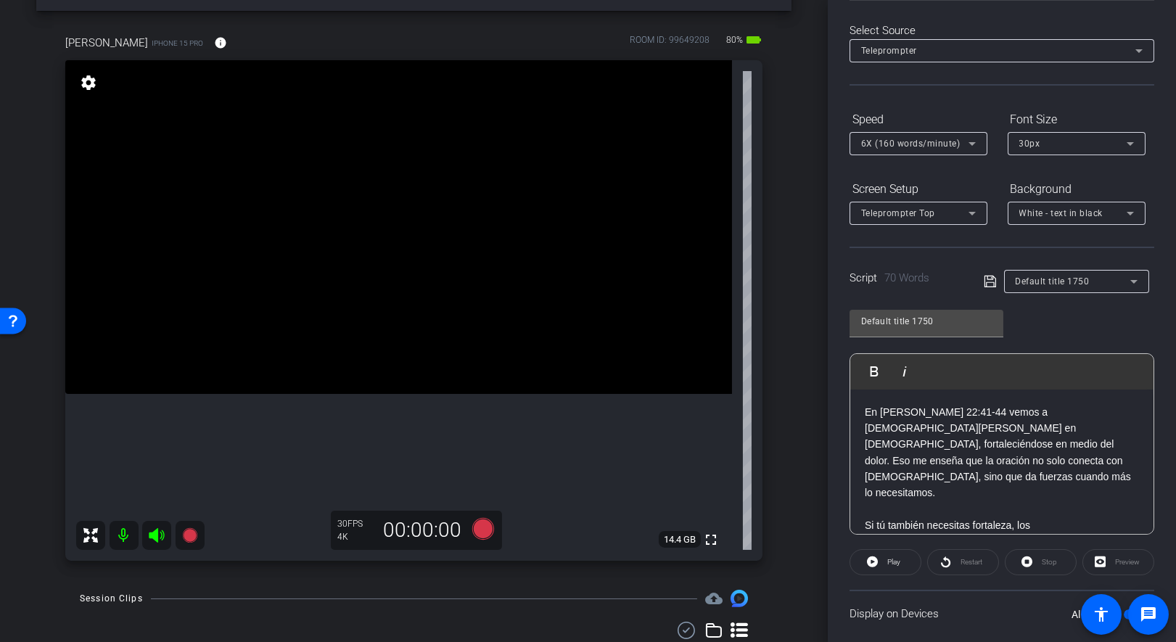
click at [1027, 429] on p "En [PERSON_NAME] 22:41-44 vemos a [DEMOGRAPHIC_DATA][PERSON_NAME] en [DEMOGRAPH…" at bounding box center [1002, 452] width 274 height 97
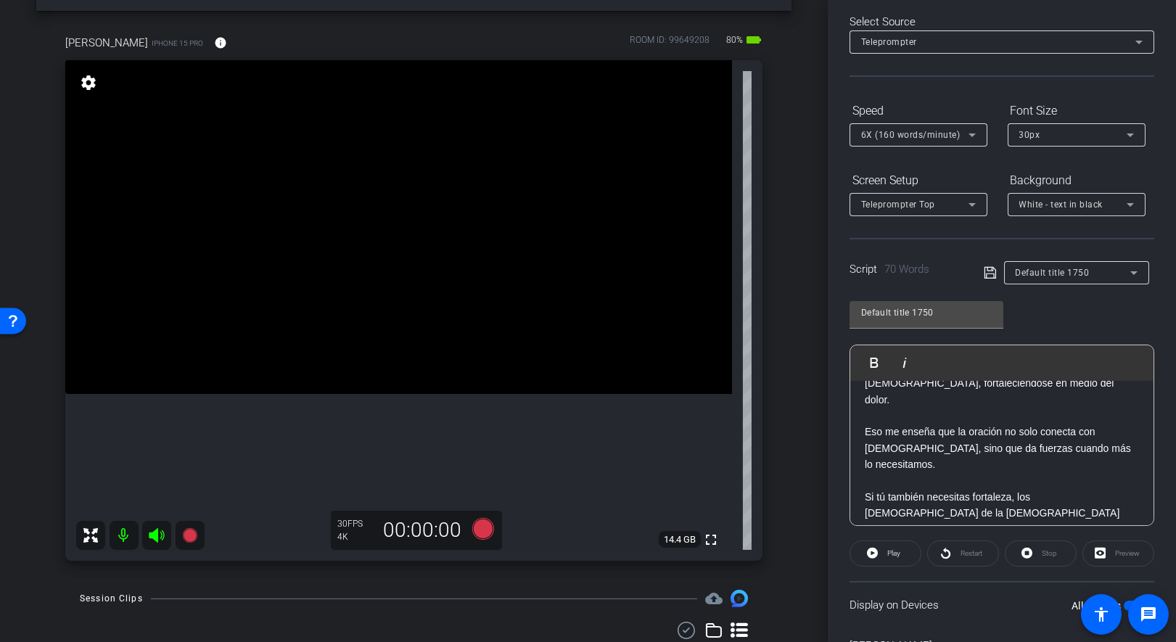
scroll to position [46, 0]
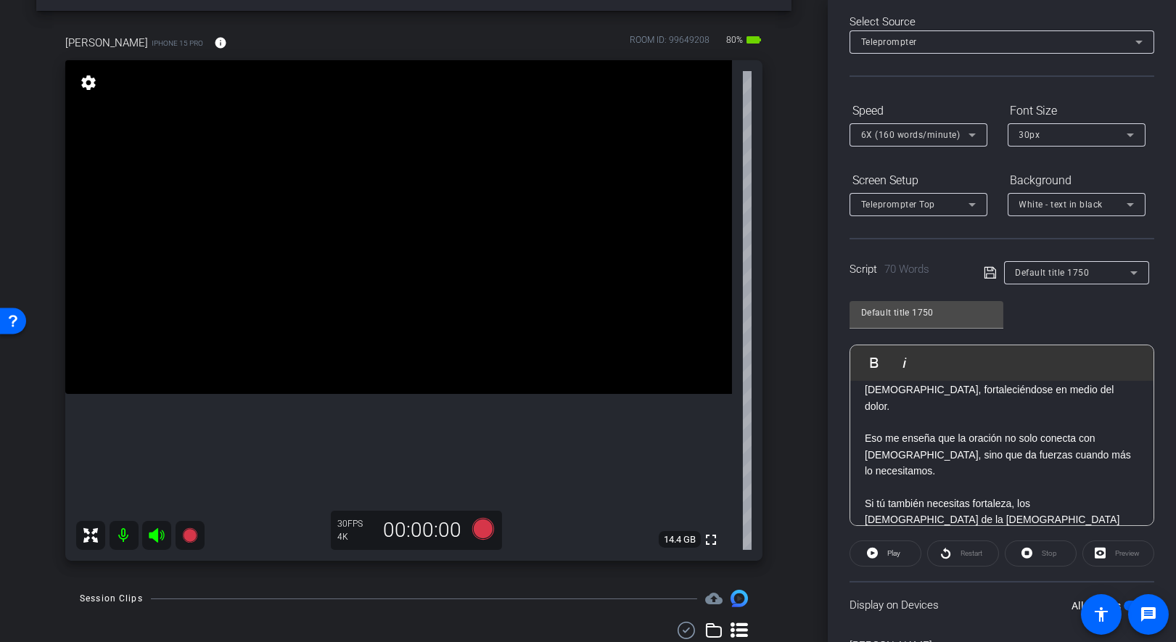
click at [990, 270] on icon at bounding box center [990, 273] width 12 height 12
click at [864, 554] on span at bounding box center [885, 553] width 70 height 35
click at [1035, 562] on span at bounding box center [1041, 553] width 70 height 35
click at [992, 270] on icon at bounding box center [990, 272] width 13 height 17
click at [871, 556] on icon at bounding box center [872, 553] width 11 height 18
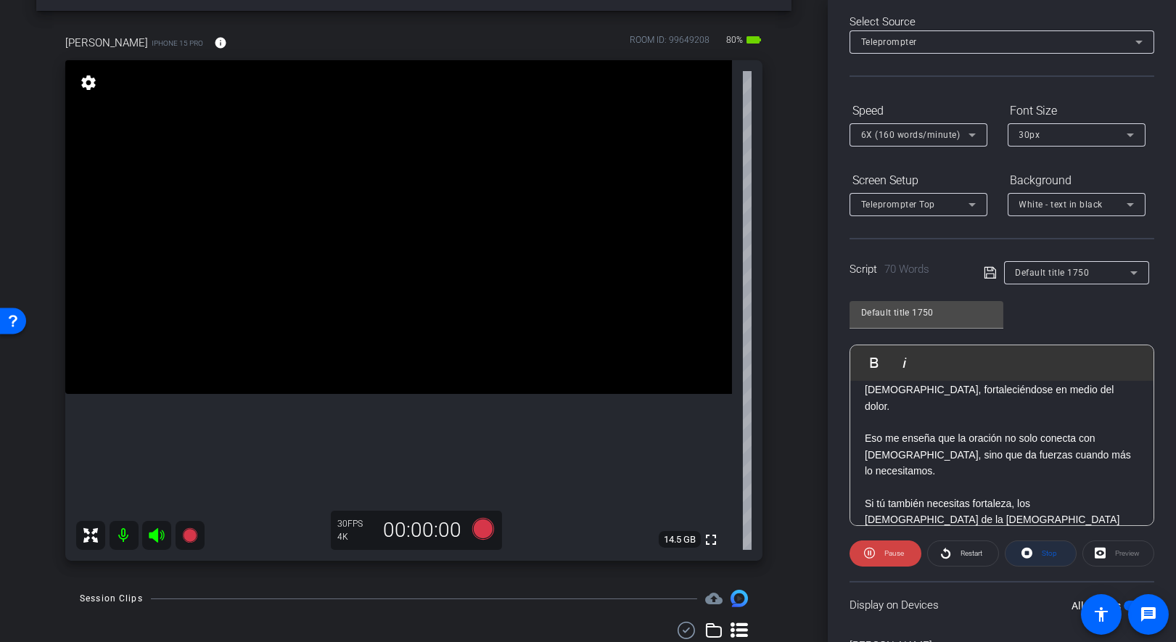
click at [1032, 552] on icon at bounding box center [1027, 553] width 11 height 11
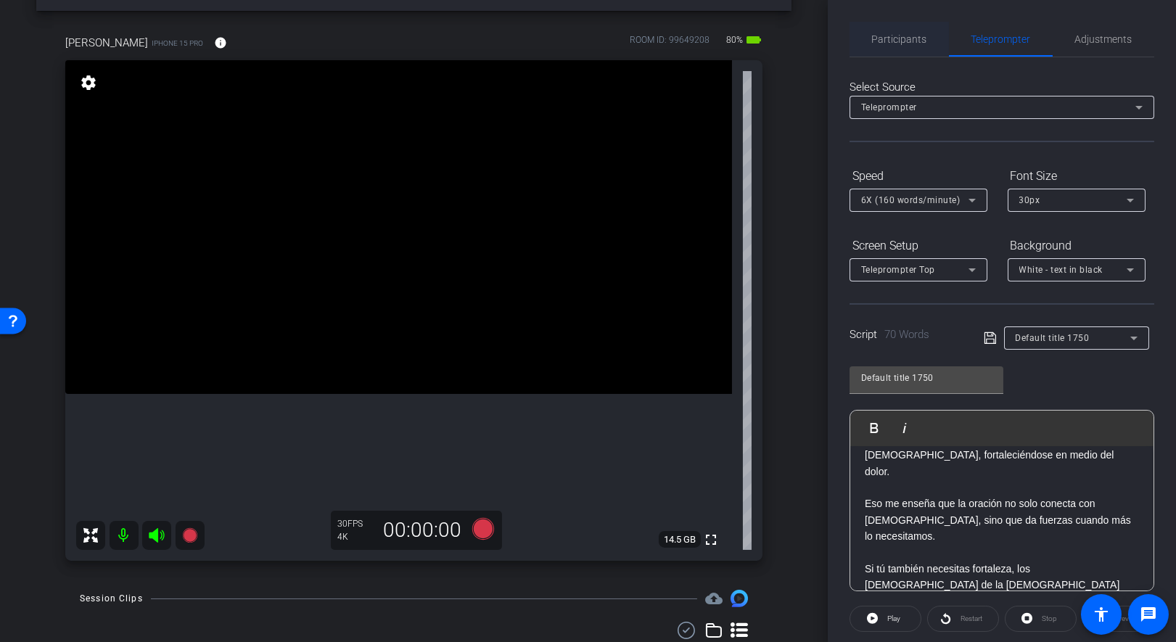
click at [889, 37] on span "Participants" at bounding box center [899, 39] width 55 height 10
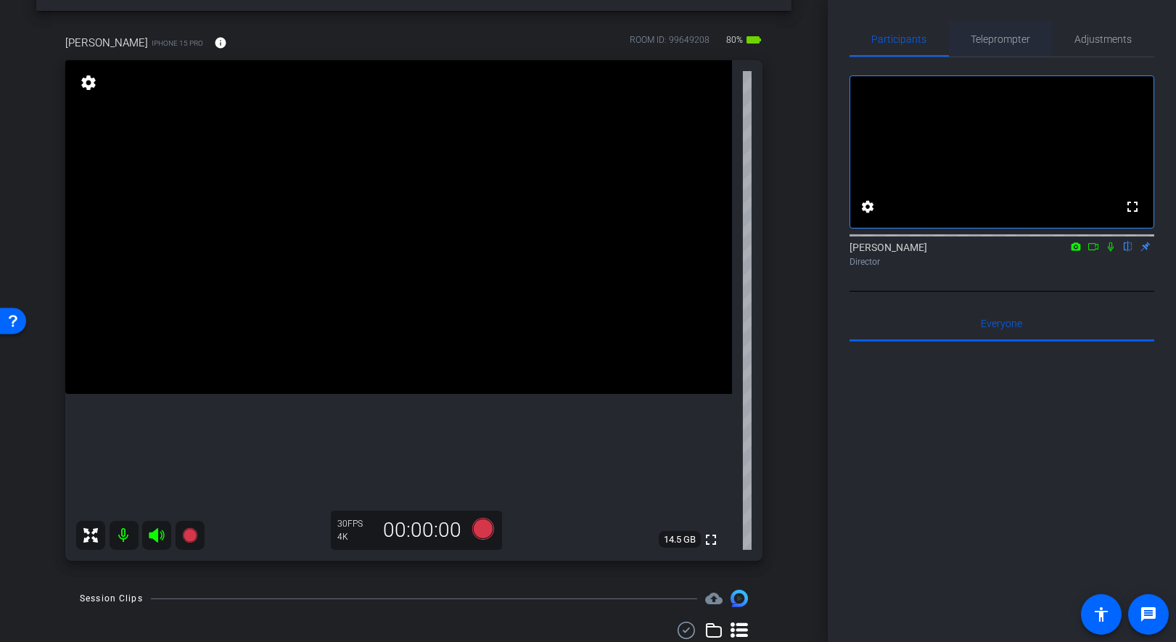
click at [996, 38] on span "Teleprompter" at bounding box center [1000, 39] width 59 height 10
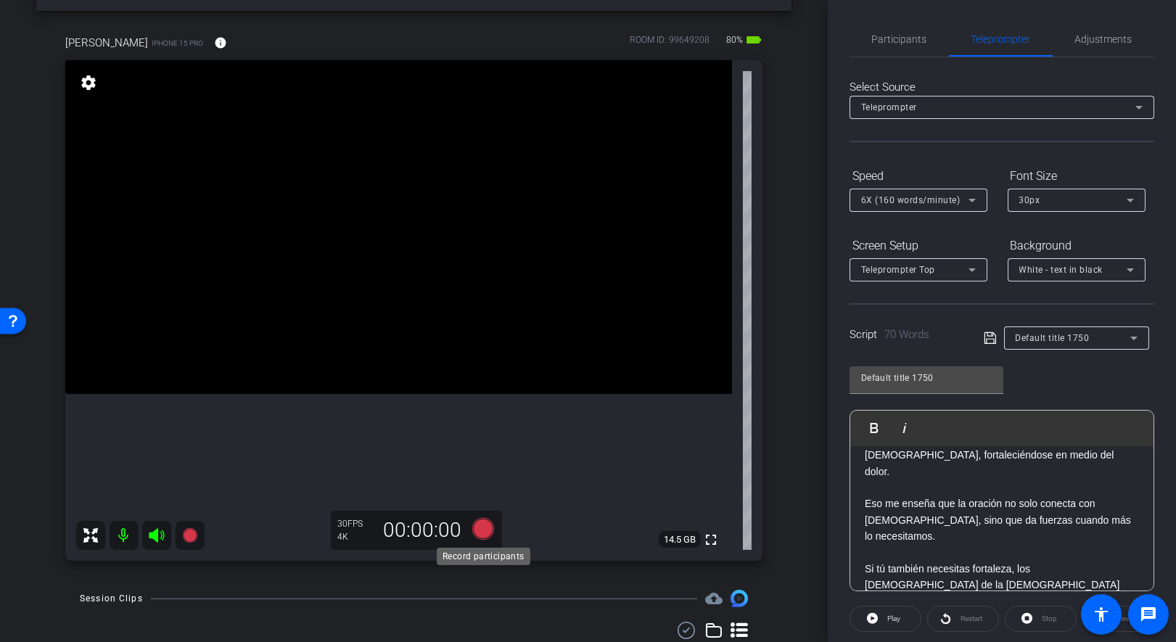
click at [480, 527] on icon at bounding box center [483, 529] width 22 height 22
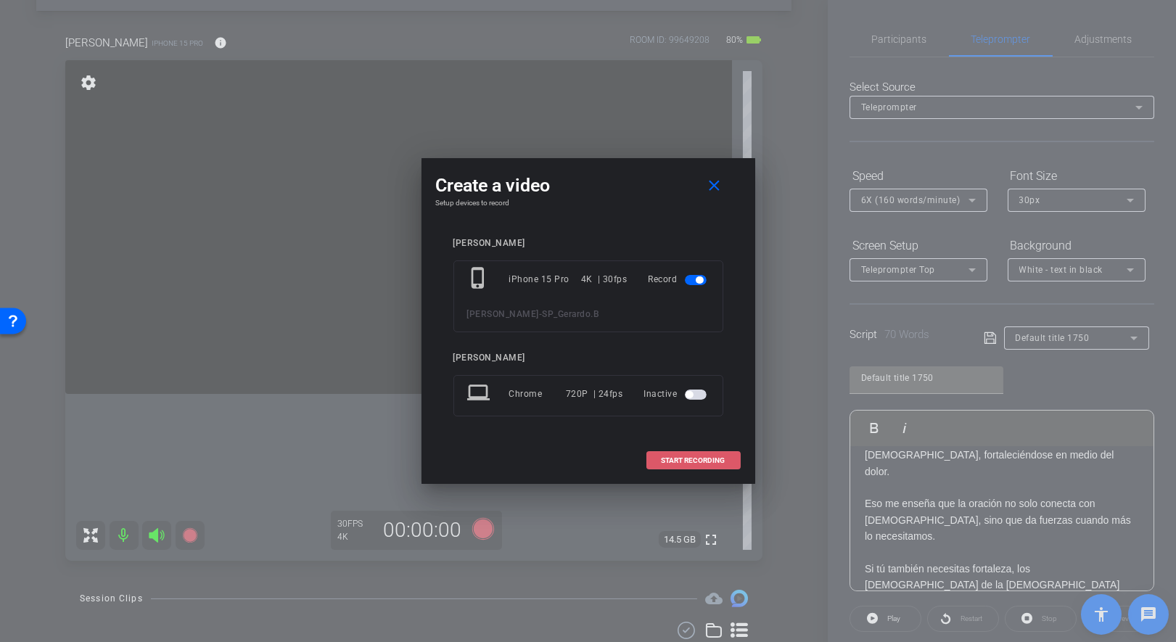
click at [695, 451] on span at bounding box center [693, 460] width 93 height 35
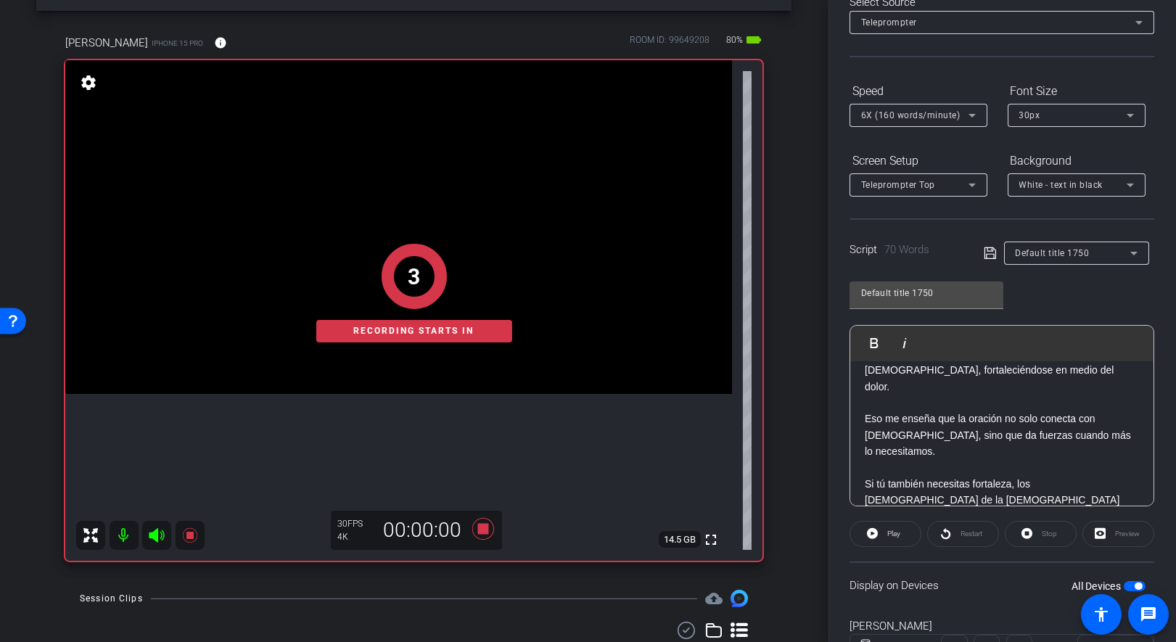
scroll to position [148, 0]
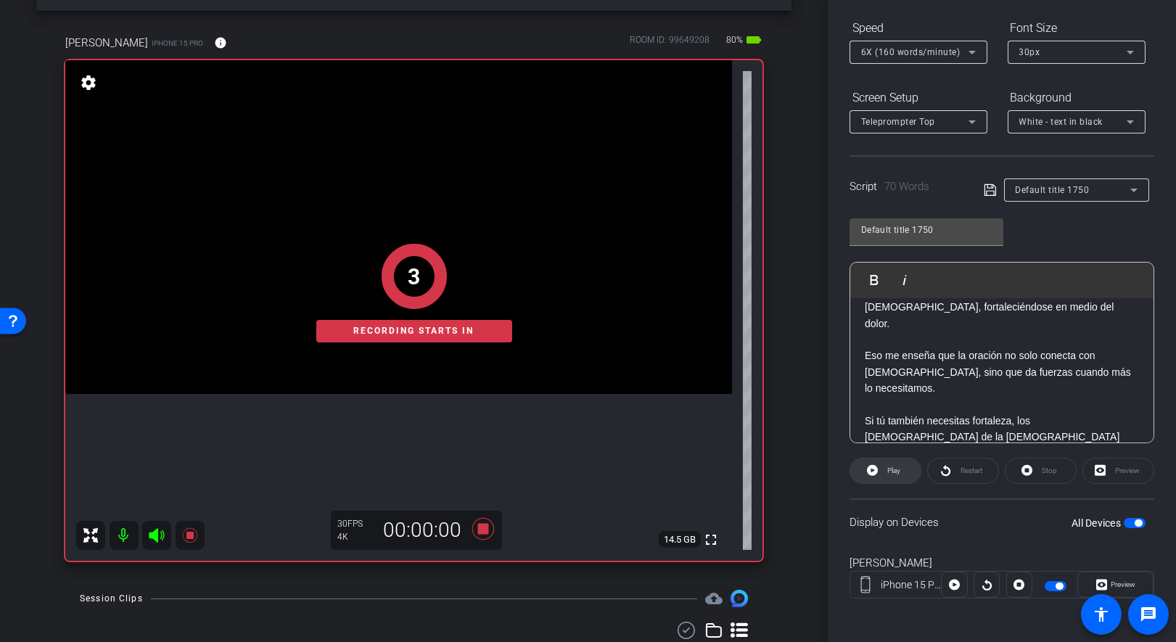
click at [871, 468] on icon at bounding box center [872, 470] width 11 height 18
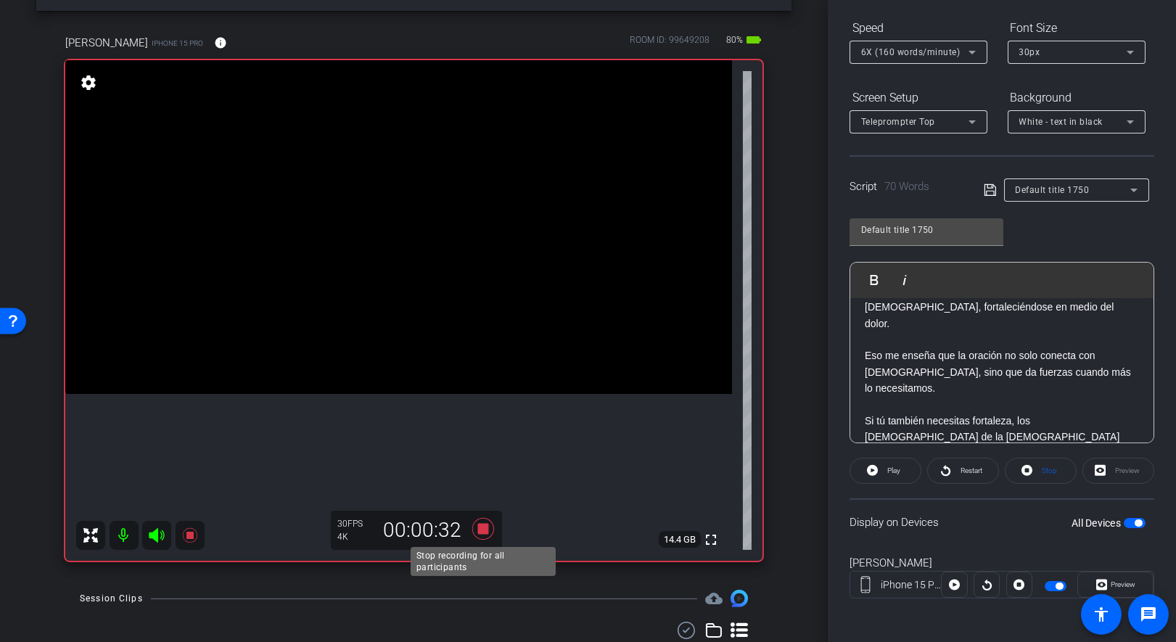
click at [480, 525] on icon at bounding box center [483, 529] width 22 height 22
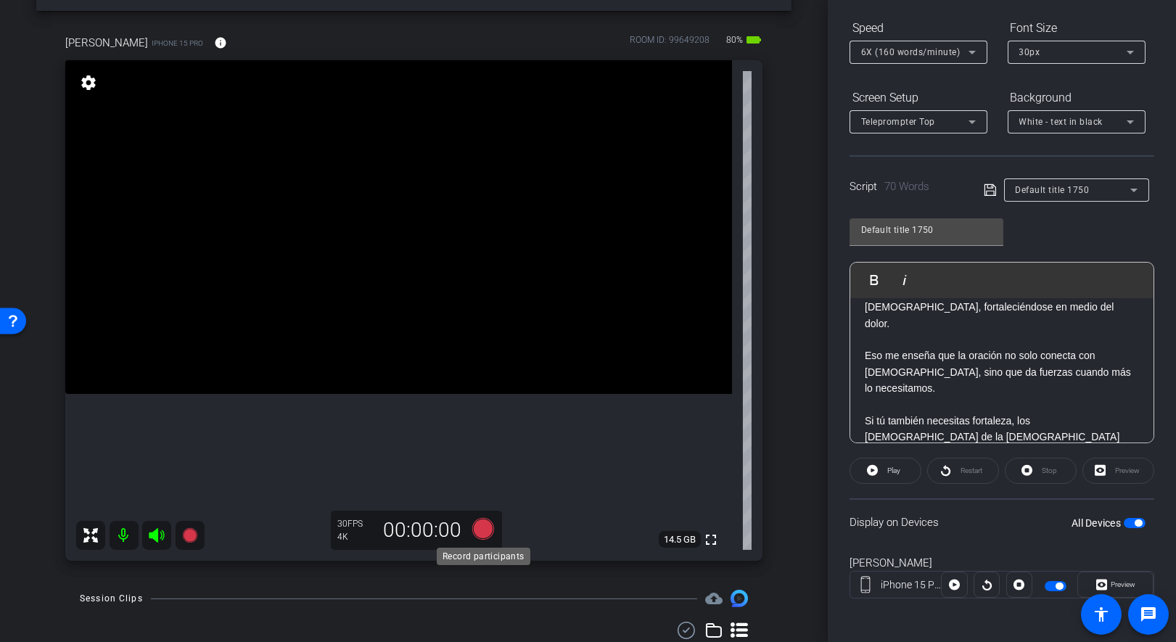
click at [485, 530] on icon at bounding box center [483, 529] width 22 height 22
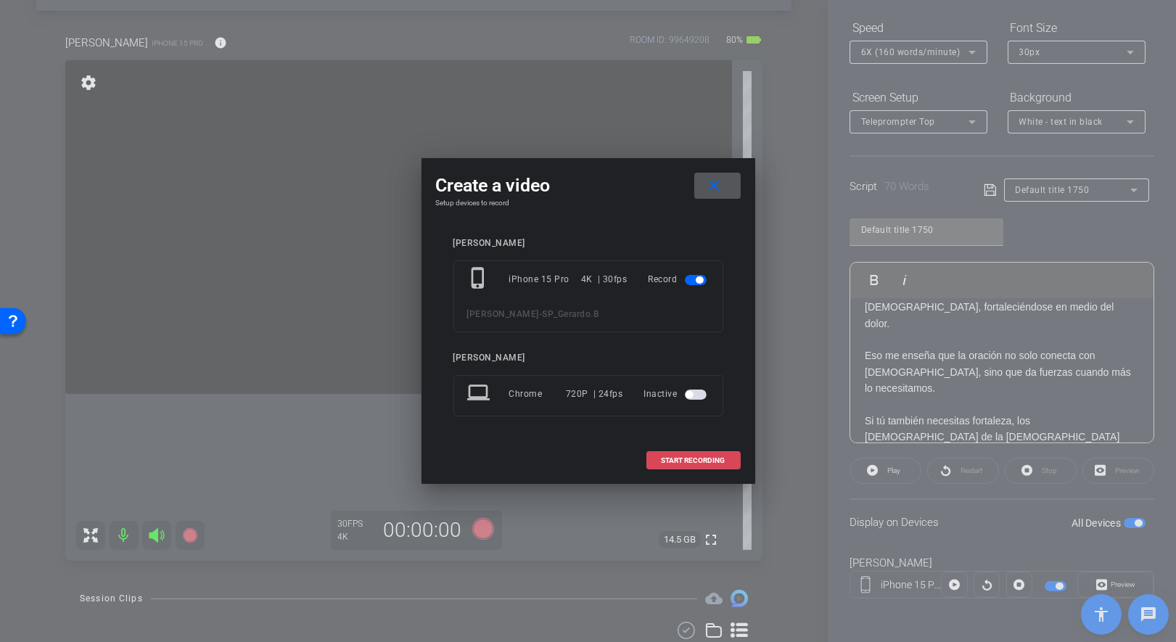
click at [664, 466] on span at bounding box center [693, 460] width 93 height 35
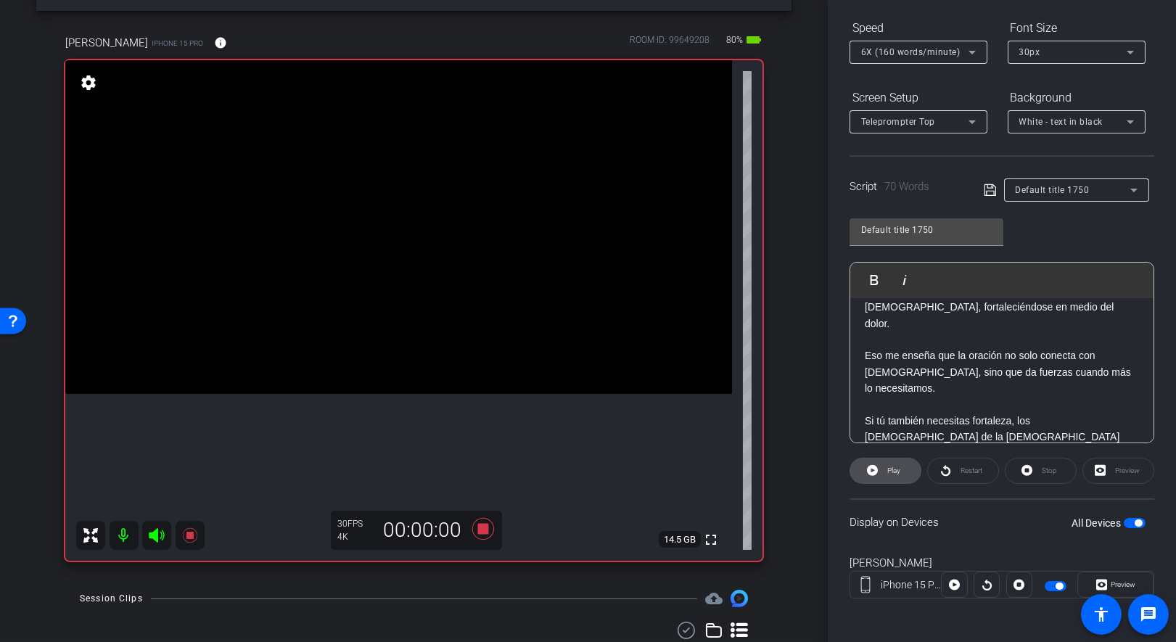
click at [872, 472] on icon at bounding box center [872, 470] width 11 height 11
click at [483, 532] on icon at bounding box center [483, 529] width 22 height 22
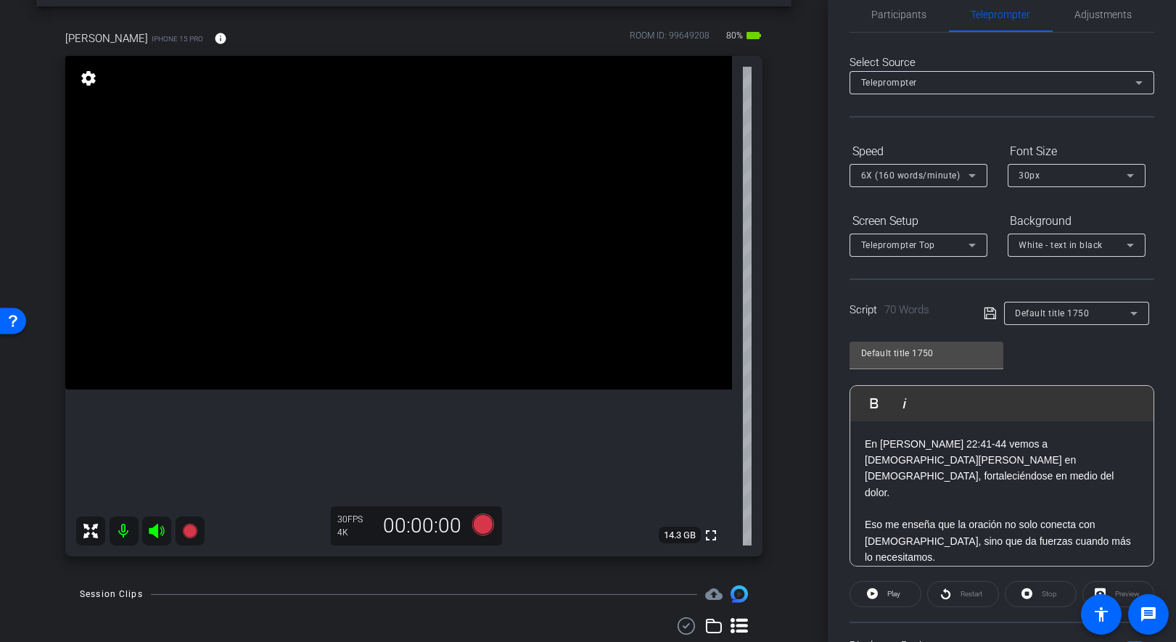
scroll to position [55, 0]
click at [481, 525] on icon at bounding box center [483, 525] width 22 height 22
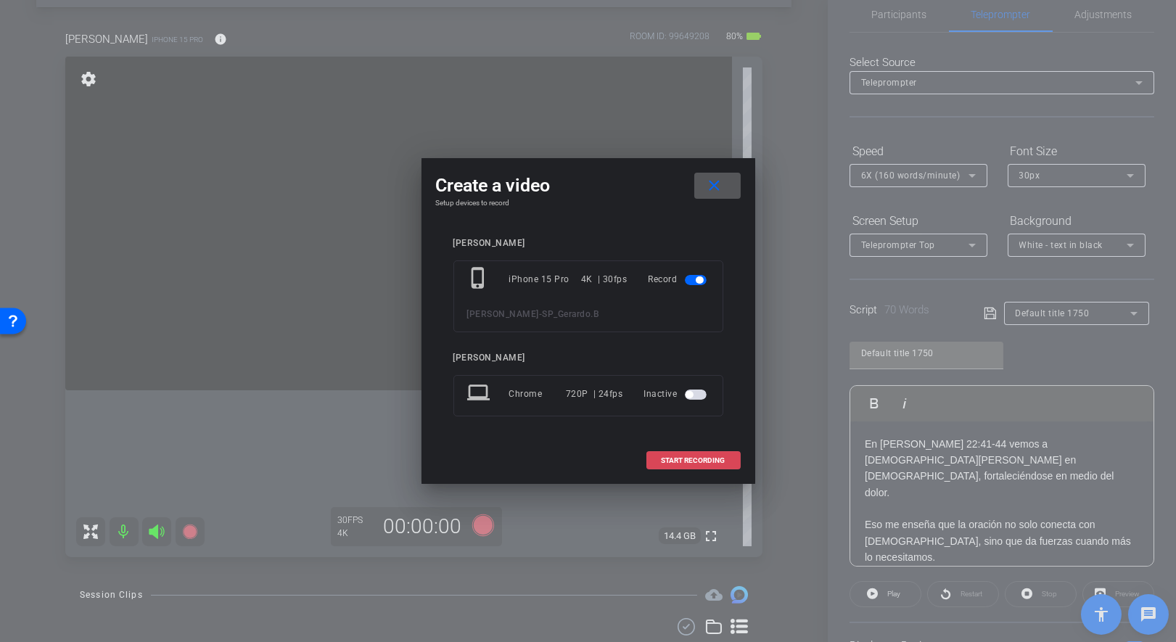
click at [704, 460] on span "START RECORDING" at bounding box center [694, 460] width 64 height 7
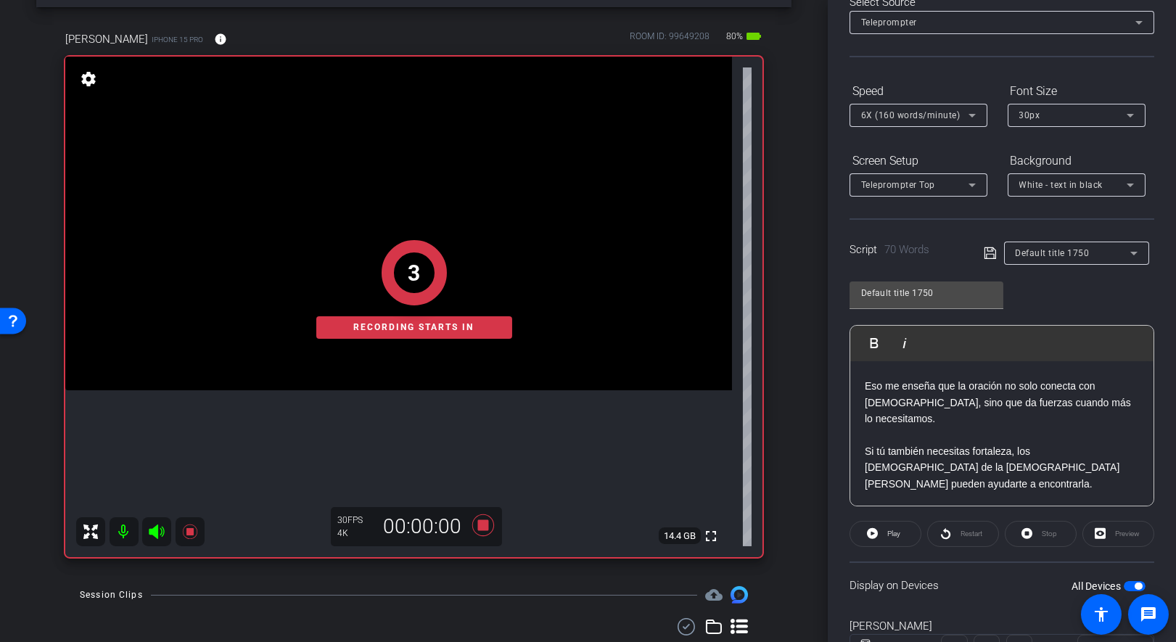
scroll to position [114, 0]
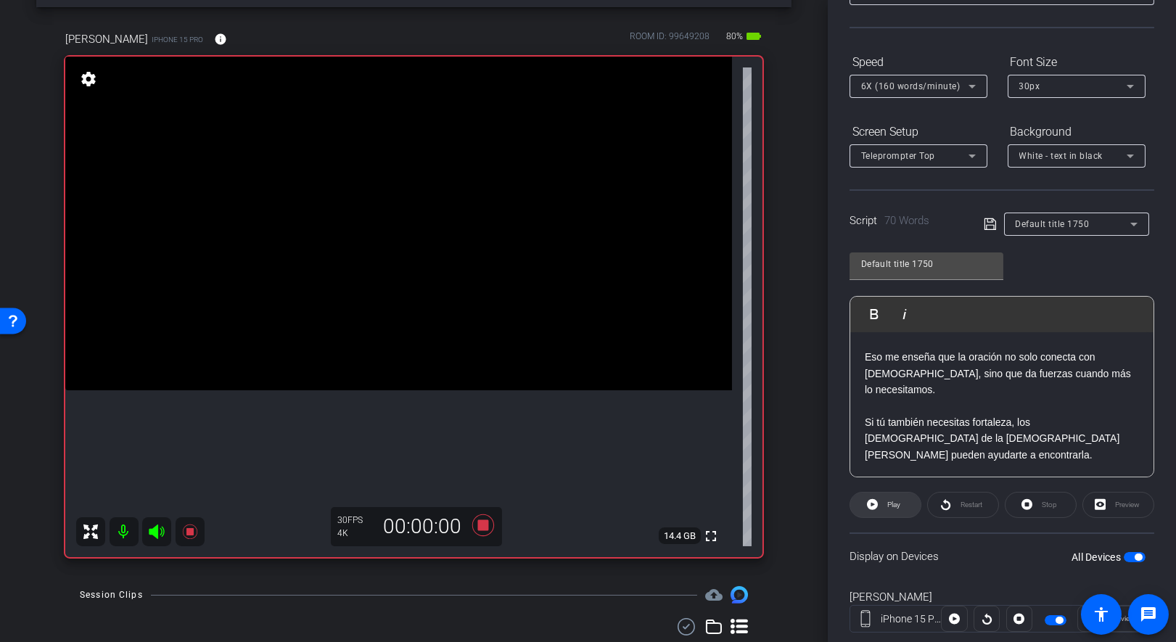
click at [871, 499] on icon at bounding box center [872, 504] width 11 height 11
click at [480, 527] on icon at bounding box center [483, 525] width 22 height 22
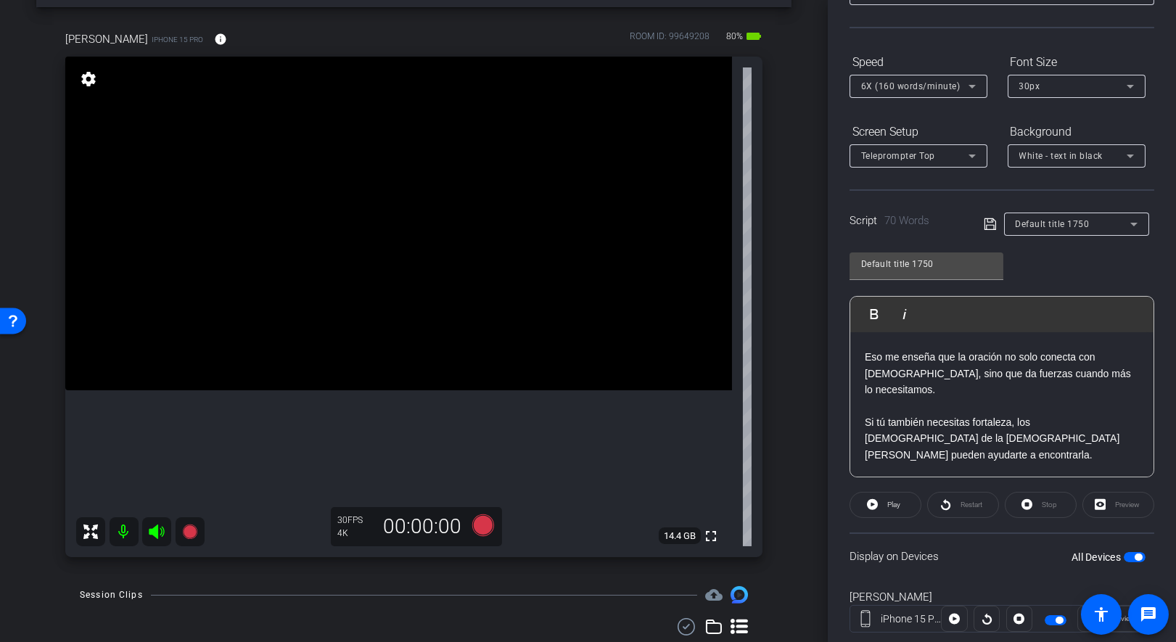
click at [907, 414] on p "Si tú también necesitas fortaleza, los [DEMOGRAPHIC_DATA] de la [DEMOGRAPHIC_DA…" at bounding box center [1002, 438] width 274 height 49
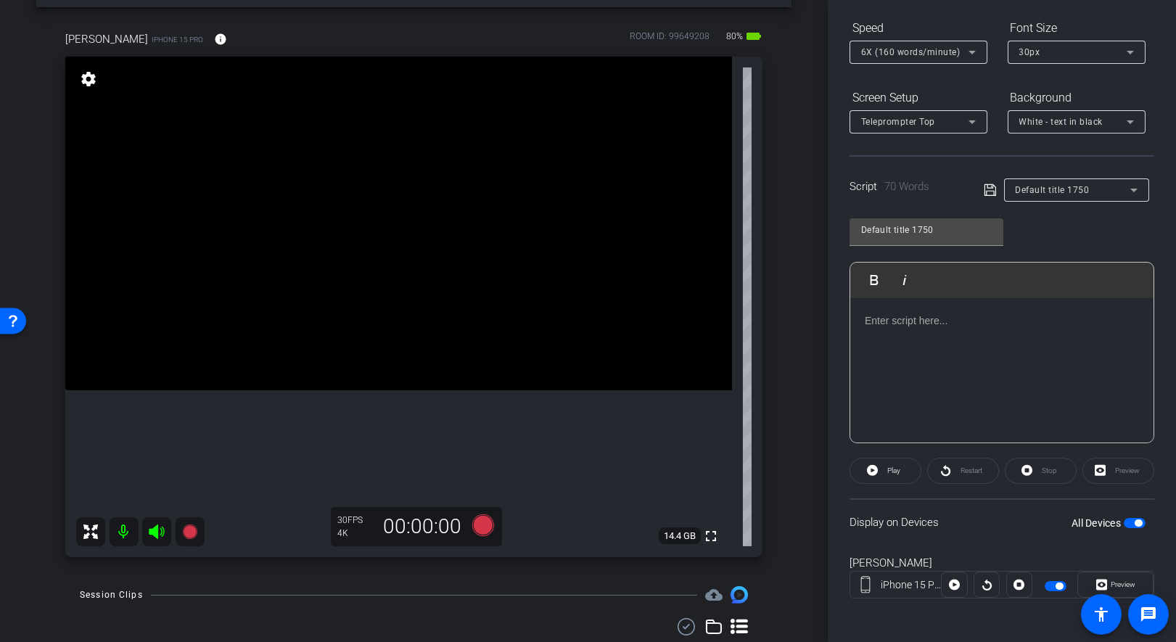
scroll to position [15, 0]
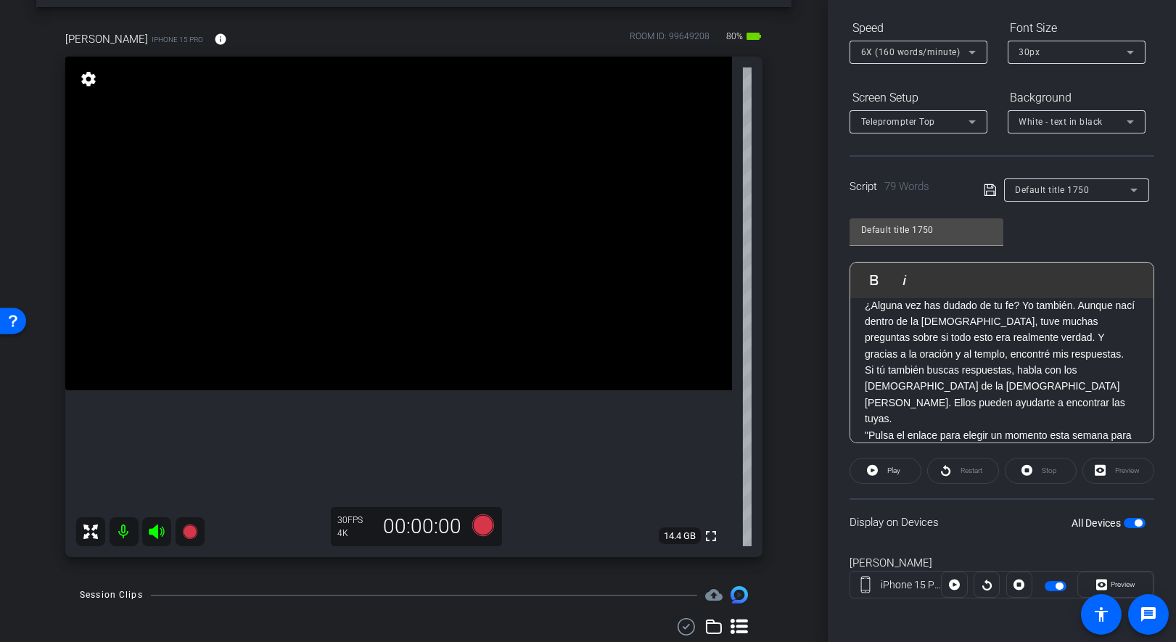
click at [1032, 350] on p "¿Alguna vez has dudado de tu fe? Yo también. Aunque nací dentro de la [DEMOGRAP…" at bounding box center [1002, 329] width 274 height 65
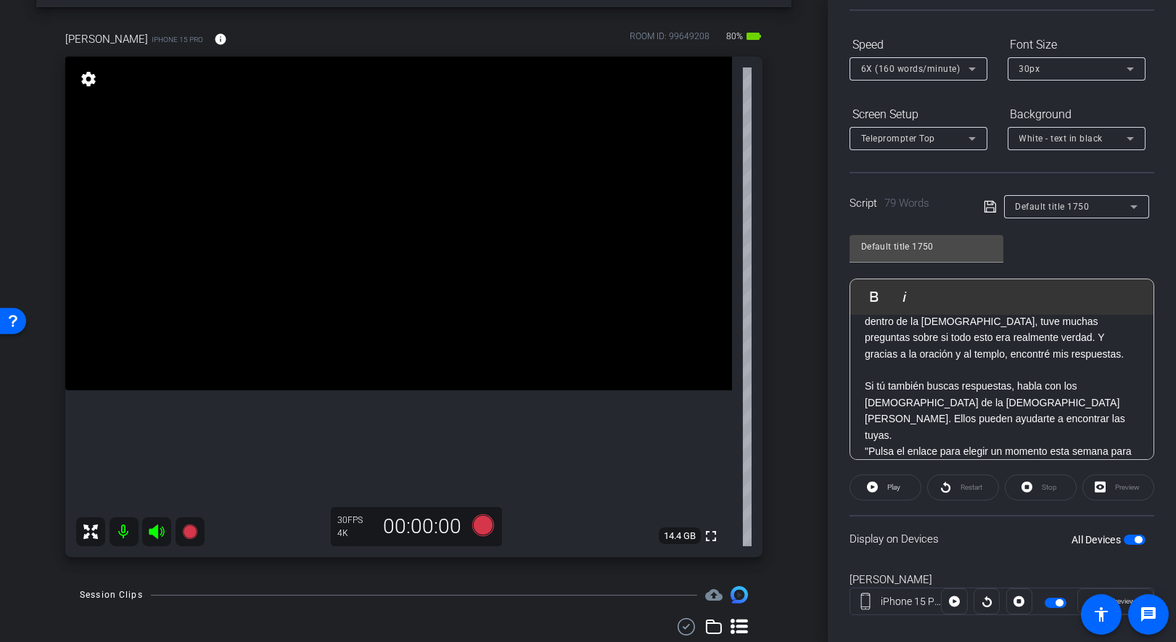
click at [1051, 416] on p "Si tú también buscas respuestas, habla con los [DEMOGRAPHIC_DATA] de la [DEMOGR…" at bounding box center [1002, 410] width 274 height 65
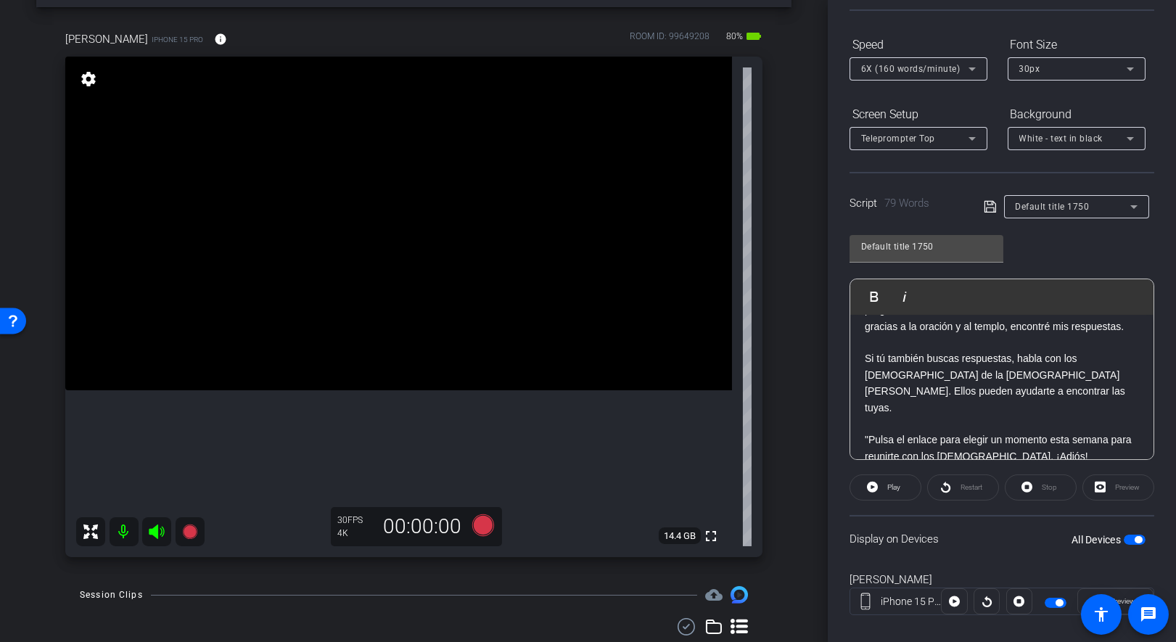
scroll to position [0, 0]
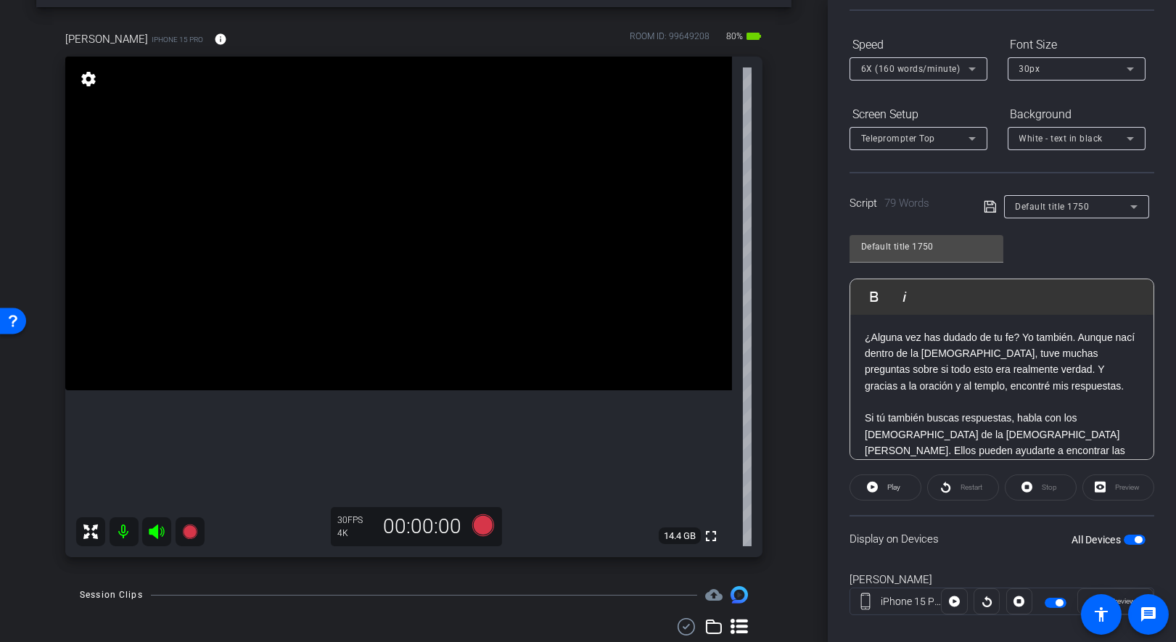
click at [989, 368] on p "¿Alguna vez has dudado de tu fe? Yo también. Aunque nací dentro de la [DEMOGRAP…" at bounding box center [1002, 361] width 274 height 65
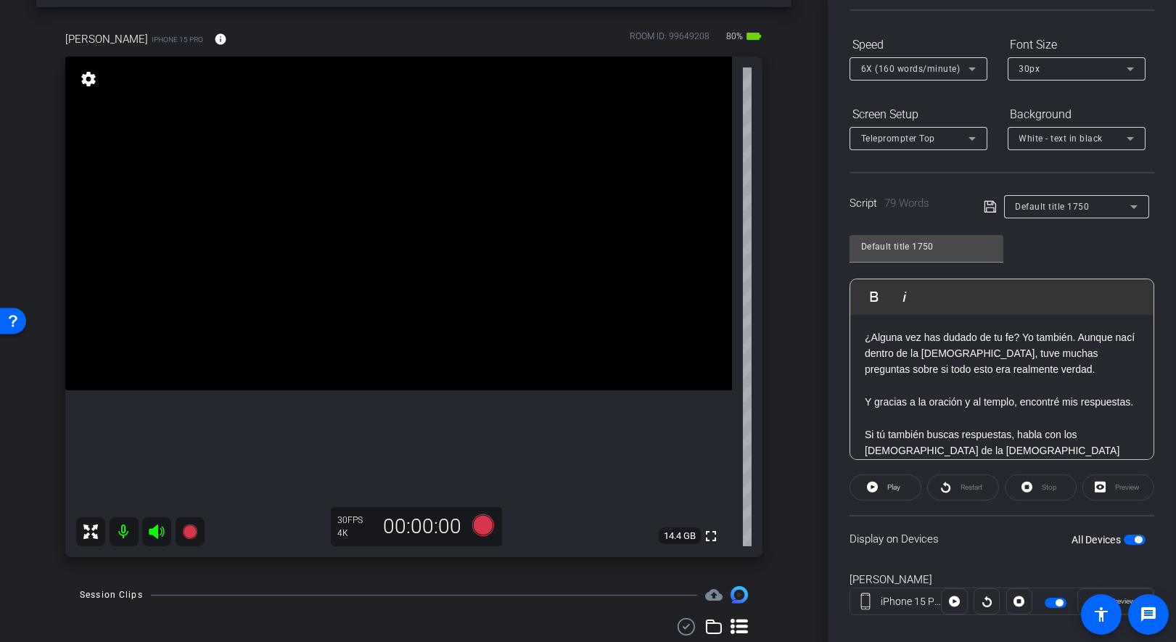
click at [985, 205] on icon at bounding box center [990, 206] width 13 height 17
click at [876, 485] on icon at bounding box center [872, 487] width 11 height 11
click at [1038, 485] on span "Stop" at bounding box center [1047, 487] width 19 height 20
click at [987, 213] on icon at bounding box center [990, 206] width 13 height 17
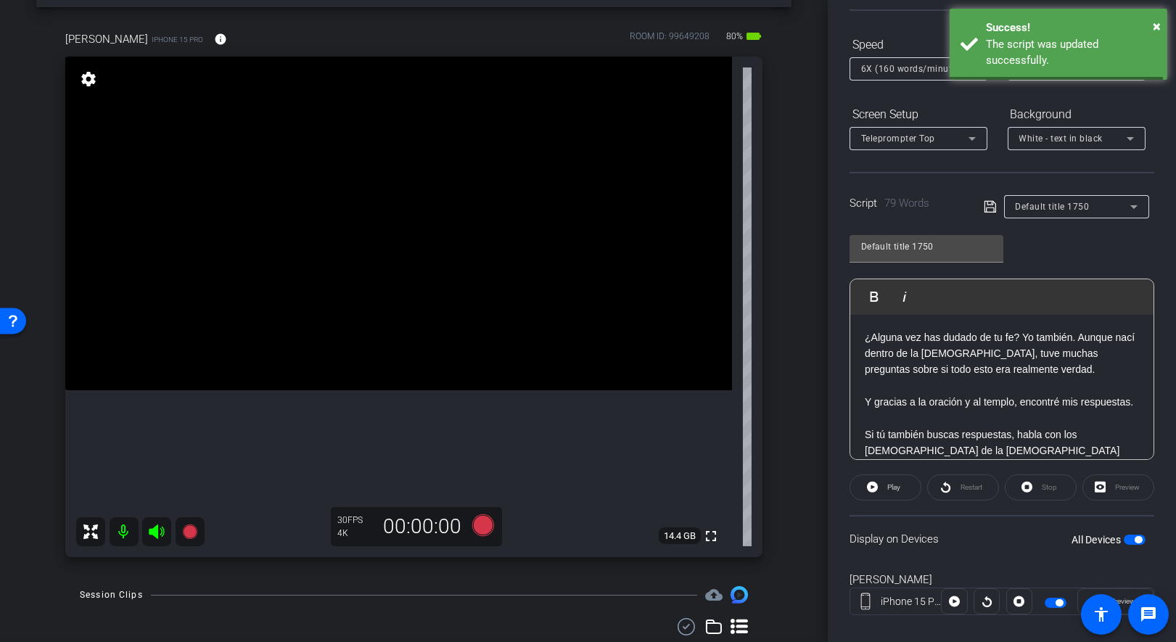
click at [987, 210] on icon at bounding box center [990, 206] width 13 height 17
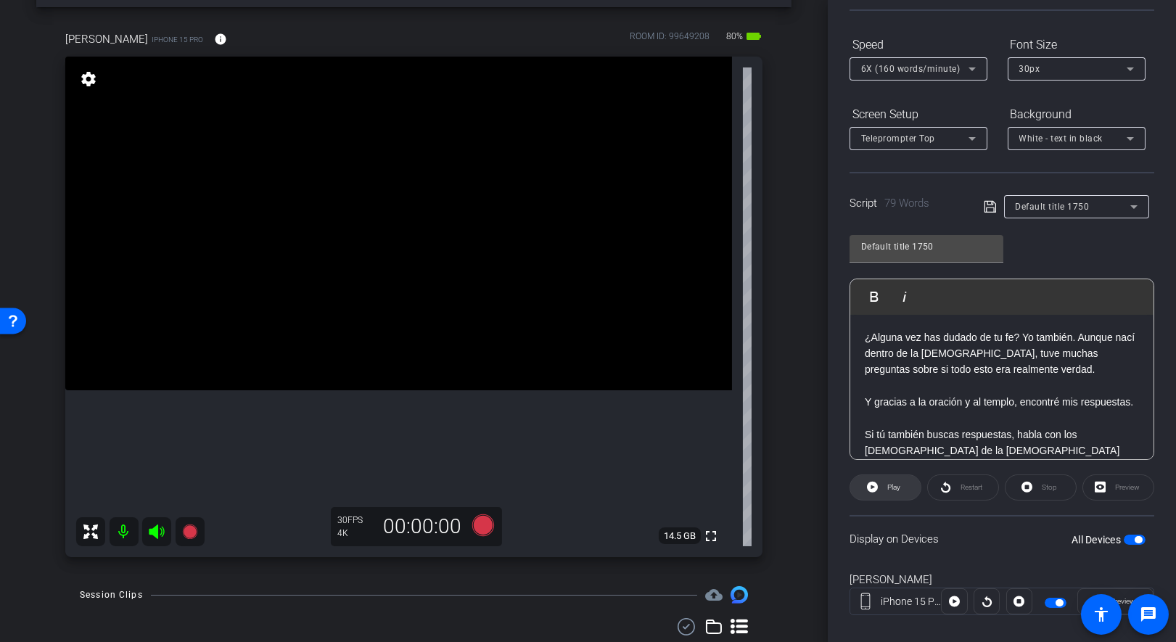
click at [874, 483] on icon at bounding box center [872, 487] width 11 height 11
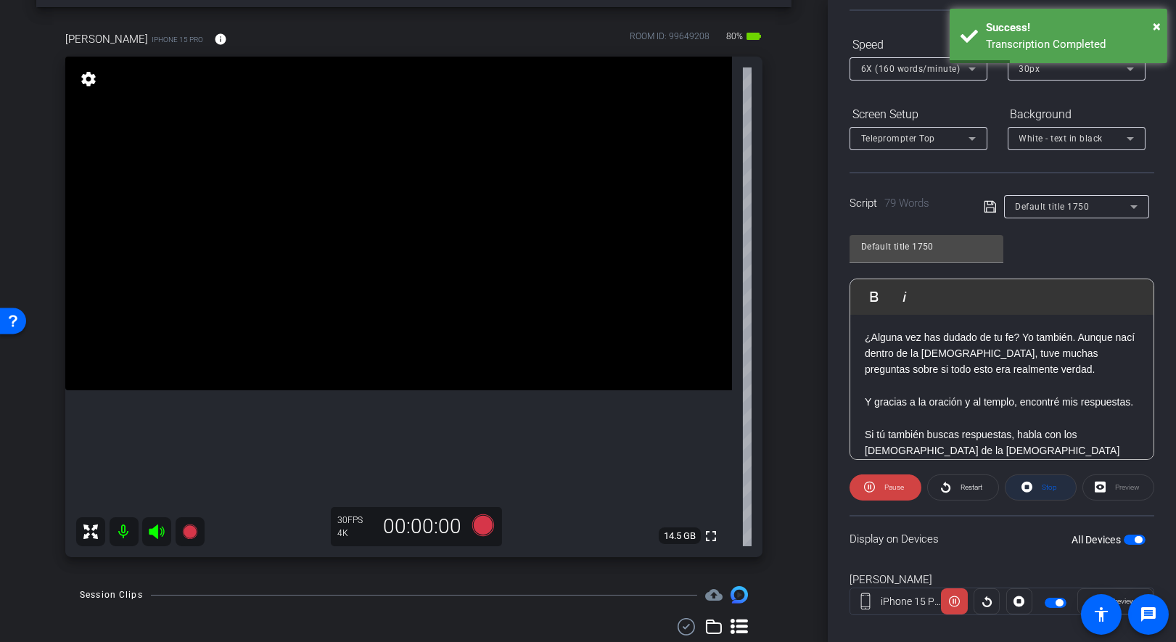
click at [1034, 483] on span at bounding box center [1041, 487] width 70 height 35
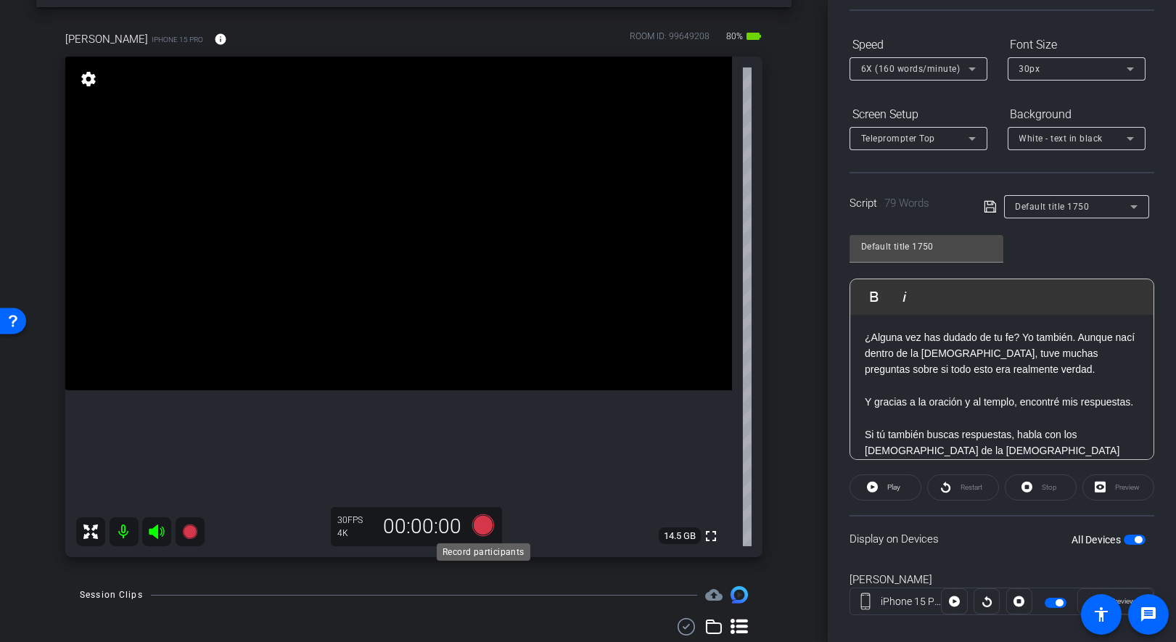
click at [477, 528] on icon at bounding box center [483, 525] width 22 height 22
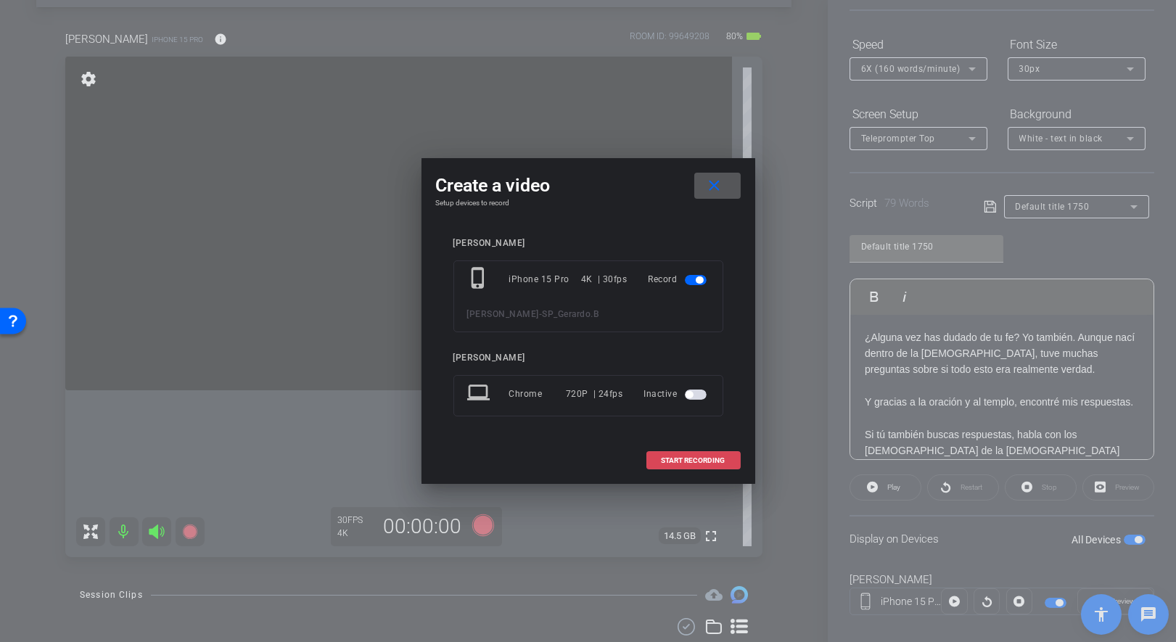
click at [676, 450] on span at bounding box center [693, 460] width 93 height 35
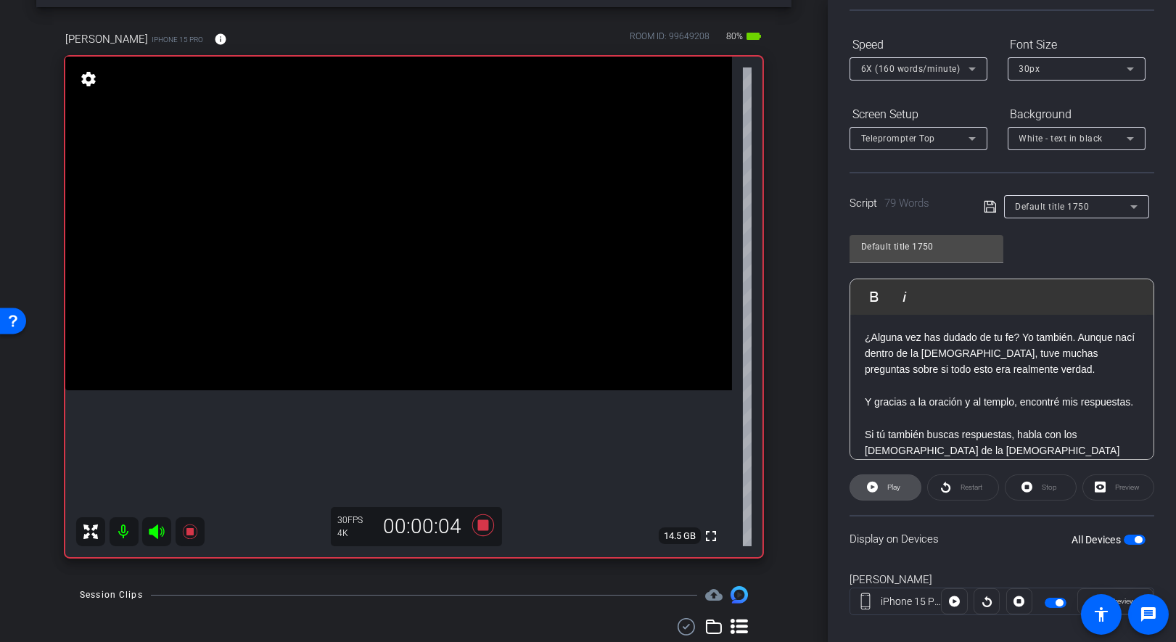
click at [871, 488] on icon at bounding box center [872, 487] width 11 height 11
click at [480, 527] on icon at bounding box center [483, 525] width 22 height 22
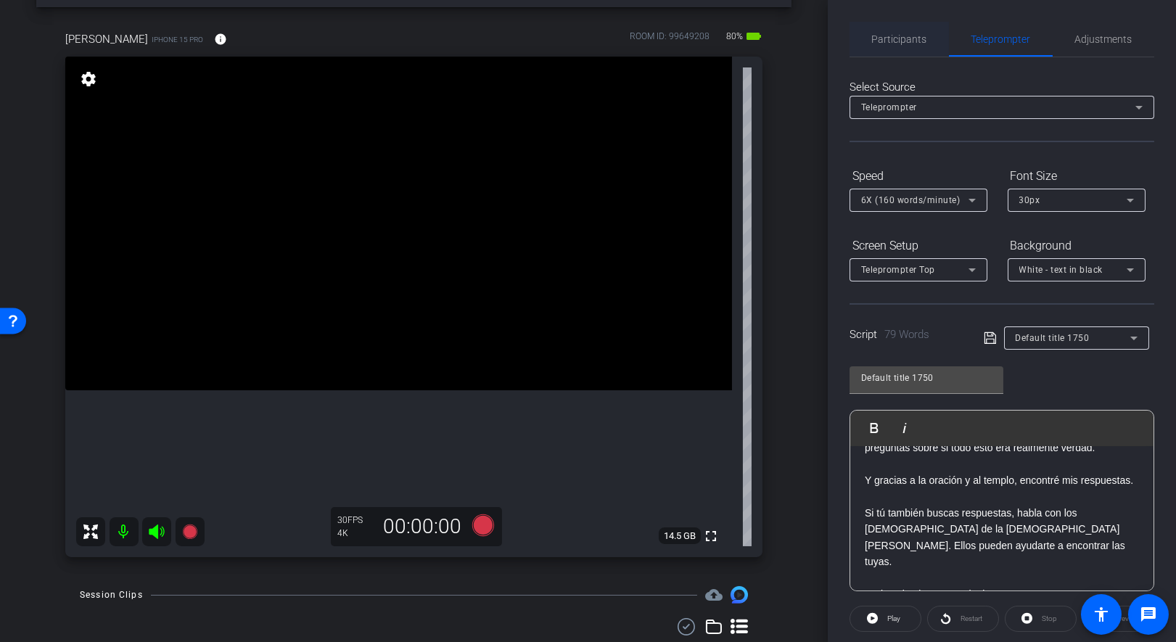
click at [895, 40] on span "Participants" at bounding box center [899, 39] width 55 height 10
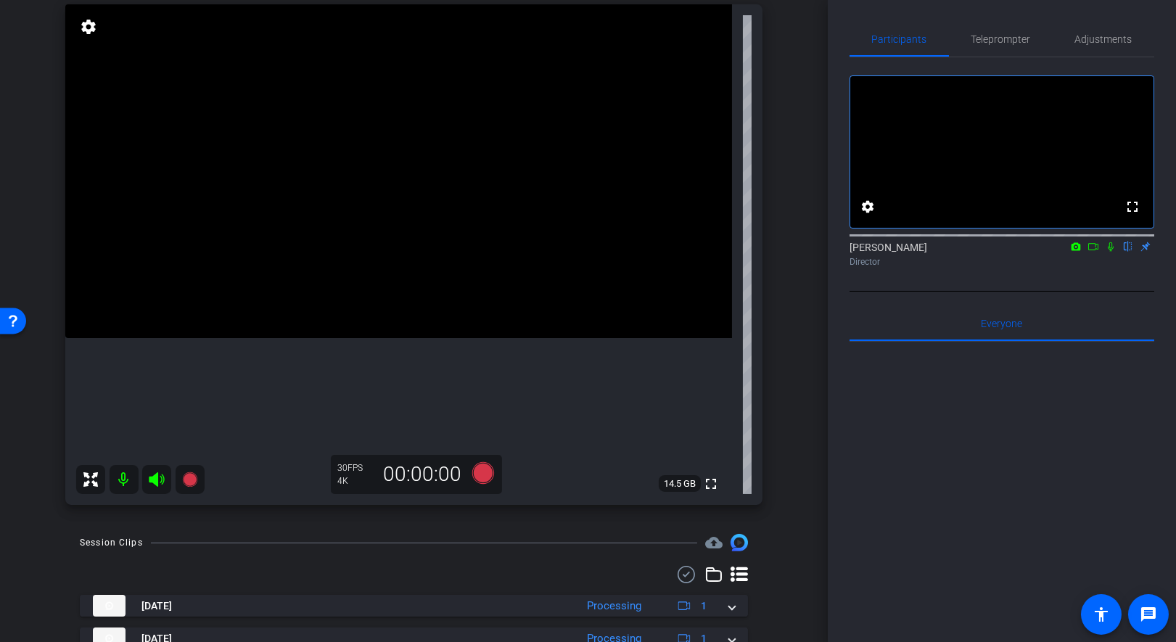
scroll to position [106, 0]
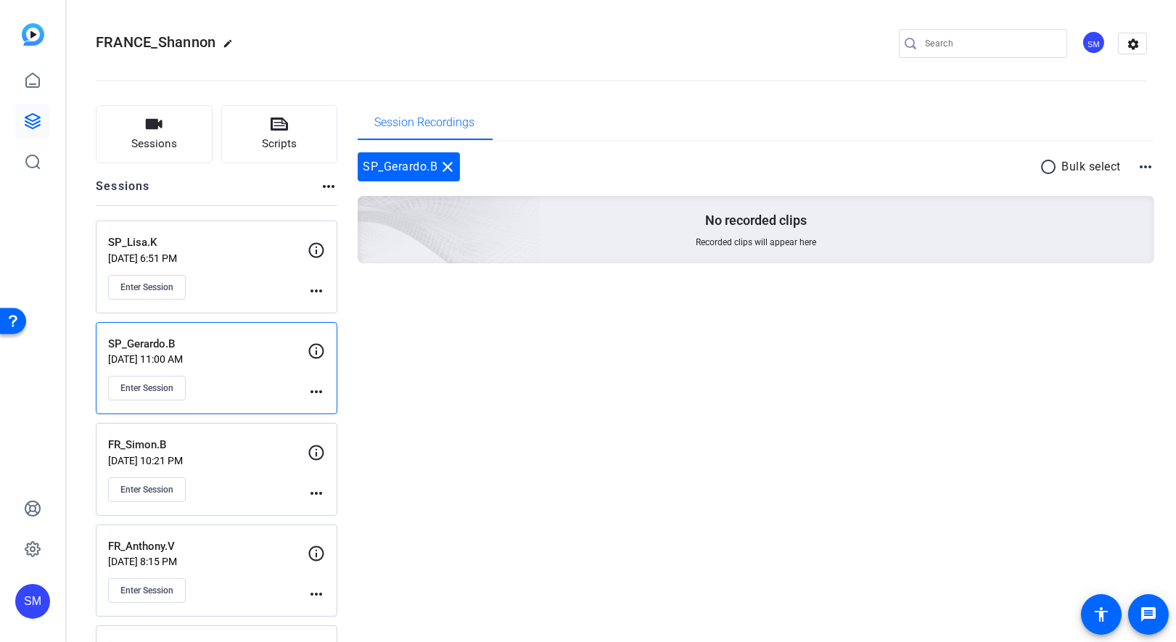
click at [215, 365] on div "SP_Gerardo.B [DATE] 11:00 AM Enter Session" at bounding box center [208, 368] width 200 height 65
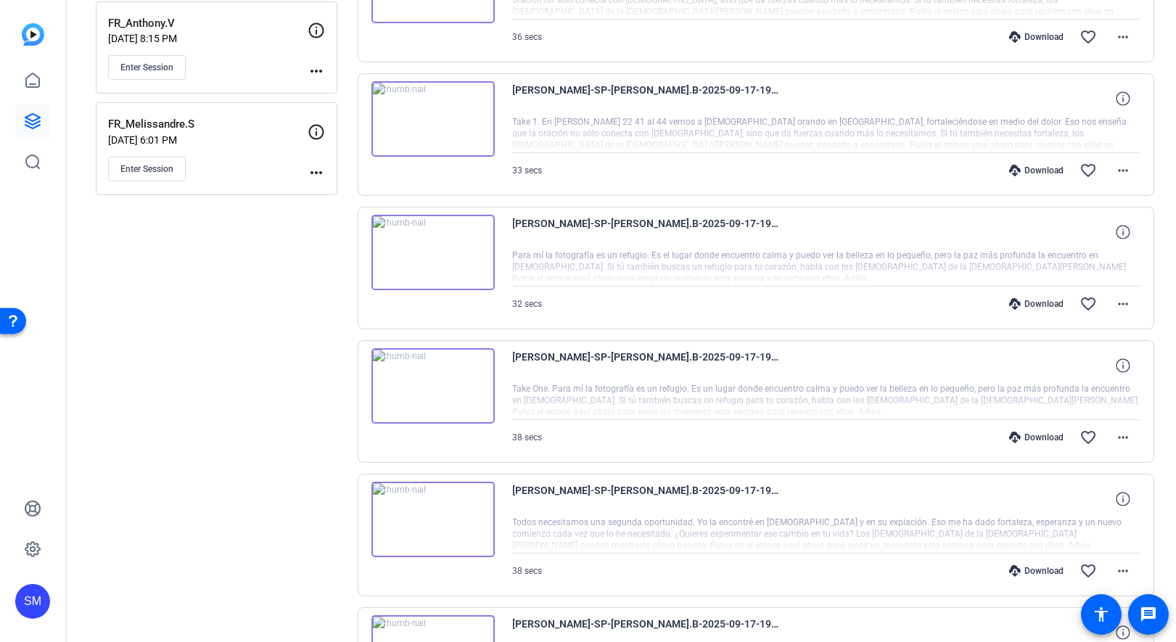
scroll to position [958, 0]
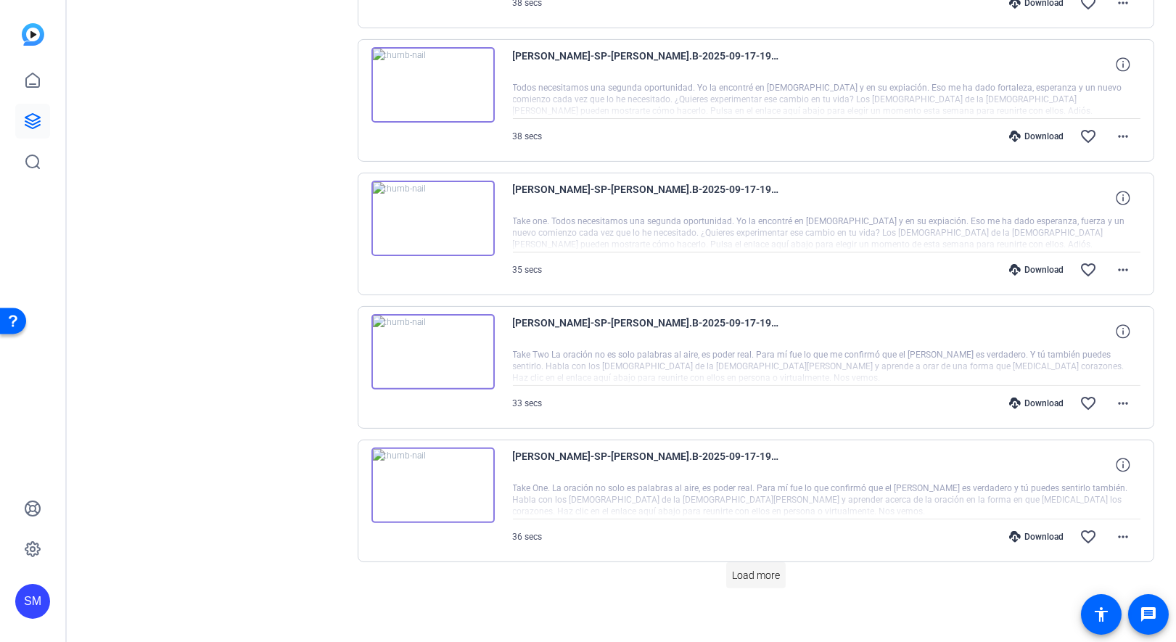
click at [746, 568] on span "Load more" at bounding box center [756, 575] width 48 height 15
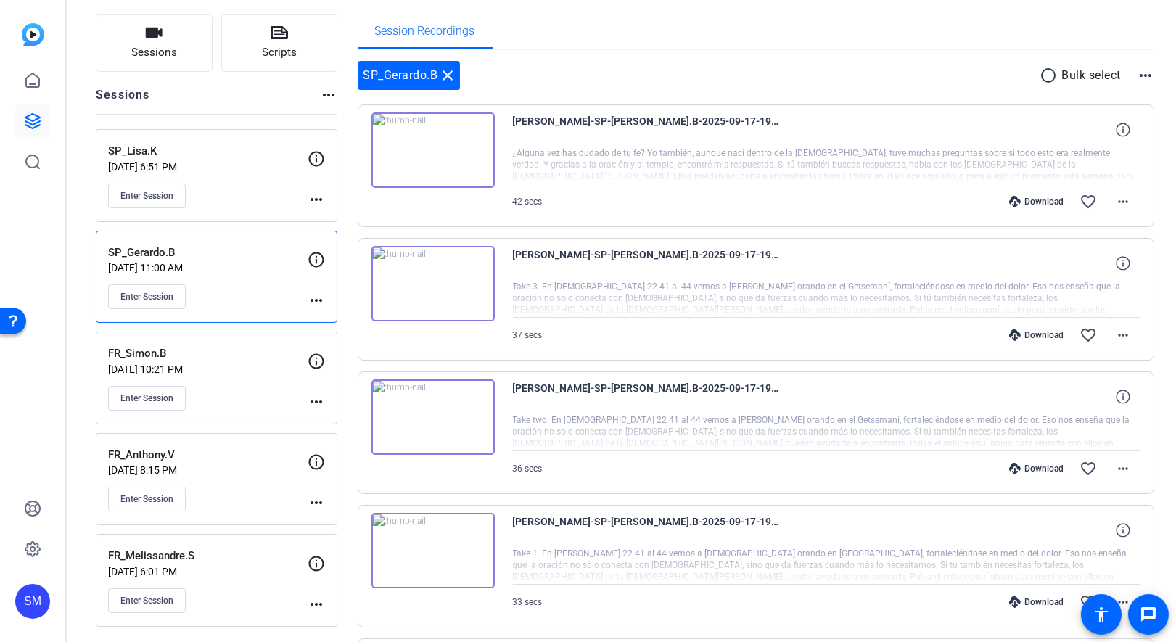
scroll to position [0, 0]
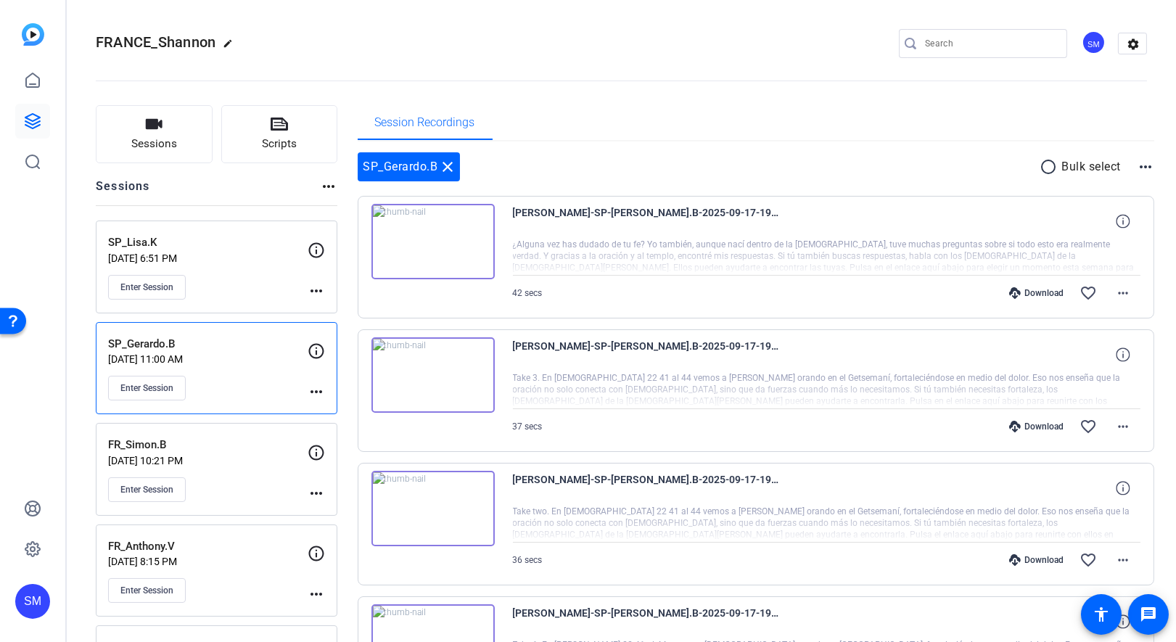
click at [209, 466] on div "FR_Simon.B [DATE] 10:21 PM Enter Session" at bounding box center [208, 469] width 200 height 65
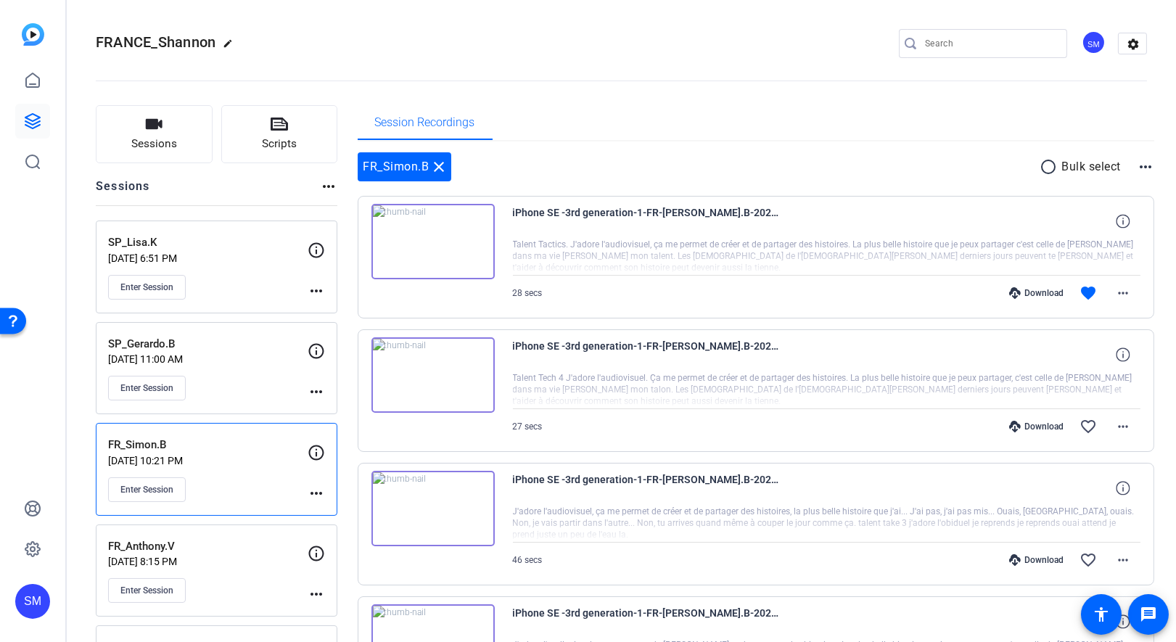
click at [217, 353] on p "[DATE] 11:00 AM" at bounding box center [208, 359] width 200 height 12
click at [237, 369] on div "SP_Gerardo.B Sep 17, 2025 @ 11:00 AM Enter Session" at bounding box center [208, 368] width 200 height 65
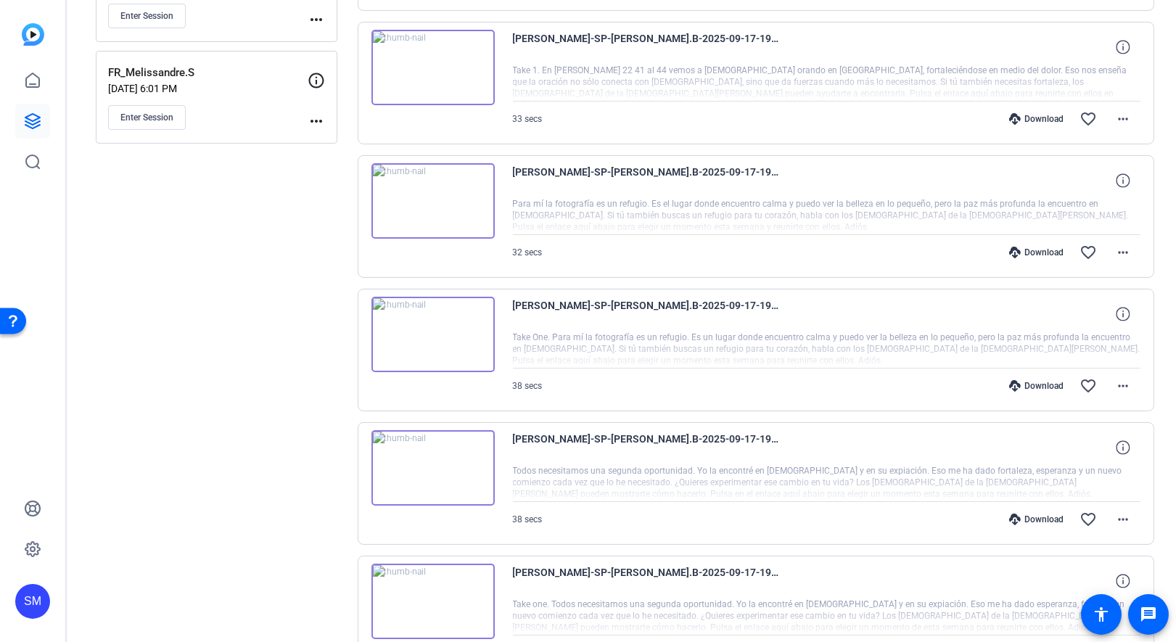
scroll to position [958, 0]
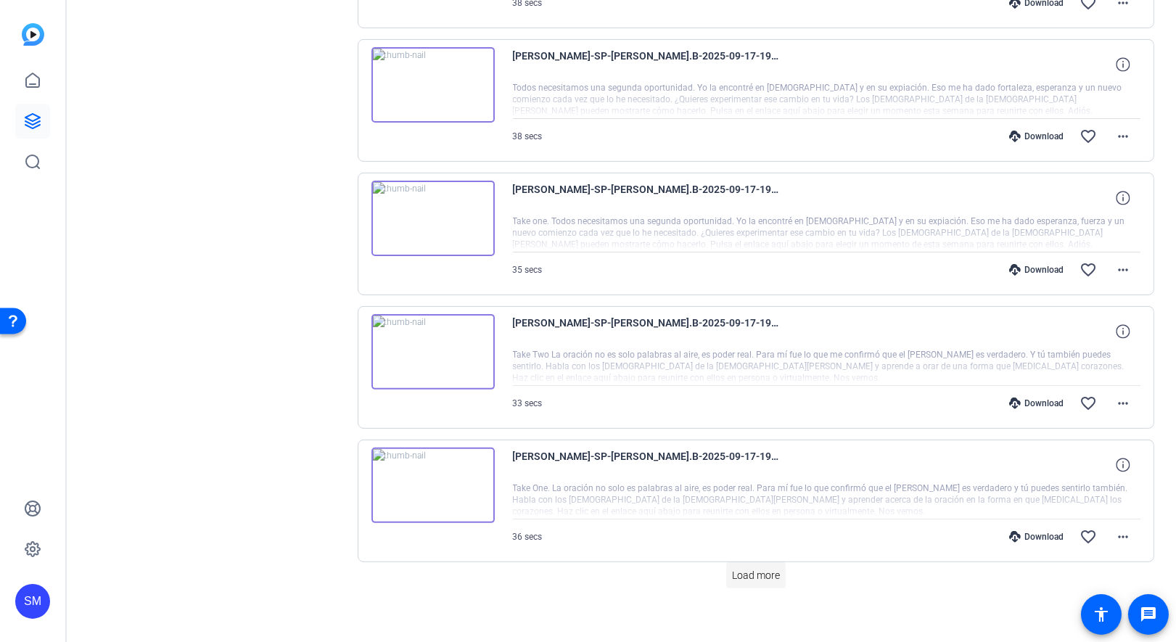
click at [738, 569] on span "Load more" at bounding box center [756, 575] width 48 height 15
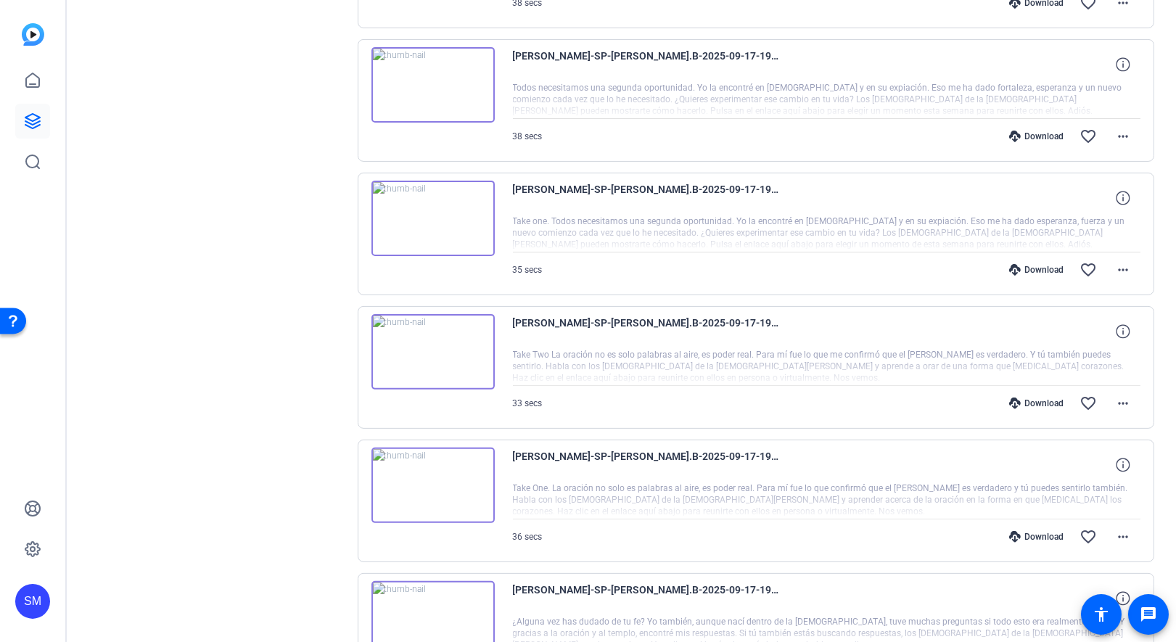
scroll to position [1594, 0]
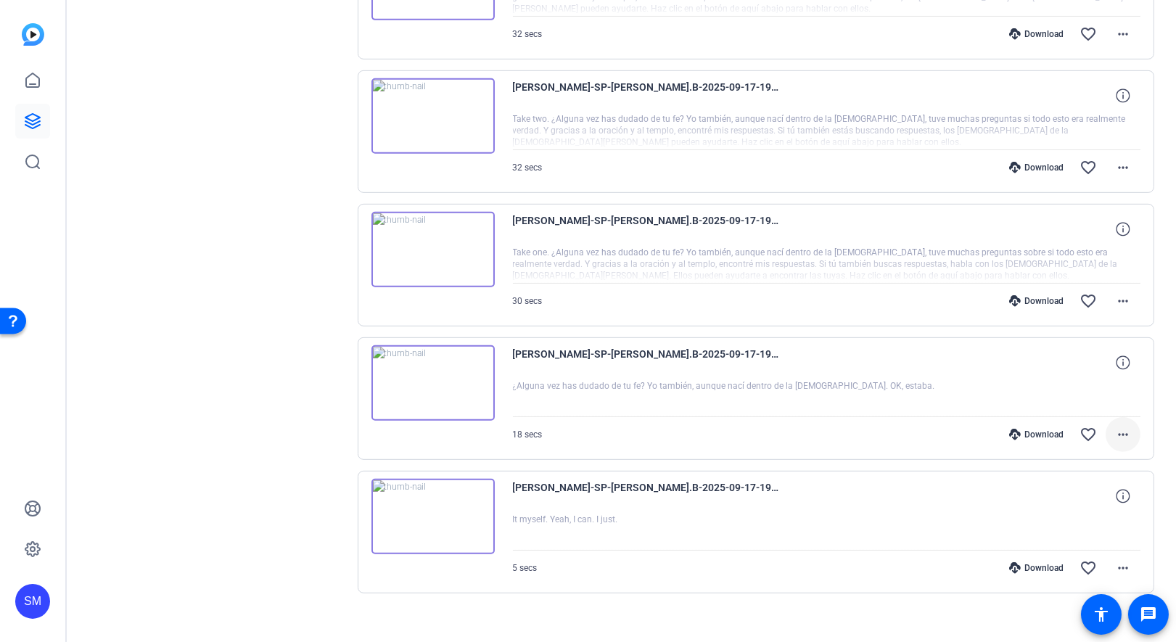
click at [1122, 426] on mat-icon "more_horiz" at bounding box center [1122, 434] width 17 height 17
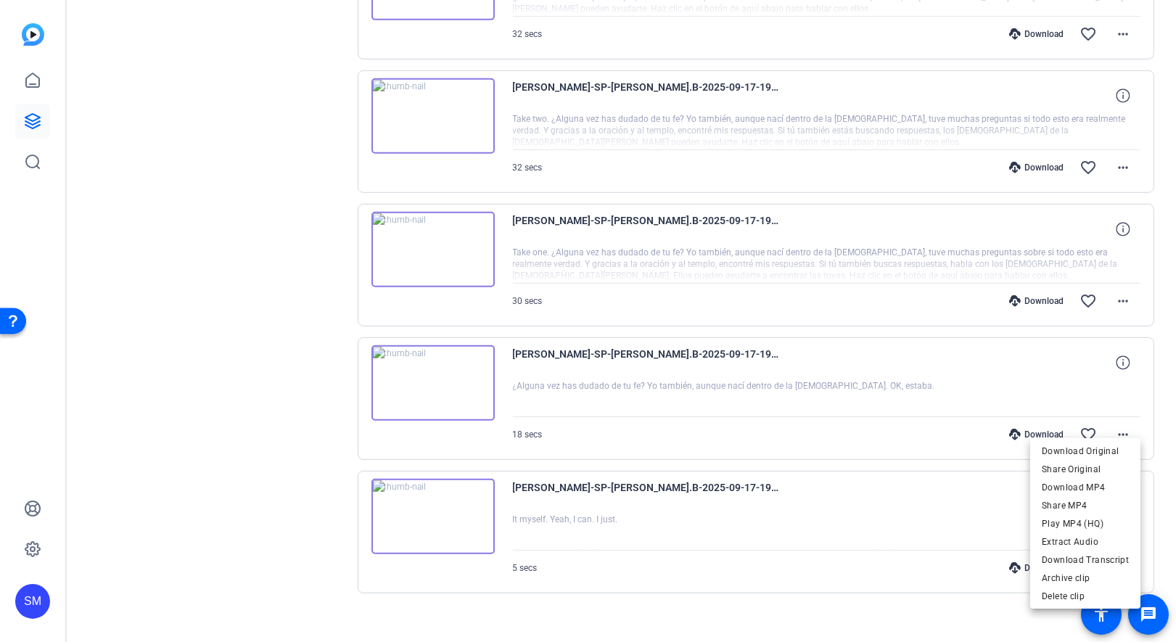
click at [268, 375] on div at bounding box center [588, 321] width 1176 height 642
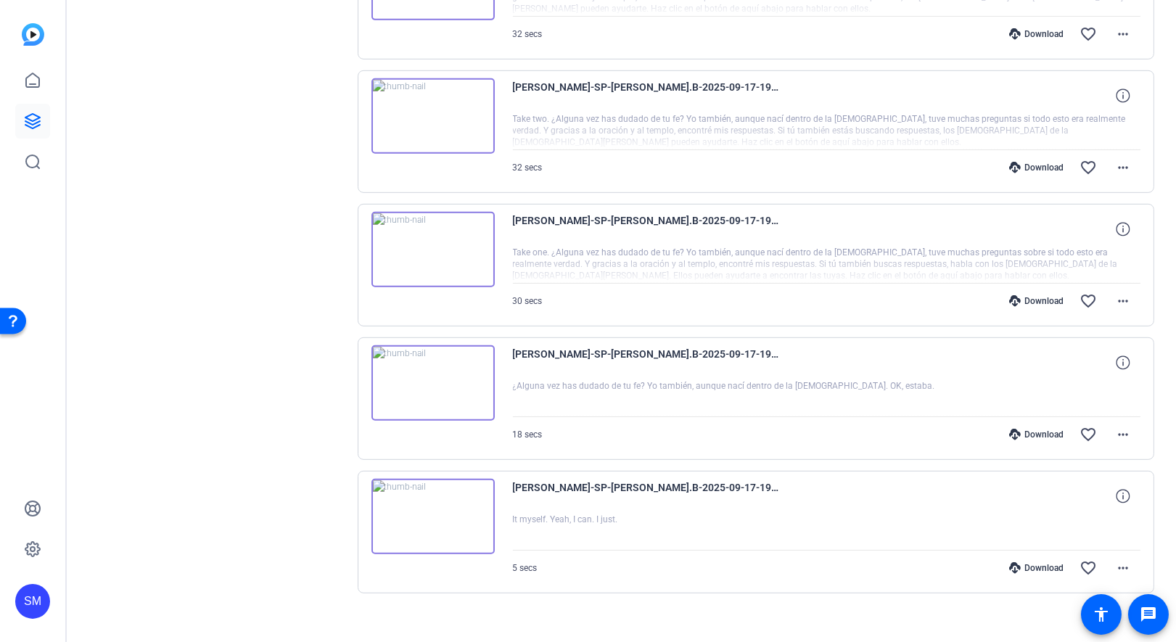
click at [429, 369] on img at bounding box center [432, 382] width 123 height 75
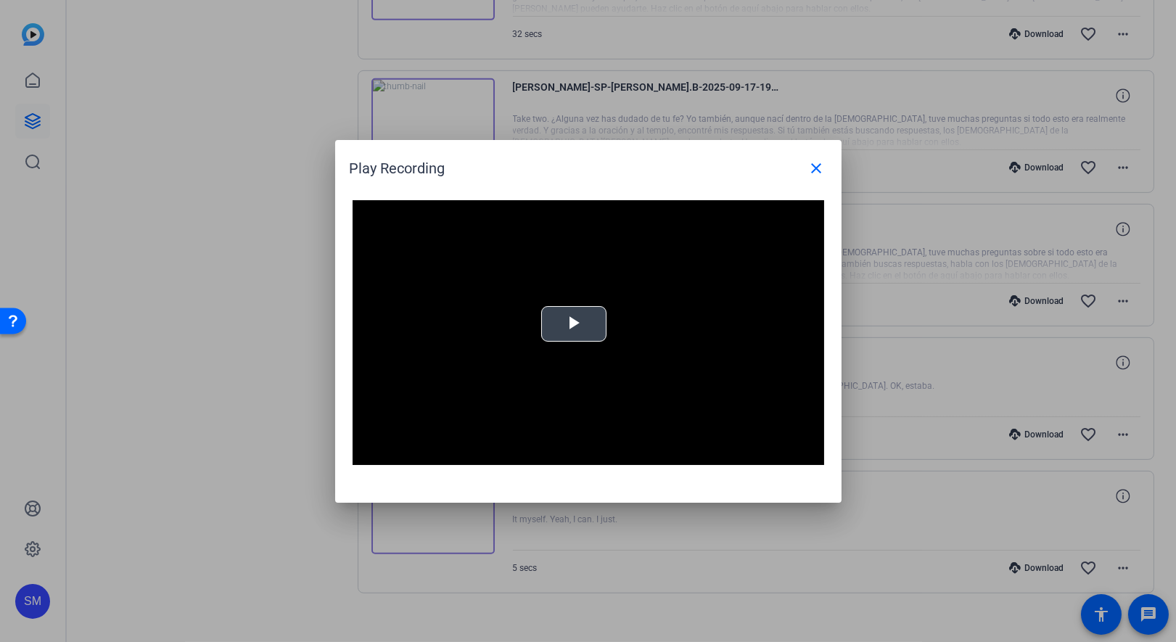
click at [574, 324] on span "Video Player" at bounding box center [574, 324] width 0 height 0
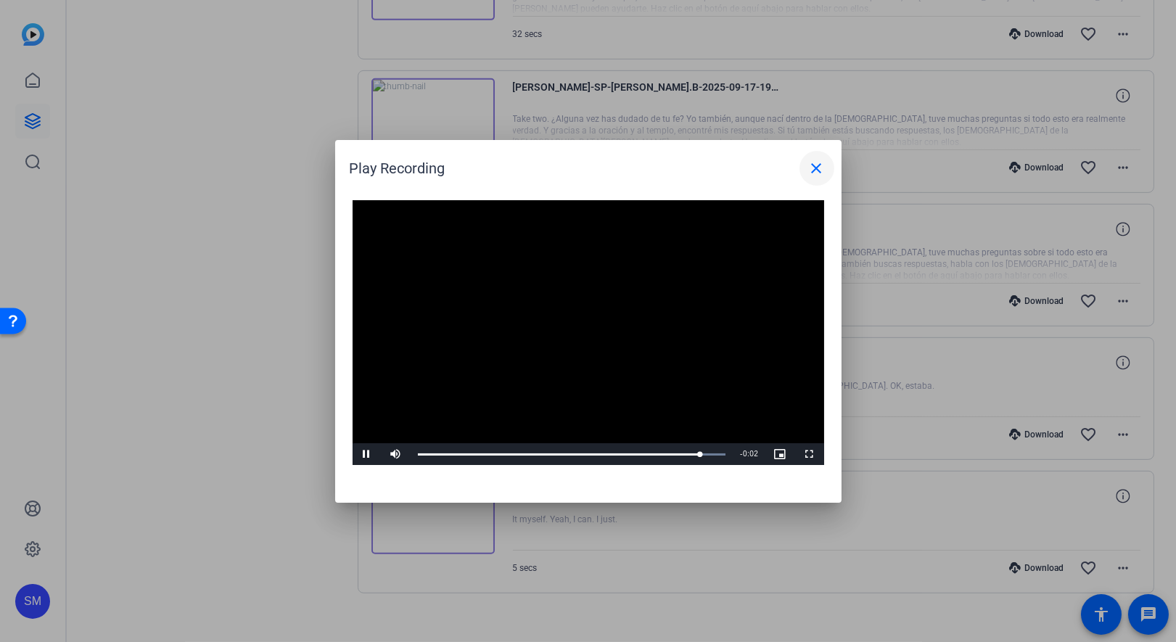
click at [816, 173] on mat-icon "close" at bounding box center [816, 168] width 17 height 17
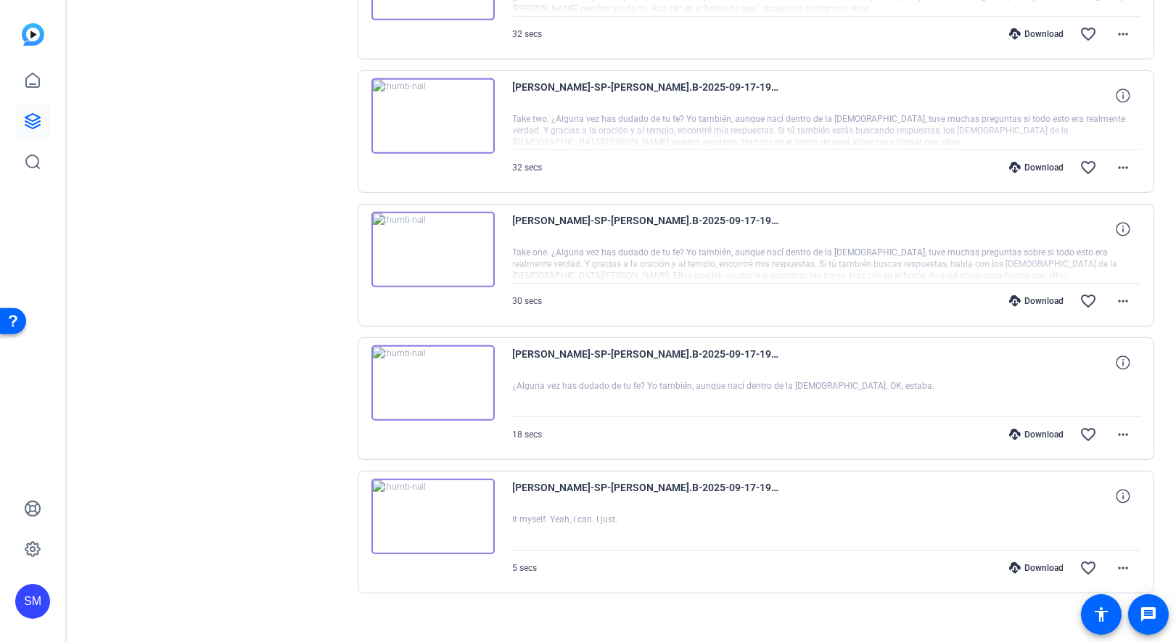
click at [431, 233] on img at bounding box center [432, 249] width 123 height 75
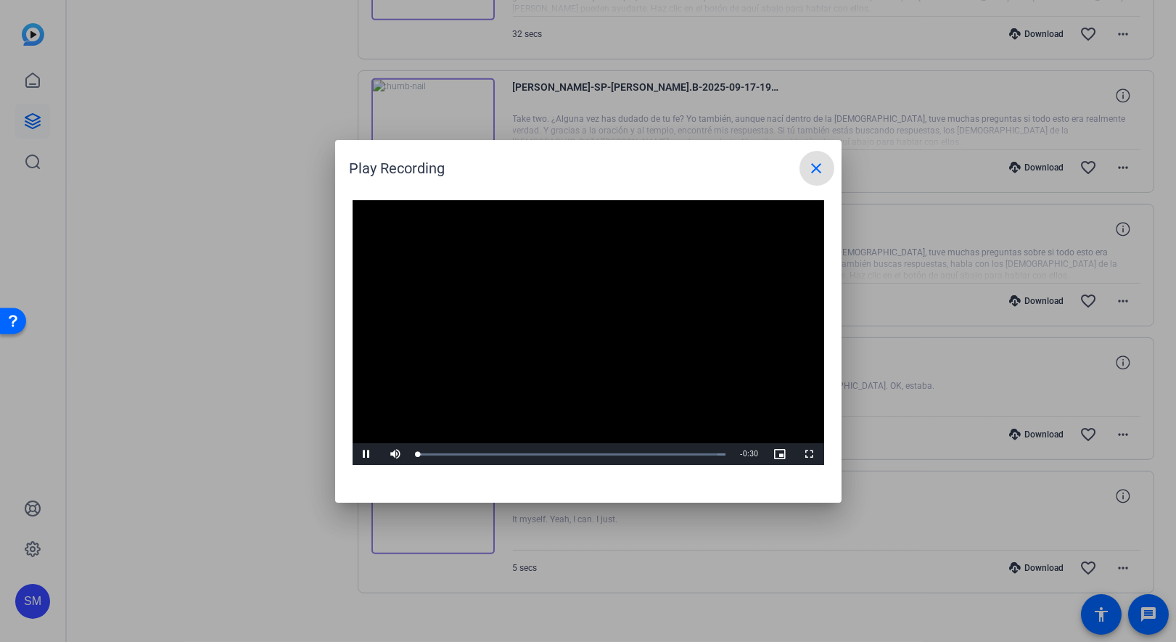
click at [568, 321] on video "Video Player" at bounding box center [589, 333] width 472 height 266
click at [812, 171] on mat-icon "close" at bounding box center [816, 168] width 17 height 17
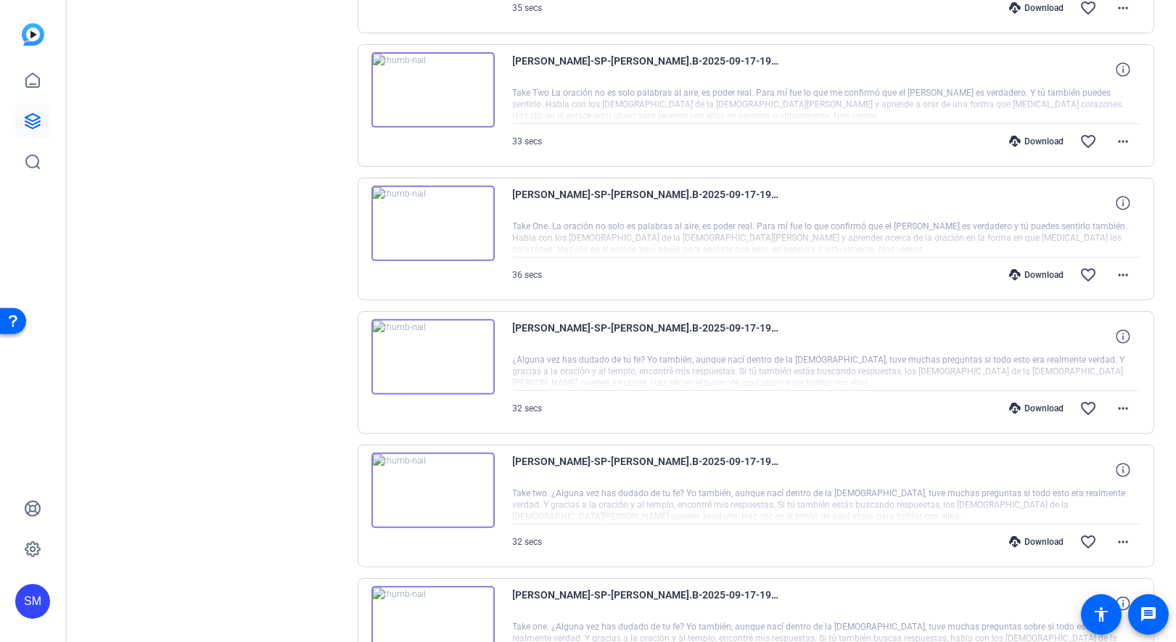
scroll to position [1205, 0]
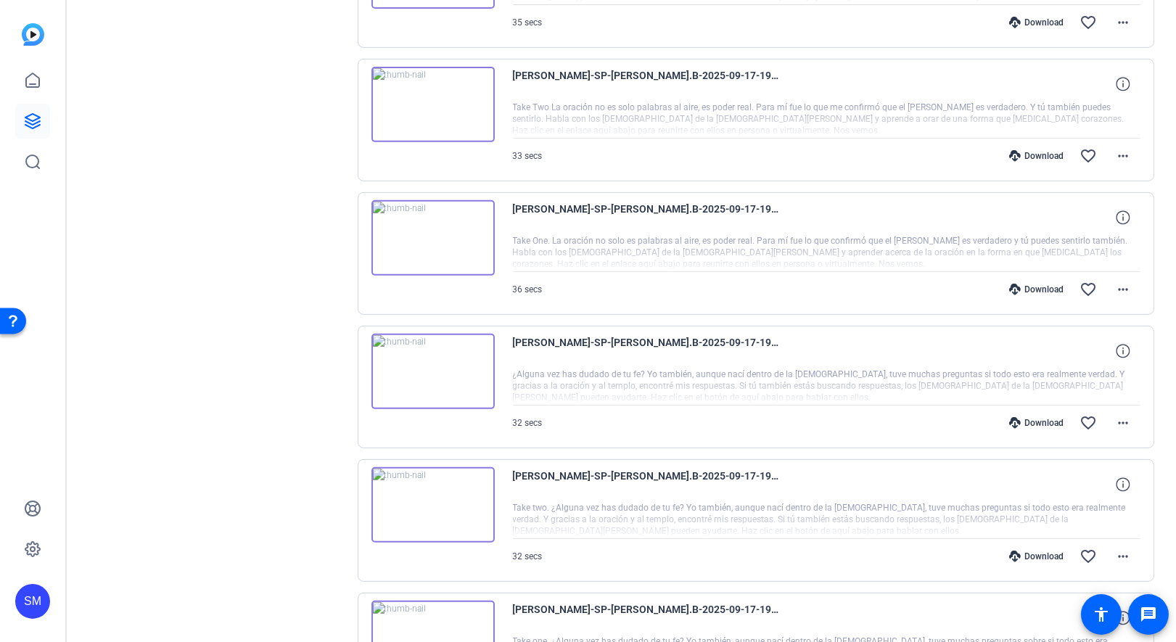
click at [432, 489] on img at bounding box center [432, 504] width 123 height 75
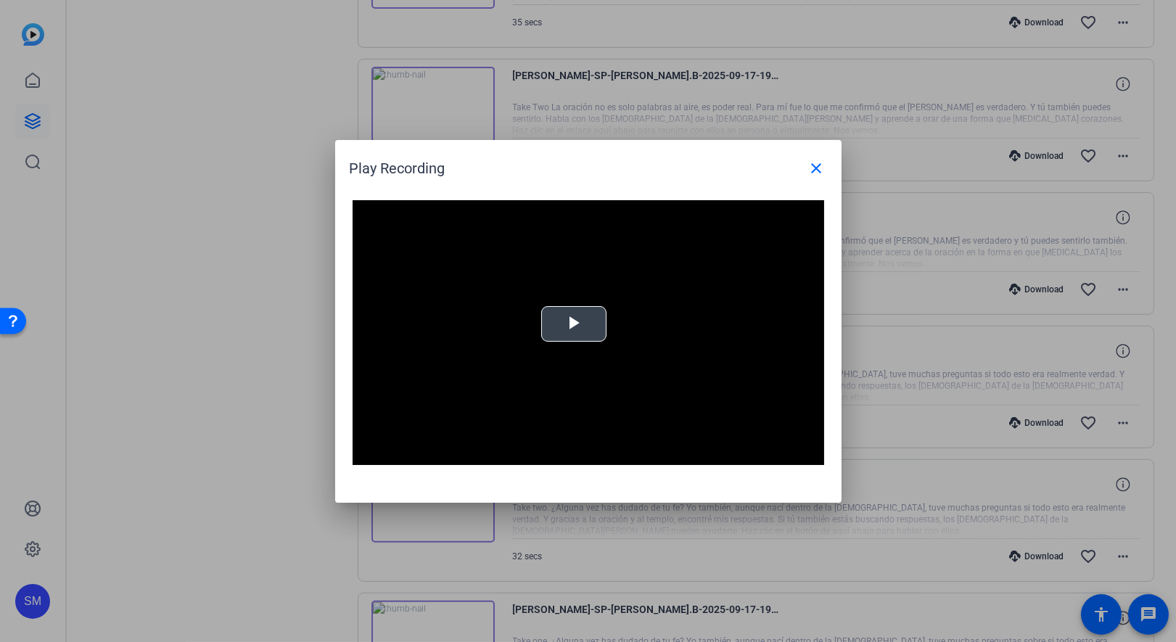
click at [574, 324] on span "Video Player" at bounding box center [574, 324] width 0 height 0
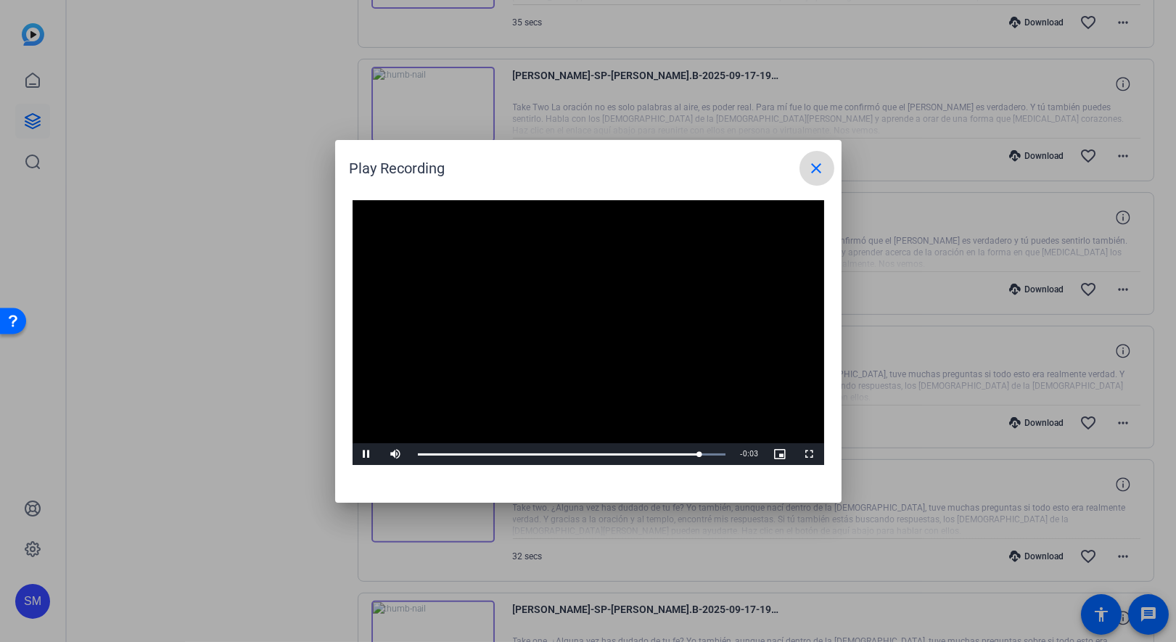
click at [815, 169] on mat-icon "close" at bounding box center [816, 168] width 17 height 17
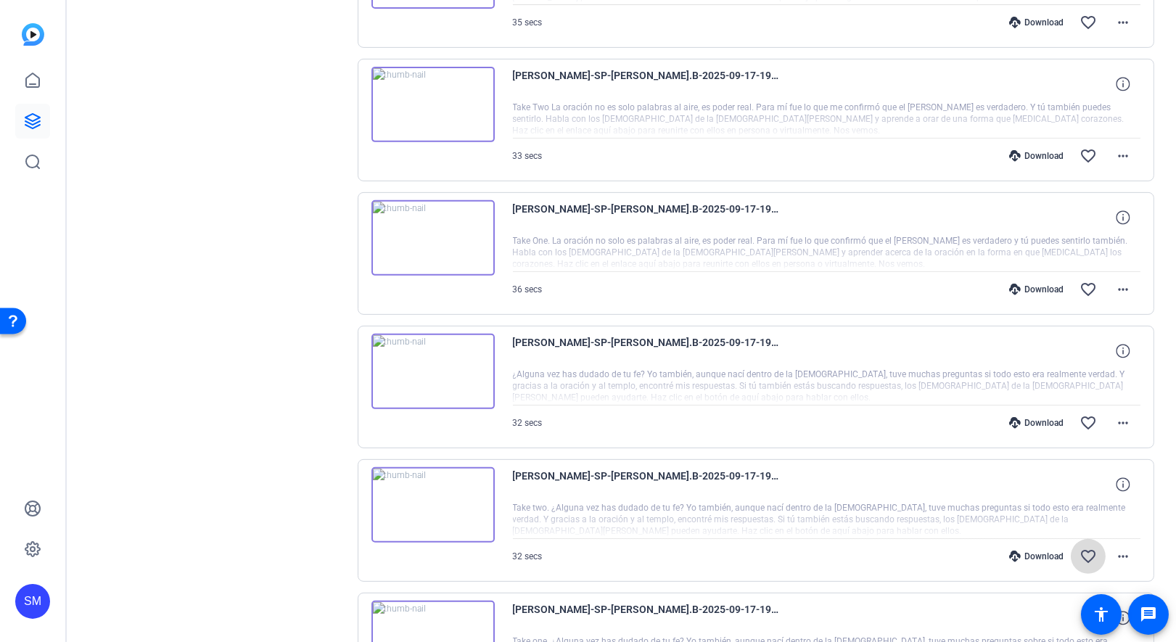
click at [1085, 548] on mat-icon "favorite_border" at bounding box center [1088, 556] width 17 height 17
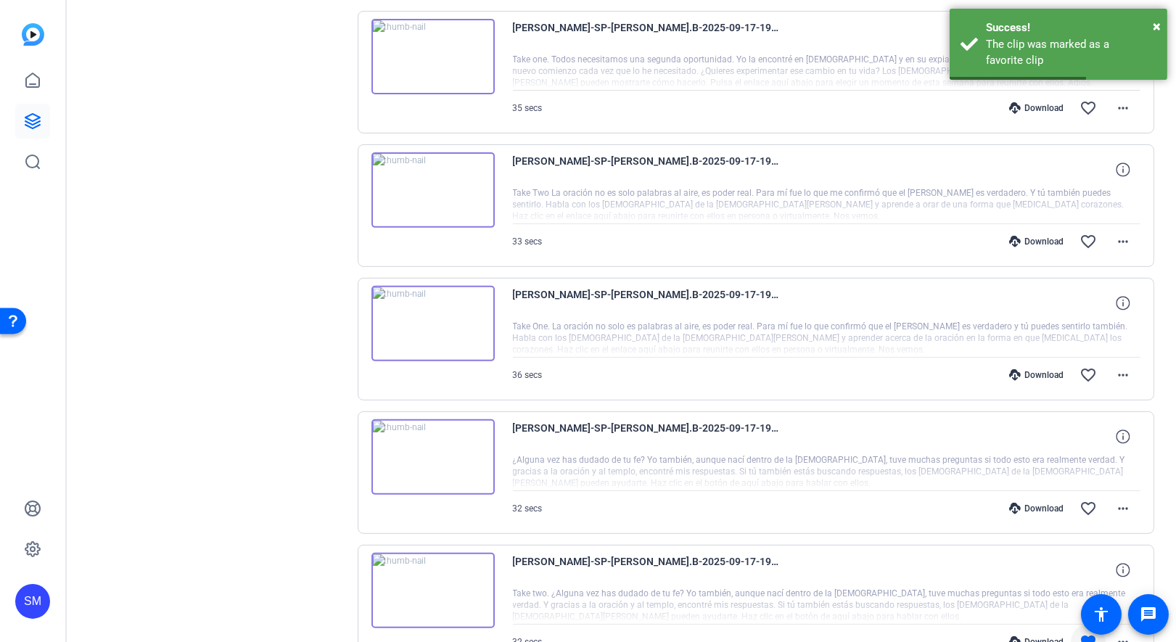
scroll to position [1101, 0]
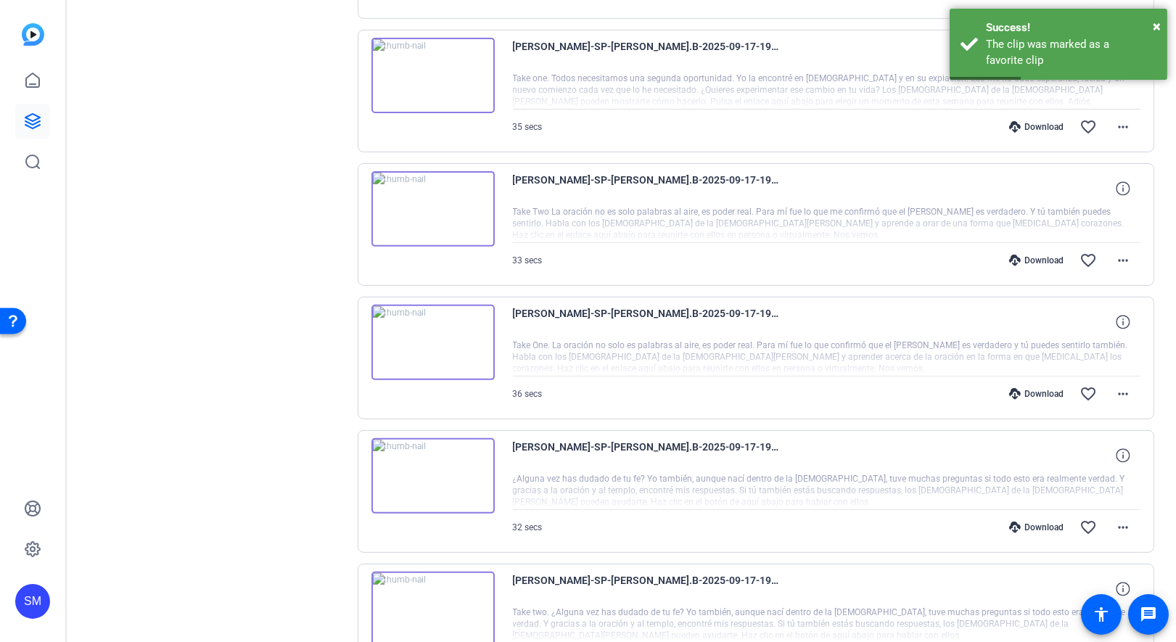
click at [426, 464] on img at bounding box center [432, 475] width 123 height 75
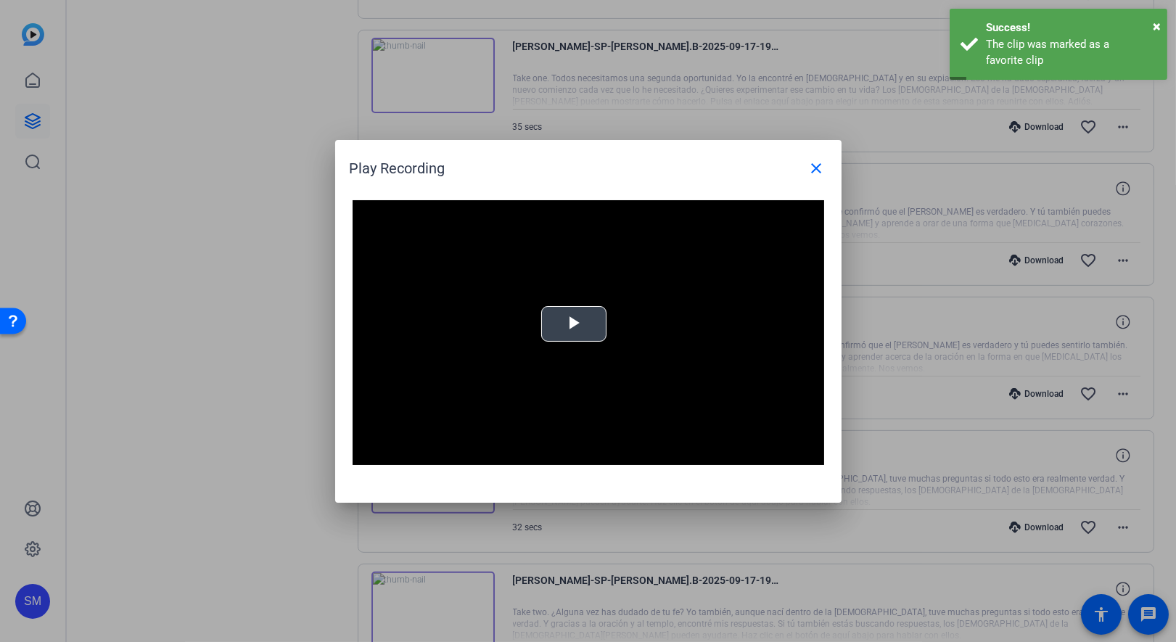
click at [574, 324] on span "Video Player" at bounding box center [574, 324] width 0 height 0
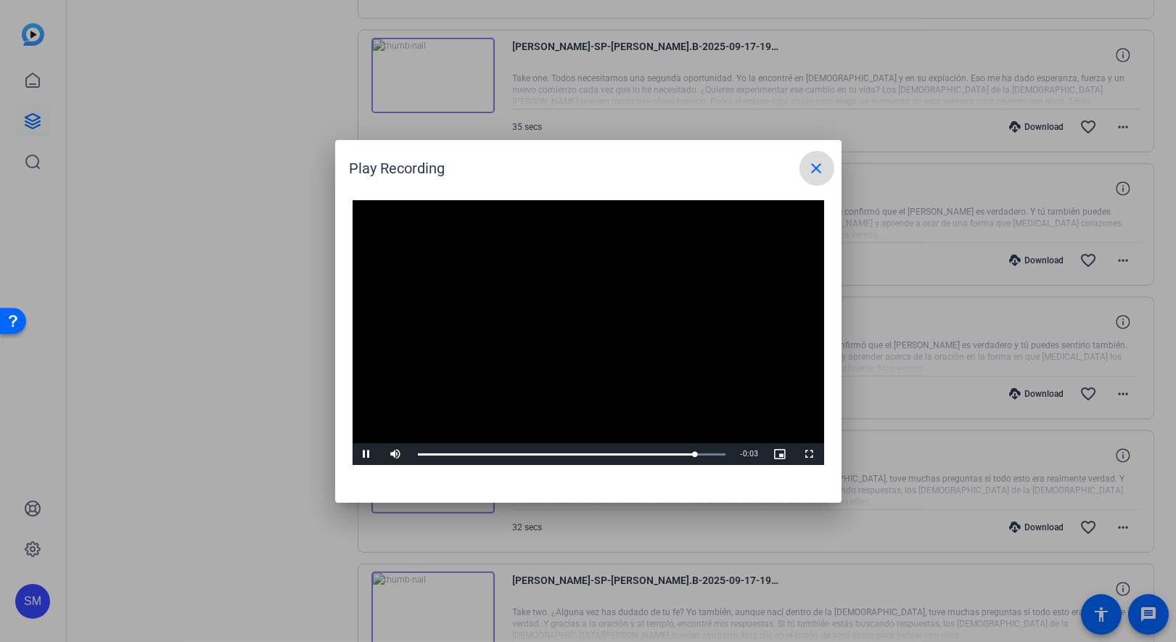
click at [810, 173] on mat-icon "close" at bounding box center [816, 168] width 17 height 17
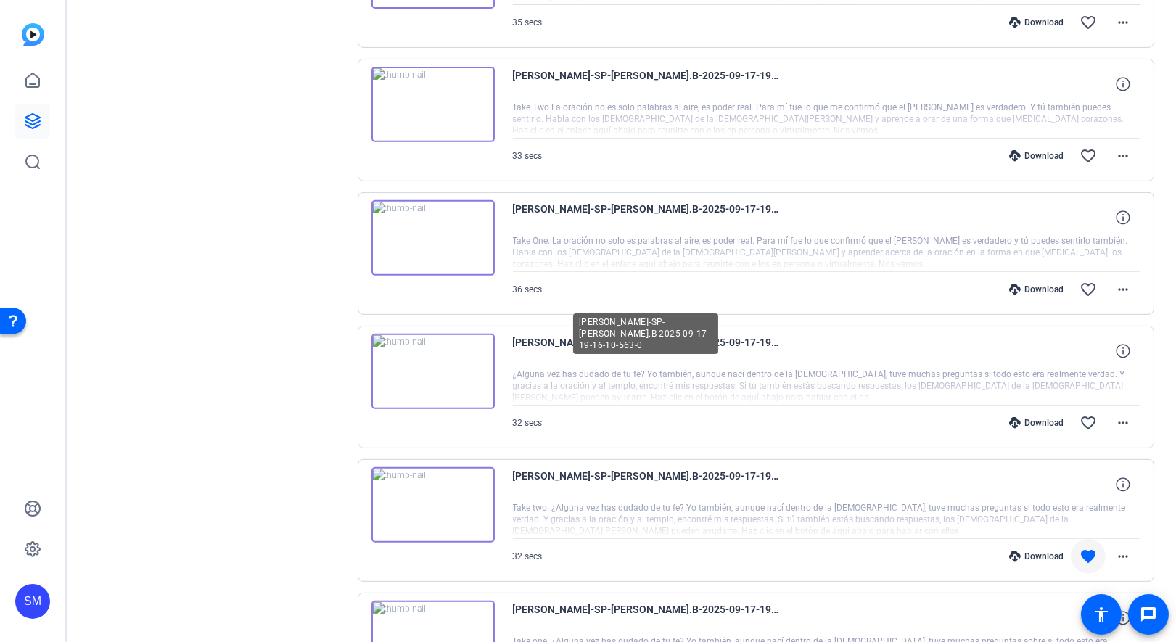
scroll to position [1214, 0]
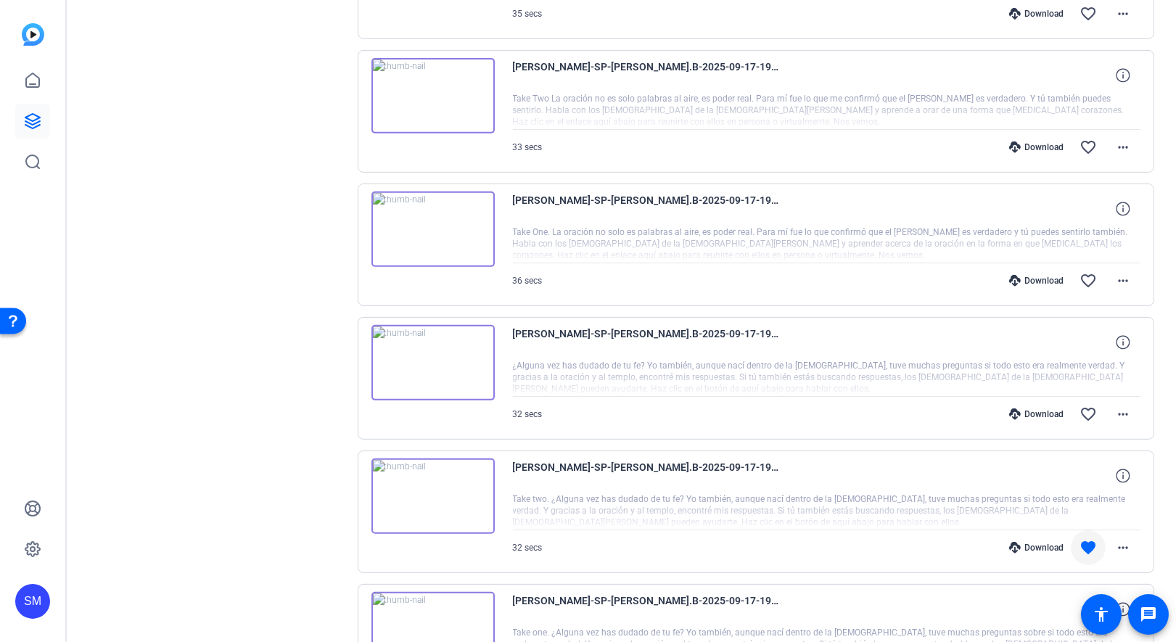
click at [421, 488] on img at bounding box center [432, 496] width 123 height 75
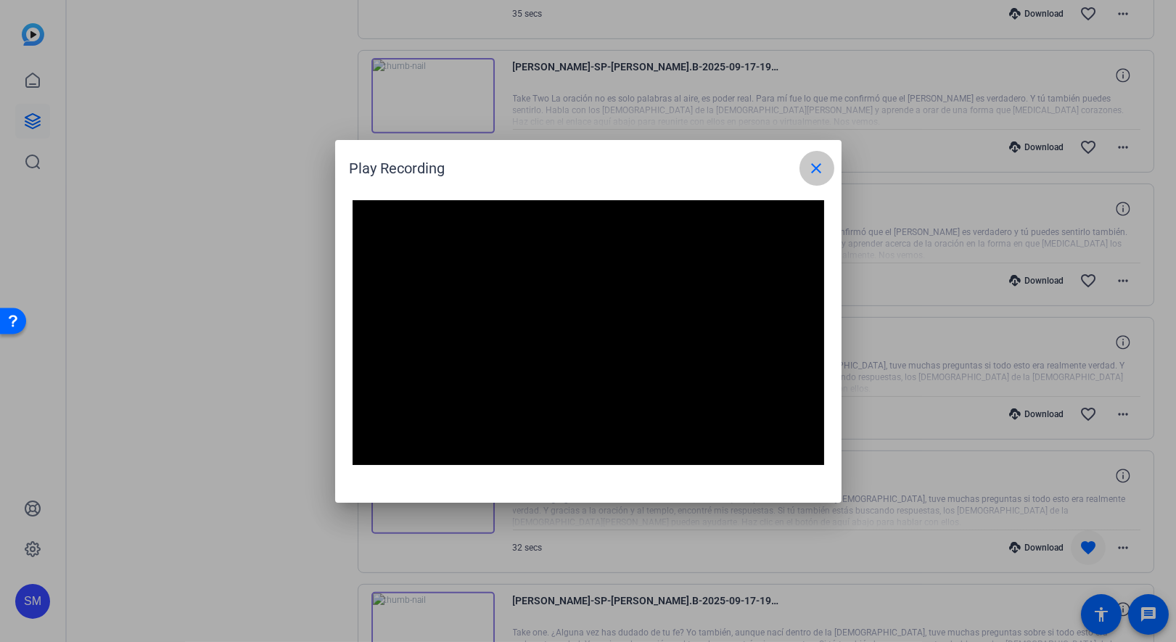
click at [813, 170] on mat-icon "close" at bounding box center [816, 168] width 17 height 17
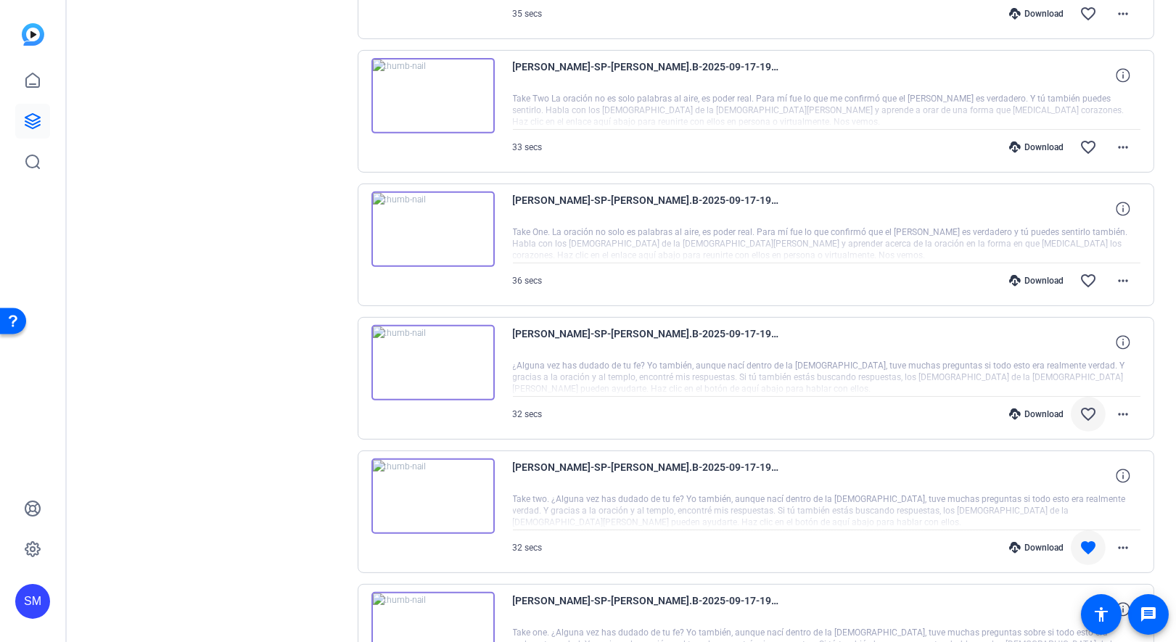
click at [1087, 406] on mat-icon "favorite_border" at bounding box center [1088, 414] width 17 height 17
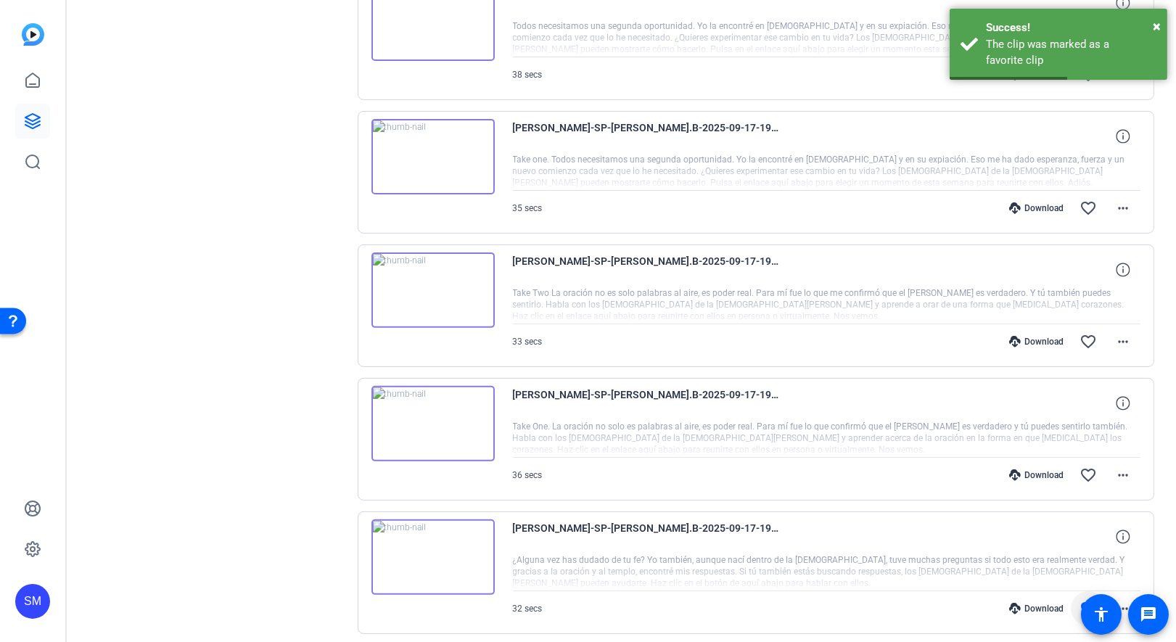
scroll to position [1019, 0]
click at [424, 408] on img at bounding box center [432, 424] width 123 height 75
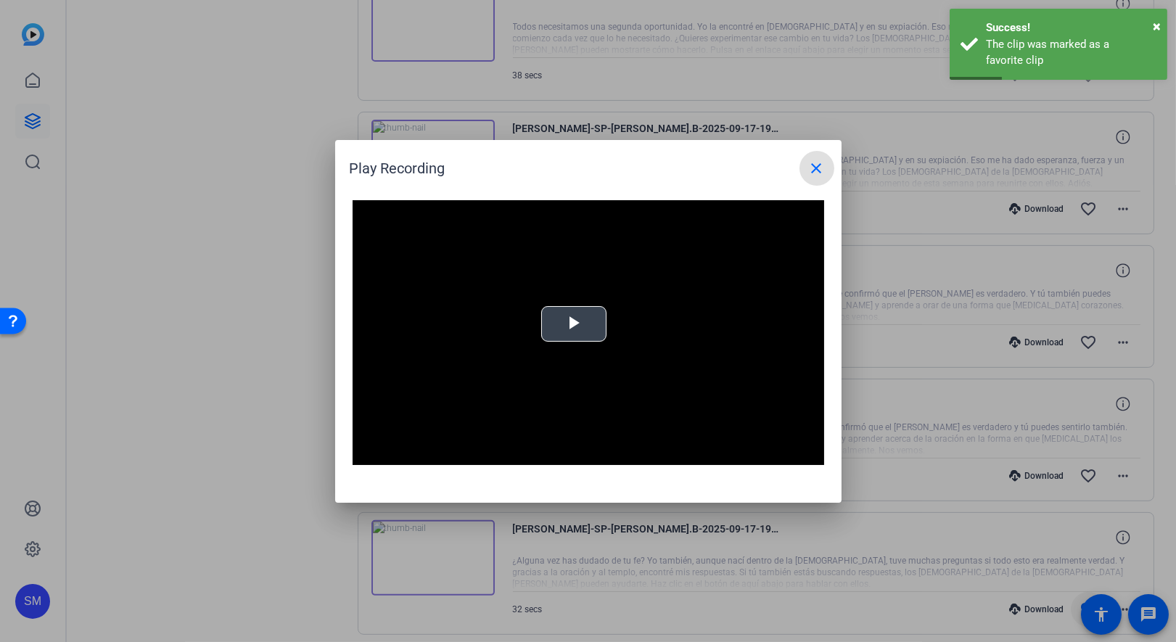
click at [574, 324] on span "Video Player" at bounding box center [574, 324] width 0 height 0
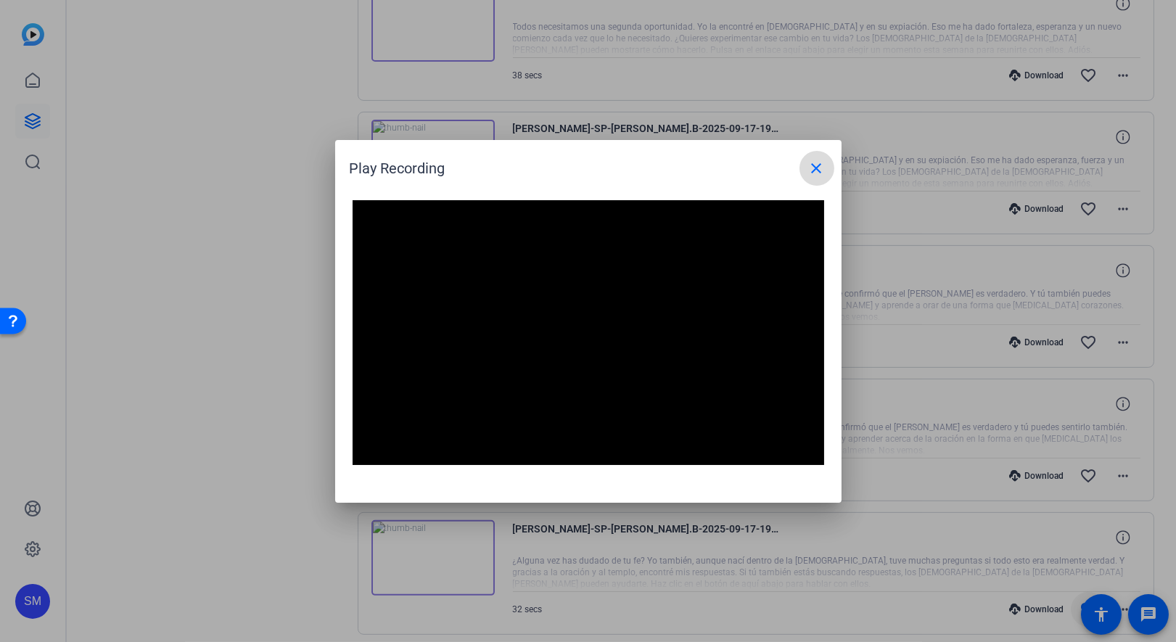
click at [815, 168] on mat-icon "close" at bounding box center [816, 168] width 17 height 17
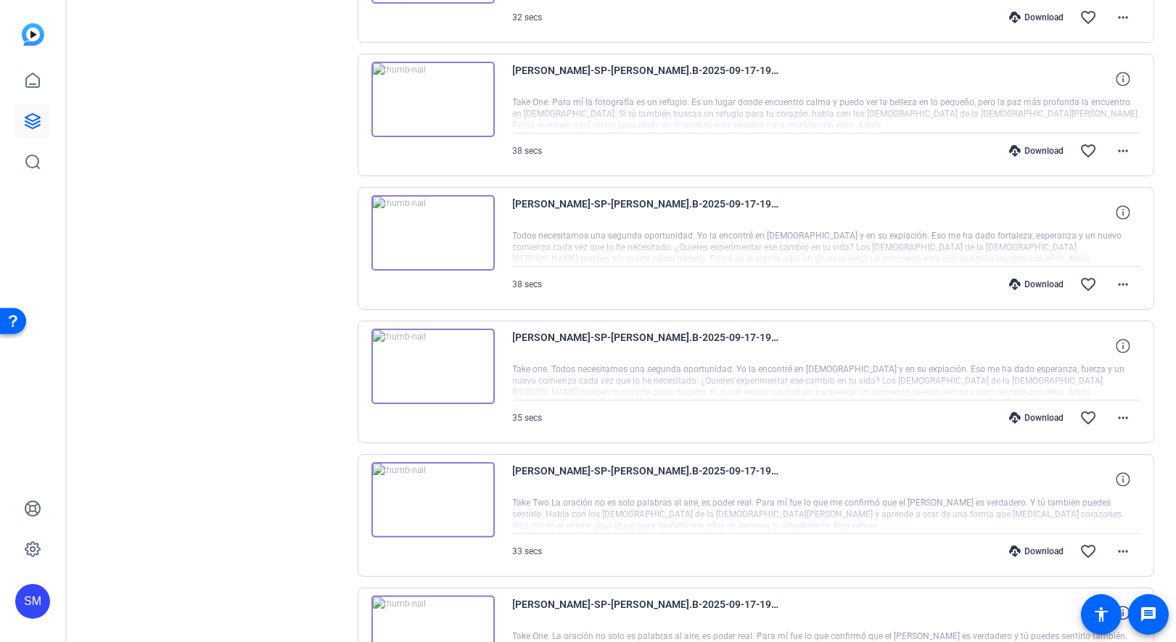
scroll to position [835, 0]
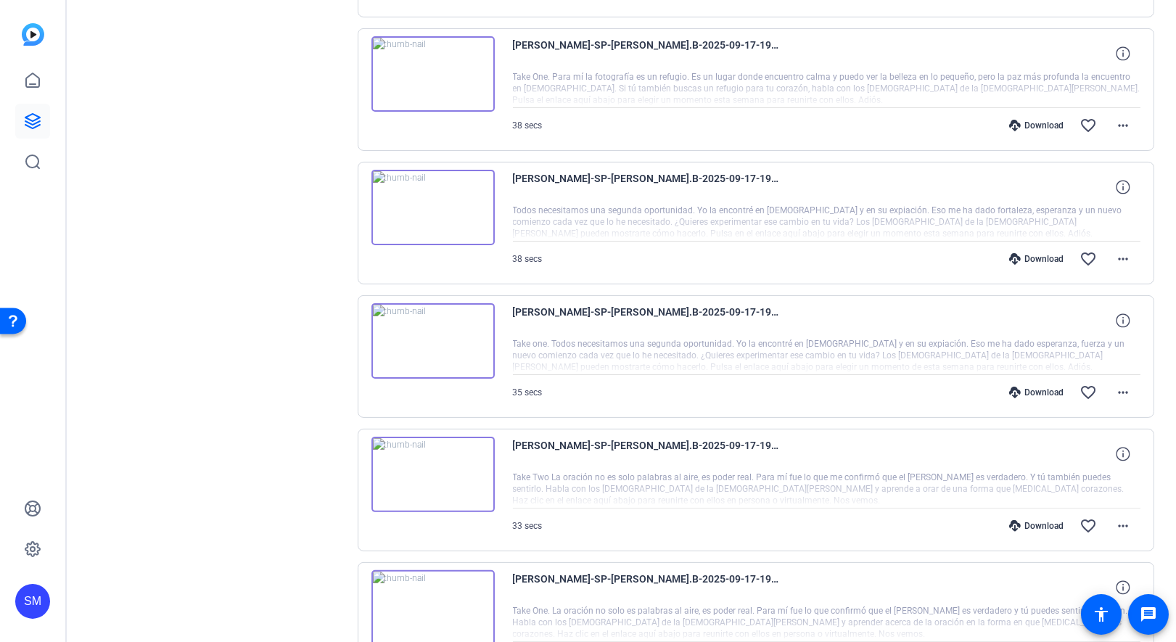
click at [427, 456] on img at bounding box center [432, 474] width 123 height 75
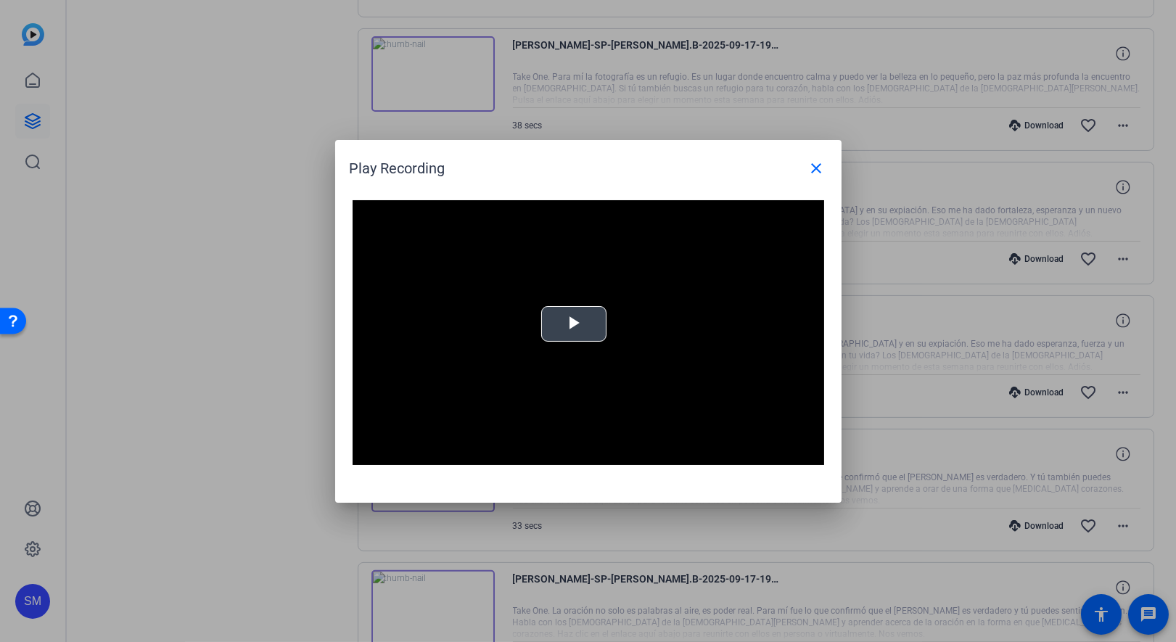
click at [574, 324] on span "Video Player" at bounding box center [574, 324] width 0 height 0
click at [815, 170] on mat-icon "close" at bounding box center [816, 168] width 17 height 17
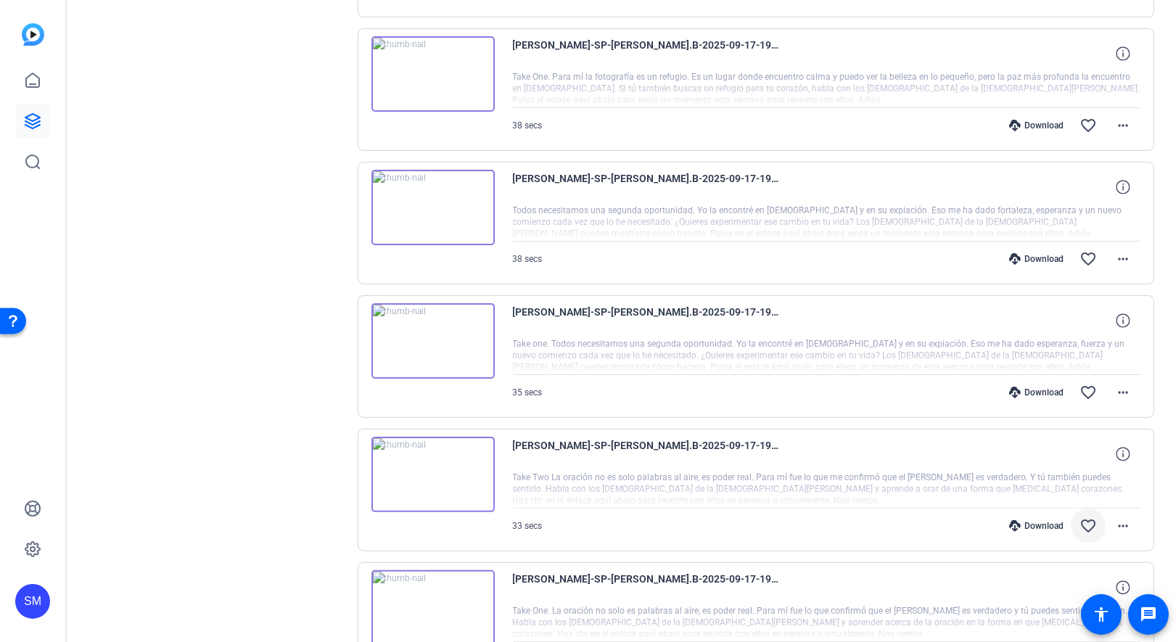
click at [1080, 517] on mat-icon "favorite_border" at bounding box center [1088, 525] width 17 height 17
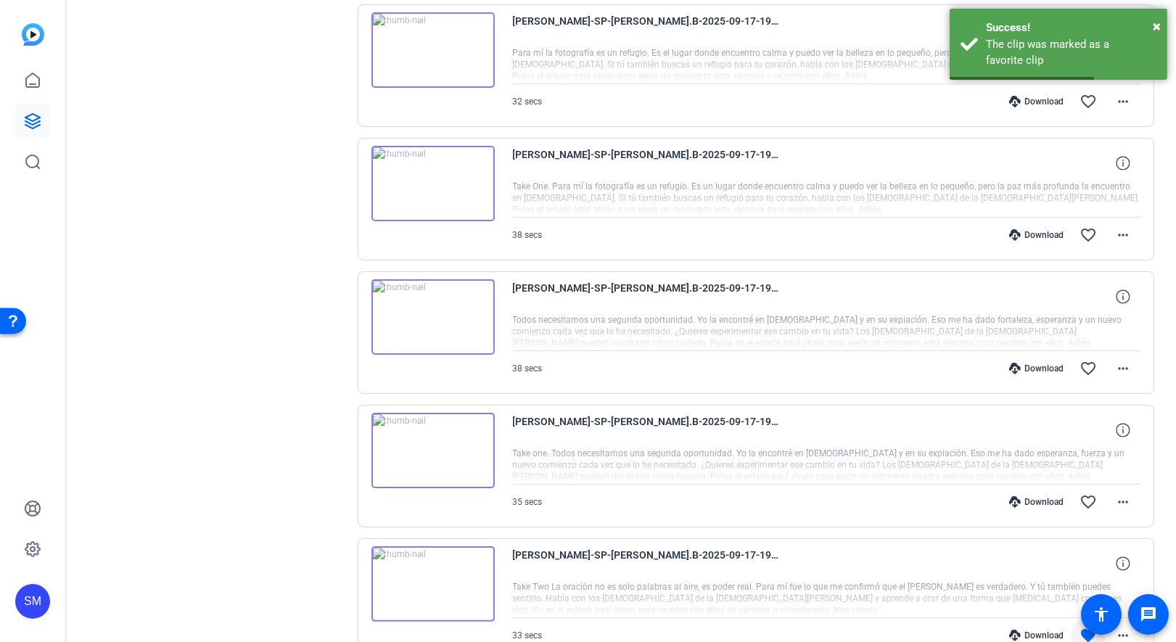
scroll to position [719, 0]
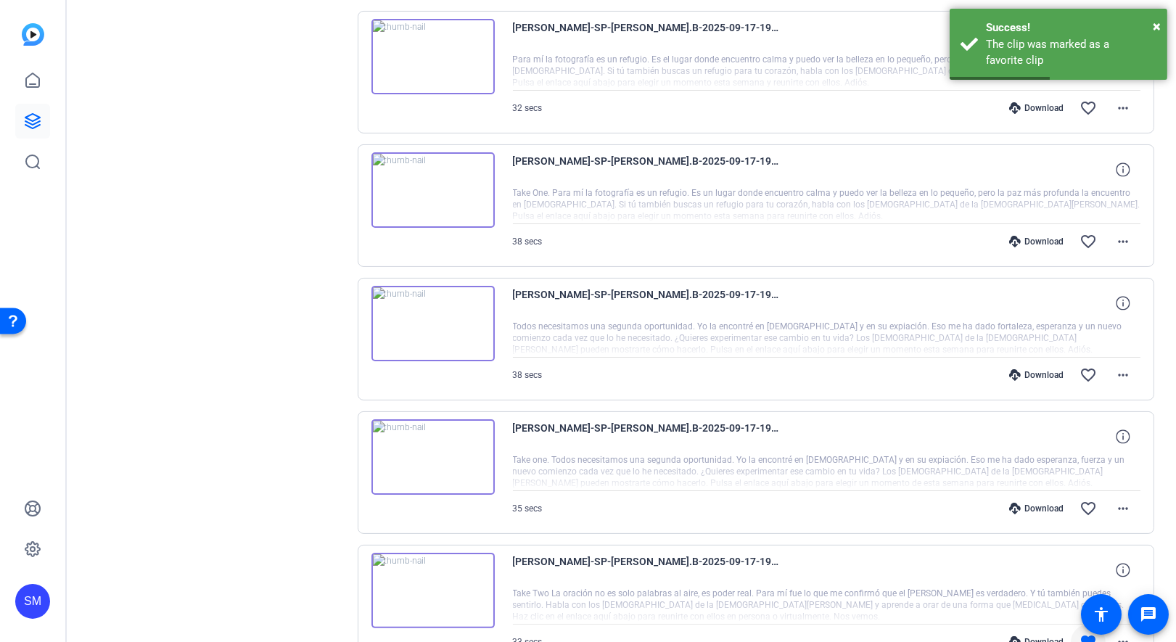
click at [432, 447] on img at bounding box center [432, 456] width 123 height 75
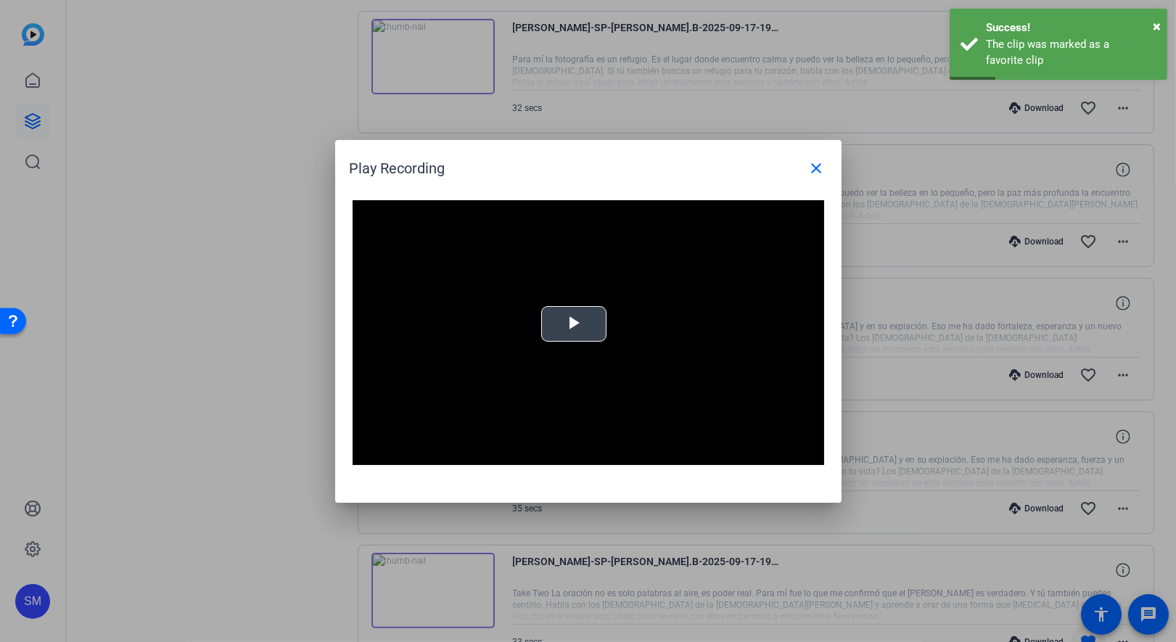
click at [574, 324] on span "Video Player" at bounding box center [574, 324] width 0 height 0
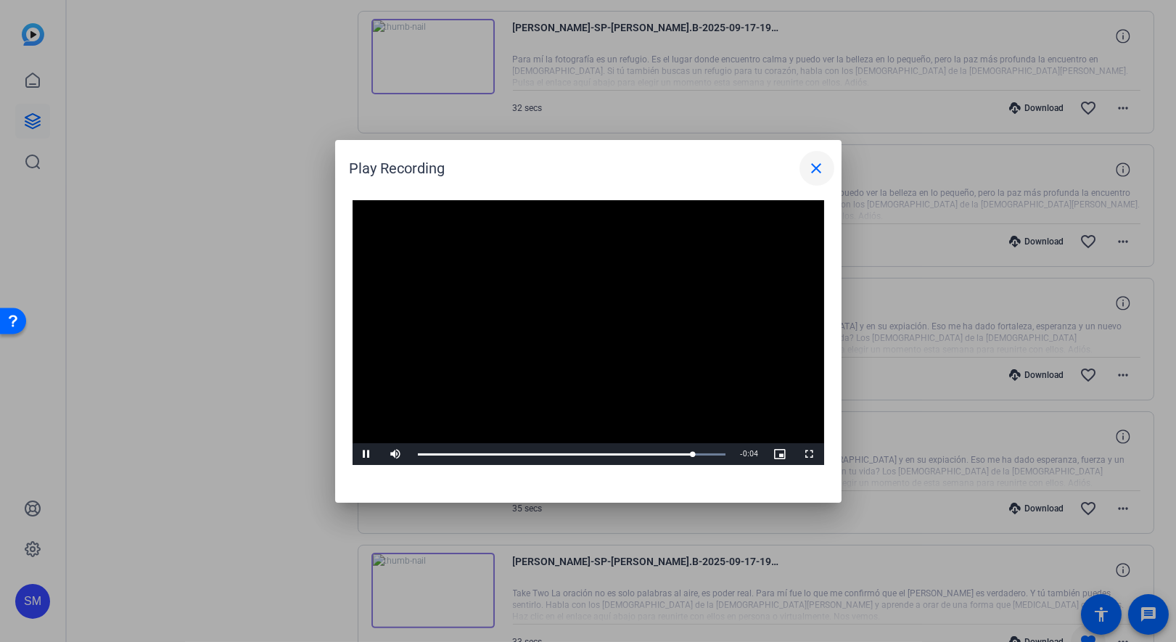
click at [814, 168] on mat-icon "close" at bounding box center [816, 168] width 17 height 17
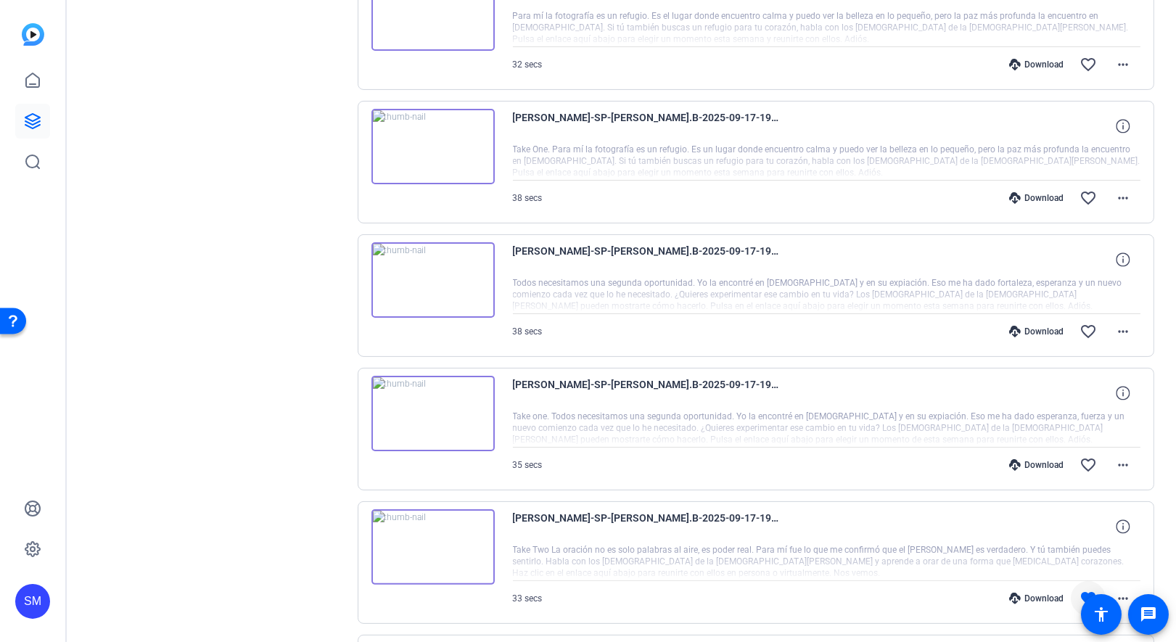
scroll to position [763, 0]
click at [1086, 456] on mat-icon "favorite_border" at bounding box center [1088, 464] width 17 height 17
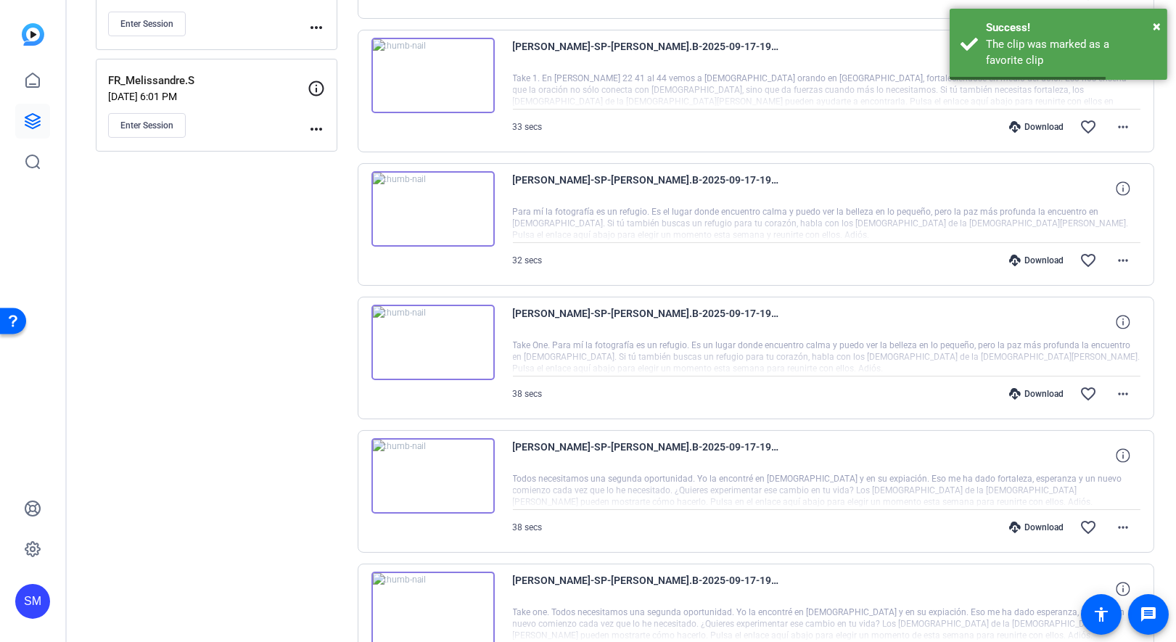
scroll to position [564, 0]
click at [428, 465] on img at bounding box center [432, 477] width 123 height 75
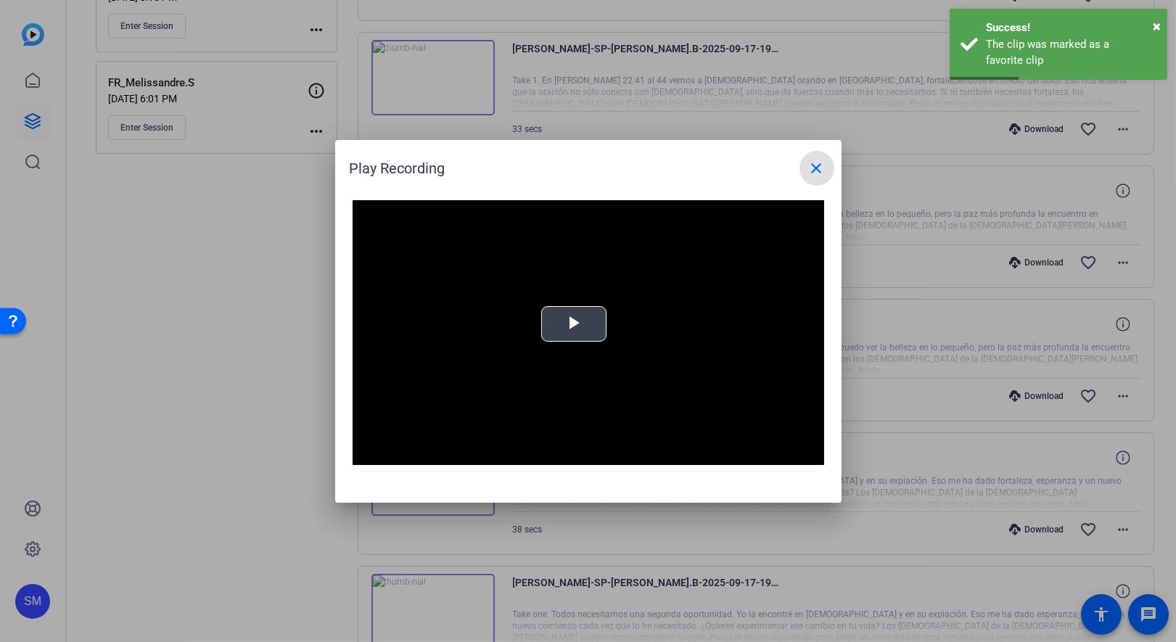
click at [574, 324] on span "Video Player" at bounding box center [574, 324] width 0 height 0
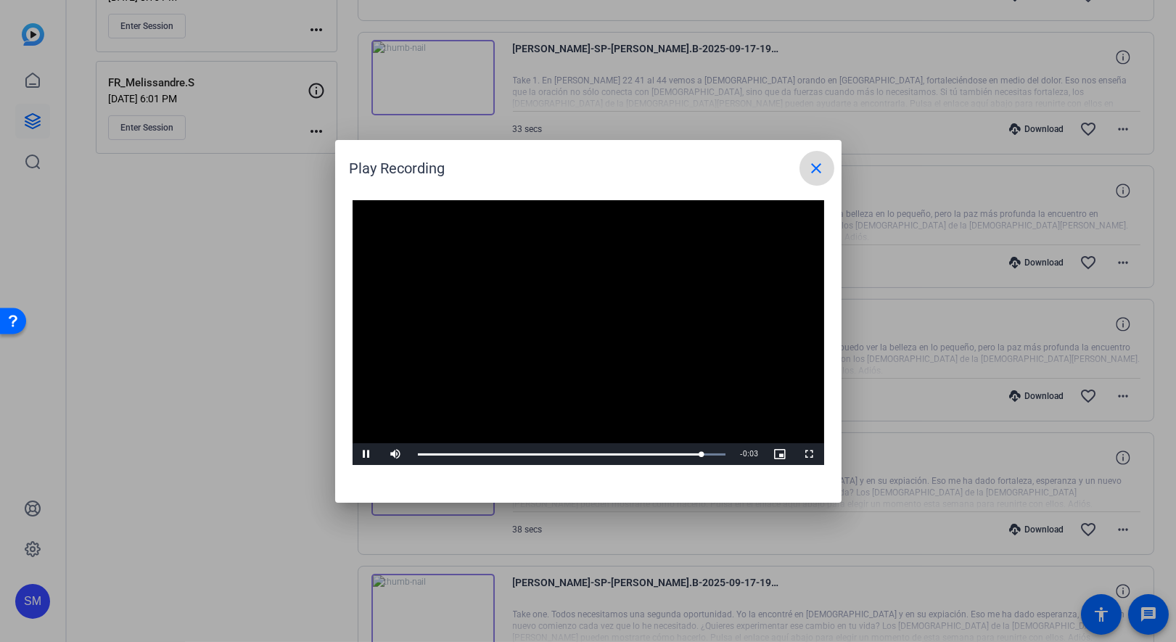
click at [822, 168] on mat-icon "close" at bounding box center [816, 168] width 17 height 17
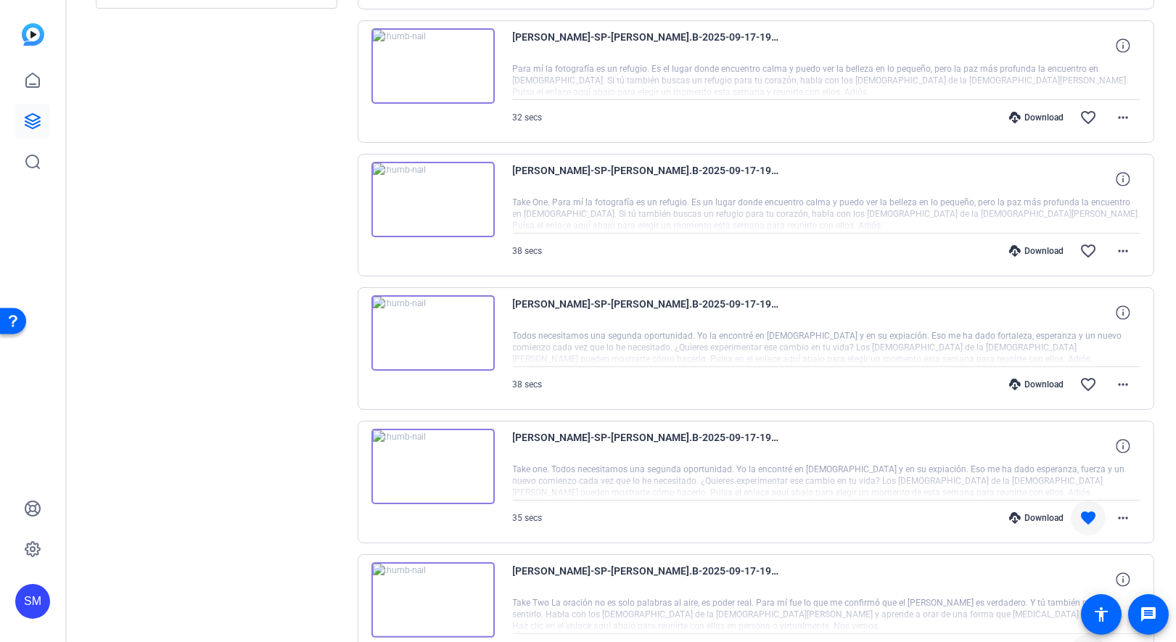
scroll to position [711, 0]
click at [432, 460] on img at bounding box center [432, 464] width 123 height 75
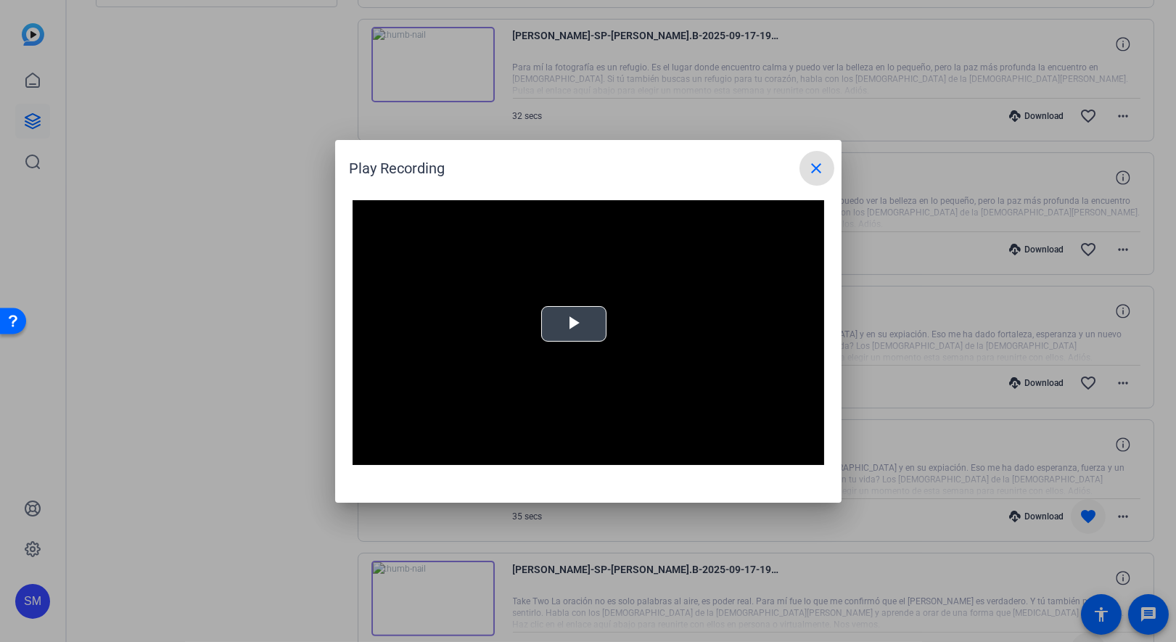
click at [574, 324] on span "Video Player" at bounding box center [574, 324] width 0 height 0
click at [812, 171] on mat-icon "close" at bounding box center [816, 168] width 17 height 17
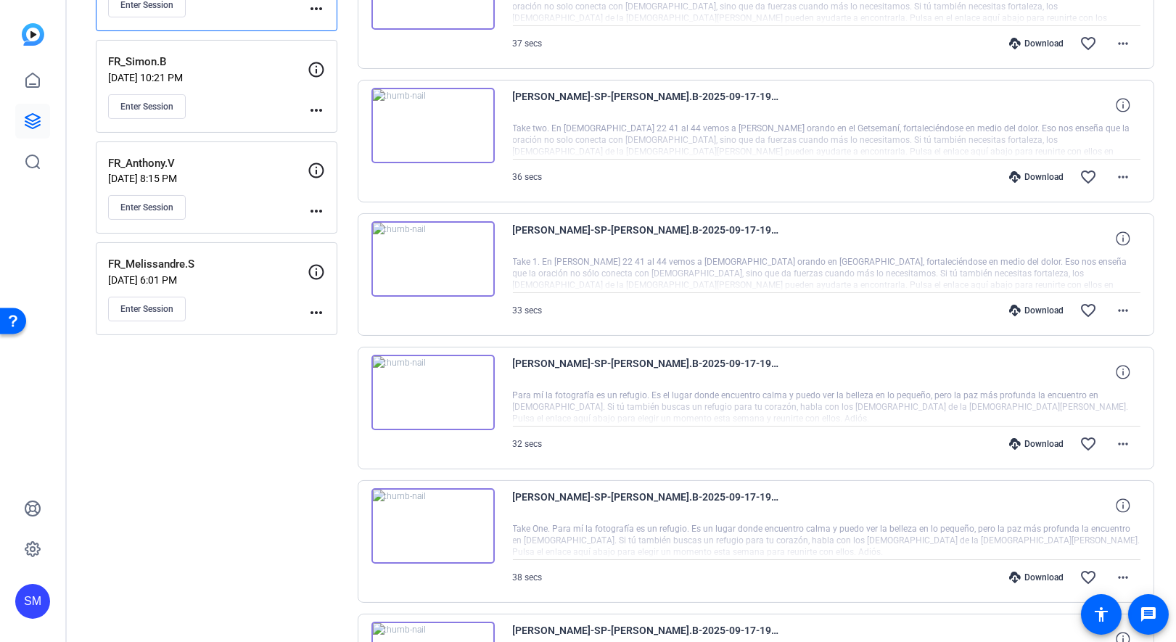
scroll to position [378, 0]
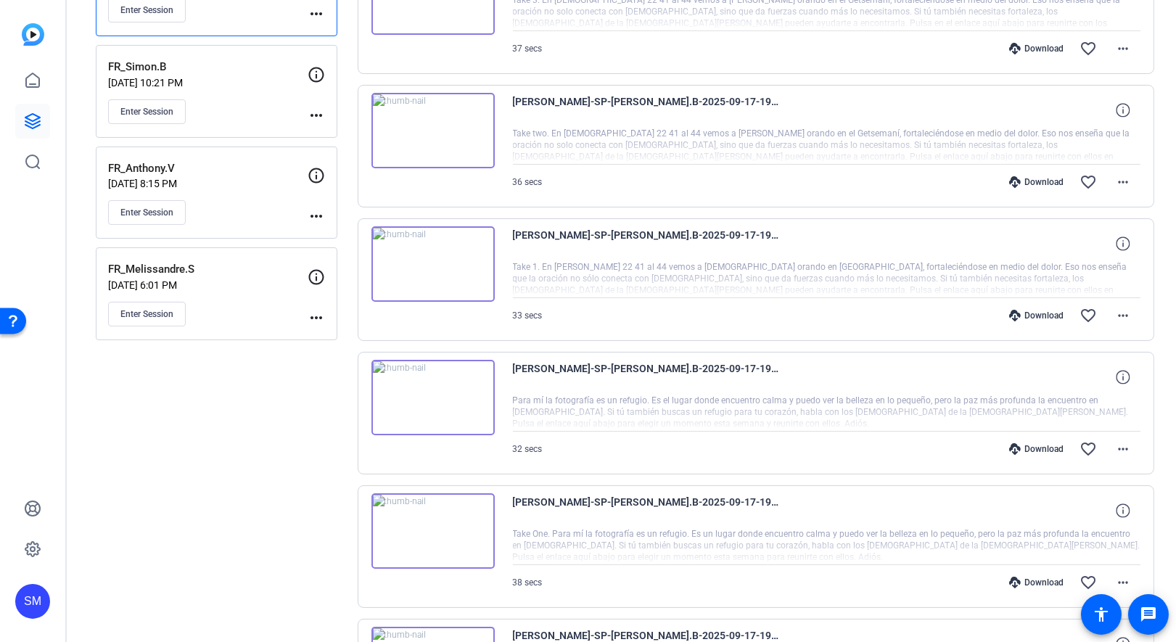
click at [423, 523] on img at bounding box center [432, 530] width 123 height 75
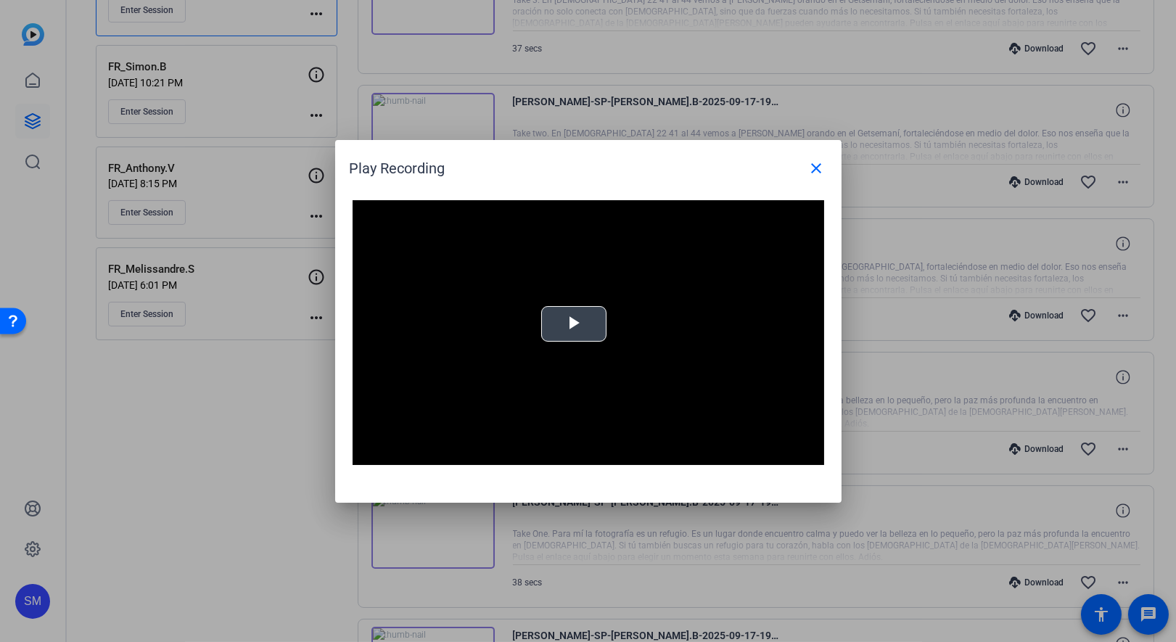
click at [574, 324] on span "Video Player" at bounding box center [574, 324] width 0 height 0
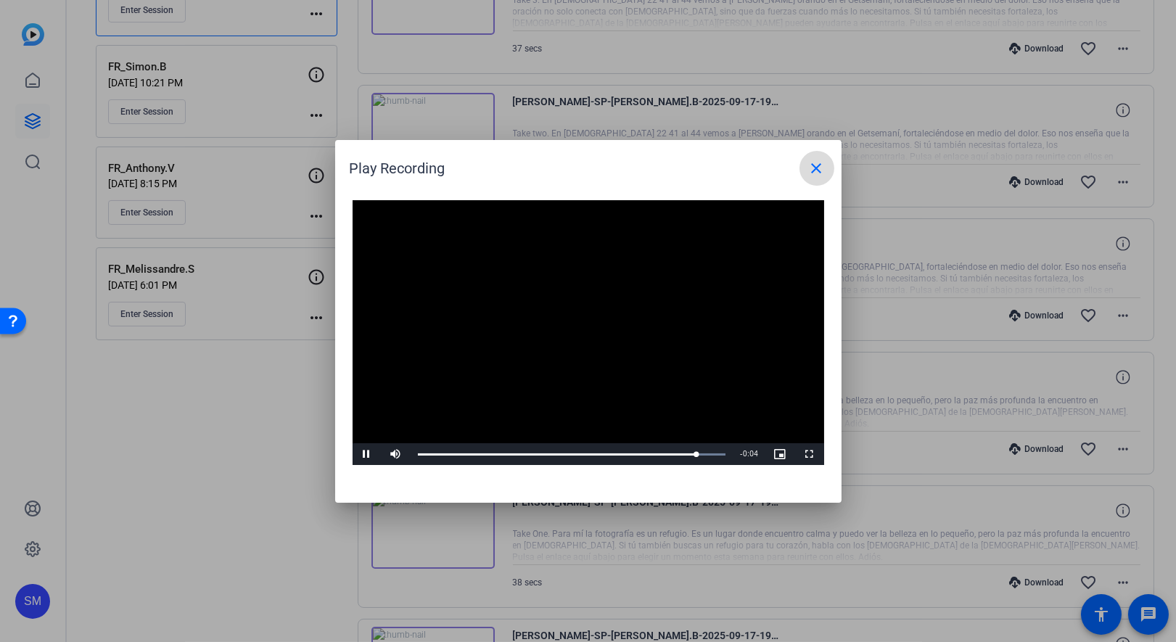
click at [815, 169] on mat-icon "close" at bounding box center [816, 168] width 17 height 17
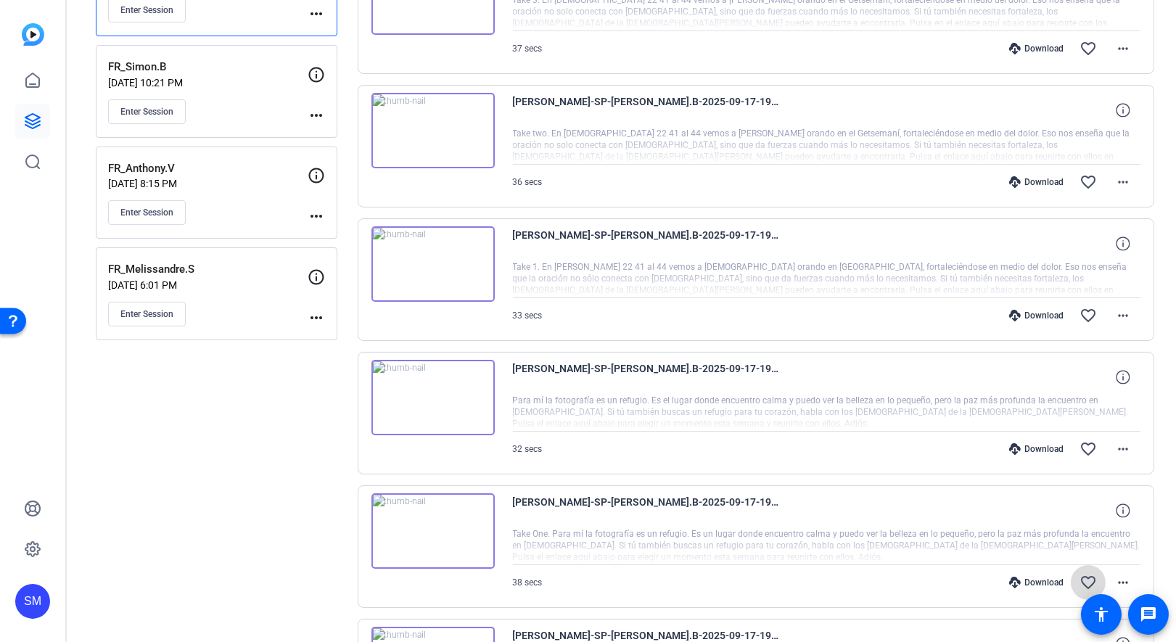
click at [1085, 574] on mat-icon "favorite_border" at bounding box center [1088, 582] width 17 height 17
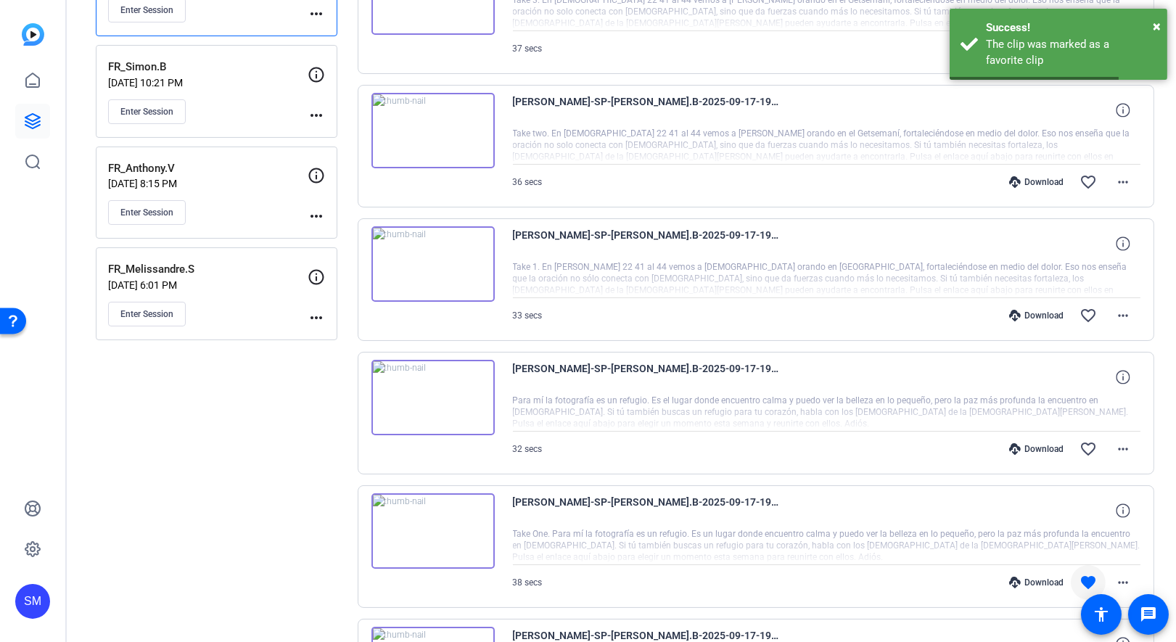
scroll to position [354, 0]
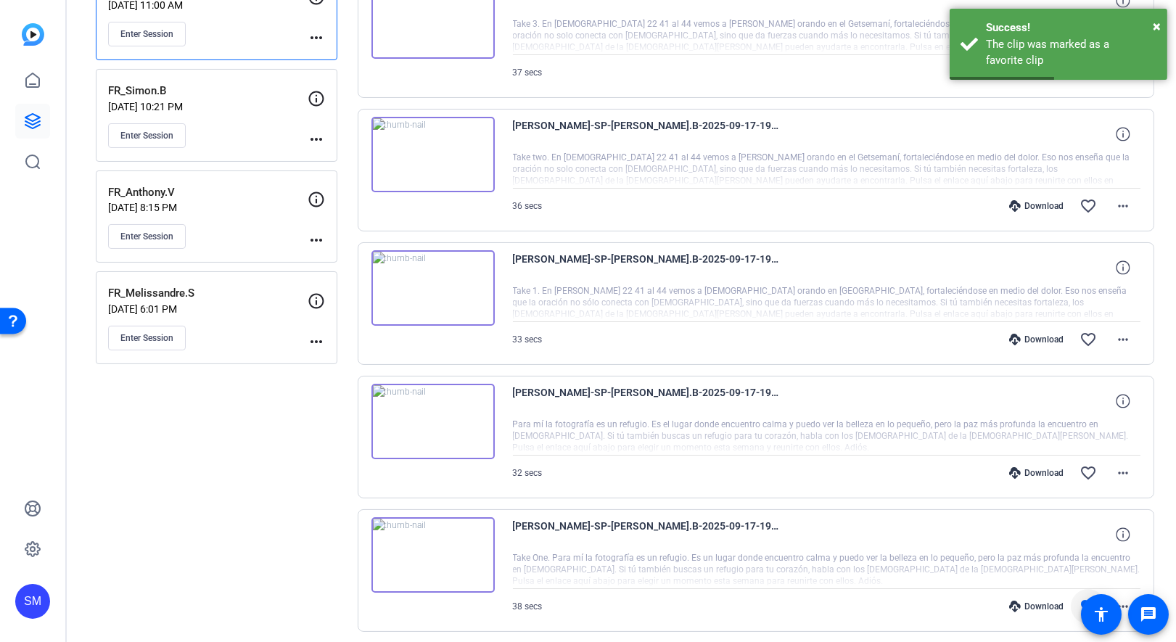
click at [429, 414] on img at bounding box center [432, 421] width 123 height 75
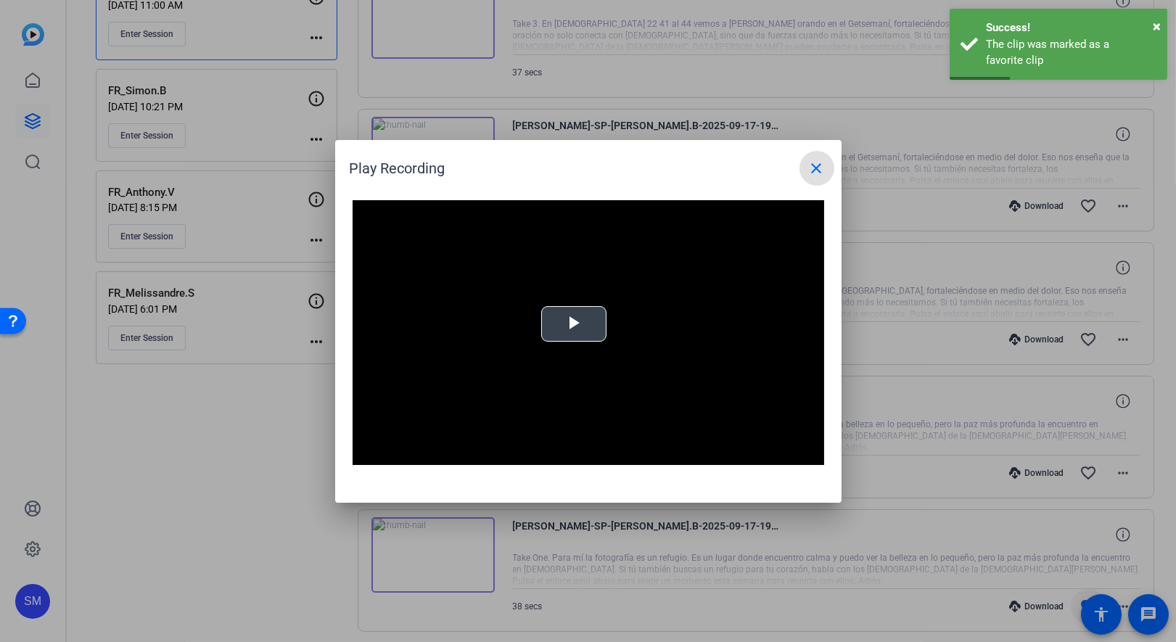
click at [574, 324] on span "Video Player" at bounding box center [574, 324] width 0 height 0
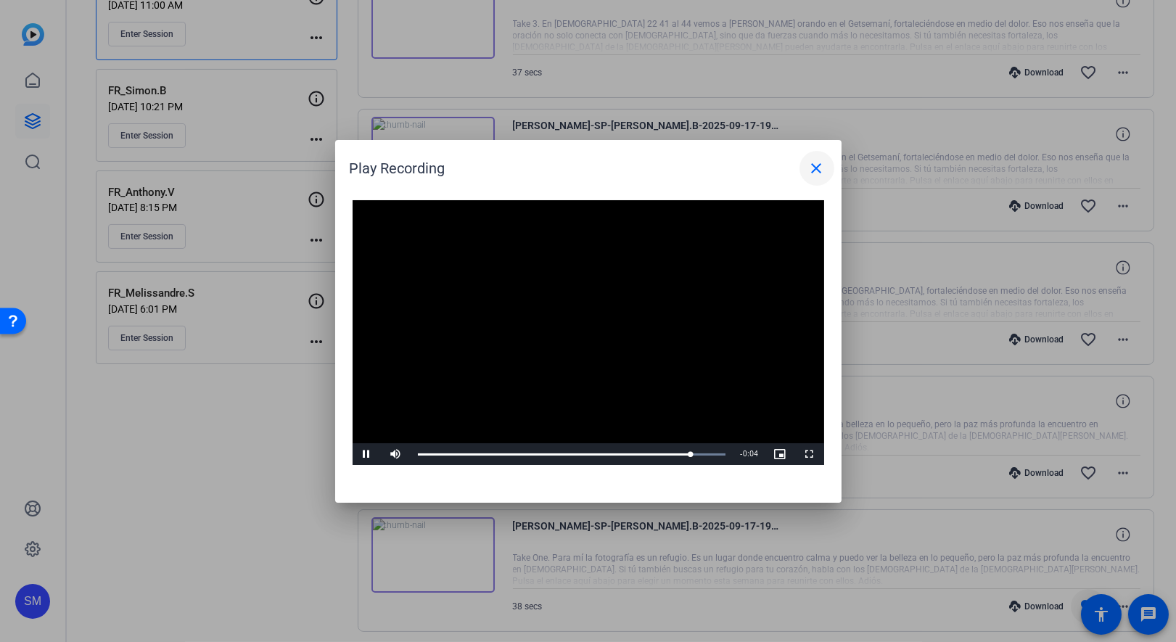
click at [812, 174] on mat-icon "close" at bounding box center [816, 168] width 17 height 17
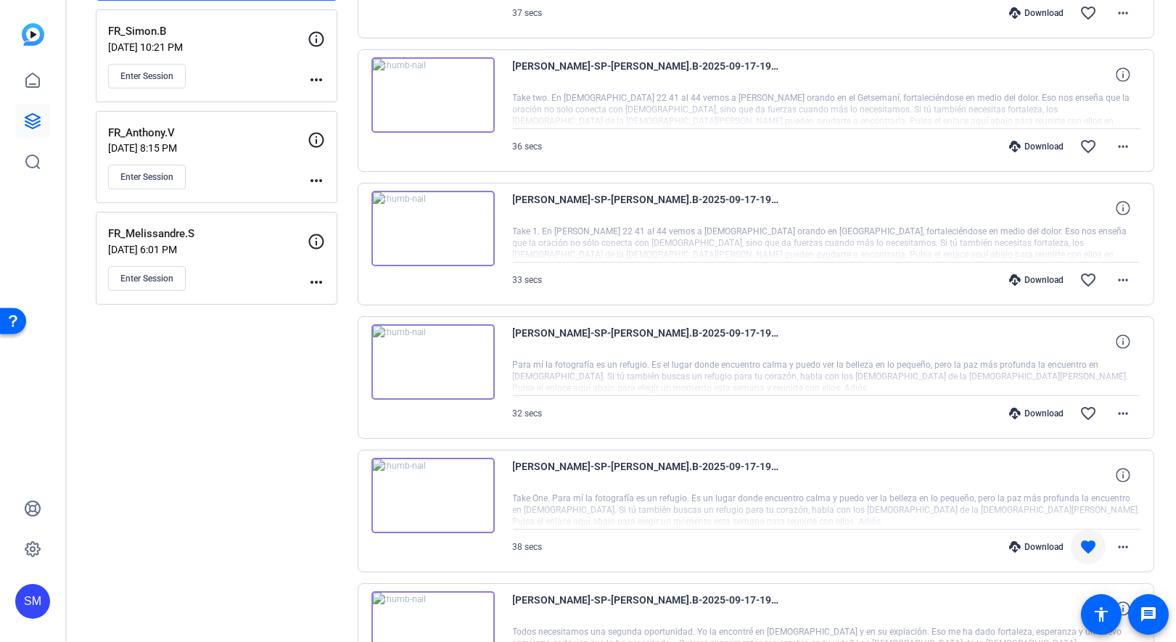
scroll to position [415, 0]
click at [1087, 407] on mat-icon "favorite_border" at bounding box center [1088, 411] width 17 height 17
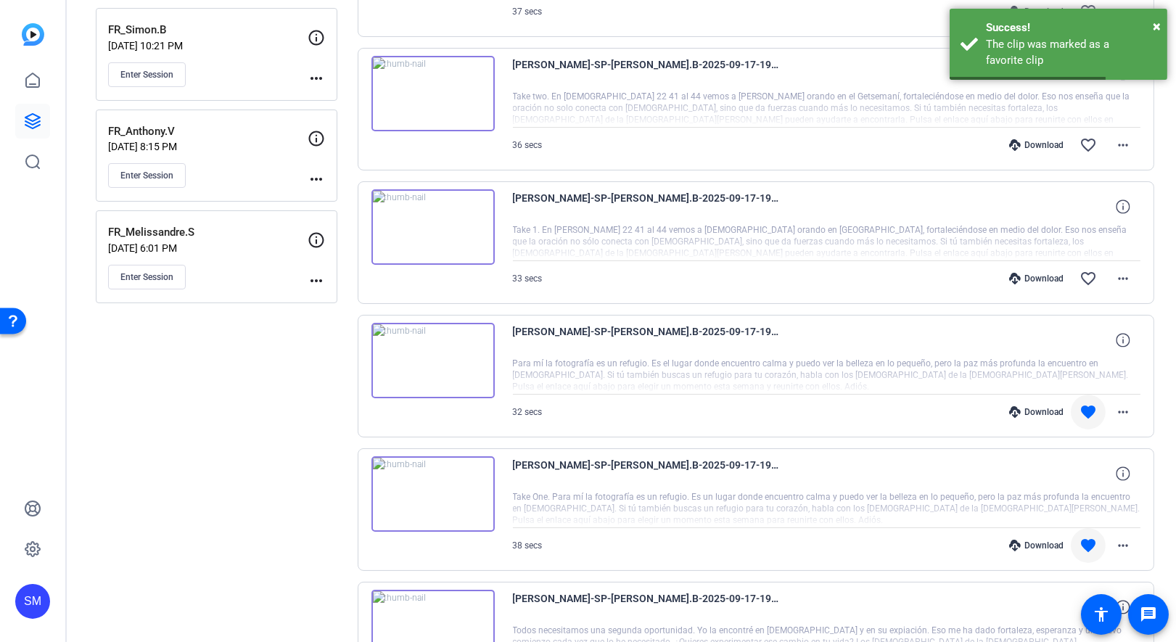
click at [435, 493] on img at bounding box center [432, 493] width 123 height 75
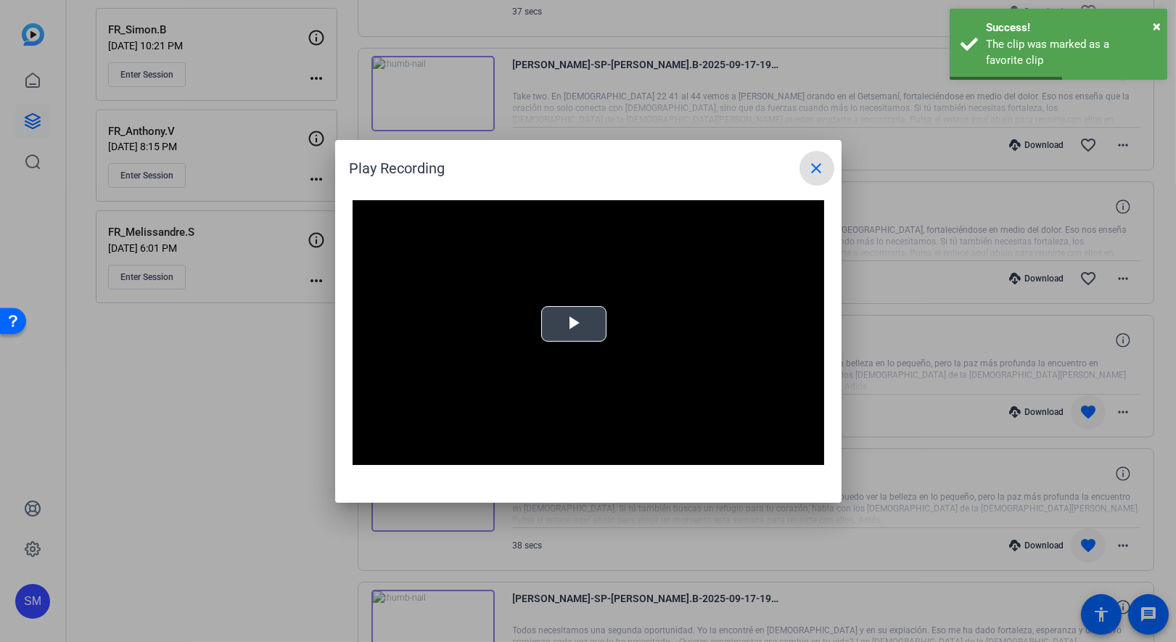
click at [574, 324] on span "Video Player" at bounding box center [574, 324] width 0 height 0
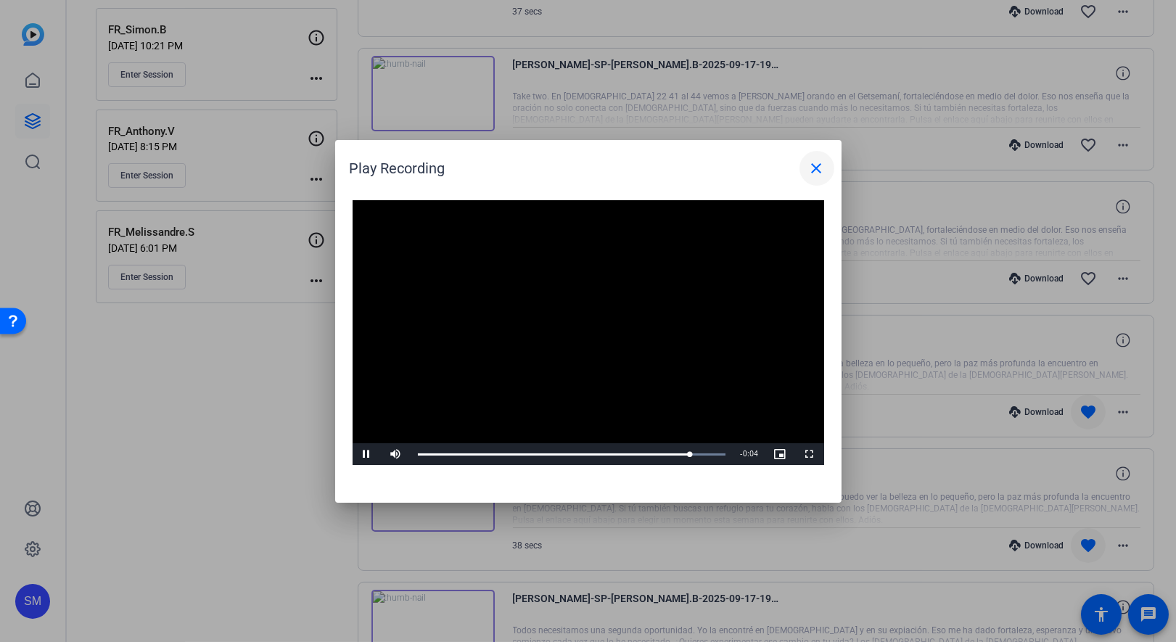
click at [810, 169] on mat-icon "close" at bounding box center [816, 168] width 17 height 17
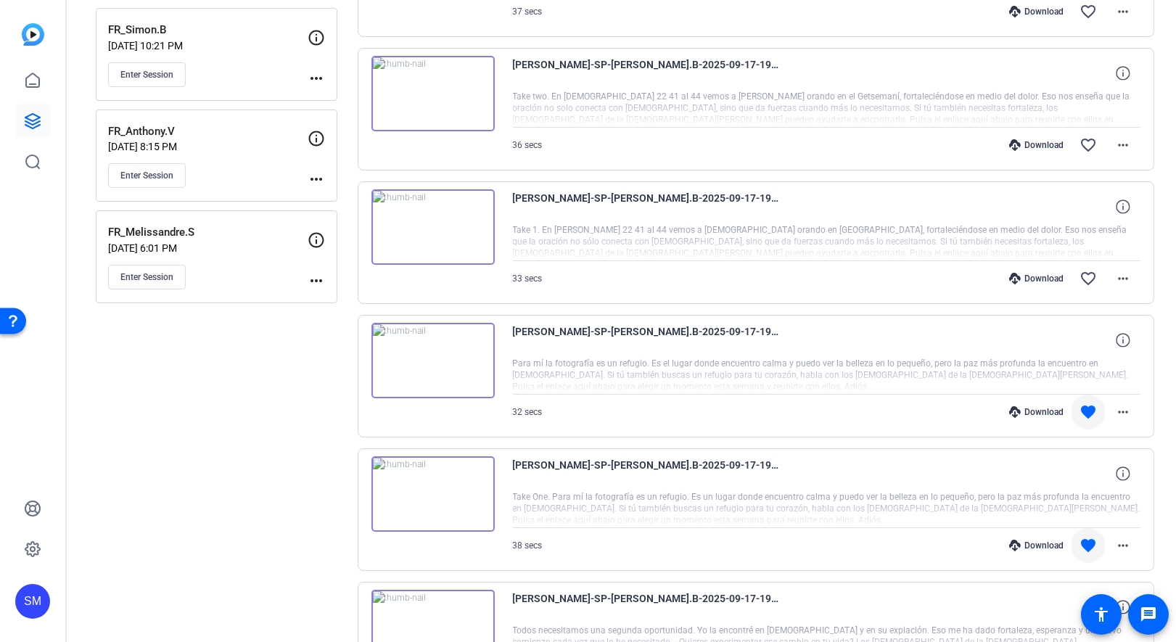
click at [430, 348] on img at bounding box center [432, 360] width 123 height 75
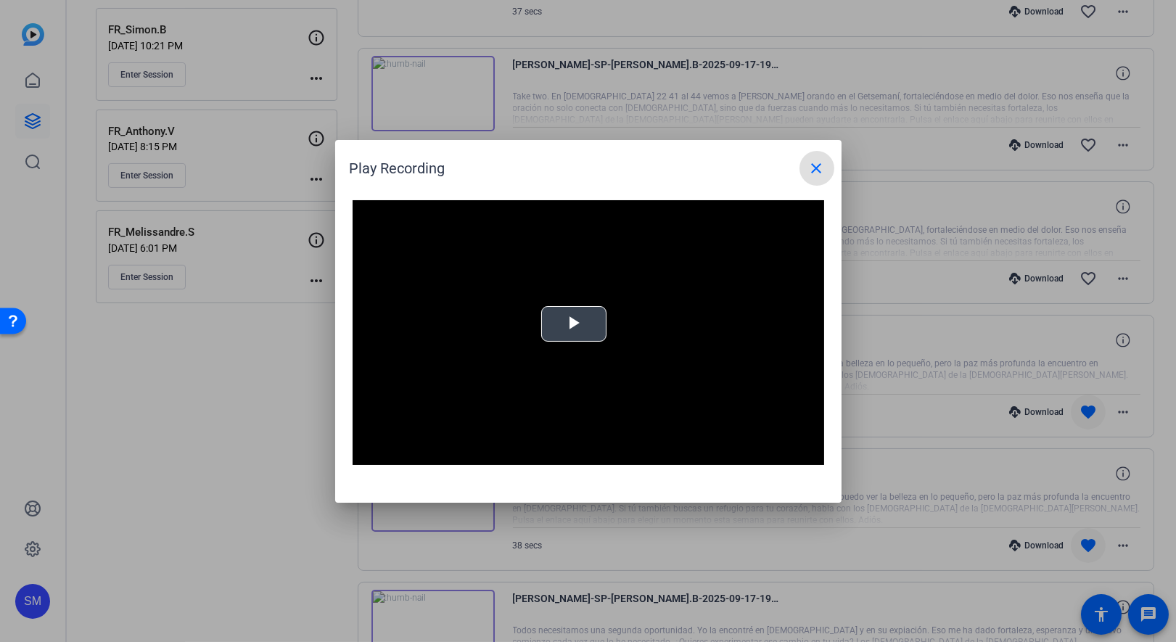
click at [574, 324] on span "Video Player" at bounding box center [574, 324] width 0 height 0
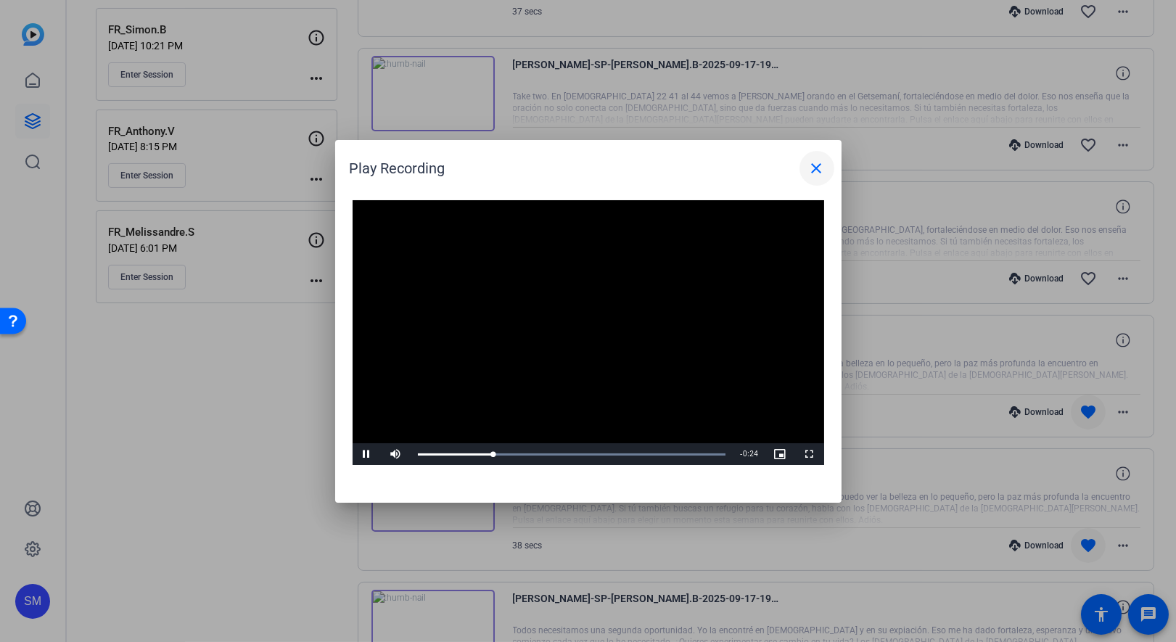
click at [809, 165] on mat-icon "close" at bounding box center [816, 168] width 17 height 17
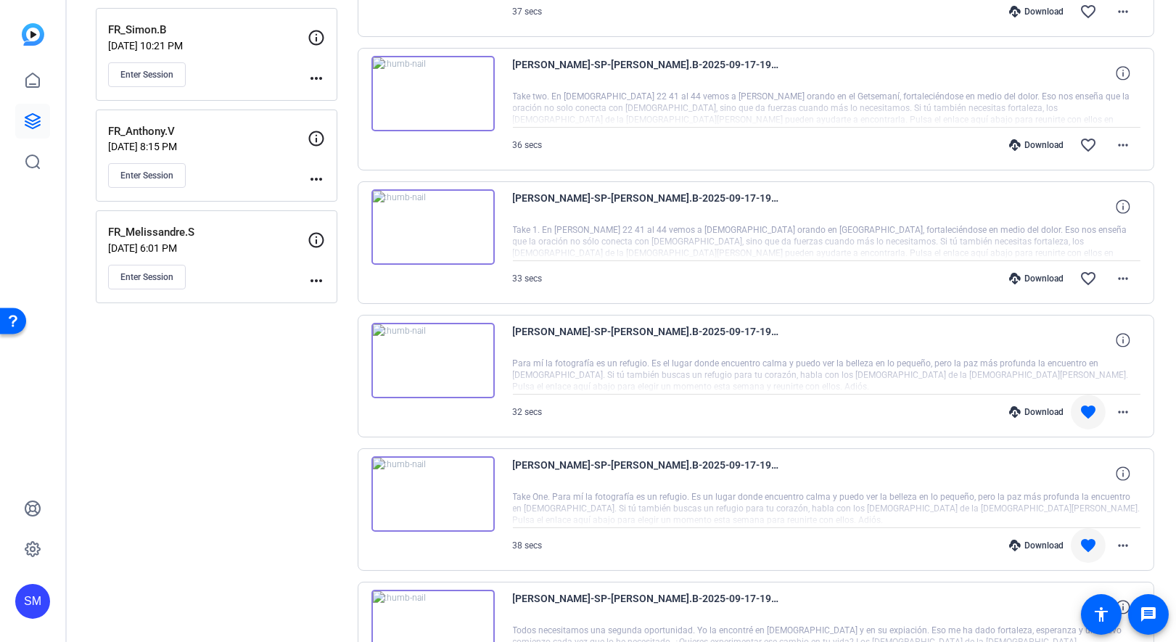
click at [1089, 542] on mat-icon "favorite" at bounding box center [1088, 545] width 17 height 17
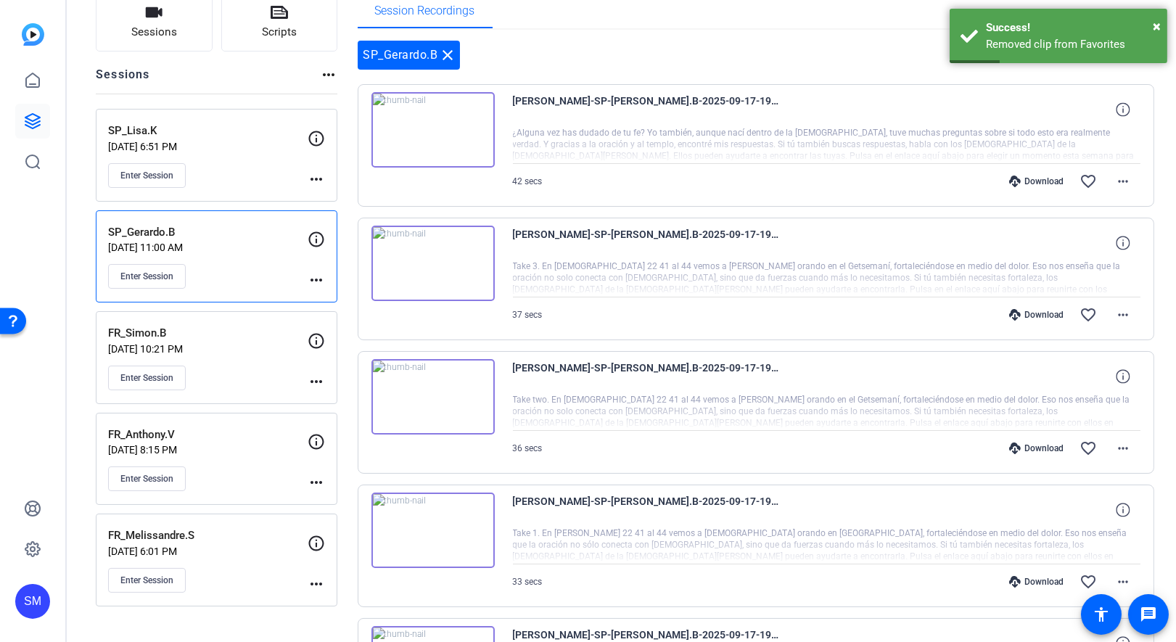
scroll to position [107, 0]
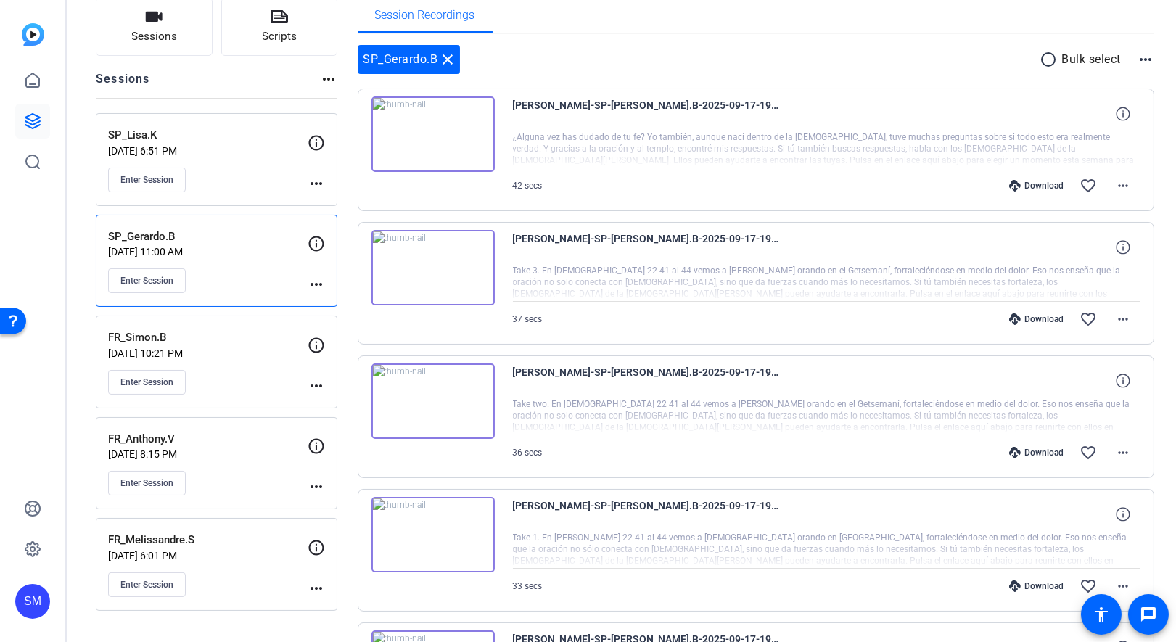
click at [432, 527] on img at bounding box center [432, 534] width 123 height 75
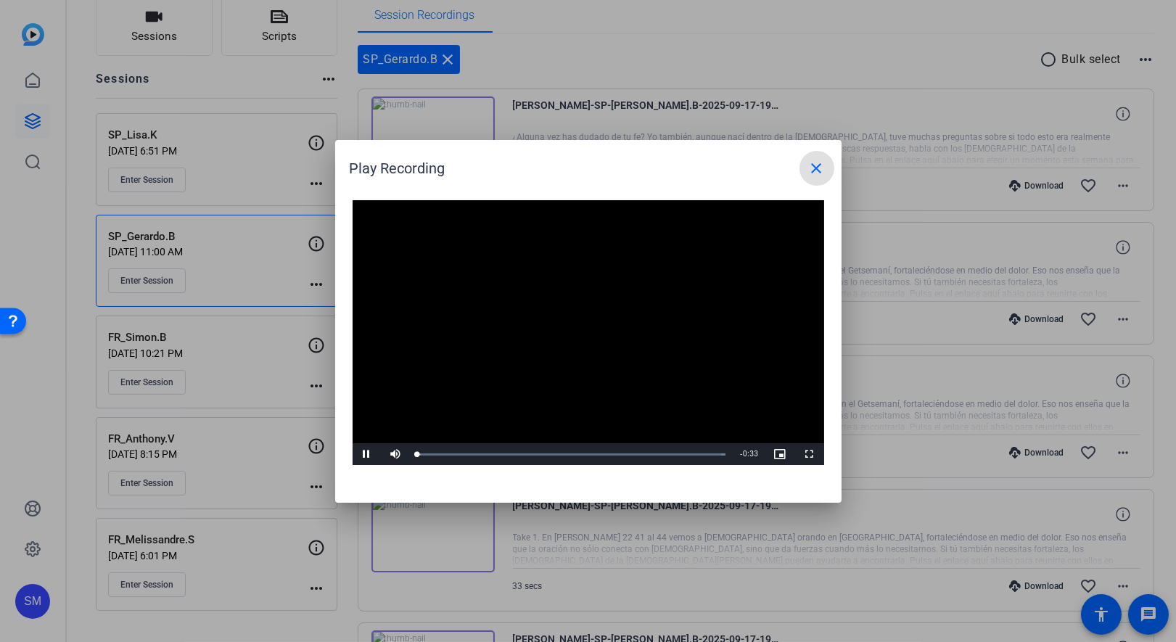
click at [572, 324] on video "Video Player" at bounding box center [589, 333] width 472 height 266
click at [817, 164] on mat-icon "close" at bounding box center [816, 168] width 17 height 17
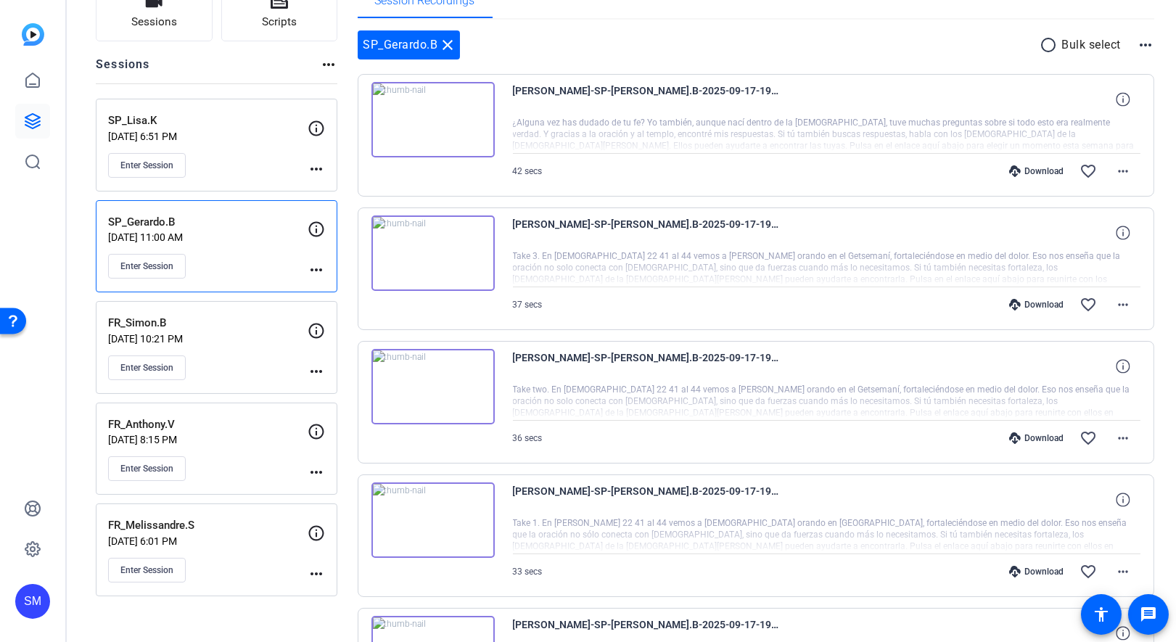
scroll to position [123, 0]
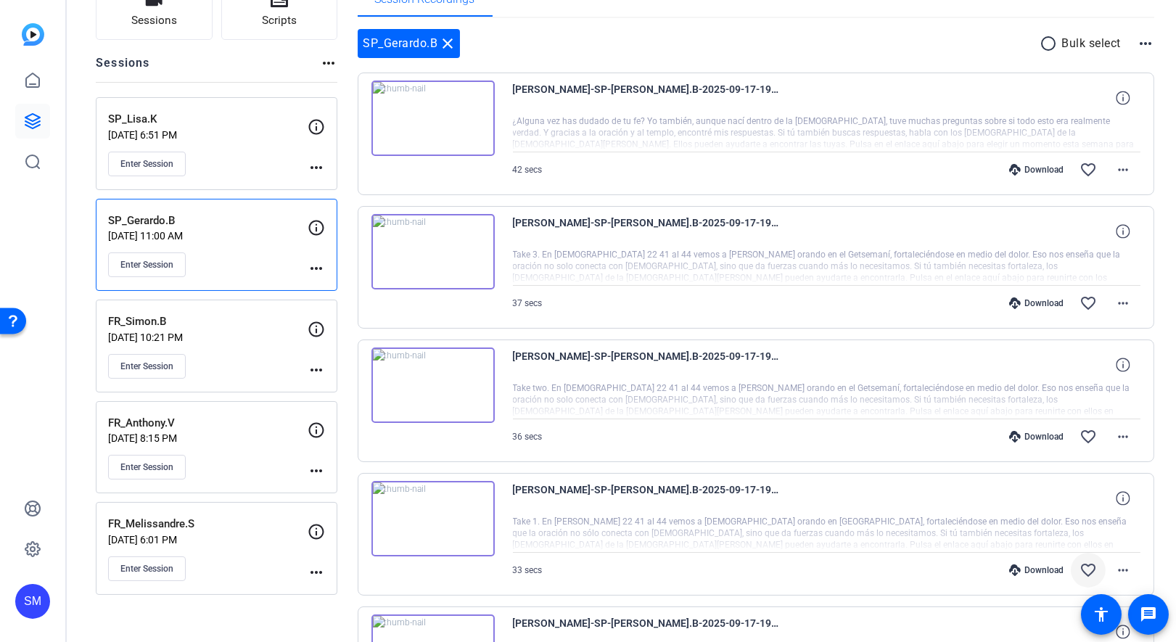
click at [1088, 562] on mat-icon "favorite_border" at bounding box center [1088, 570] width 17 height 17
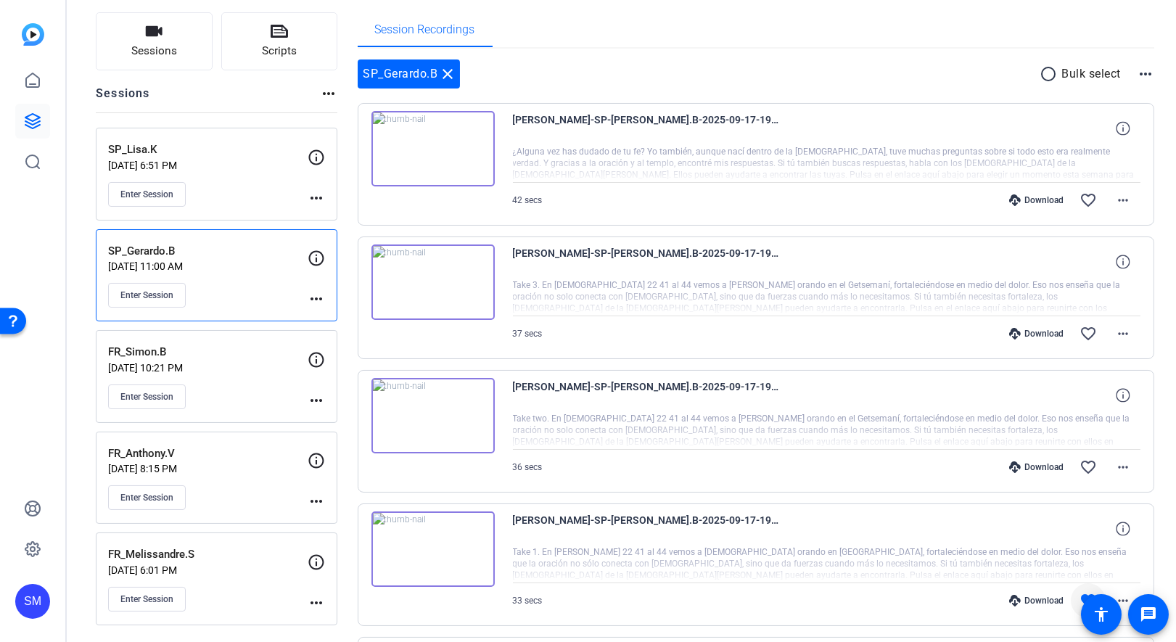
scroll to position [111, 0]
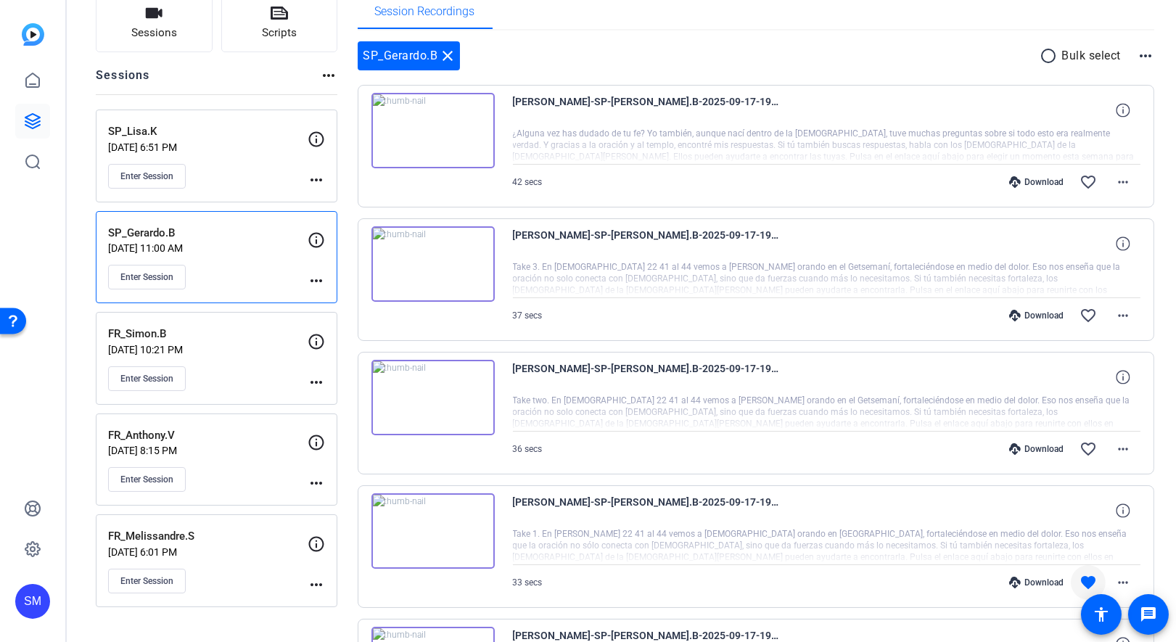
click at [428, 390] on img at bounding box center [432, 397] width 123 height 75
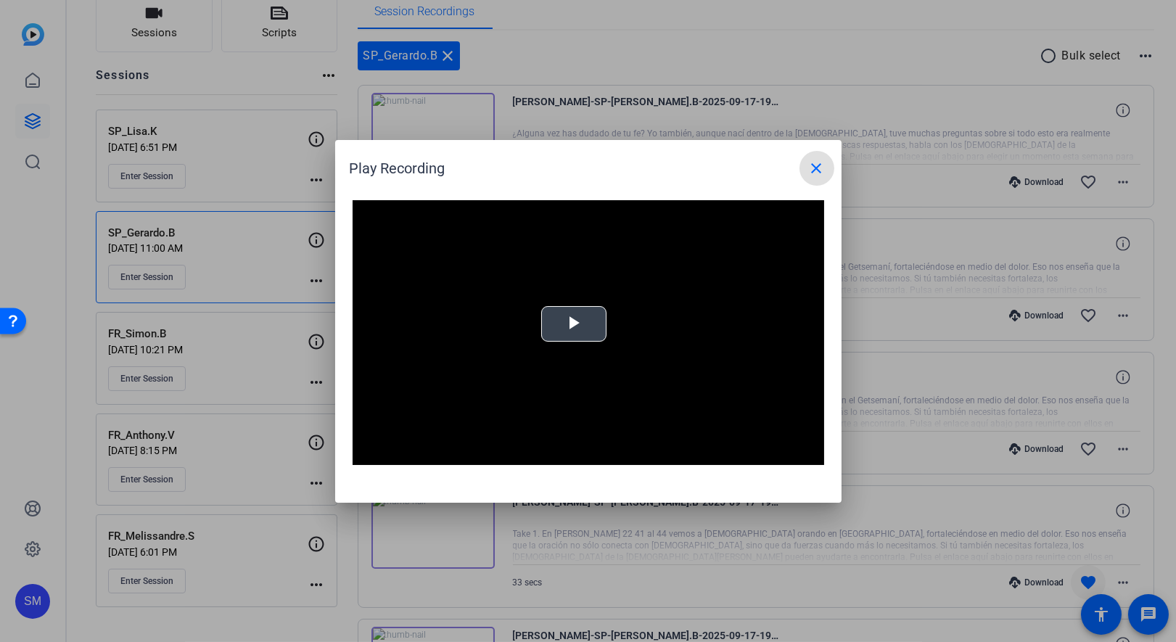
click at [574, 324] on span "Video Player" at bounding box center [574, 324] width 0 height 0
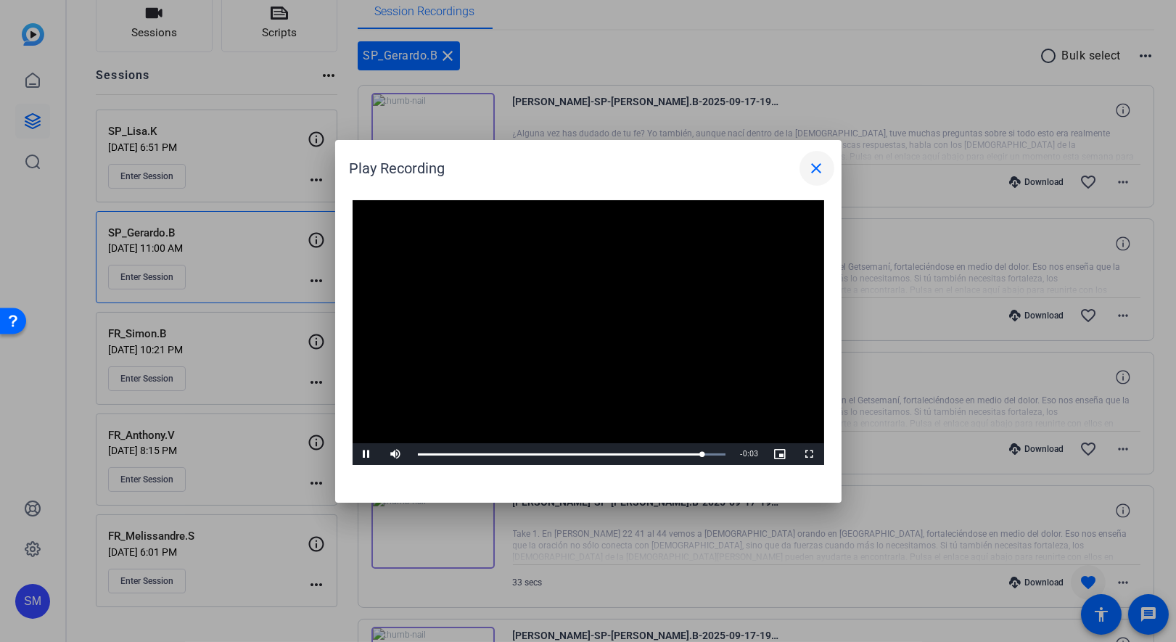
click at [810, 171] on mat-icon "close" at bounding box center [816, 168] width 17 height 17
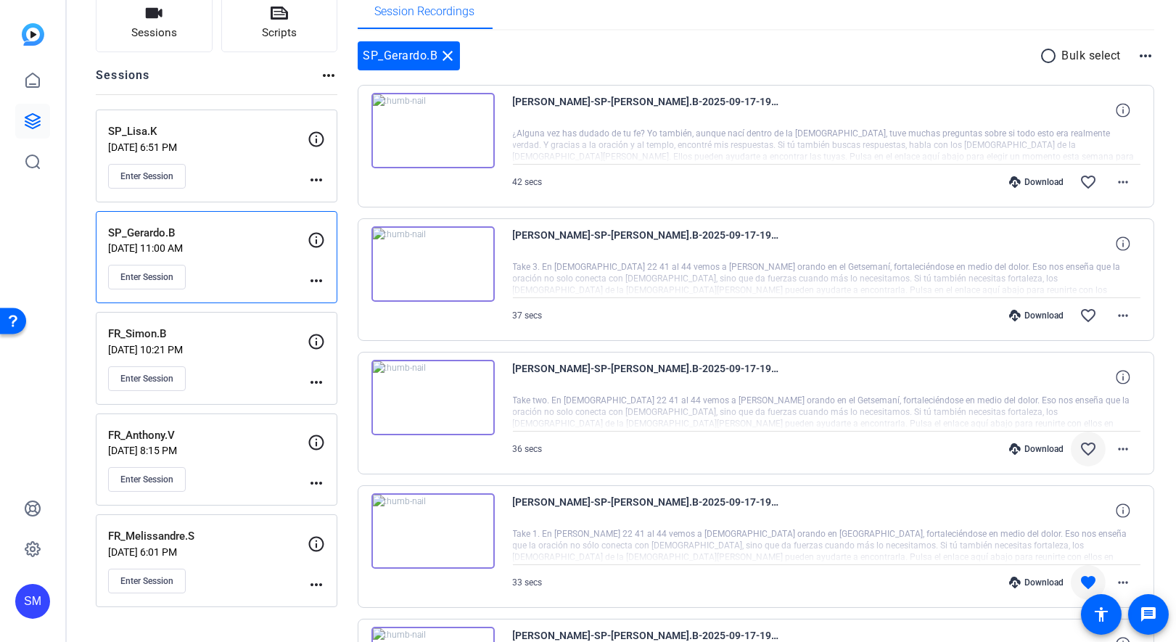
click at [1088, 436] on span at bounding box center [1088, 449] width 35 height 35
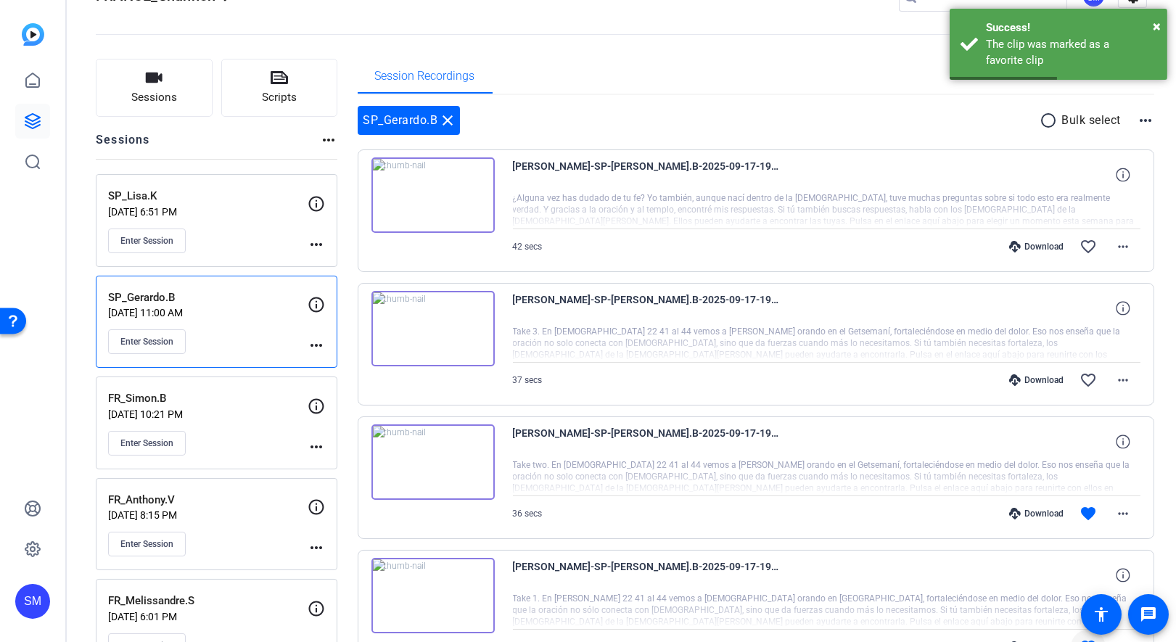
scroll to position [44, 0]
click at [428, 327] on img at bounding box center [432, 330] width 123 height 75
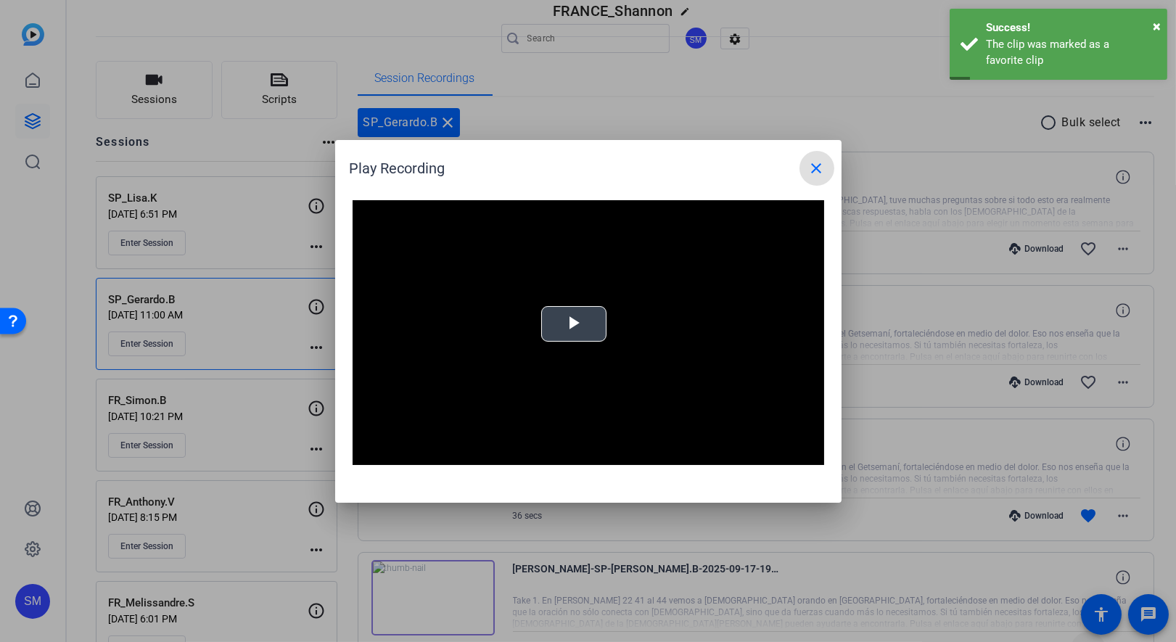
click at [574, 324] on span "Video Player" at bounding box center [574, 324] width 0 height 0
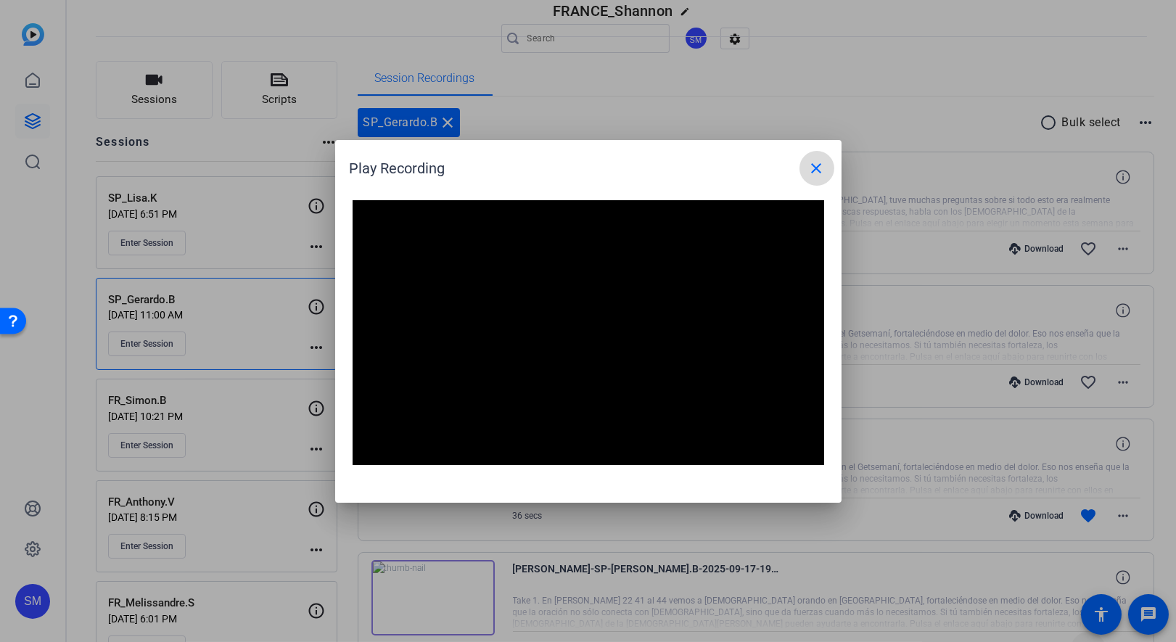
click at [822, 168] on mat-icon "close" at bounding box center [816, 168] width 17 height 17
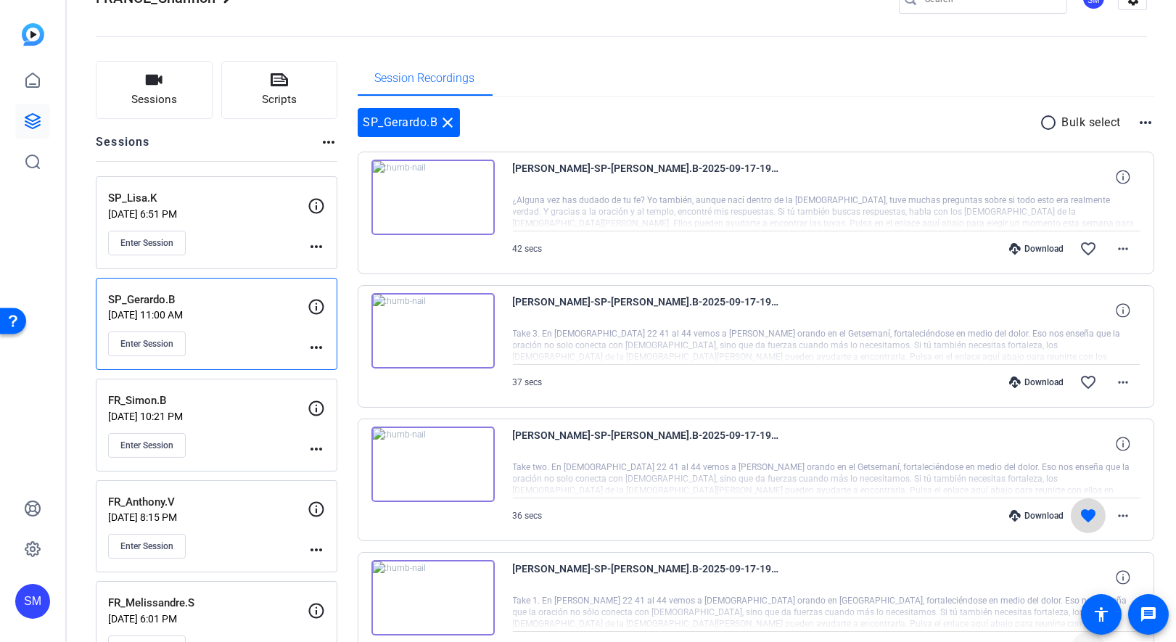
click at [1087, 507] on mat-icon "favorite" at bounding box center [1088, 515] width 17 height 17
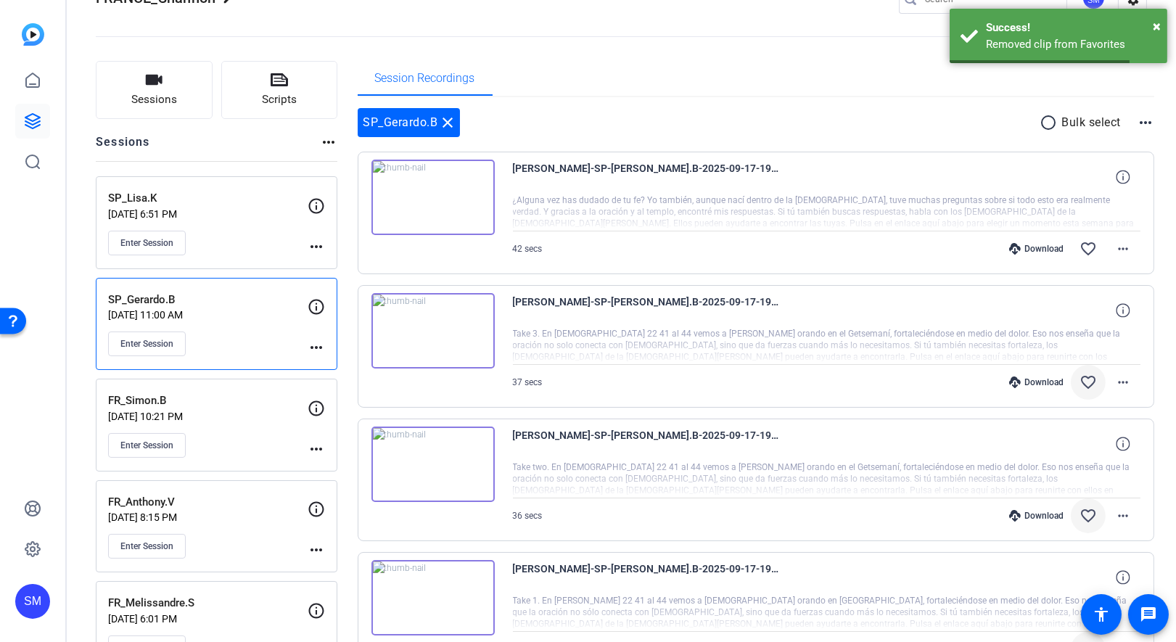
click at [1085, 378] on mat-icon "favorite_border" at bounding box center [1088, 382] width 17 height 17
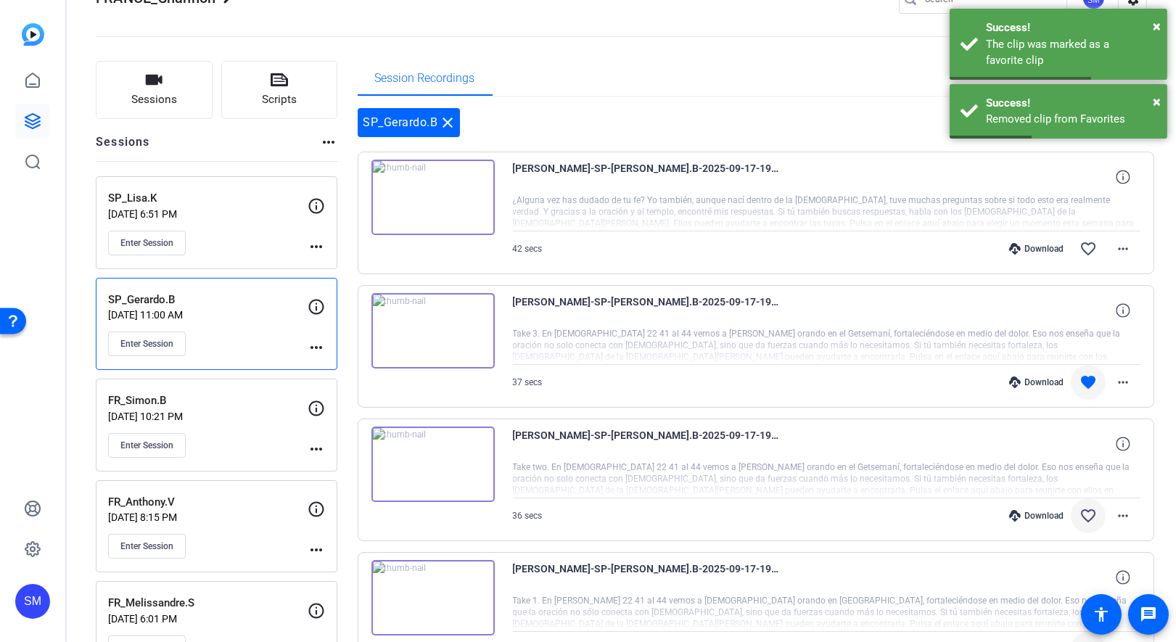
click at [427, 193] on img at bounding box center [432, 197] width 123 height 75
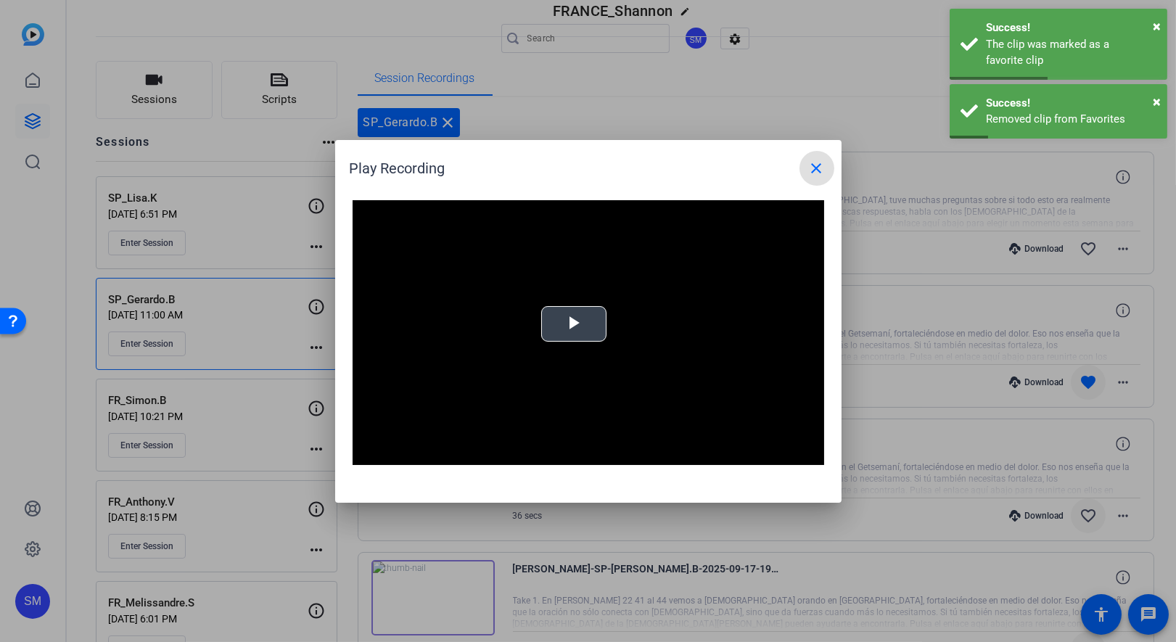
click at [574, 324] on span "Video Player" at bounding box center [574, 324] width 0 height 0
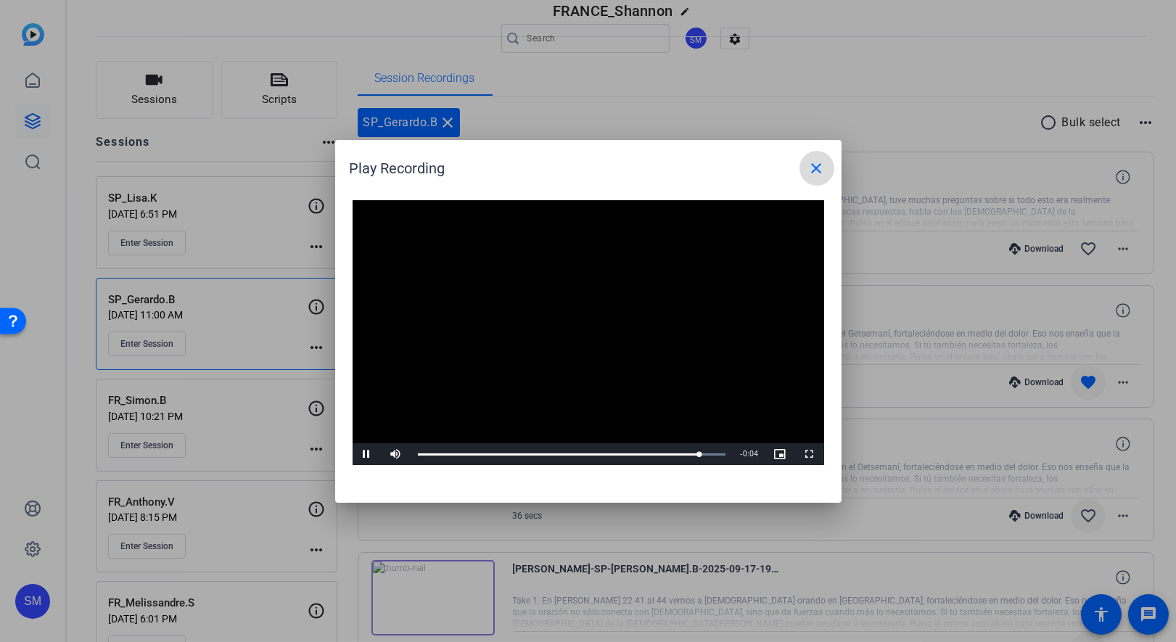
click at [813, 166] on mat-icon "close" at bounding box center [816, 168] width 17 height 17
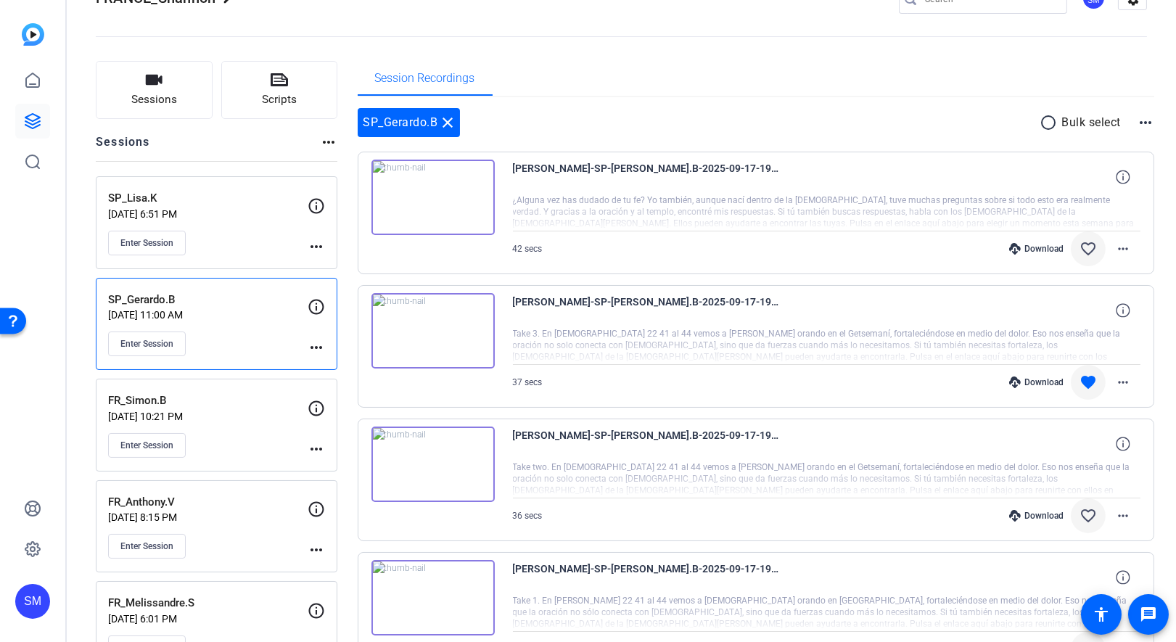
click at [1093, 241] on mat-icon "favorite_border" at bounding box center [1088, 248] width 17 height 17
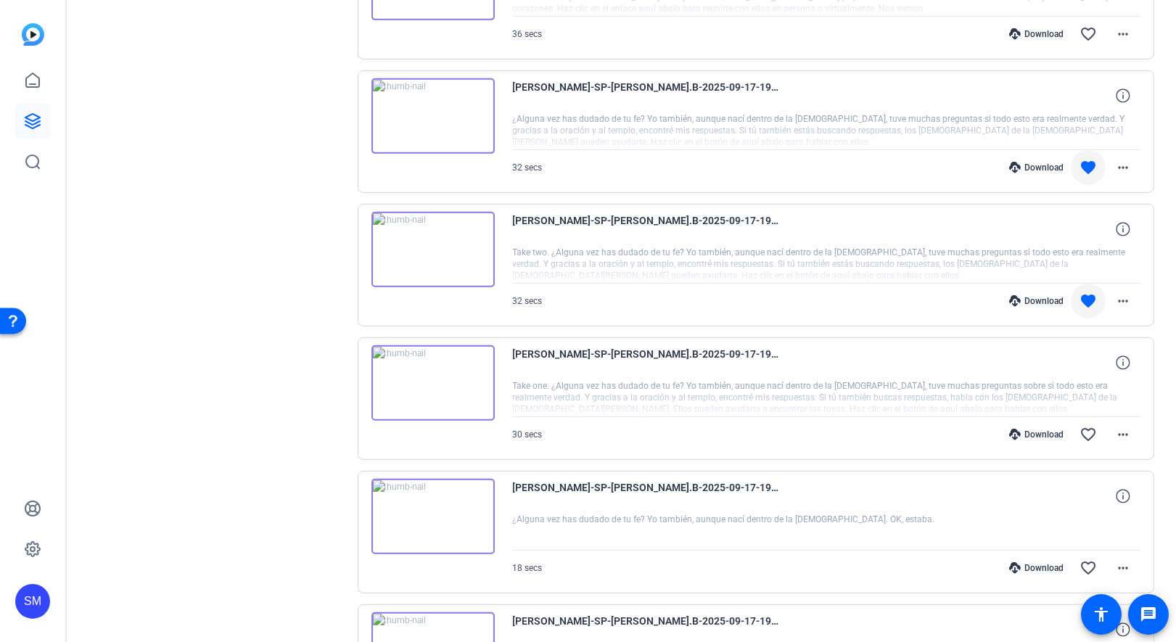
scroll to position [1397, 0]
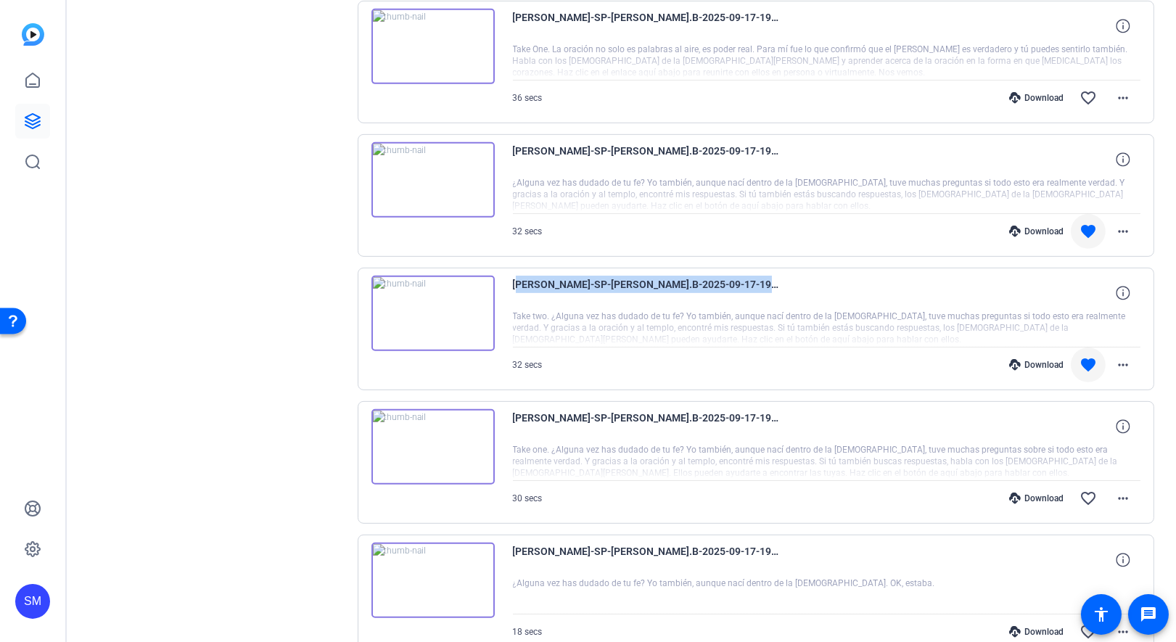
drag, startPoint x: 765, startPoint y: 271, endPoint x: 509, endPoint y: 268, distance: 255.4
click at [509, 268] on div "Gerardo-SP-Gerardo.B-2025-09-17-19-15-17-045-0 Take two. ¿Alguna vez has dudado…" at bounding box center [756, 329] width 797 height 123
copy span "Gerardo-SP-Gerardo.B-2025-09-17-19-15-17-045-0"
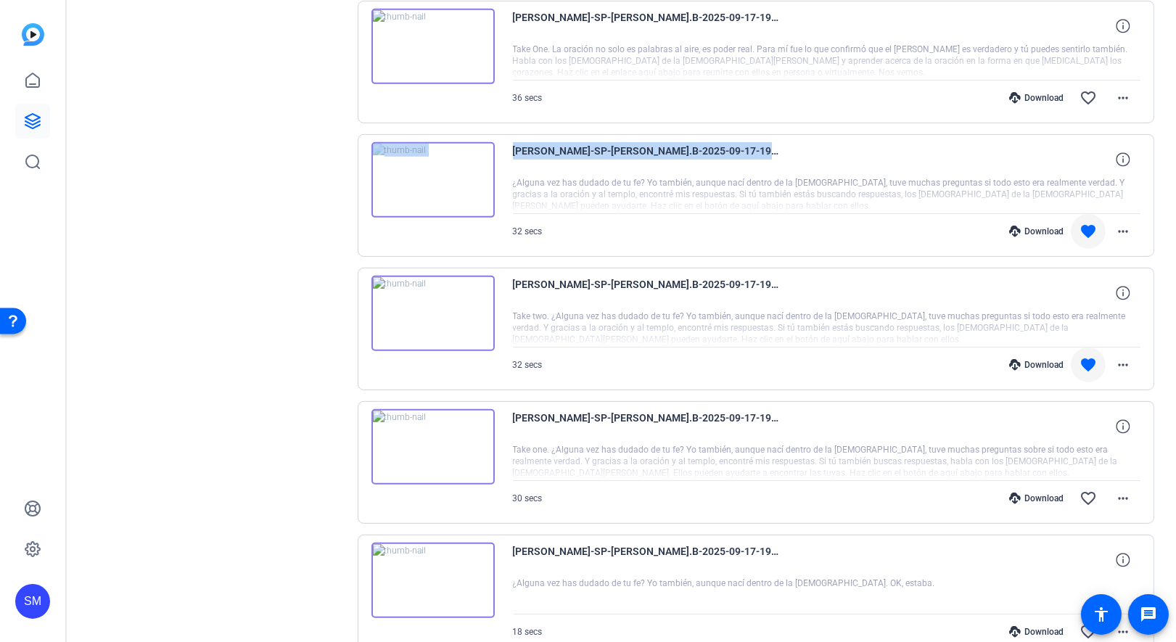
drag, startPoint x: 770, startPoint y: 137, endPoint x: 495, endPoint y: 133, distance: 275.7
click at [495, 134] on div "Gerardo-SP-Gerardo.B-2025-09-17-19-16-10-563-0 ¿Alguna vez has dudado de tu fe?…" at bounding box center [756, 195] width 797 height 123
copy div "Gerardo-SP-Gerardo.B-2025-09-17-19-16-10-563-0"
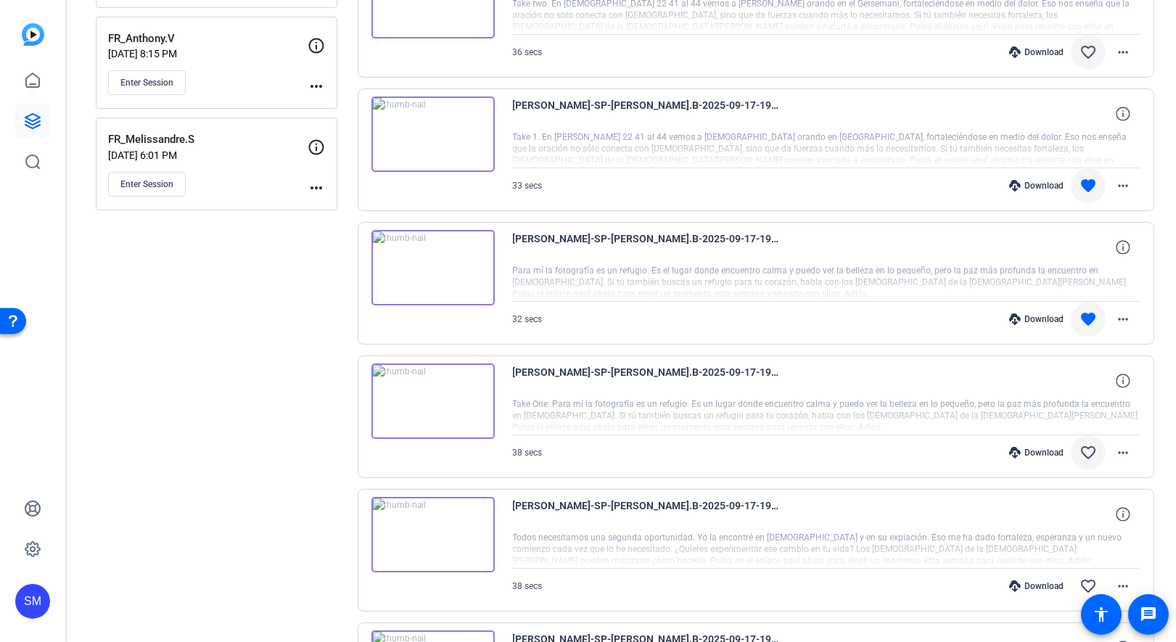
scroll to position [0, 0]
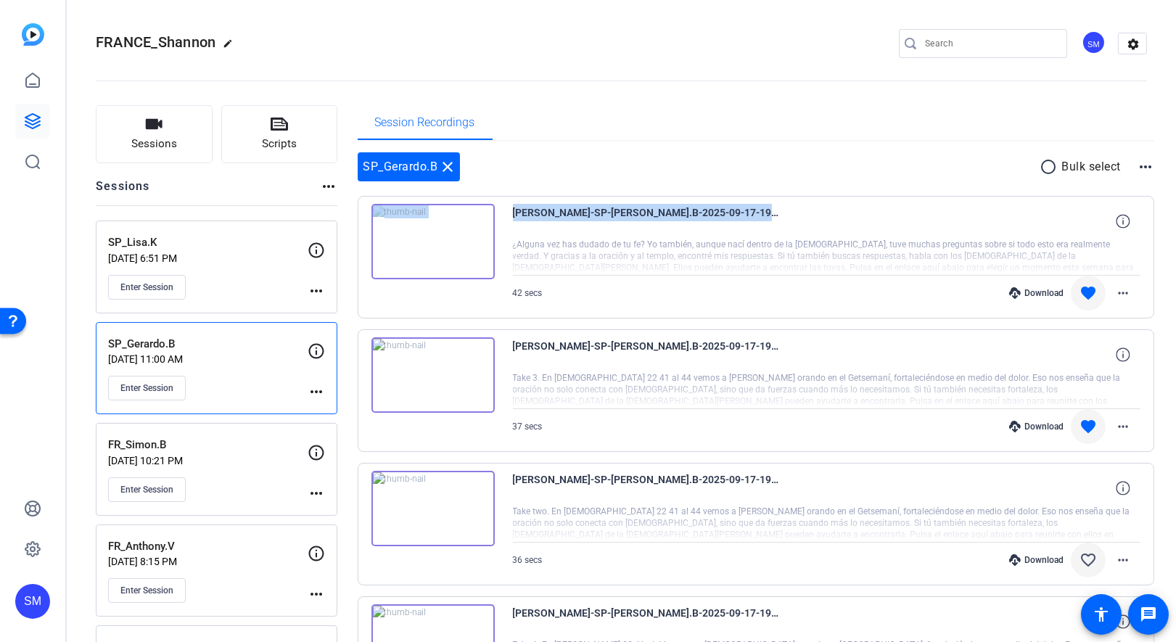
drag, startPoint x: 763, startPoint y: 208, endPoint x: 501, endPoint y: 202, distance: 262.0
click at [501, 202] on div "Gerardo-SP-Gerardo.B-2025-09-17-19-39-59-309-0 ¿Alguna vez has dudado de tu fe?…" at bounding box center [756, 257] width 797 height 123
click at [784, 206] on div "Gerardo-SP-Gerardo.B-2025-09-17-19-39-59-309-0" at bounding box center [827, 221] width 628 height 35
drag, startPoint x: 784, startPoint y: 206, endPoint x: 511, endPoint y: 205, distance: 272.8
click at [513, 205] on div "Gerardo-SP-Gerardo.B-2025-09-17-19-39-59-309-0" at bounding box center [827, 221] width 628 height 35
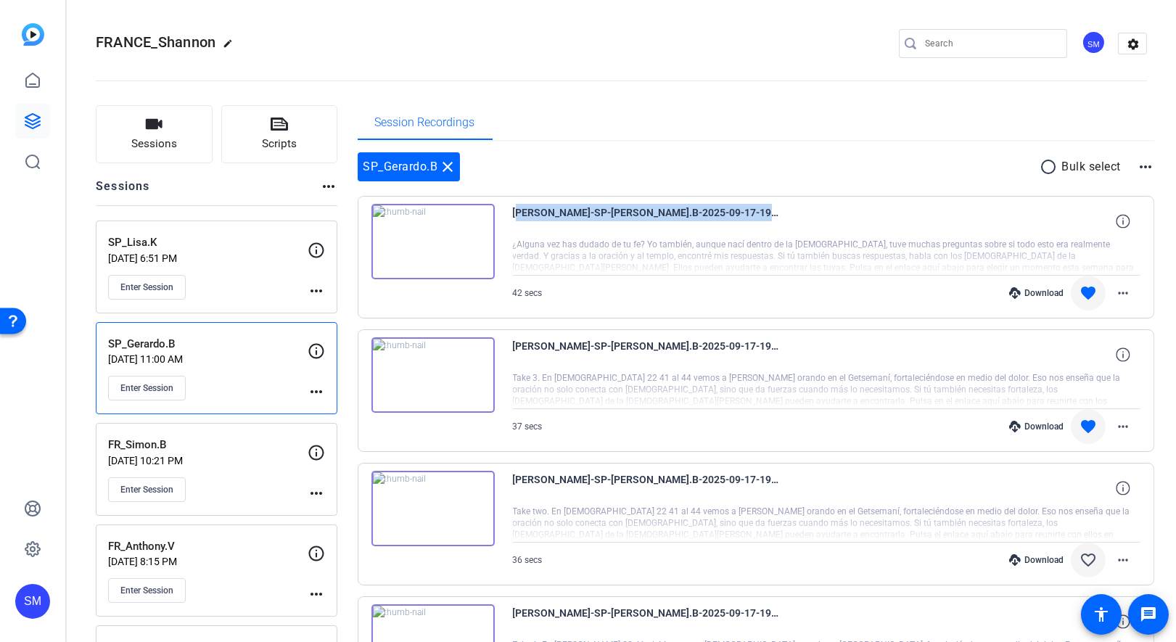
copy span "Gerardo-SP-Gerardo.B-2025-09-17-19-39-59-309-0"
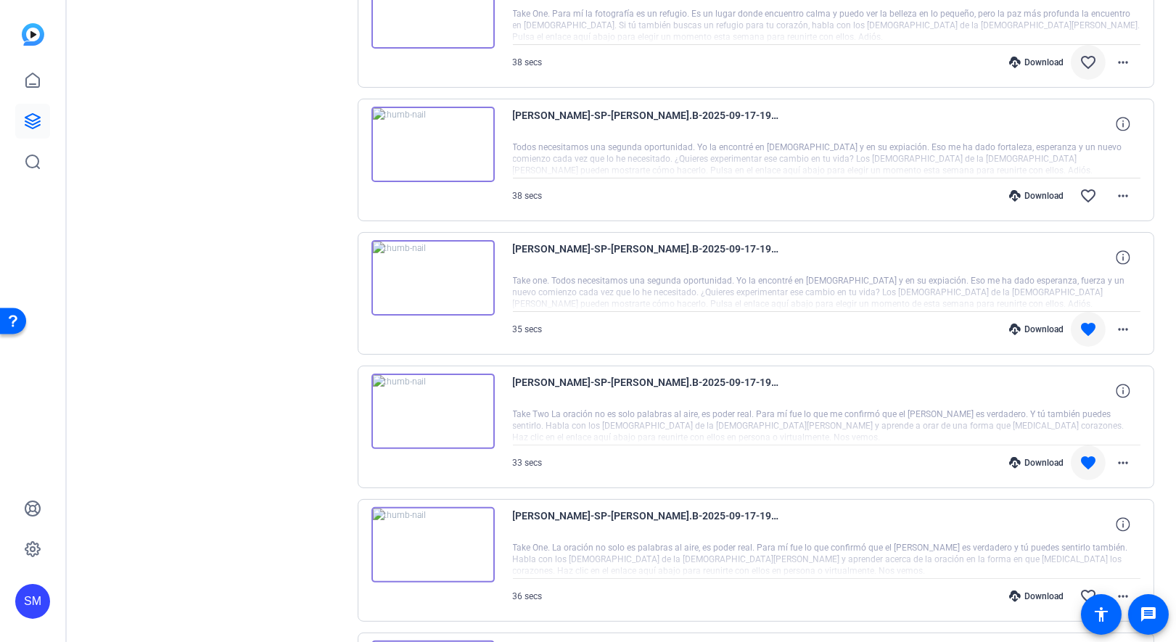
scroll to position [897, 0]
drag, startPoint x: 776, startPoint y: 374, endPoint x: 510, endPoint y: 370, distance: 265.6
click at [510, 370] on div "Gerardo-SP-Gerardo.B-2025-09-17-19-22-17-397-0 Take Two La oración no es solo p…" at bounding box center [756, 427] width 797 height 123
copy span "Gerardo-SP-Gerardo.B-2025-09-17-19-22-17-397-0"
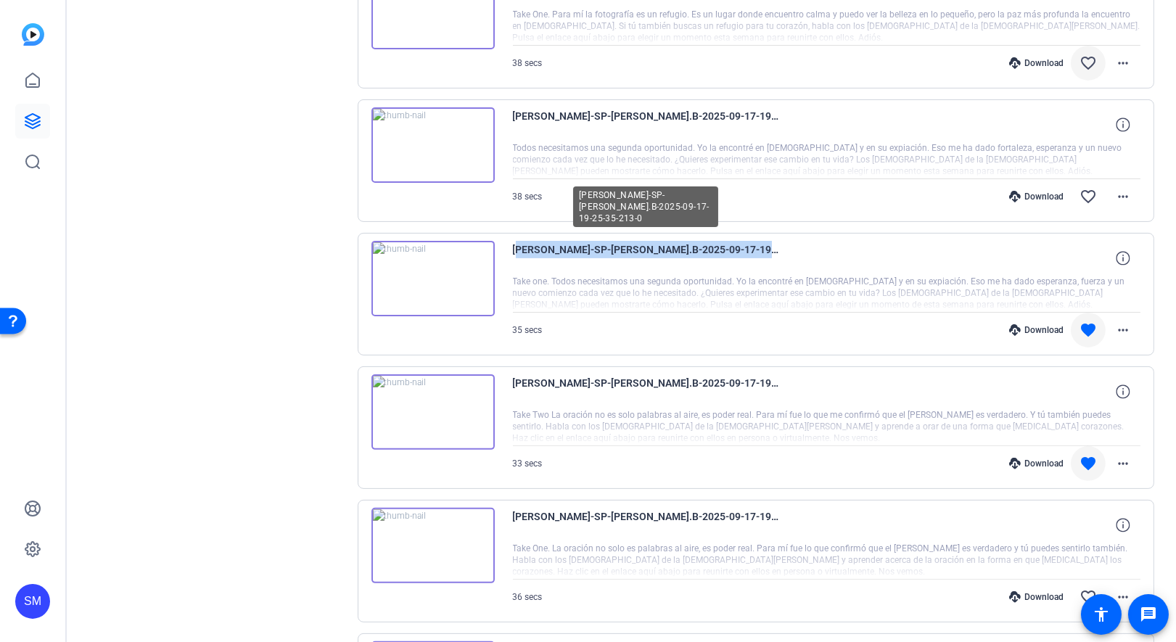
drag, startPoint x: 778, startPoint y: 241, endPoint x: 514, endPoint y: 237, distance: 264.1
click at [514, 241] on span "Gerardo-SP-Gerardo.B-2025-09-17-19-25-35-213-0" at bounding box center [647, 258] width 268 height 35
copy span "Gerardo-SP-Gerardo.B-2025-09-17-19-25-35-213-0"
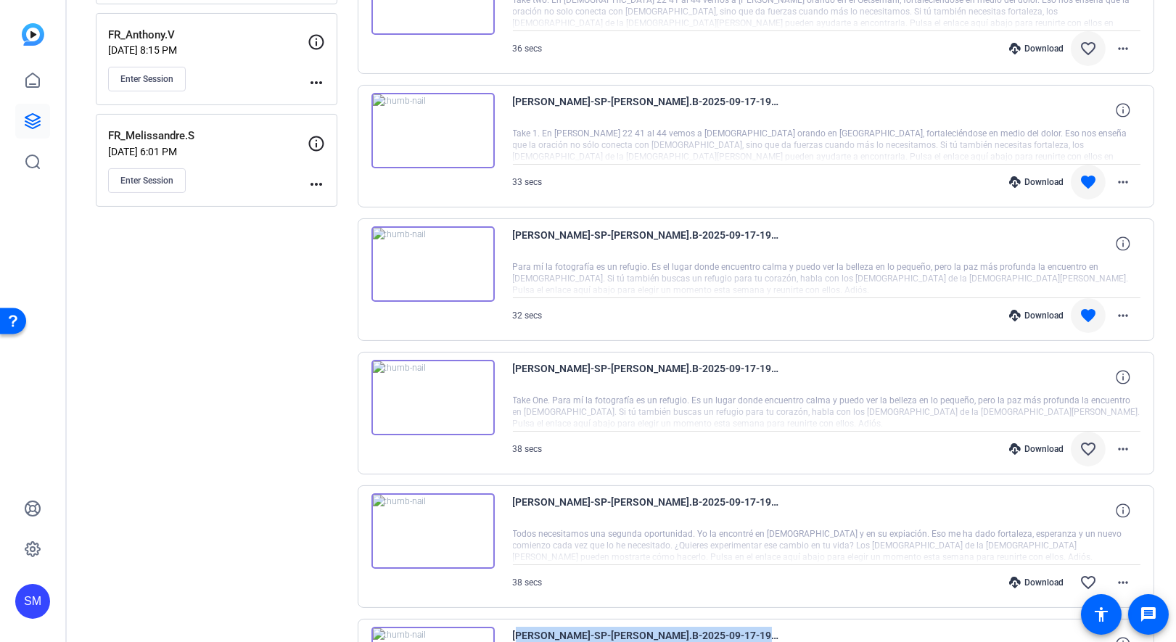
scroll to position [501, 0]
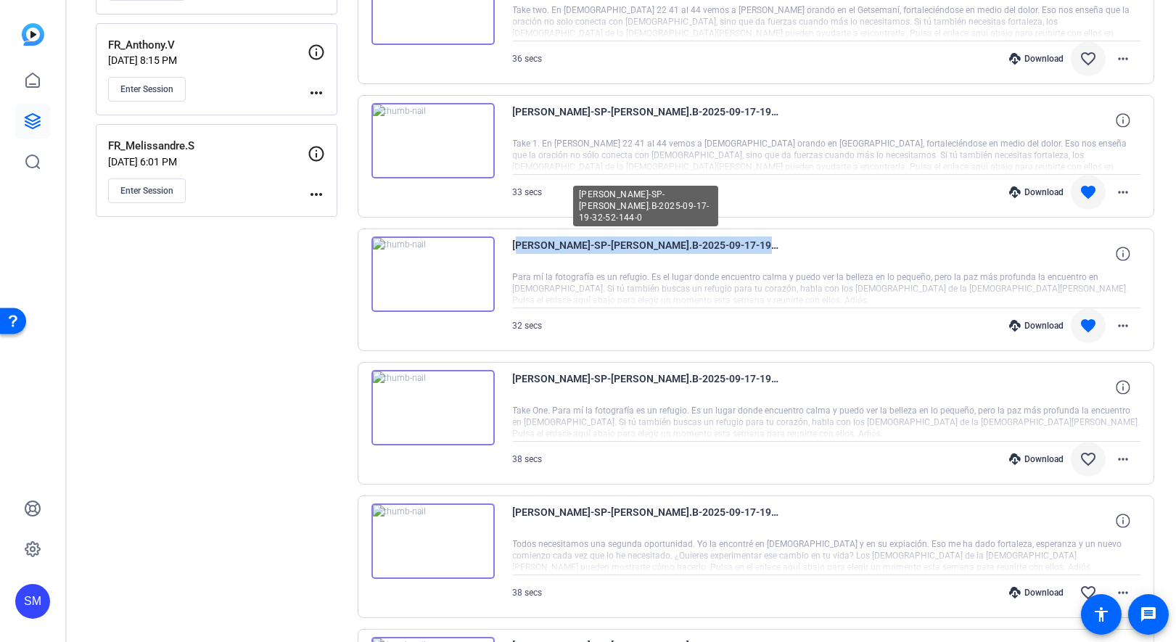
drag, startPoint x: 761, startPoint y: 237, endPoint x: 514, endPoint y: 237, distance: 247.4
click at [514, 237] on span "Gerardo-SP-Gerardo.B-2025-09-17-19-32-52-144-0" at bounding box center [647, 254] width 268 height 35
copy span "Gerardo-SP-Gerardo.B-2025-09-17-19-32-52-144-0"
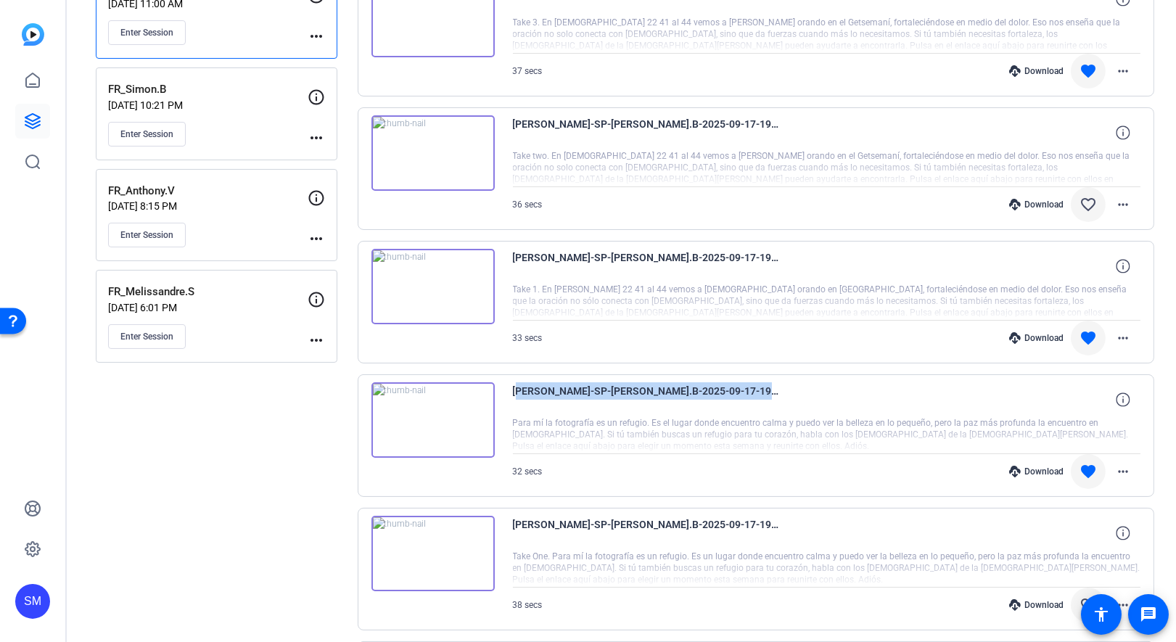
scroll to position [346, 0]
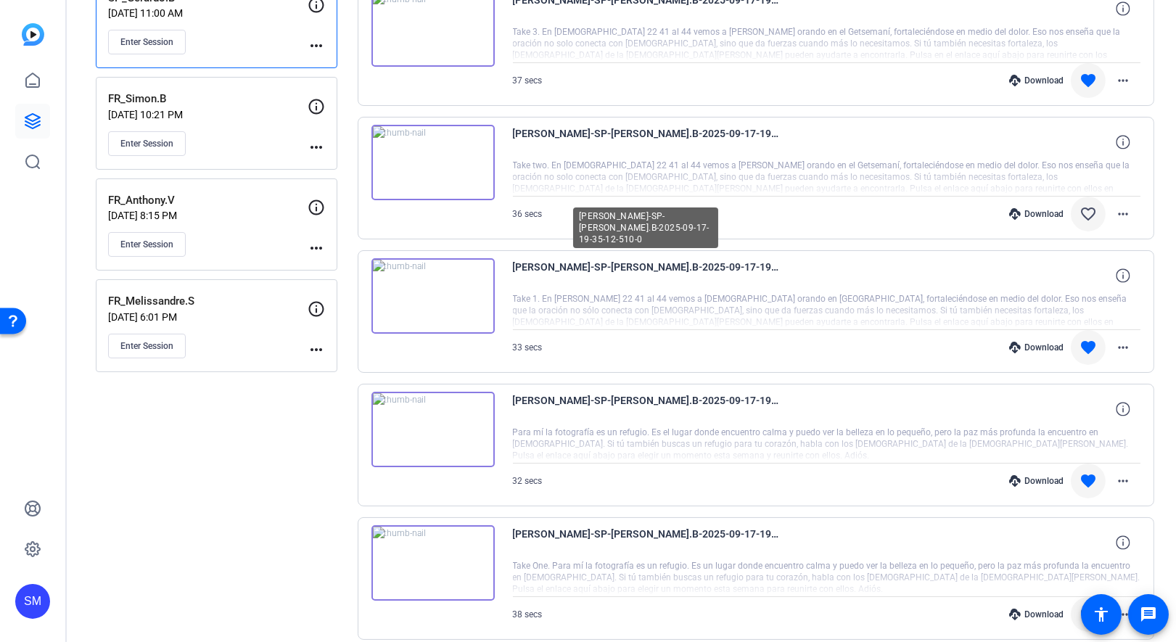
click at [773, 264] on span "Gerardo-SP-Gerardo.B-2025-09-17-19-35-12-510-0" at bounding box center [647, 275] width 268 height 35
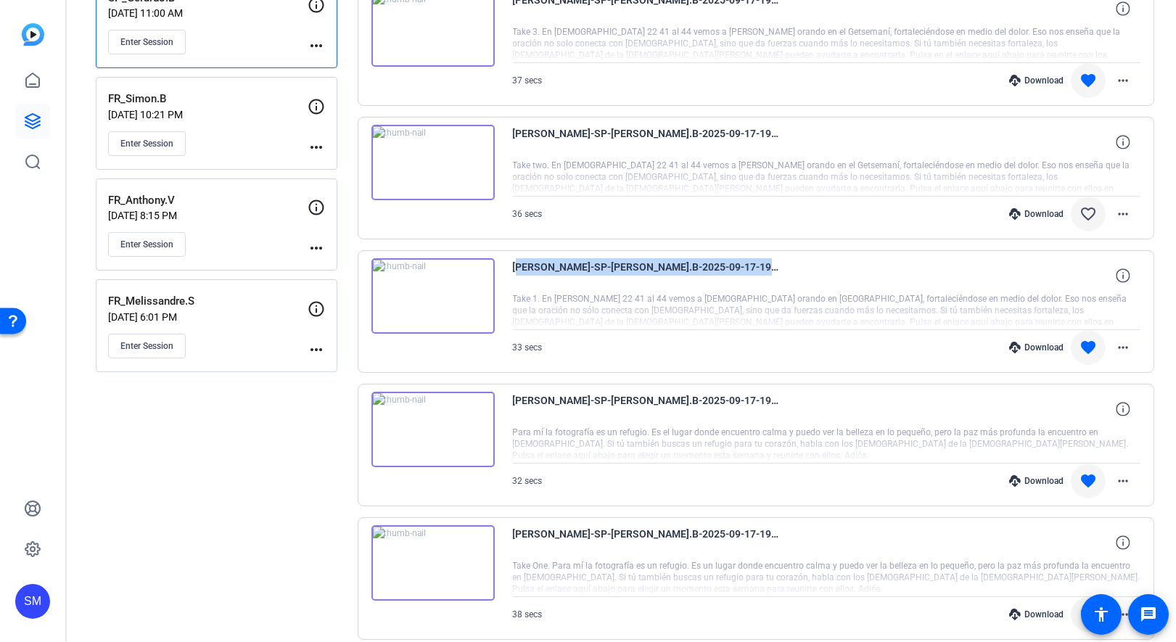
drag, startPoint x: 770, startPoint y: 264, endPoint x: 514, endPoint y: 263, distance: 255.4
click at [514, 263] on span "Gerardo-SP-Gerardo.B-2025-09-17-19-35-12-510-0" at bounding box center [647, 275] width 268 height 35
copy span "Gerardo-SP-Gerardo.B-2025-09-17-19-35-12-510-0"
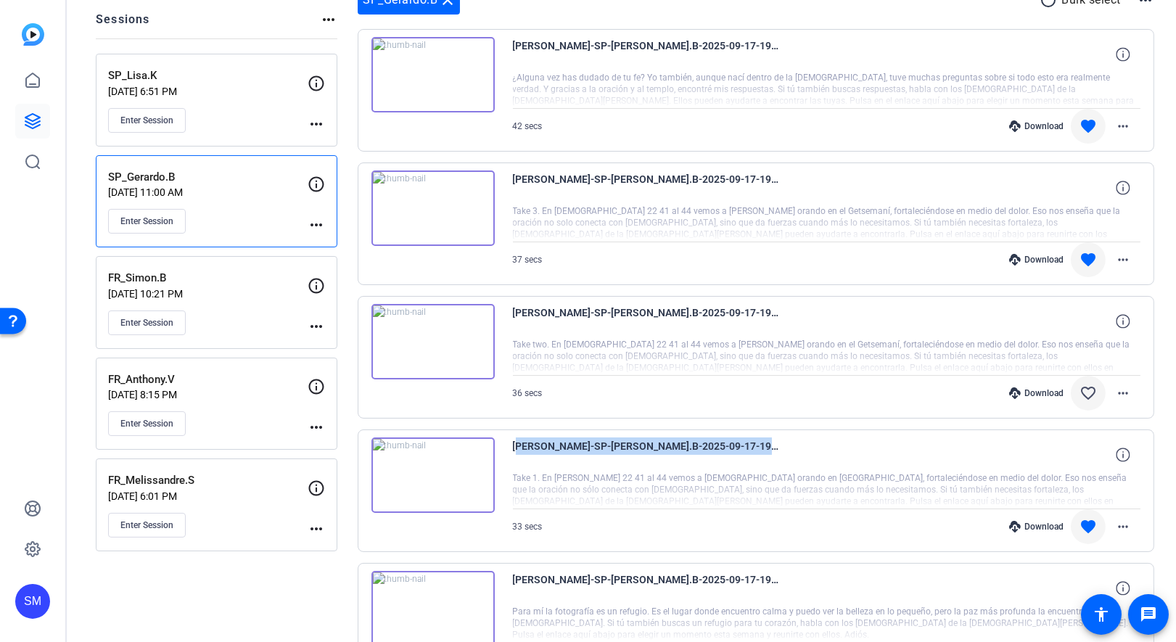
scroll to position [163, 0]
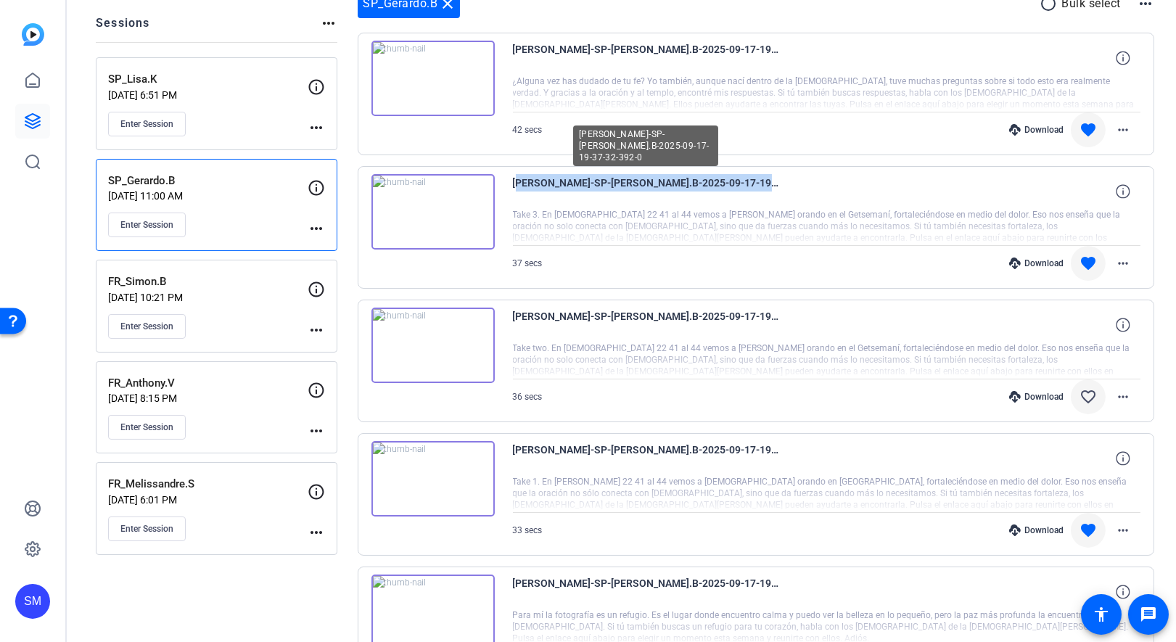
drag, startPoint x: 768, startPoint y: 179, endPoint x: 513, endPoint y: 173, distance: 255.4
click at [513, 174] on span "Gerardo-SP-Gerardo.B-2025-09-17-19-37-32-392-0" at bounding box center [647, 191] width 268 height 35
copy span "Gerardo-SP-Gerardo.B-2025-09-17-19-37-32-392-0"
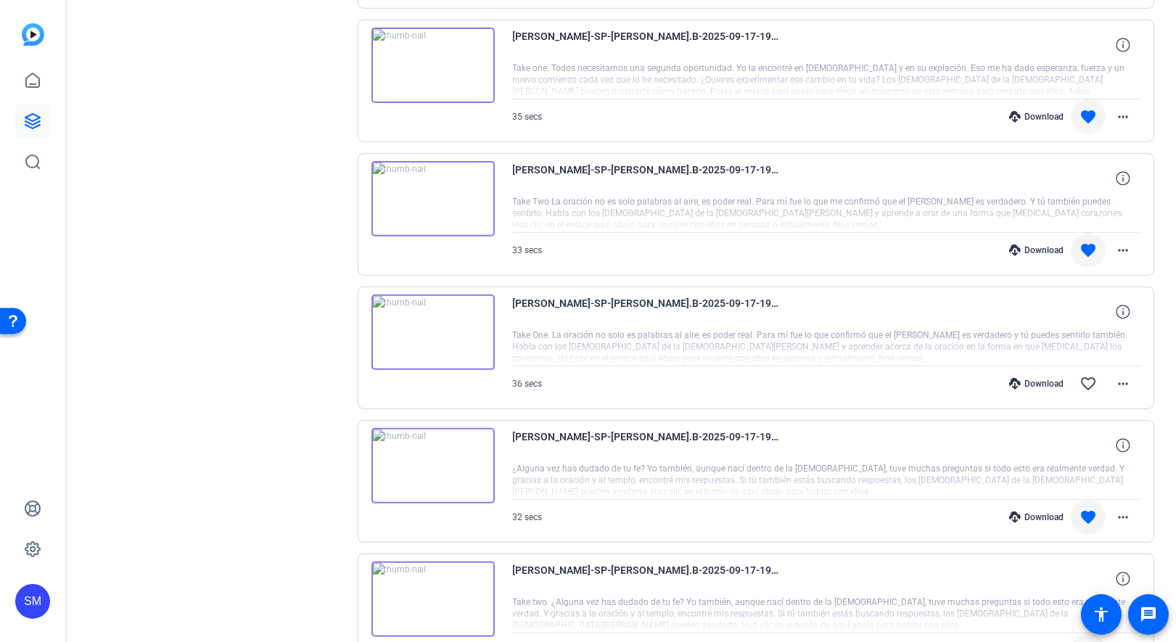
scroll to position [1082, 0]
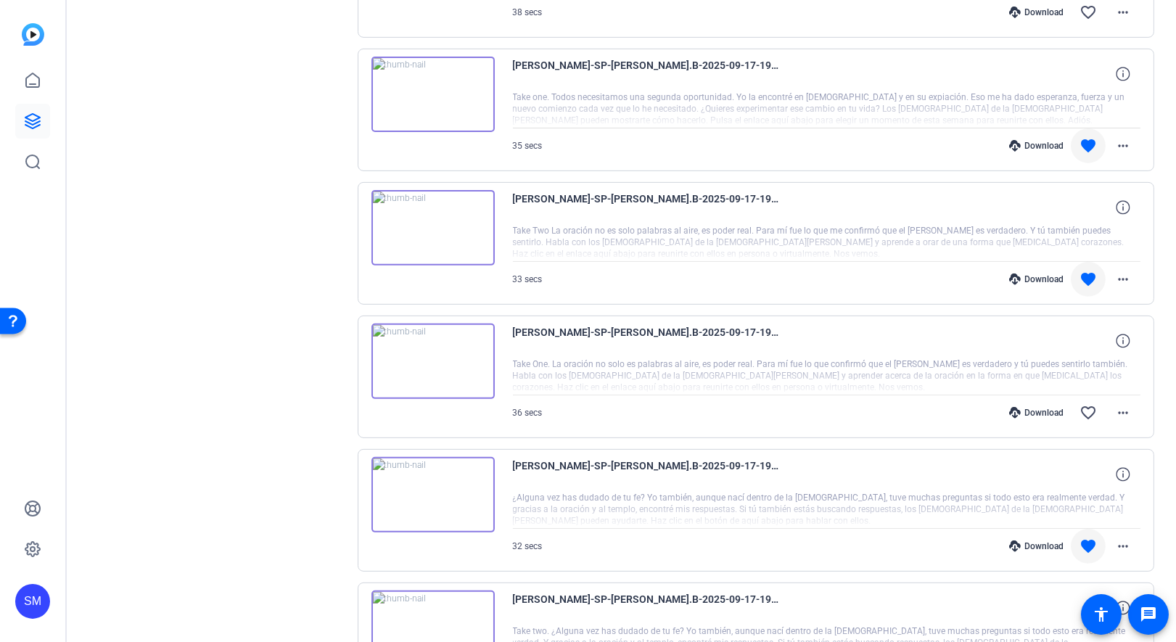
click at [430, 221] on img at bounding box center [432, 227] width 123 height 75
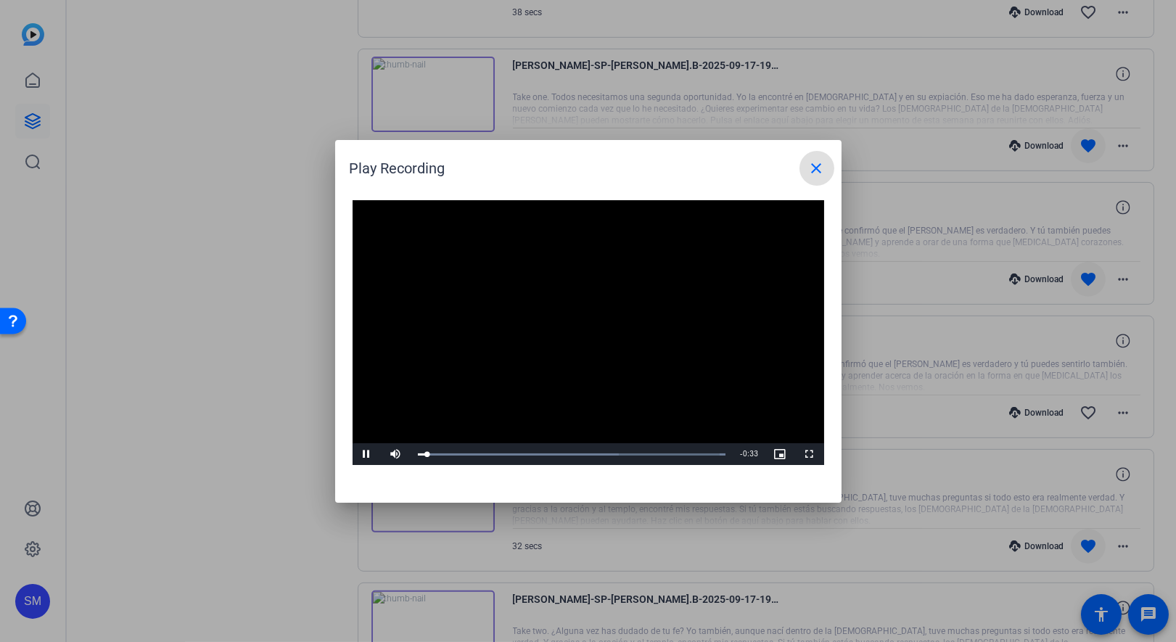
click at [816, 165] on mat-icon "close" at bounding box center [816, 168] width 17 height 17
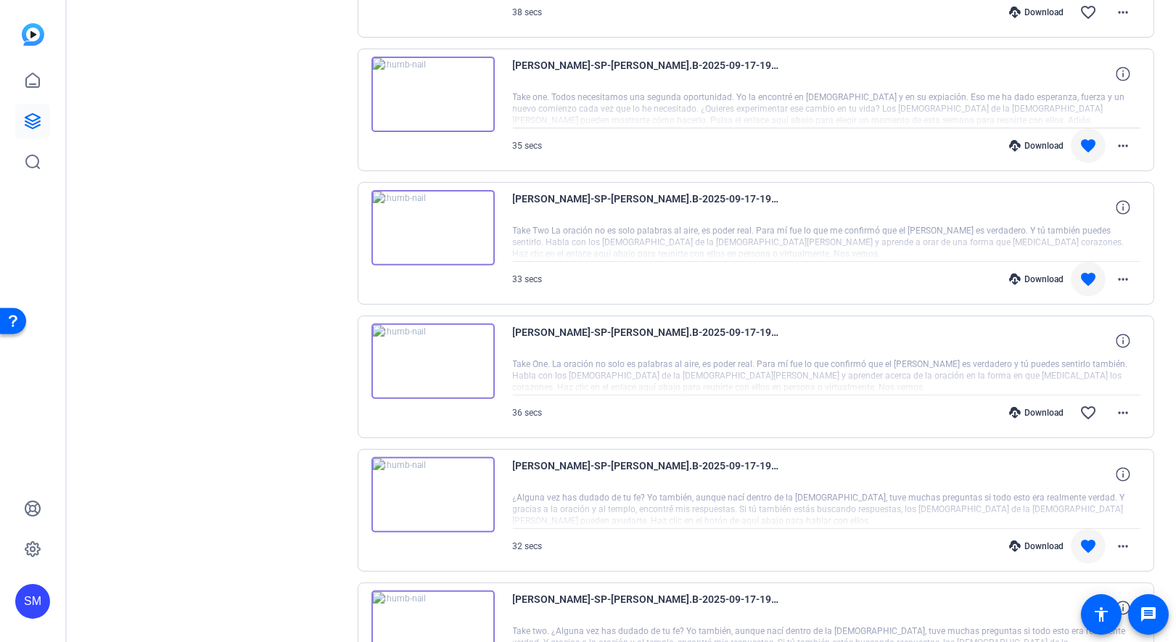
click at [797, 225] on div at bounding box center [827, 243] width 628 height 36
click at [1078, 228] on div at bounding box center [827, 243] width 628 height 36
click at [990, 225] on div at bounding box center [827, 243] width 628 height 36
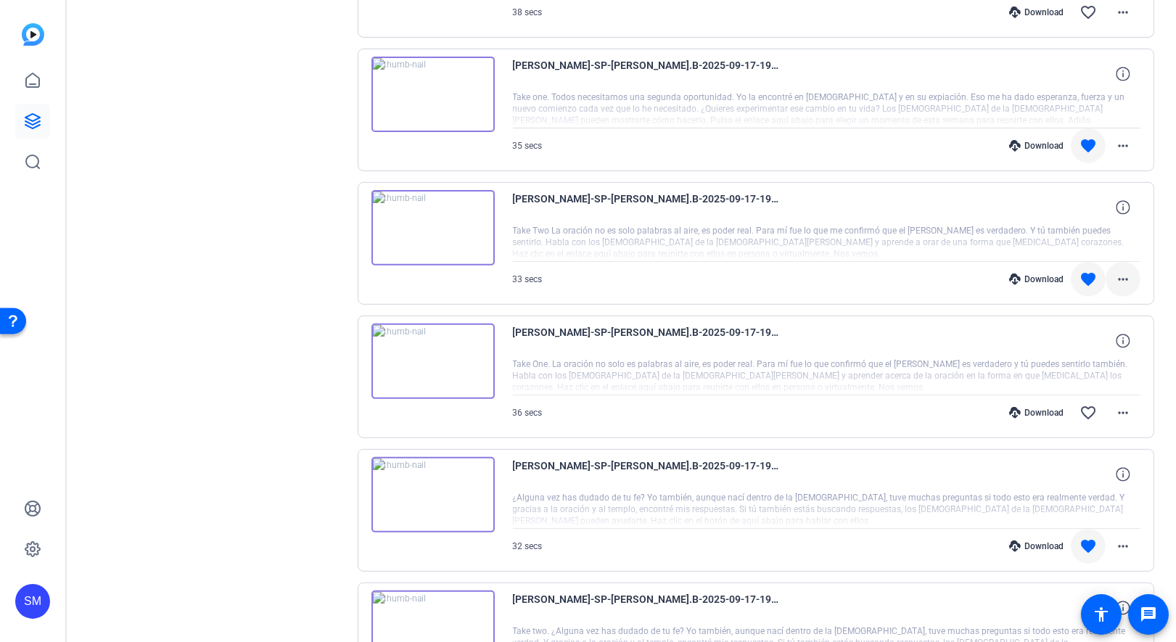
click at [1119, 271] on mat-icon "more_horiz" at bounding box center [1122, 279] width 17 height 17
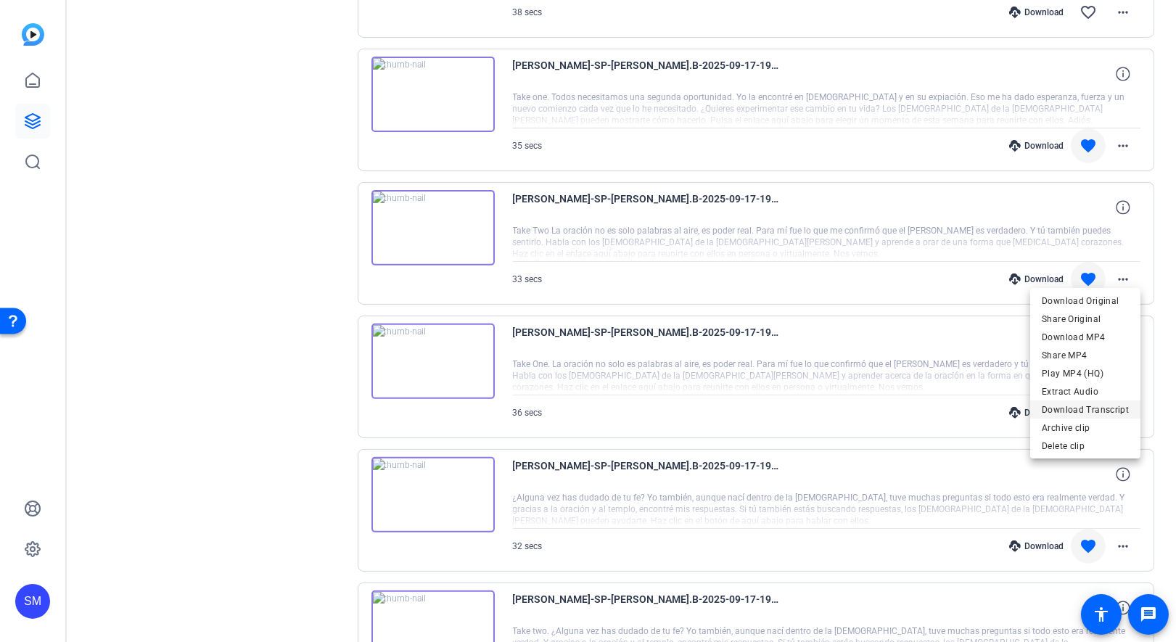
click at [1045, 412] on span "Download Transcript" at bounding box center [1085, 408] width 87 height 17
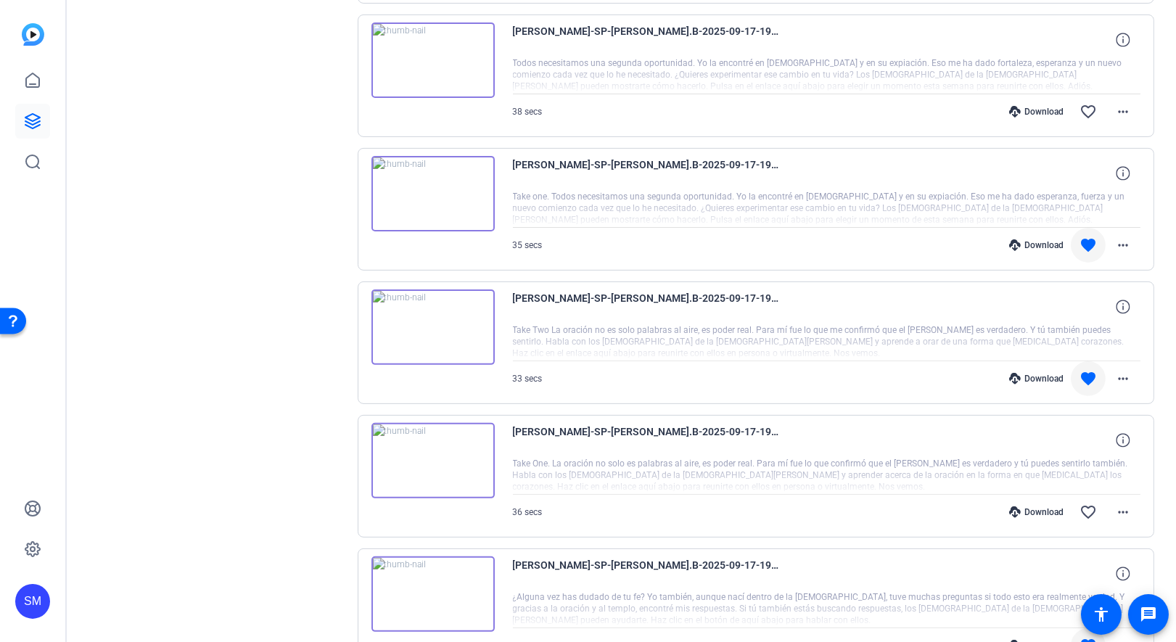
scroll to position [974, 0]
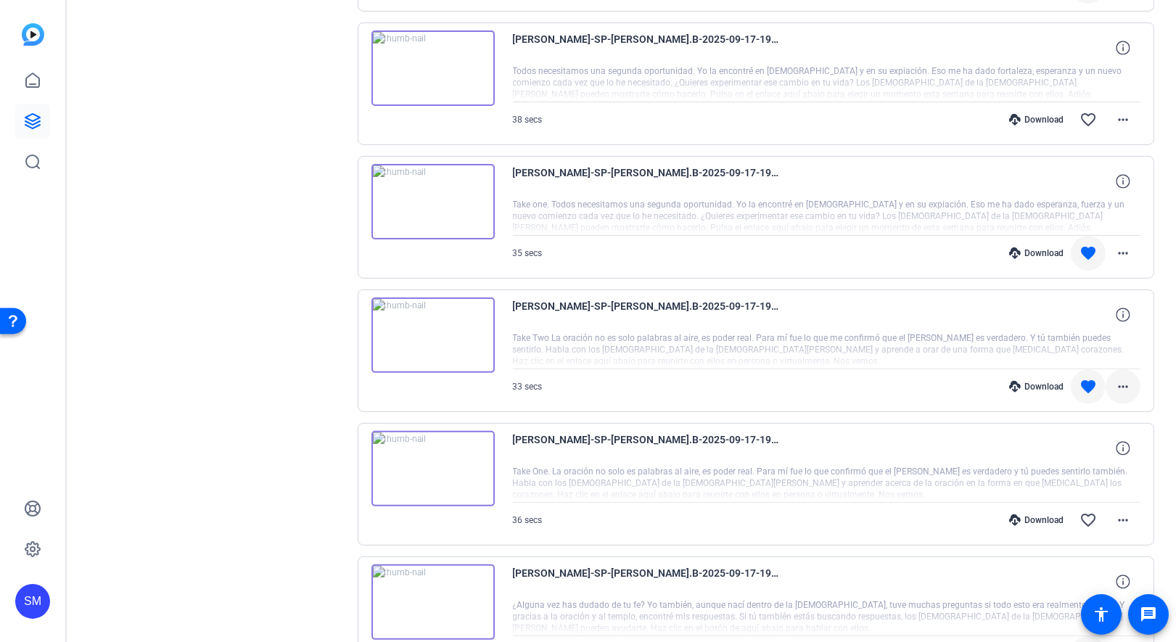
click at [1125, 379] on mat-icon "more_horiz" at bounding box center [1122, 386] width 17 height 17
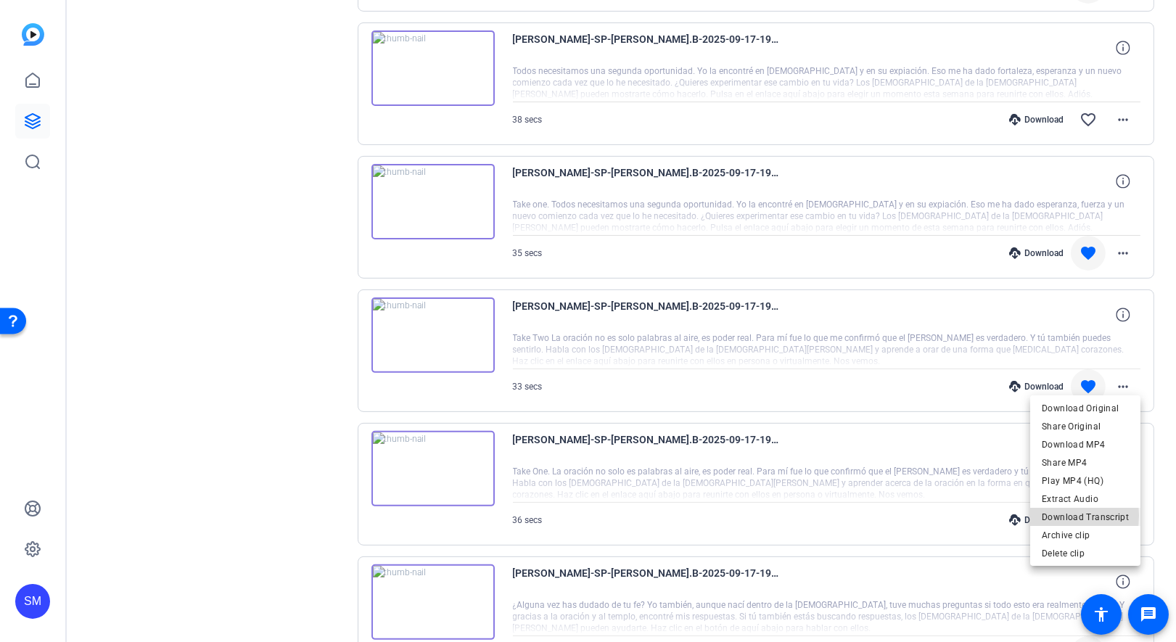
click at [1043, 515] on button "Download Transcript" at bounding box center [1085, 517] width 110 height 18
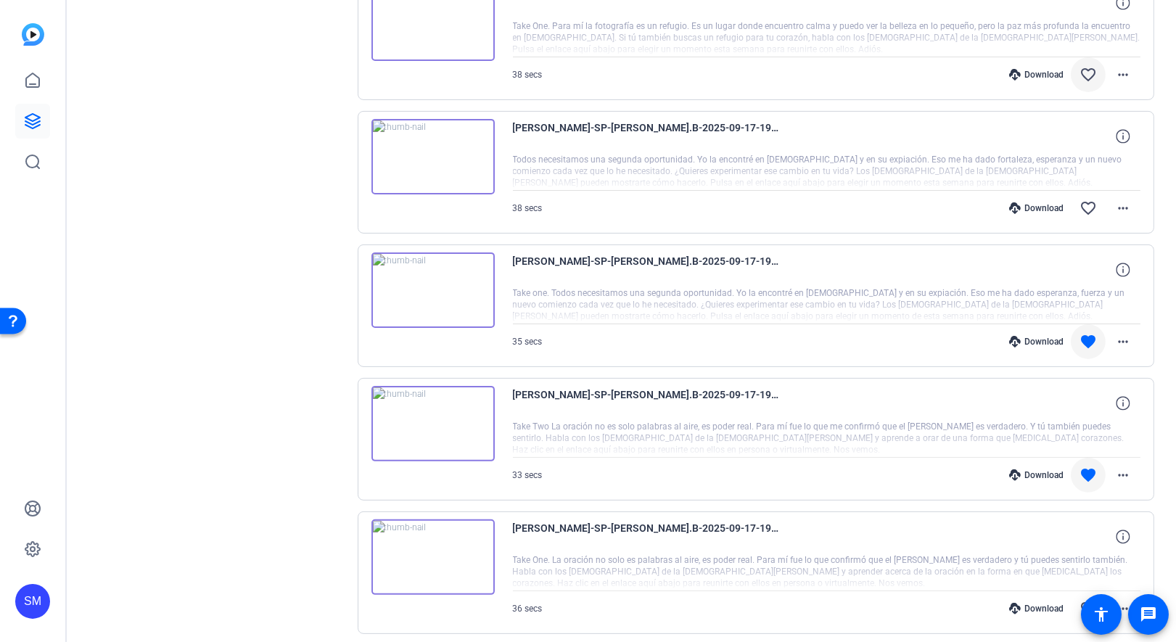
scroll to position [878, 0]
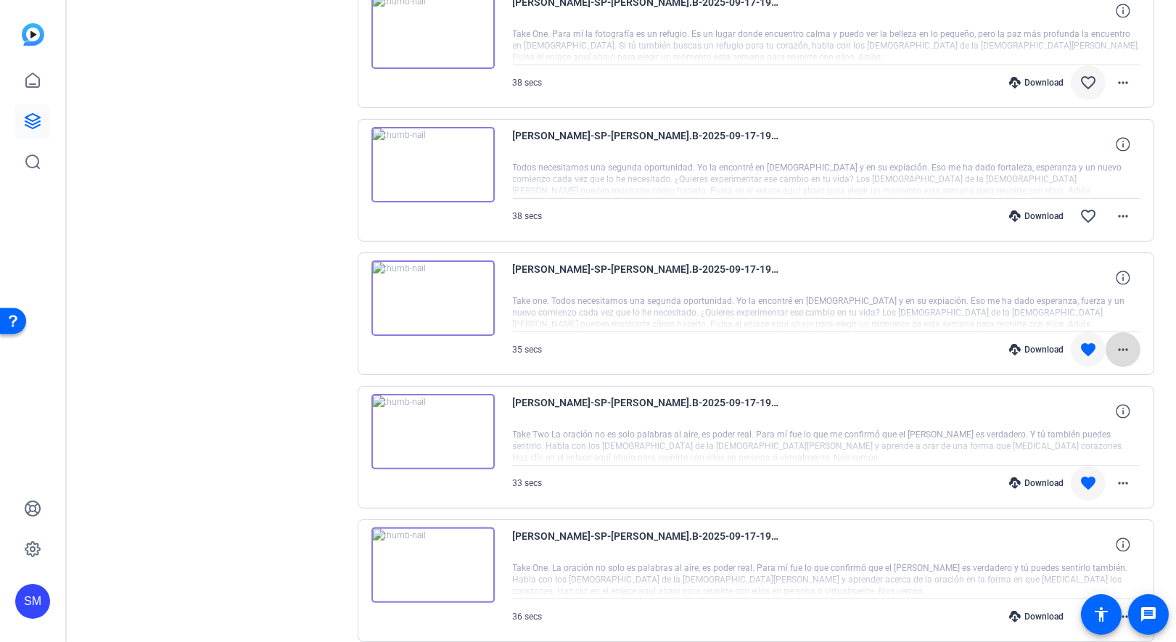
click at [1124, 344] on mat-icon "more_horiz" at bounding box center [1122, 349] width 17 height 17
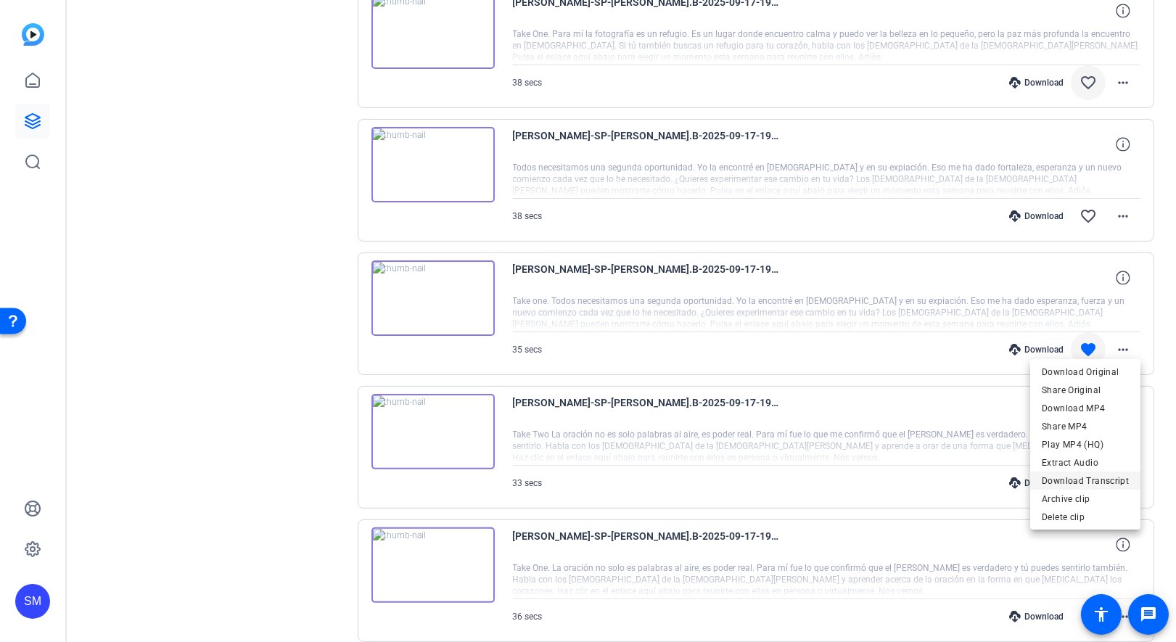
click at [1068, 483] on span "Download Transcript" at bounding box center [1085, 480] width 87 height 17
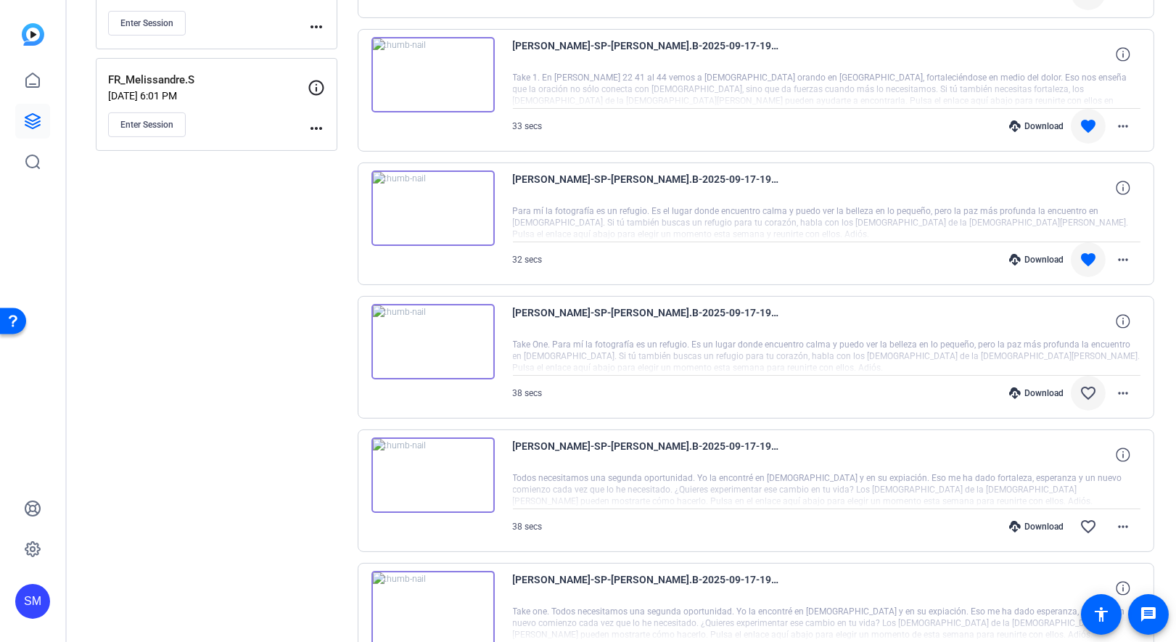
scroll to position [566, 0]
click at [1130, 255] on mat-icon "more_horiz" at bounding box center [1122, 260] width 17 height 17
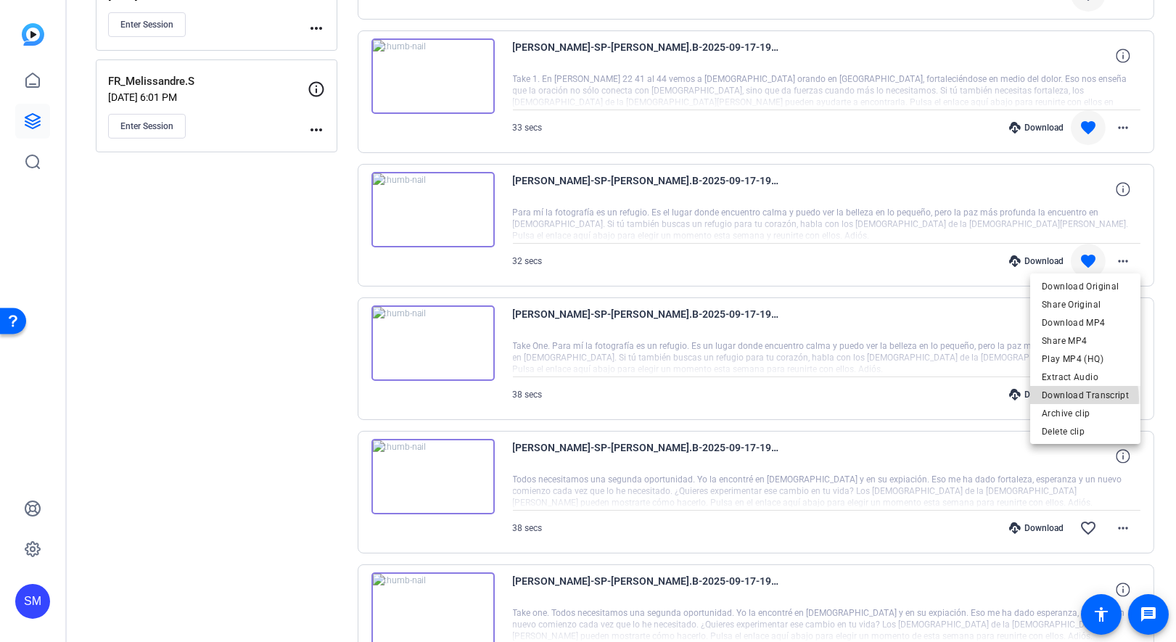
click at [1047, 400] on span "Download Transcript" at bounding box center [1085, 395] width 87 height 17
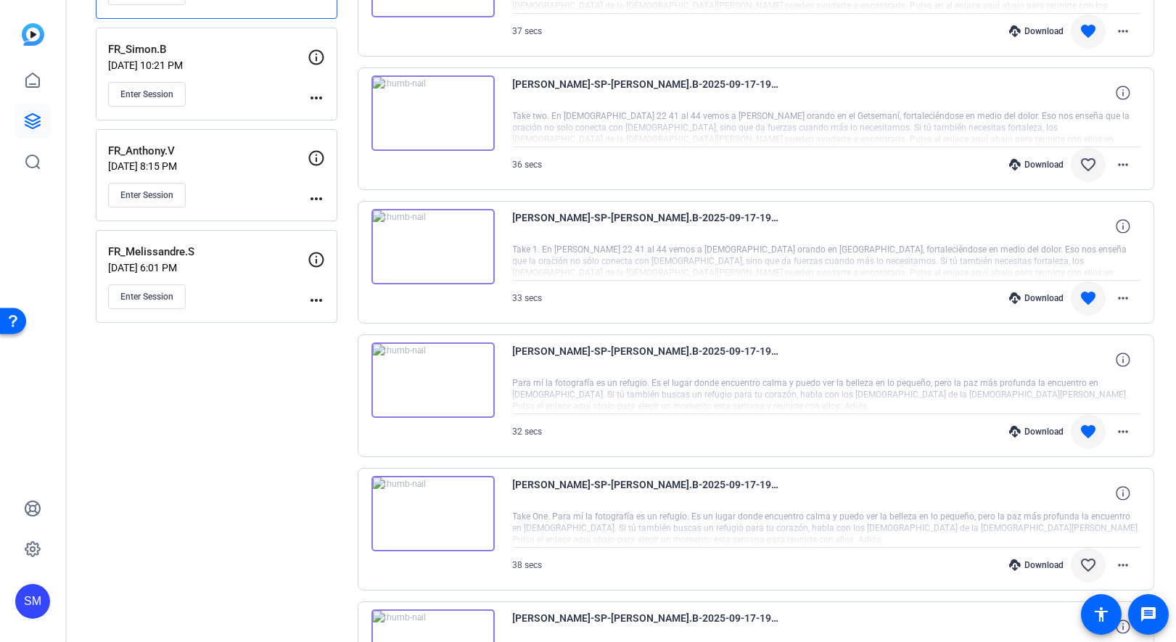
scroll to position [382, 0]
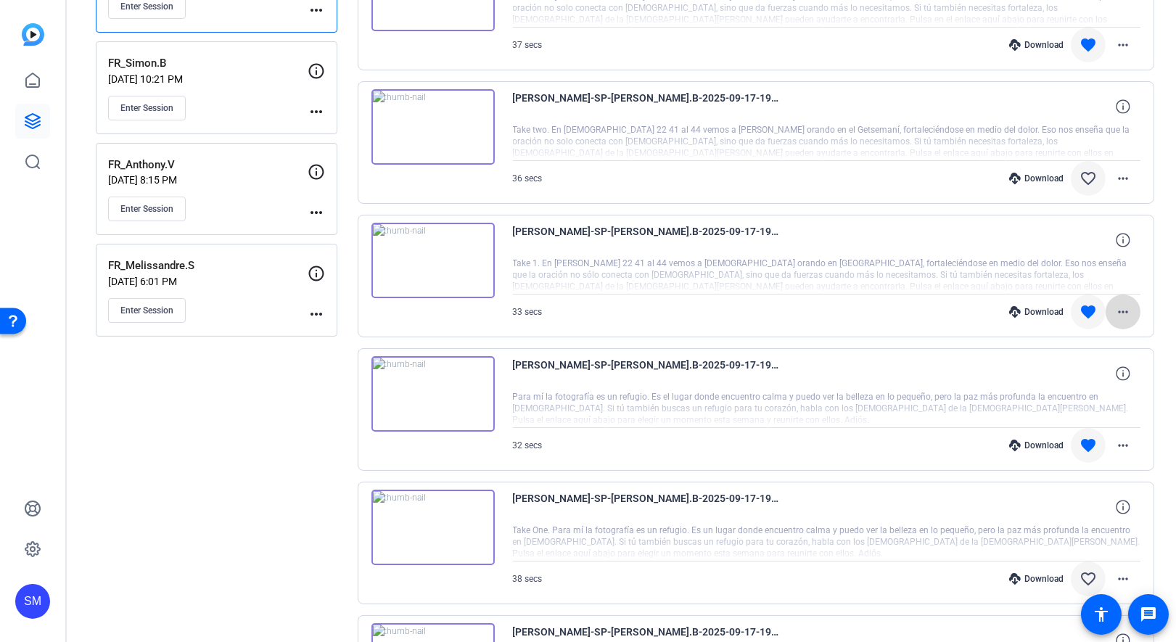
click at [1135, 309] on span at bounding box center [1123, 312] width 35 height 35
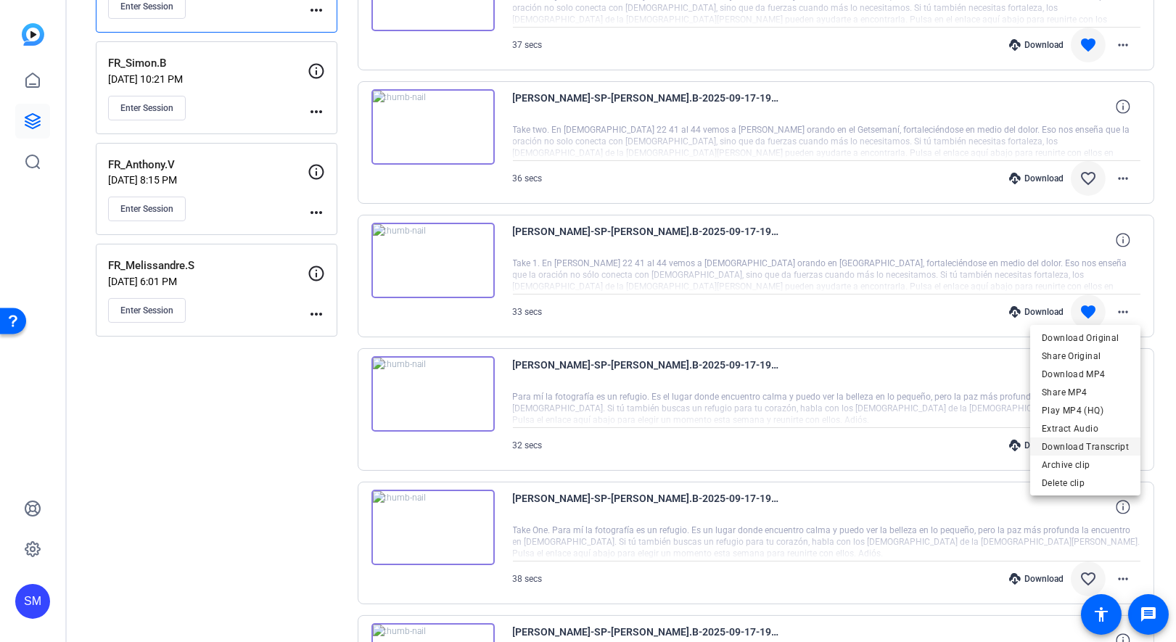
click at [1062, 449] on span "Download Transcript" at bounding box center [1085, 446] width 87 height 17
